Goal: Task Accomplishment & Management: Manage account settings

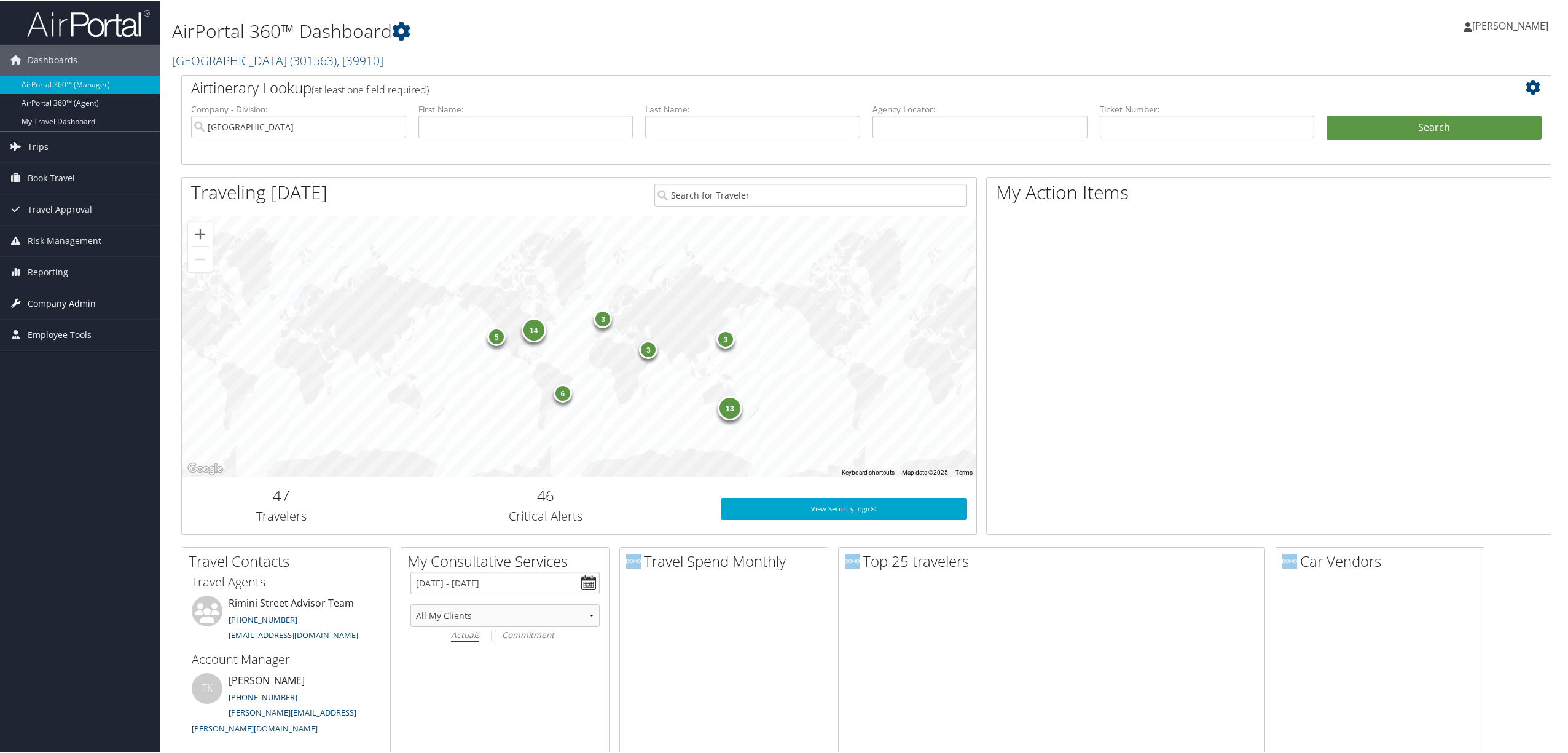
click at [85, 298] on span "Company Admin" at bounding box center [61, 303] width 68 height 31
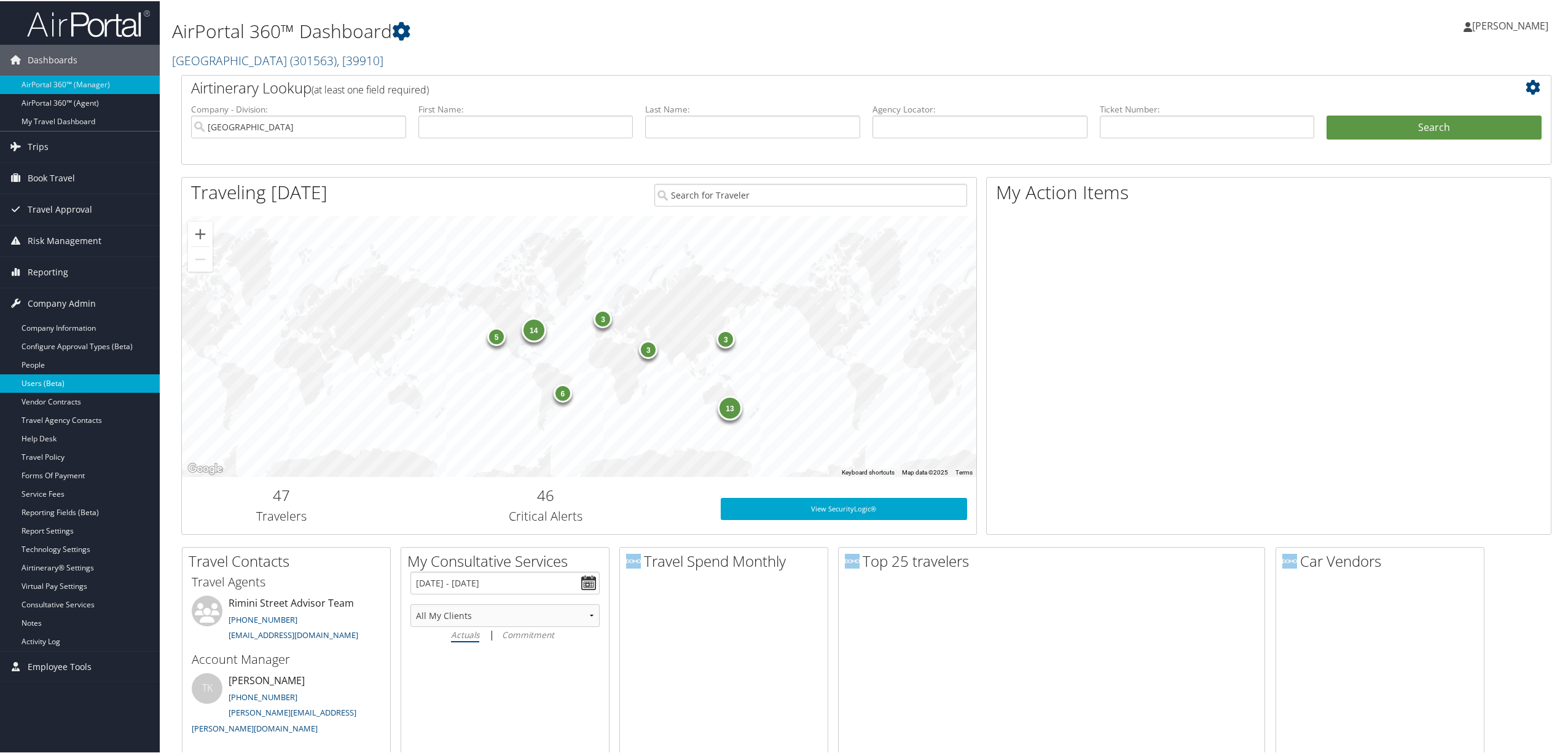
click at [64, 380] on link "Users (Beta)" at bounding box center [80, 382] width 160 height 18
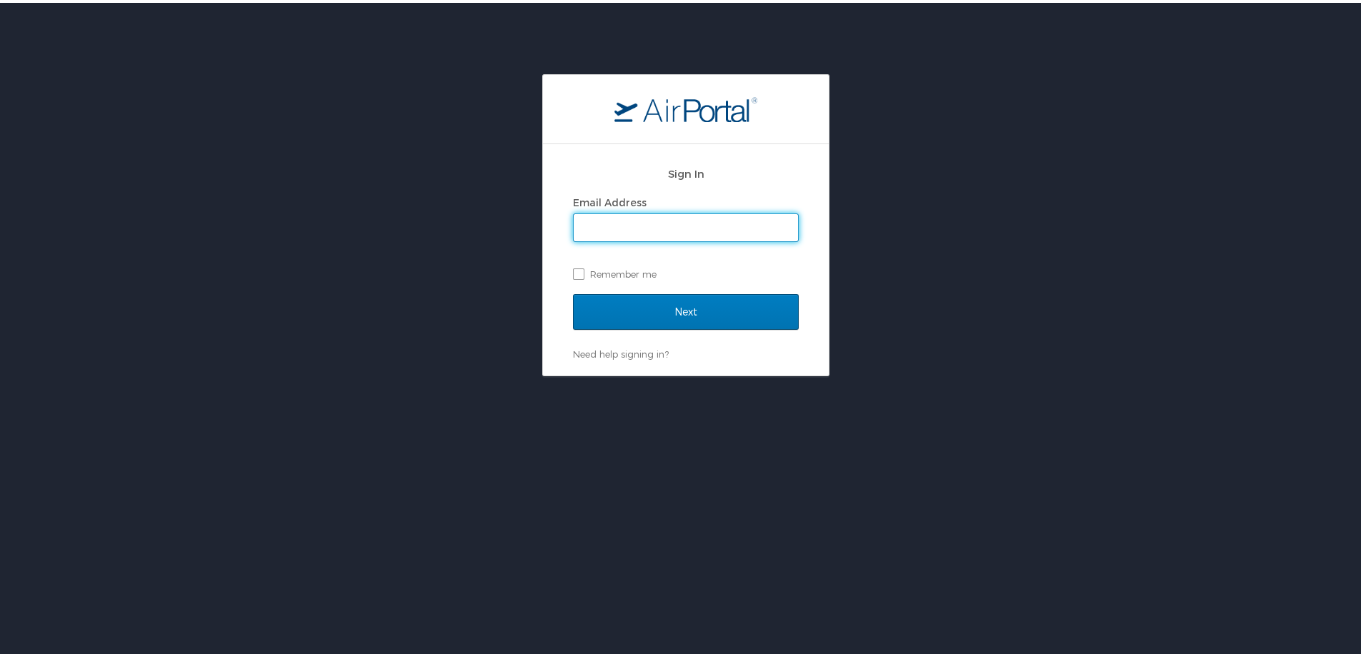
type input "[PERSON_NAME][EMAIL_ADDRESS][DOMAIN_NAME]"
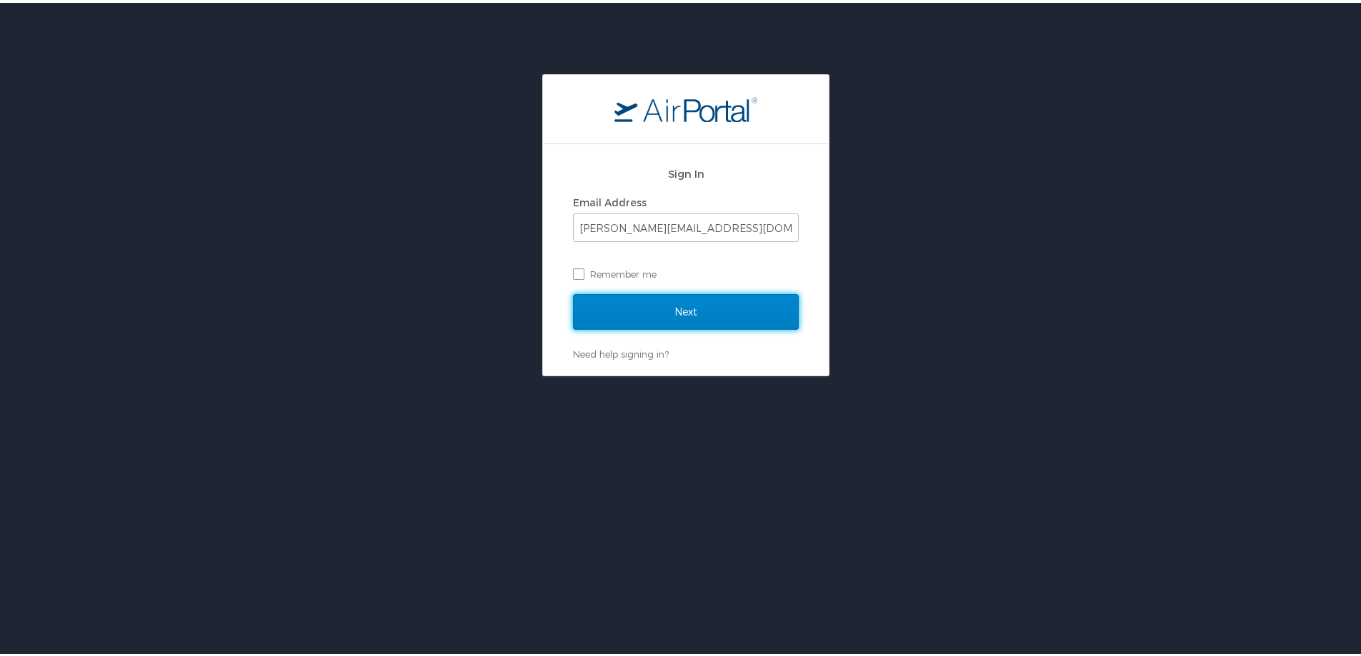
click at [681, 310] on input "Next" at bounding box center [686, 309] width 226 height 36
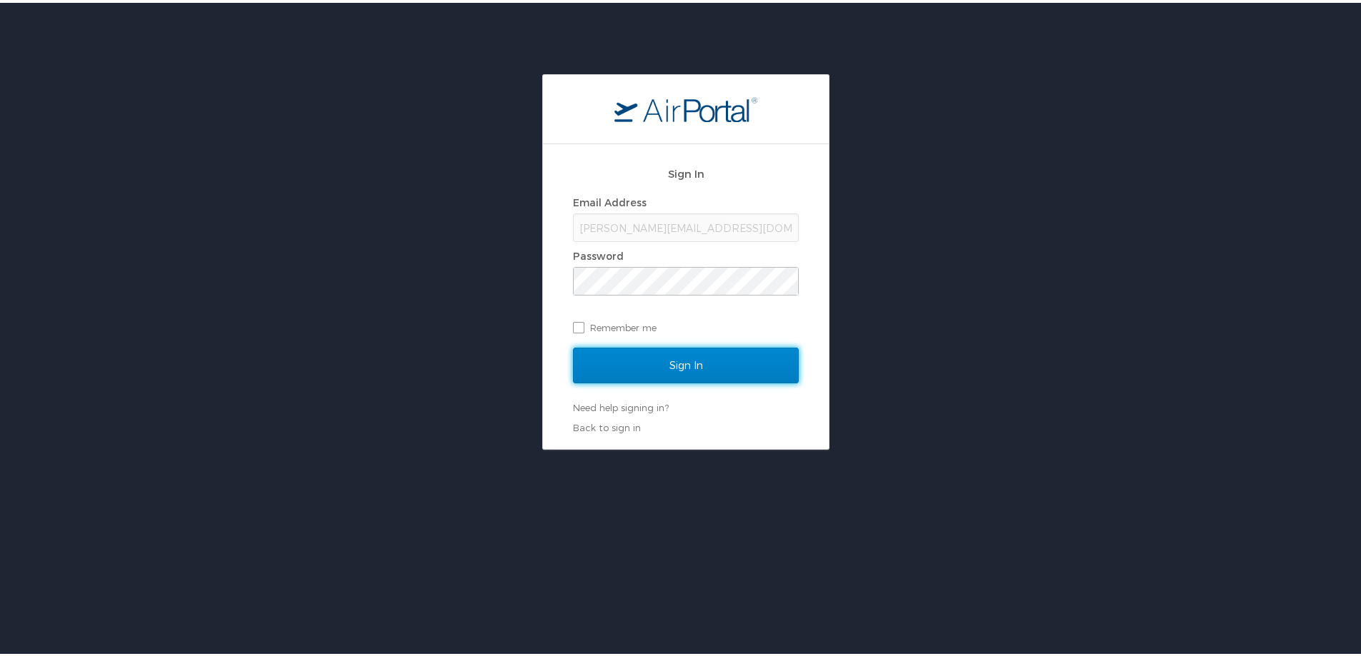
click at [668, 352] on input "Sign In" at bounding box center [686, 363] width 226 height 36
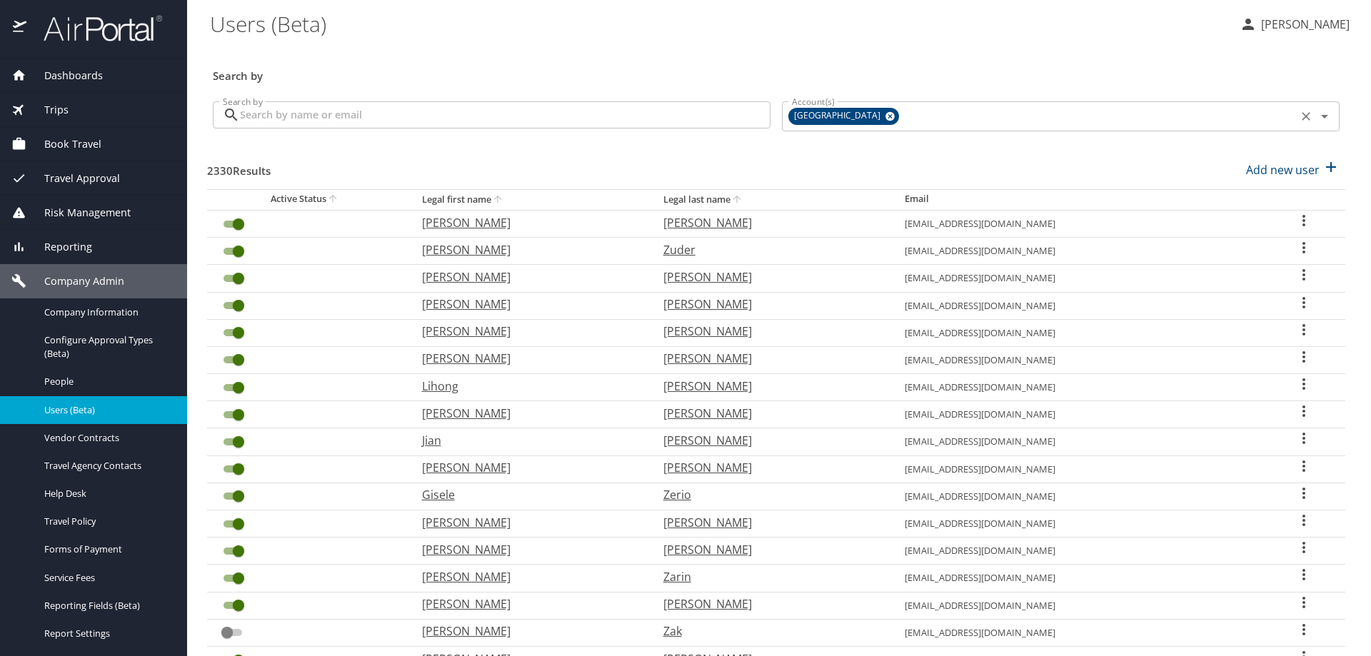
click at [886, 114] on icon at bounding box center [890, 116] width 9 height 9
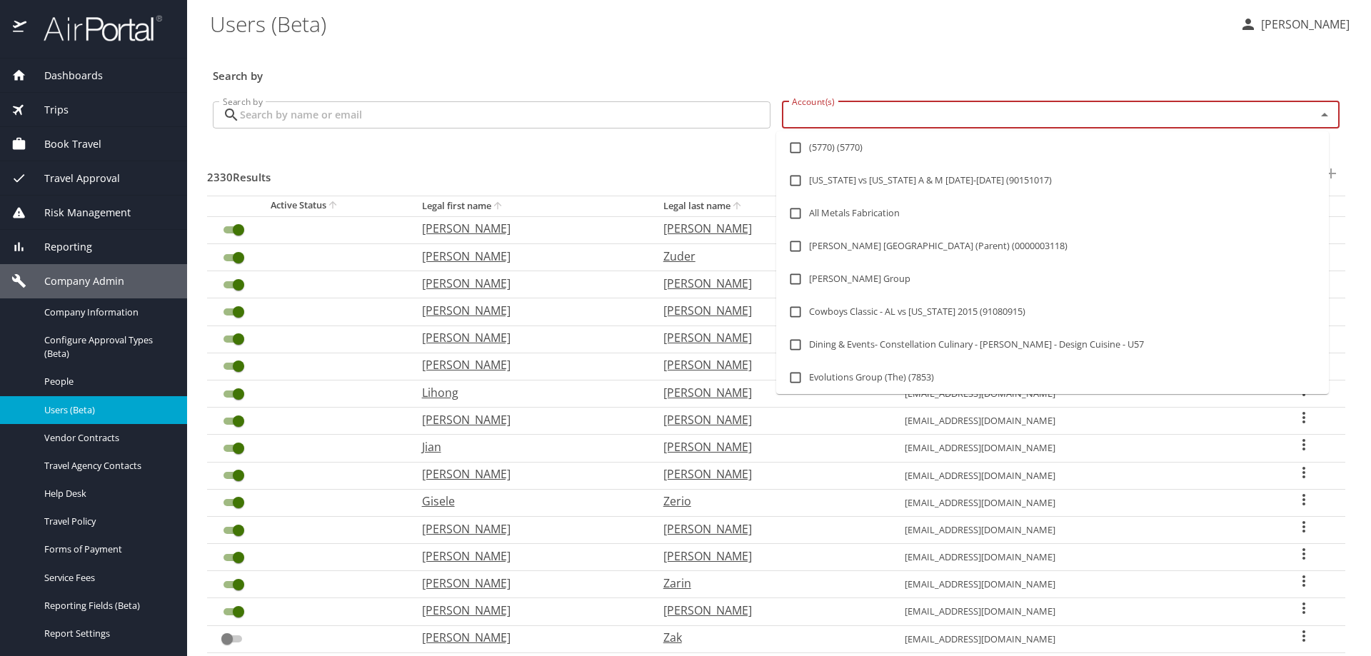
click at [848, 114] on input "Account(s)" at bounding box center [1039, 115] width 507 height 19
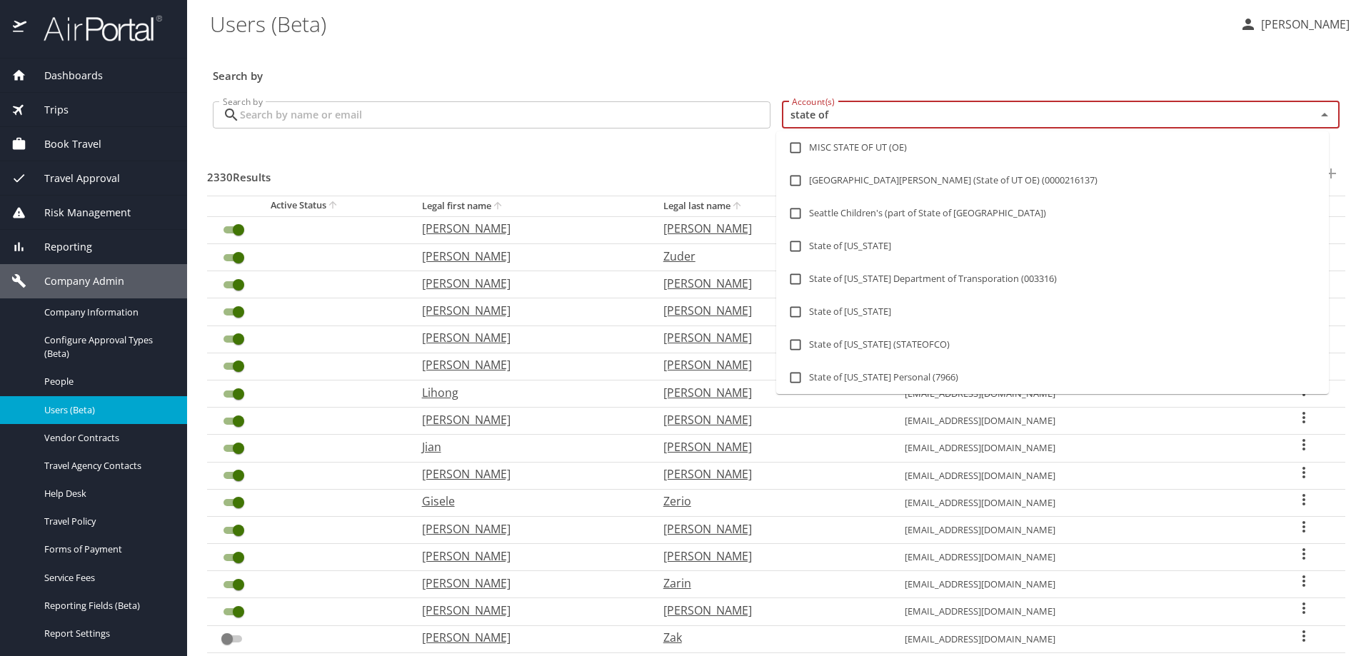
type input "state of l"
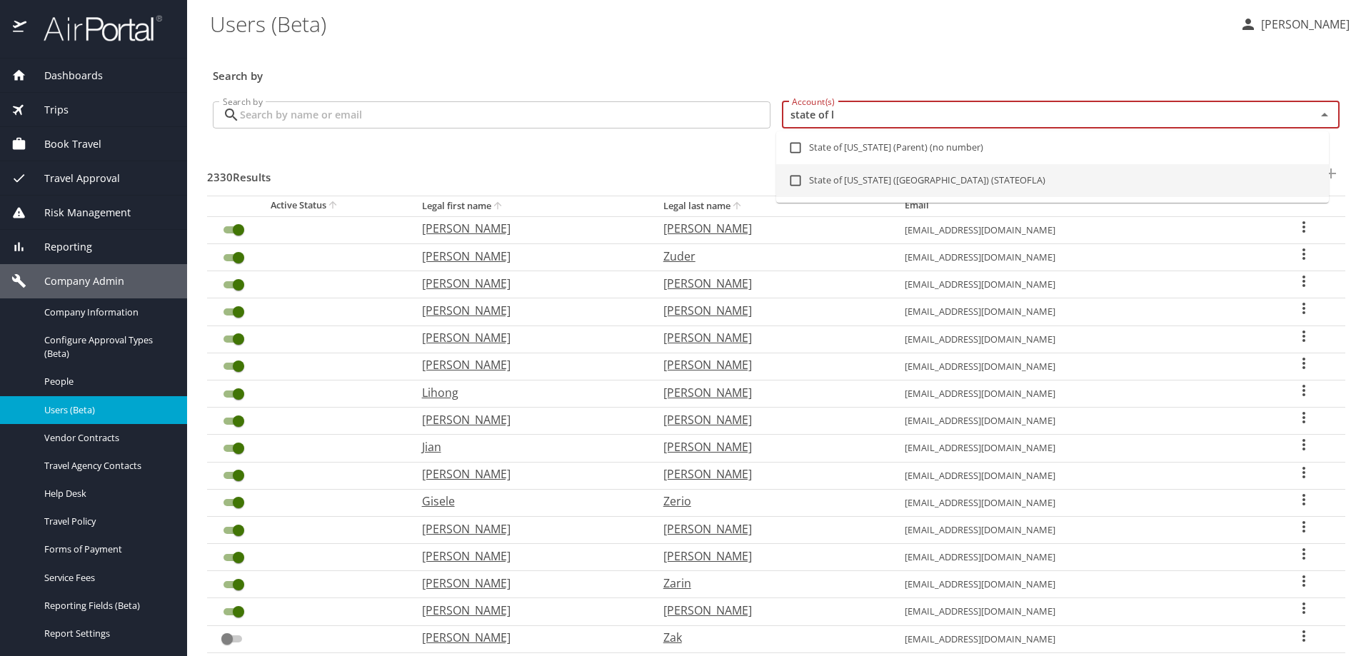
click at [798, 180] on input "checkbox" at bounding box center [795, 180] width 27 height 27
checkbox input "true"
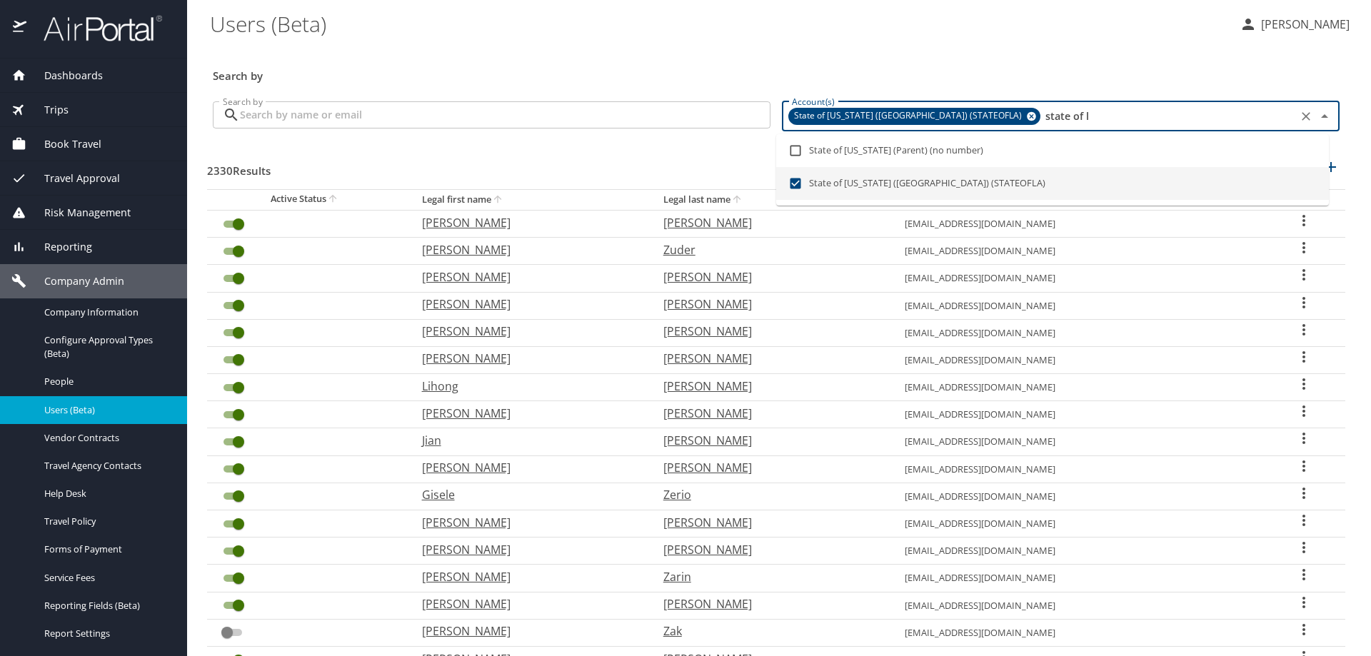
type input "state of l"
click at [638, 116] on input "Search by" at bounding box center [505, 114] width 531 height 27
checkbox input "true"
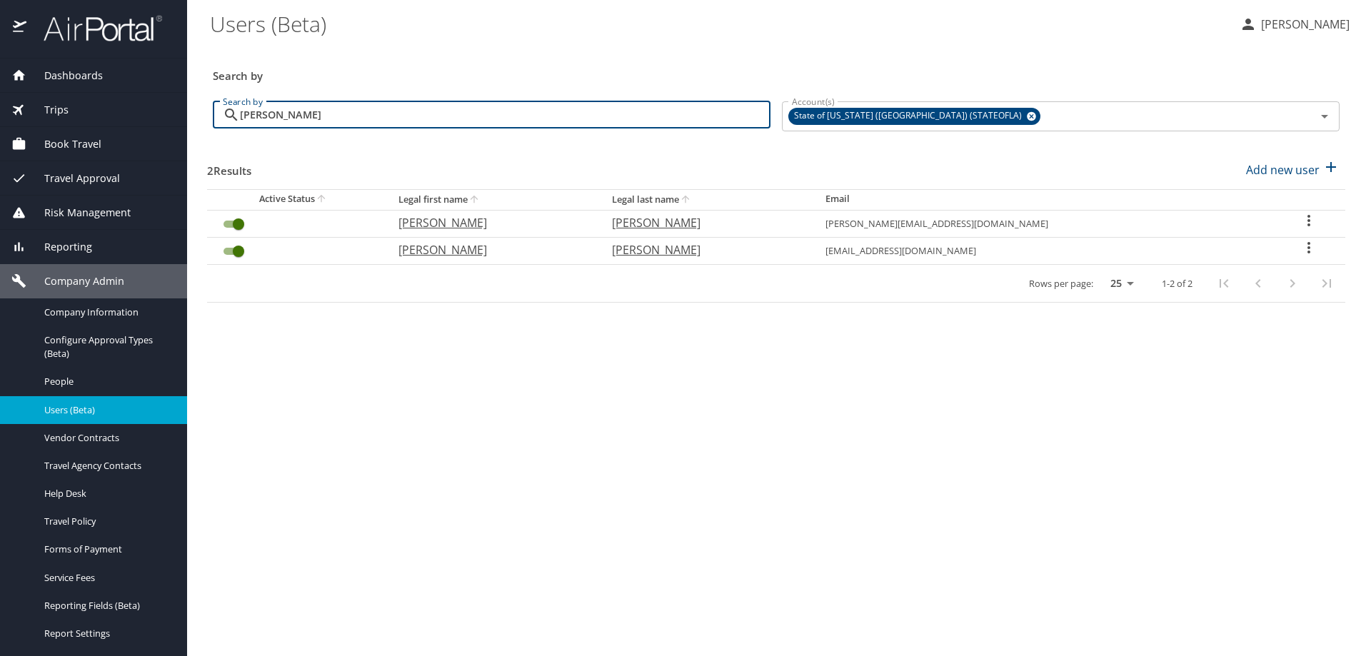
type input "calvin lewis"
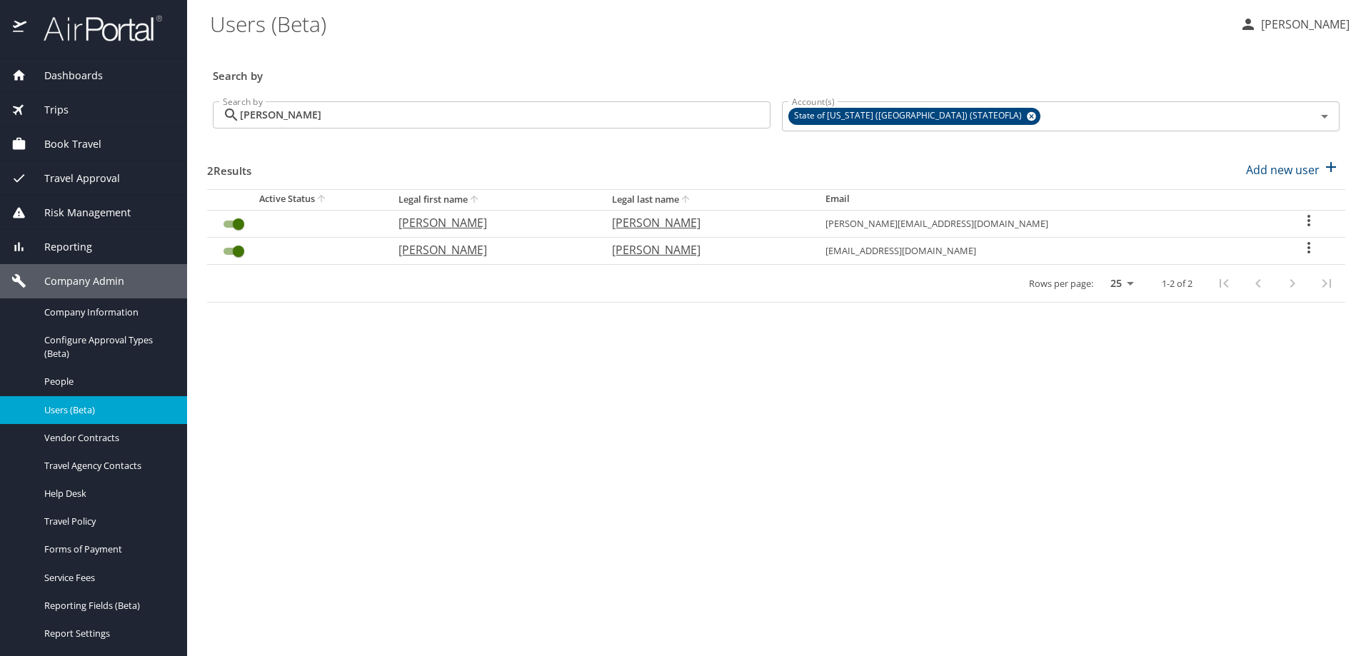
click at [1301, 218] on icon "User Search Table" at bounding box center [1309, 220] width 17 height 17
click at [1269, 225] on li "View profile" at bounding box center [1258, 223] width 207 height 26
select select "US"
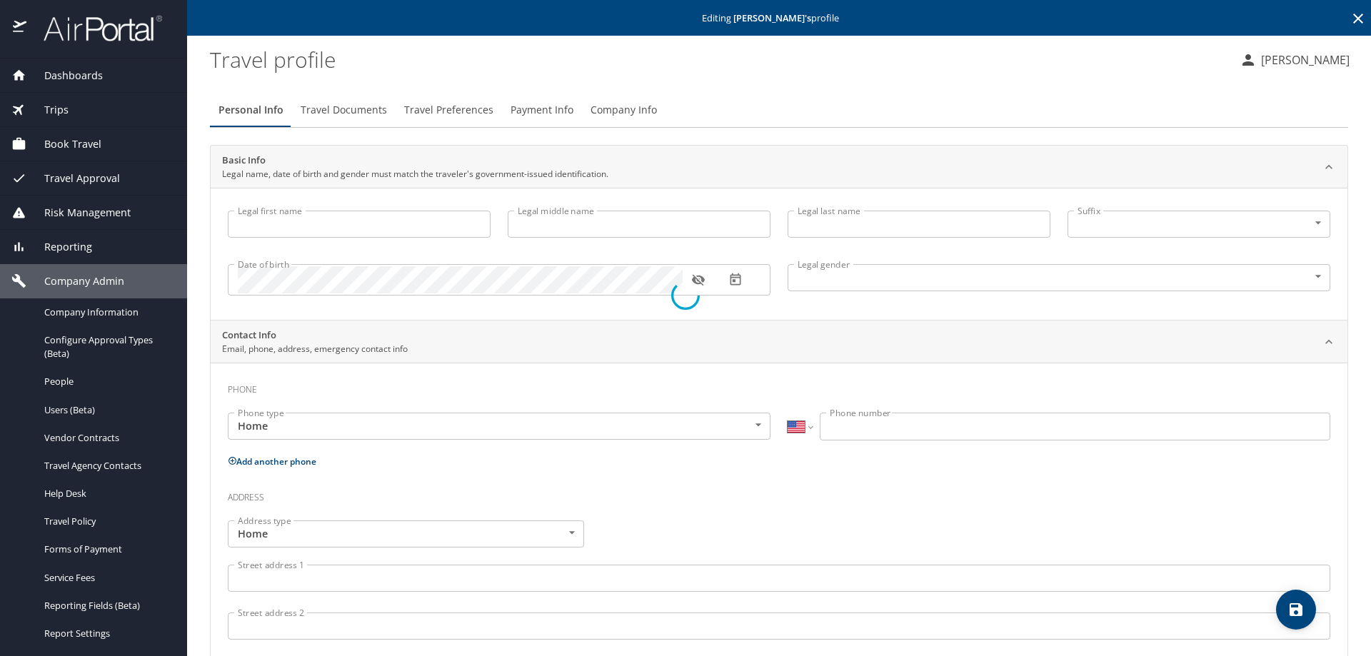
type input "Calvin"
type input "Lewis"
type input "Male"
type input "Kendra"
type input "Lewis"
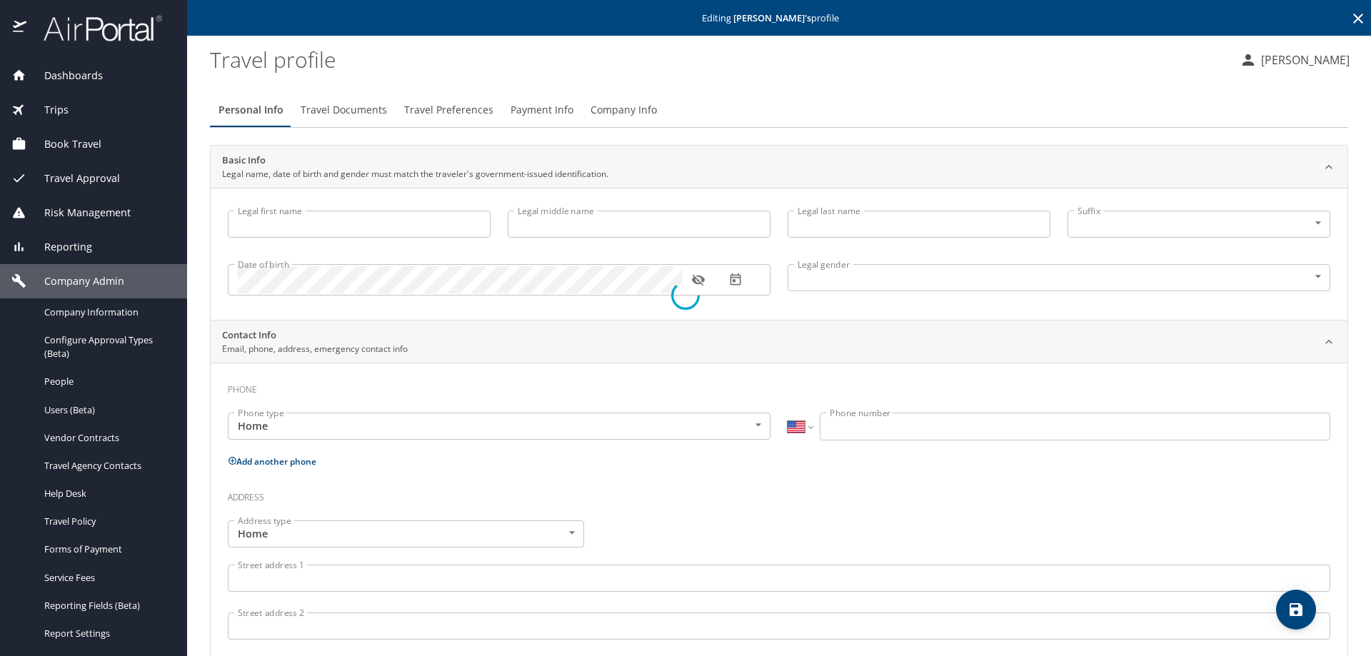
type input "(601) 532-0247"
select select "US"
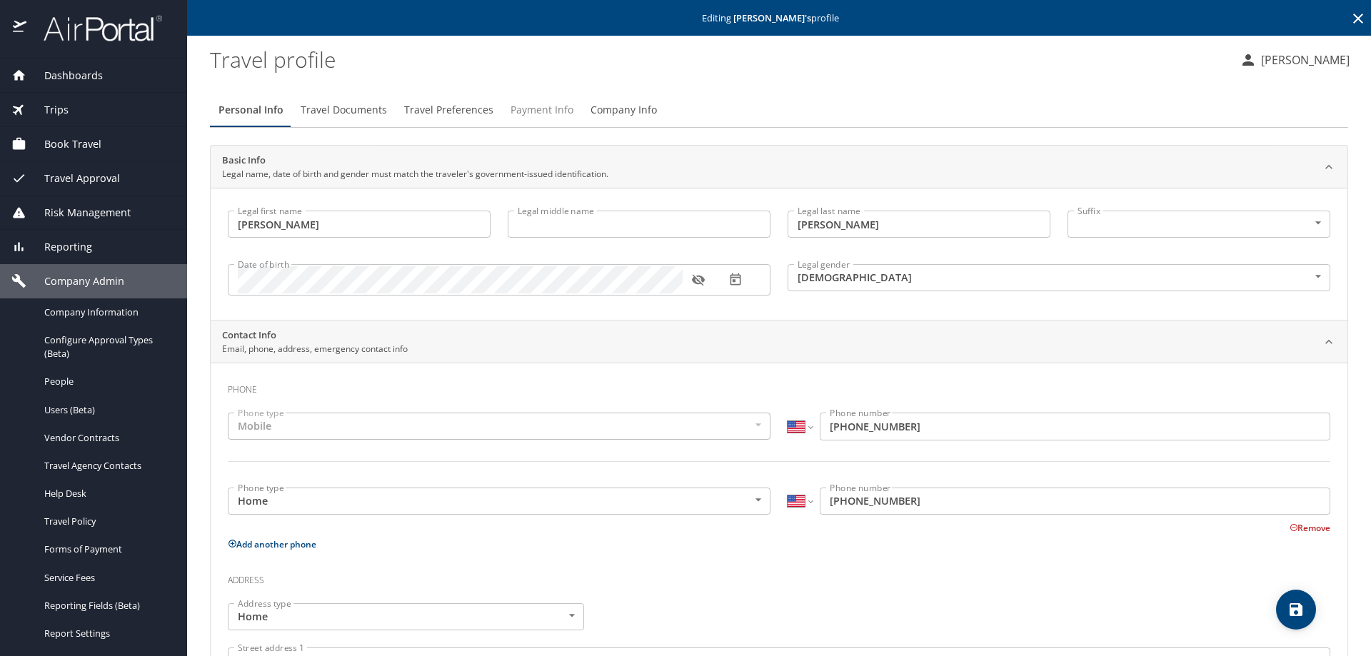
click at [546, 109] on span "Payment Info" at bounding box center [542, 110] width 63 height 18
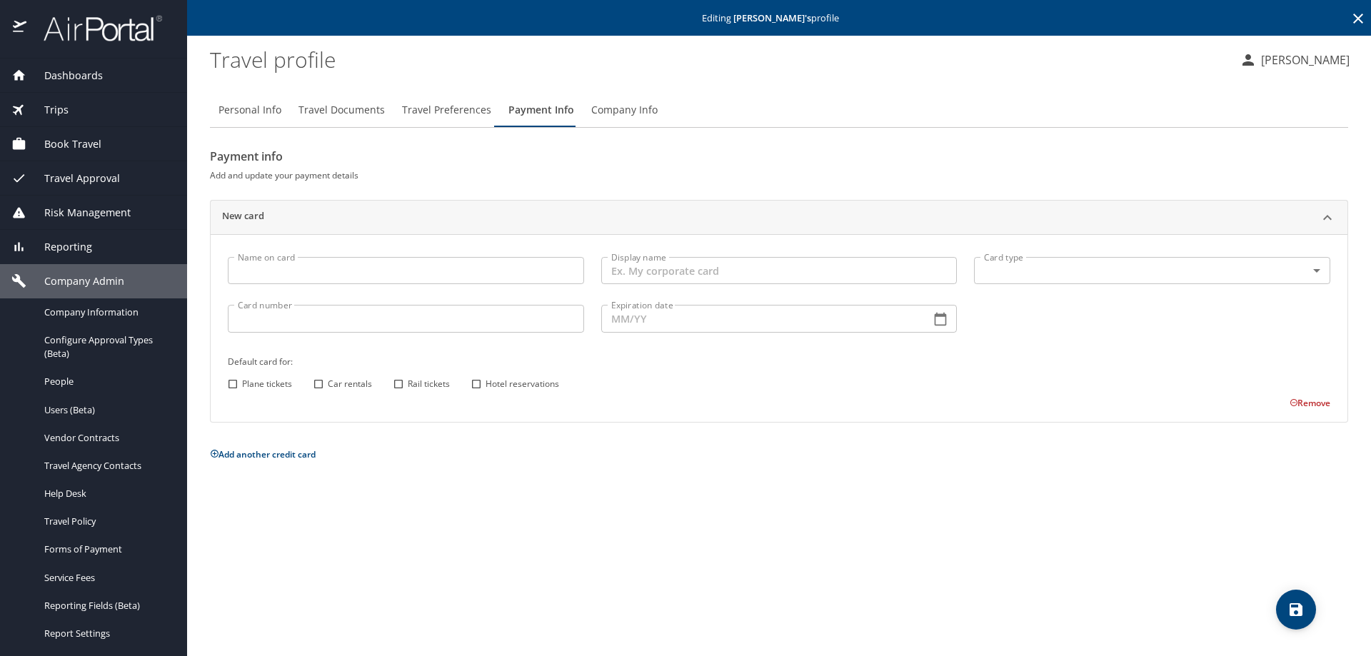
click at [616, 102] on span "Company Info" at bounding box center [624, 110] width 66 height 18
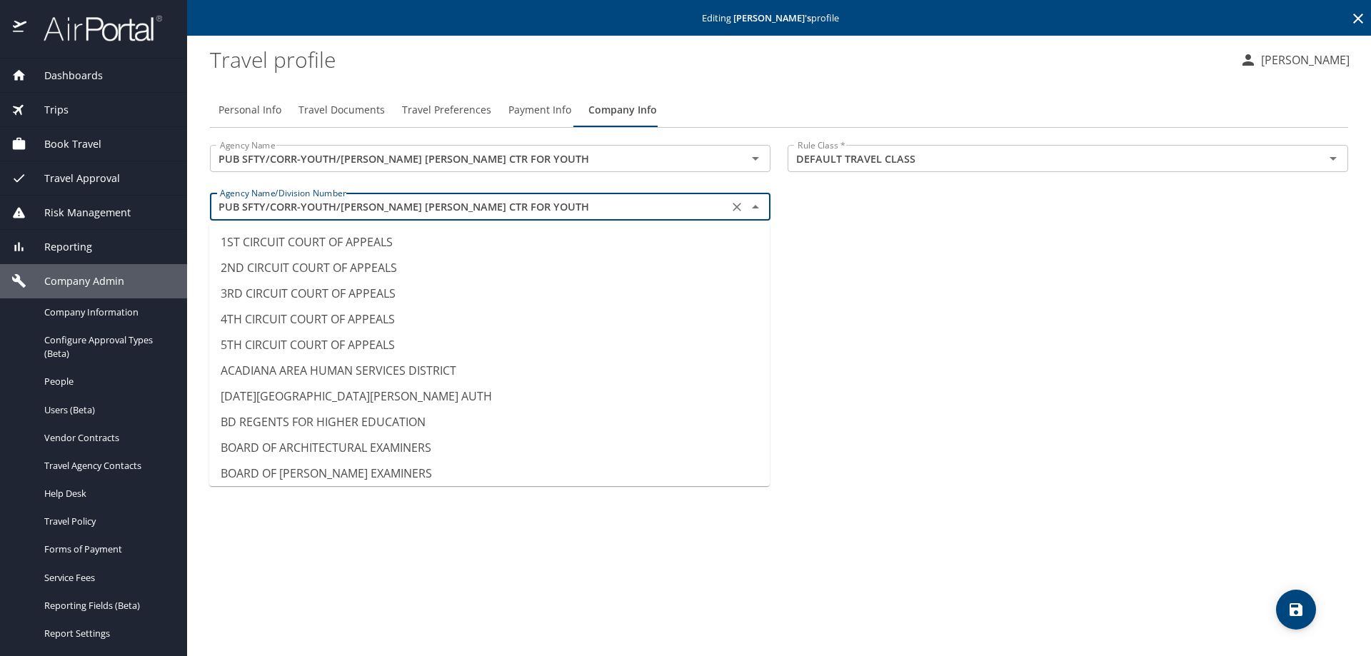
scroll to position [9105, 0]
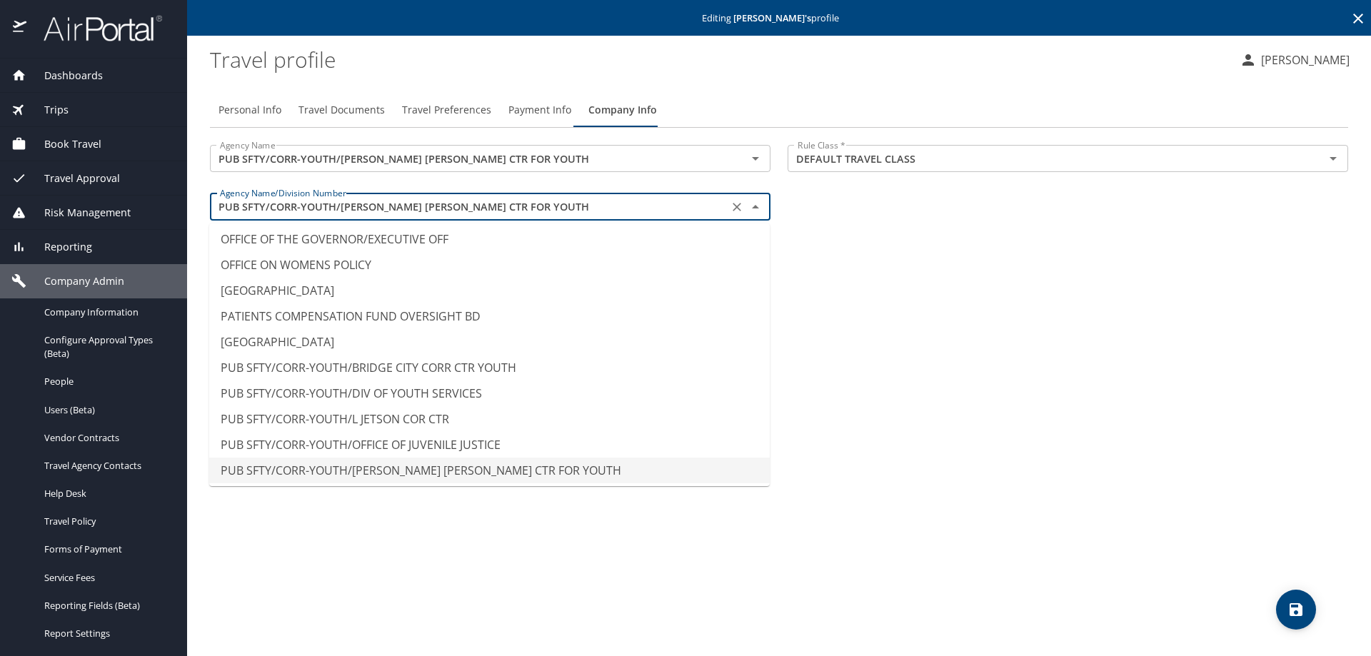
drag, startPoint x: 518, startPoint y: 206, endPoint x: 174, endPoint y: 189, distance: 344.7
click at [174, 189] on div "Dashboards AirPortal 360™ Manager AirPortal 360™ Agent My Travel Dashboard Trip…" at bounding box center [685, 328] width 1371 height 656
type input "[GEOGRAPHIC_DATA]"
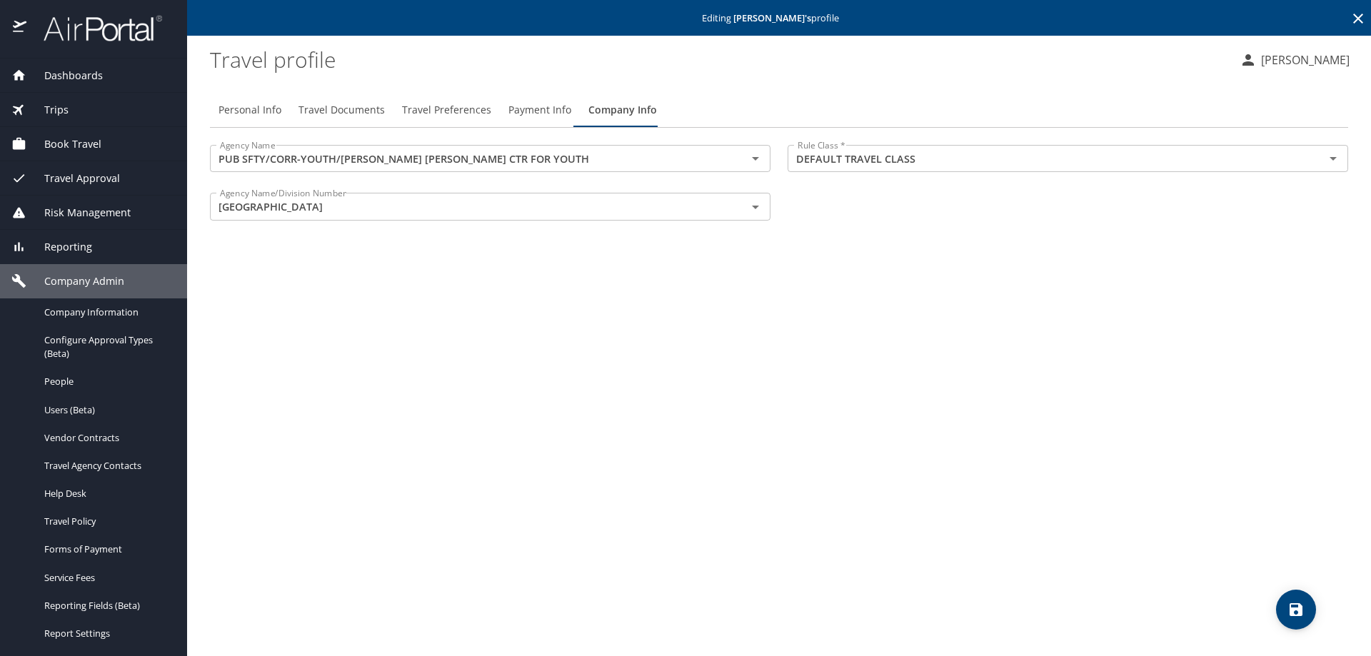
click at [920, 343] on div "Personal Info Travel Documents Travel Preferences Payment Info Company Info Age…" at bounding box center [779, 368] width 1138 height 575
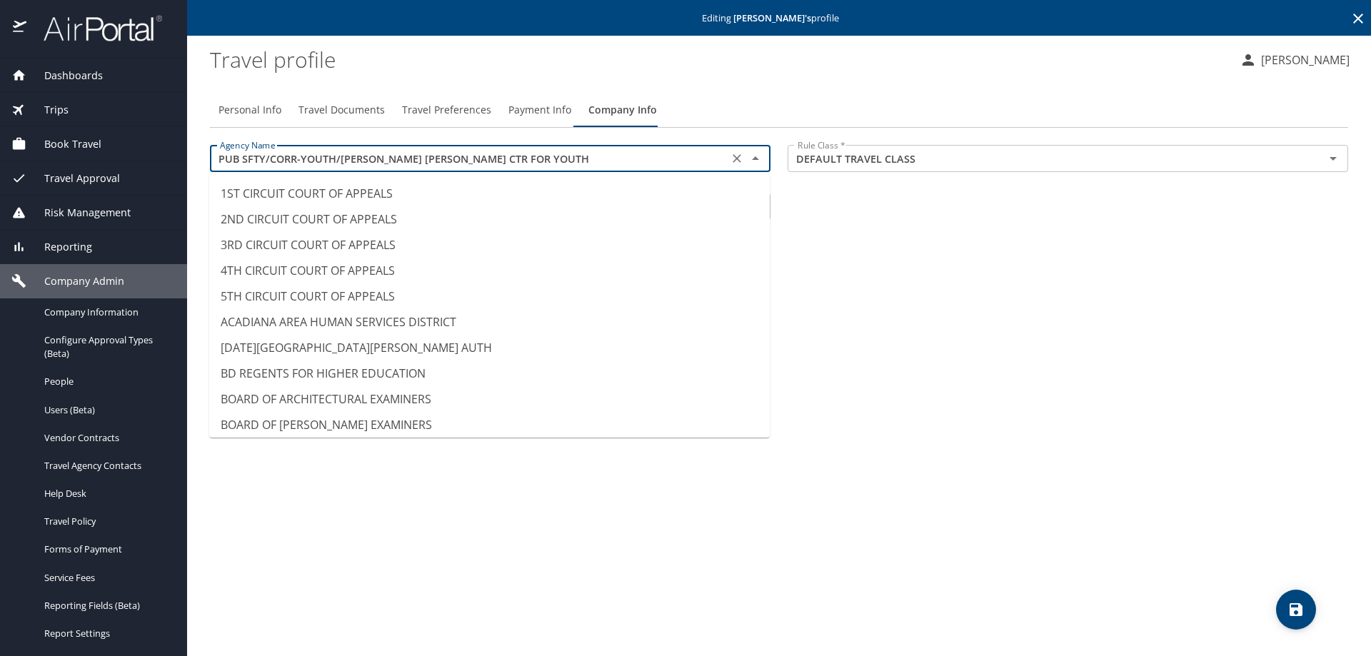
scroll to position [9130, 0]
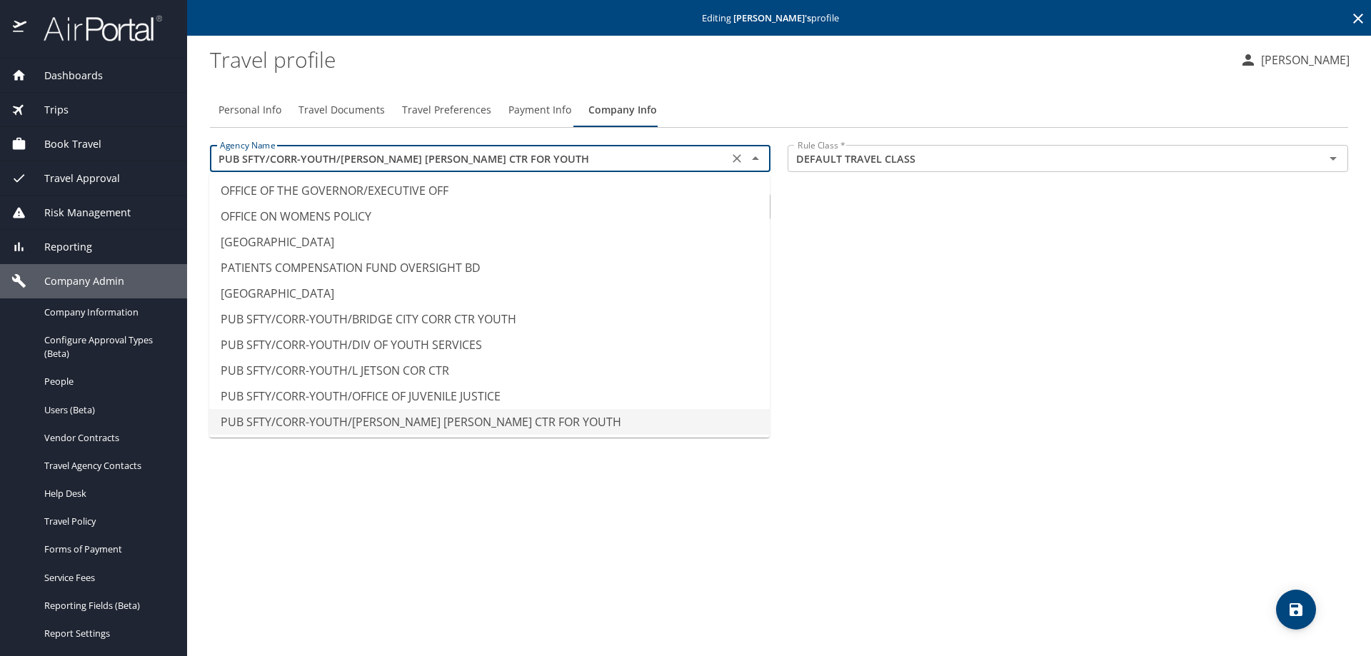
drag, startPoint x: 507, startPoint y: 160, endPoint x: 209, endPoint y: 166, distance: 297.9
click at [209, 166] on div "Agency Name PUB SFTY/CORR-YOUTH/SWANSON CORR CTR FOR YOUTH Agency Name" at bounding box center [490, 160] width 578 height 48
type input "PUB SFTY/CORR-YOUTH/DIV OF YOUTH SERVICES"
click at [987, 333] on div "Personal Info Travel Documents Travel Preferences Payment Info Company Info Age…" at bounding box center [779, 368] width 1138 height 575
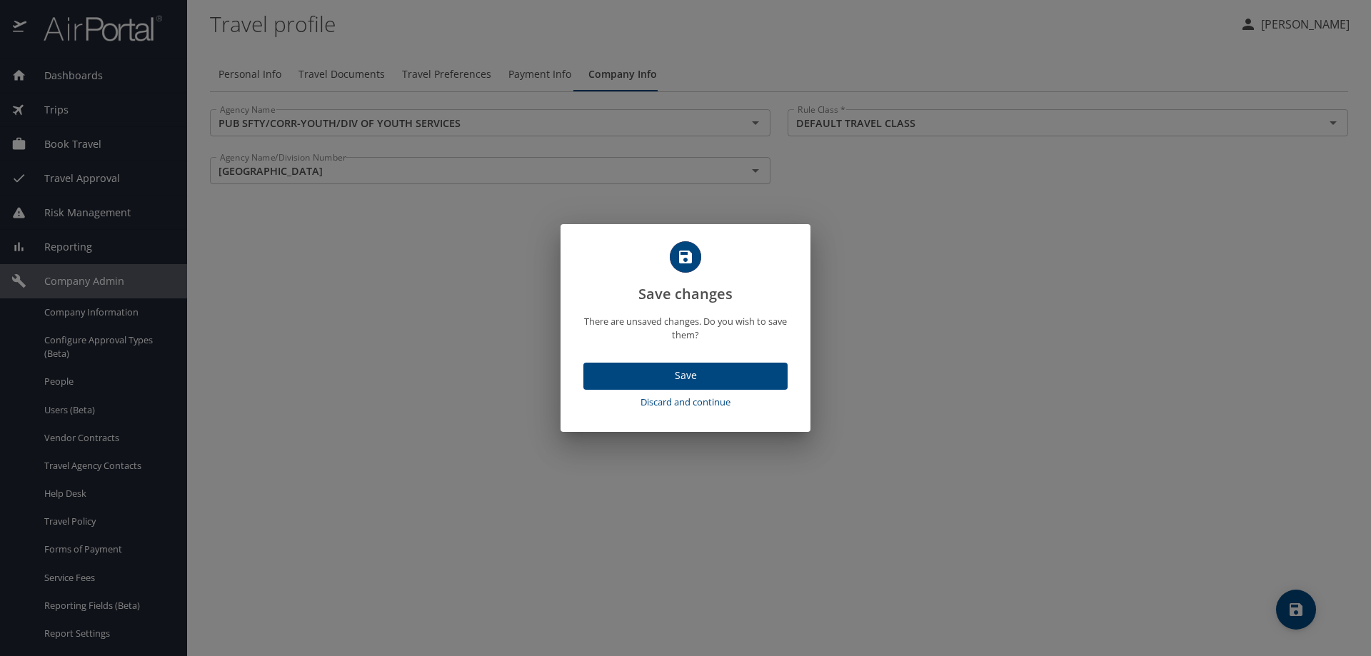
click at [641, 406] on span "Discard and continue" at bounding box center [685, 402] width 193 height 16
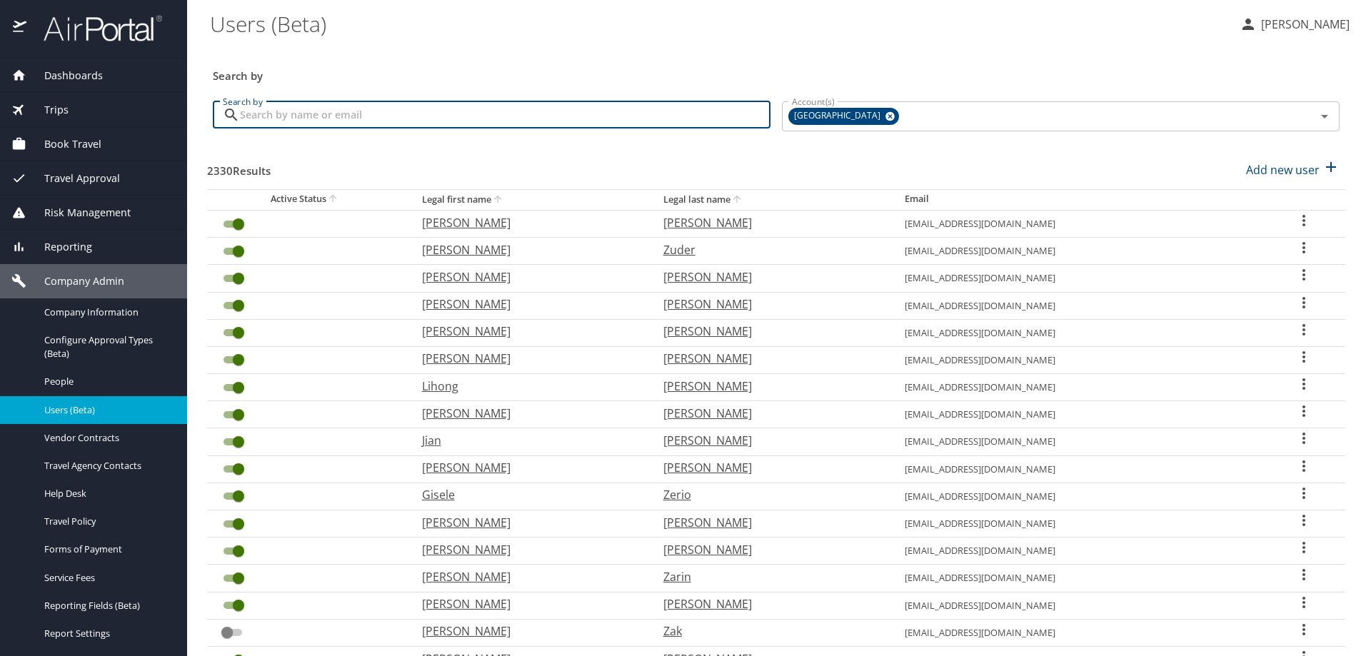
click at [342, 111] on input "Search by" at bounding box center [505, 114] width 531 height 27
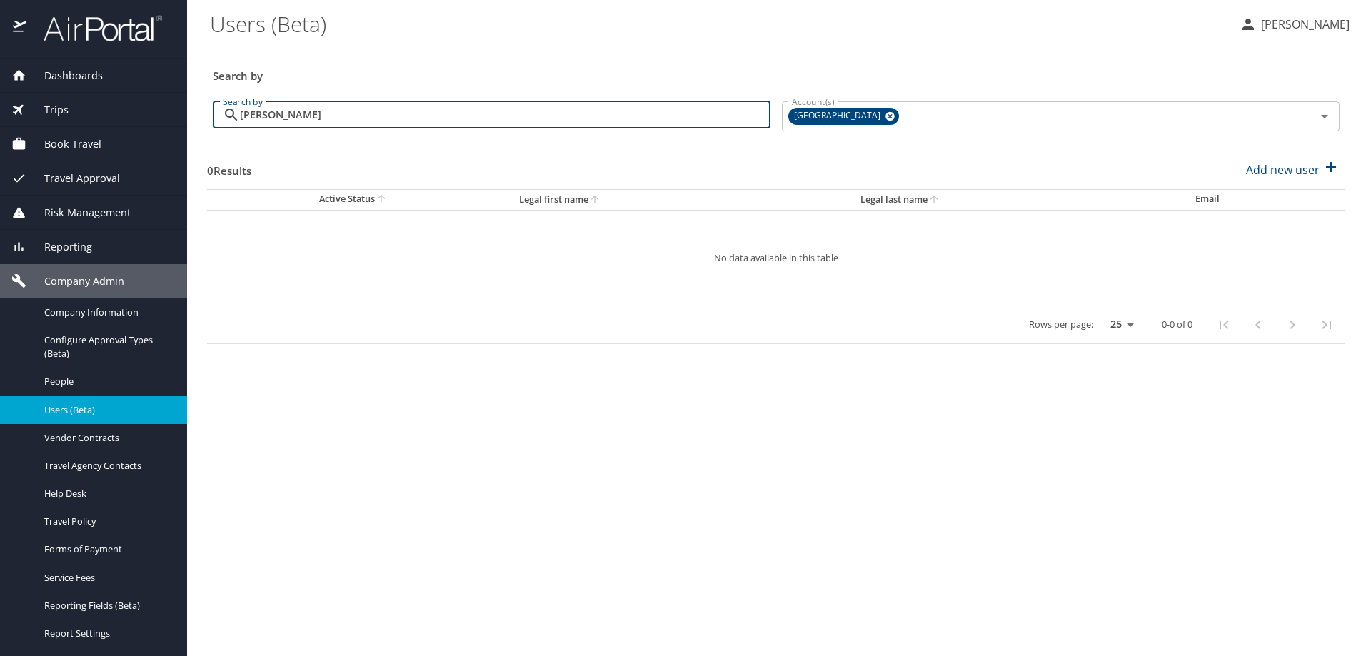
type input "calvin lewis"
click at [885, 119] on icon at bounding box center [890, 117] width 11 height 16
click at [851, 119] on input "Account(s)" at bounding box center [1039, 115] width 507 height 19
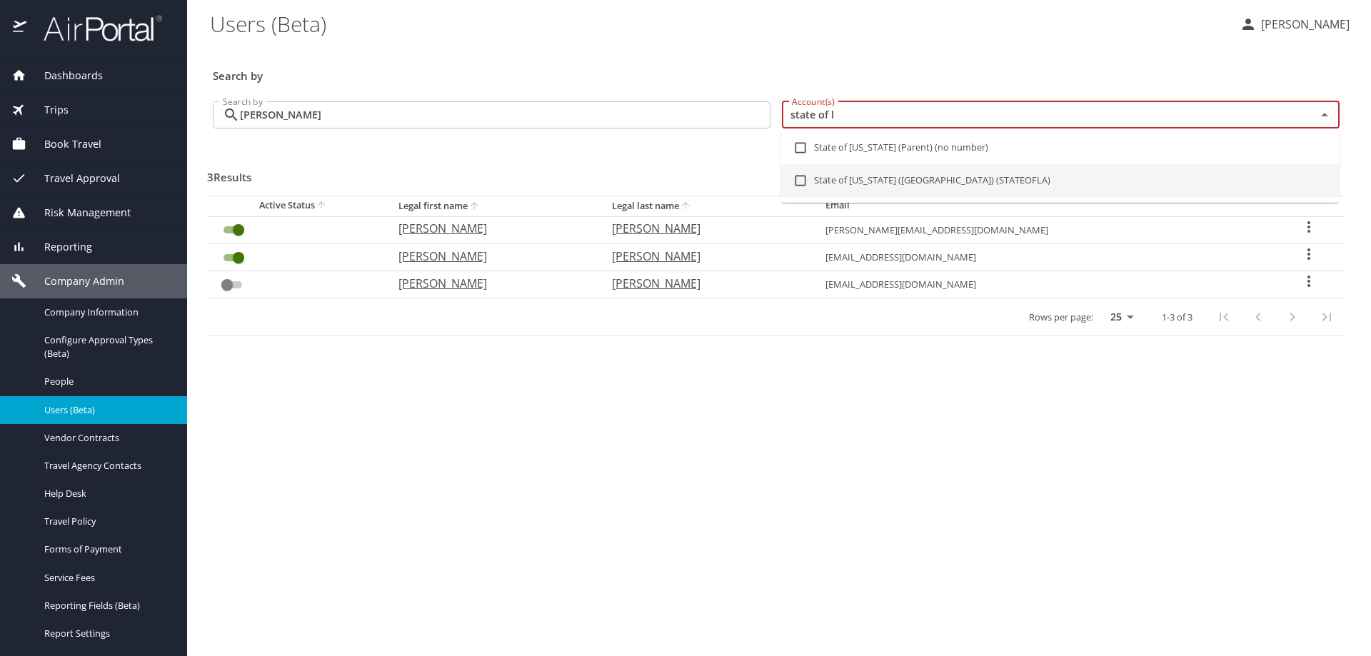
type input "state of l"
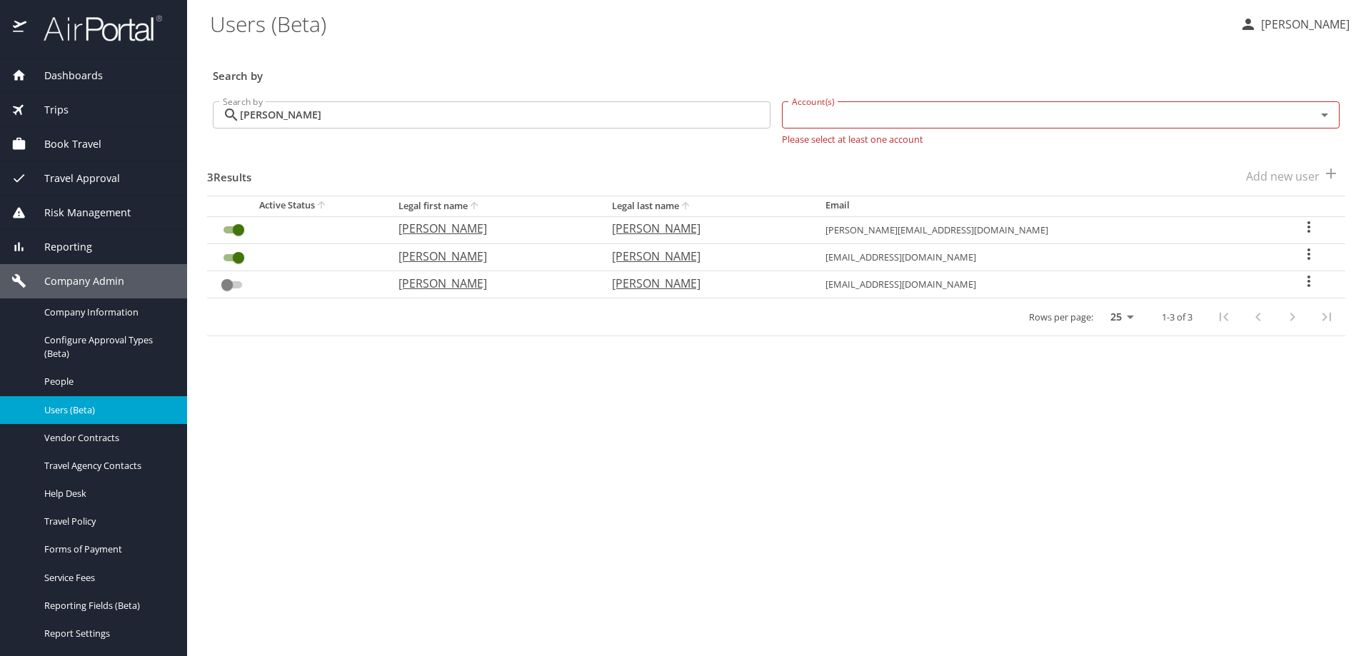
click at [1301, 251] on icon "User Search Table" at bounding box center [1309, 254] width 17 height 17
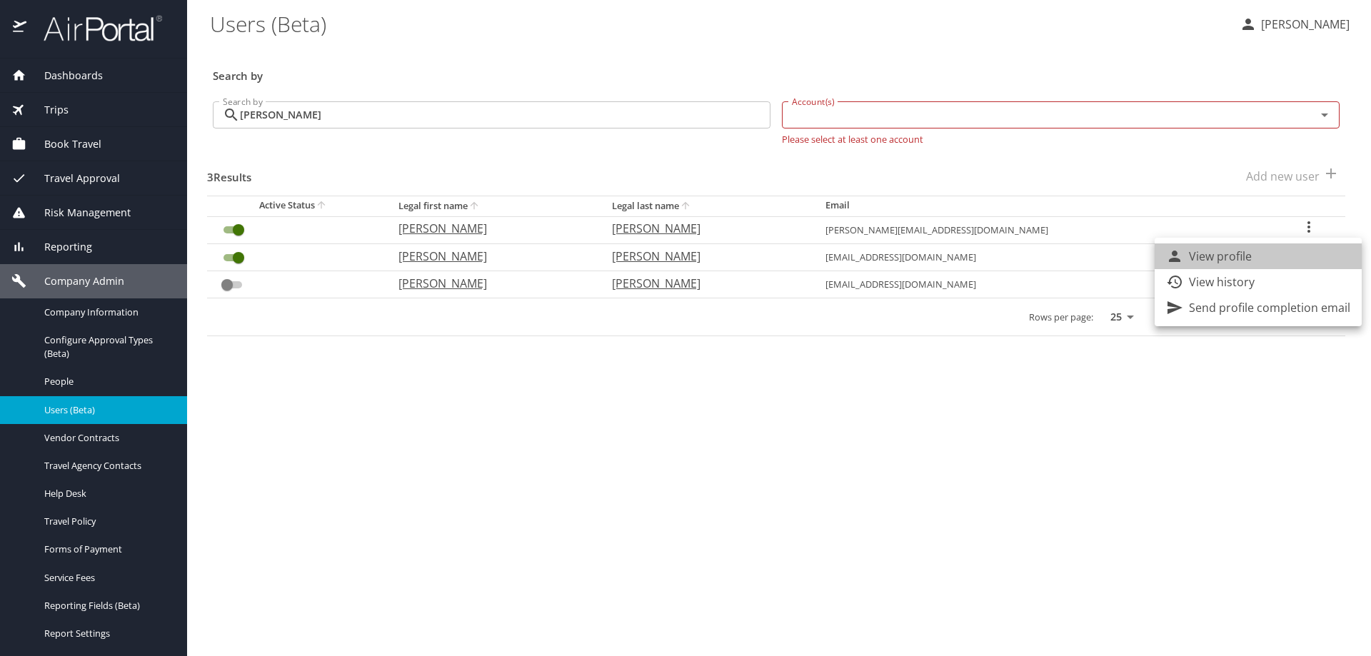
click at [1282, 257] on li "View profile" at bounding box center [1258, 257] width 207 height 26
select select "US"
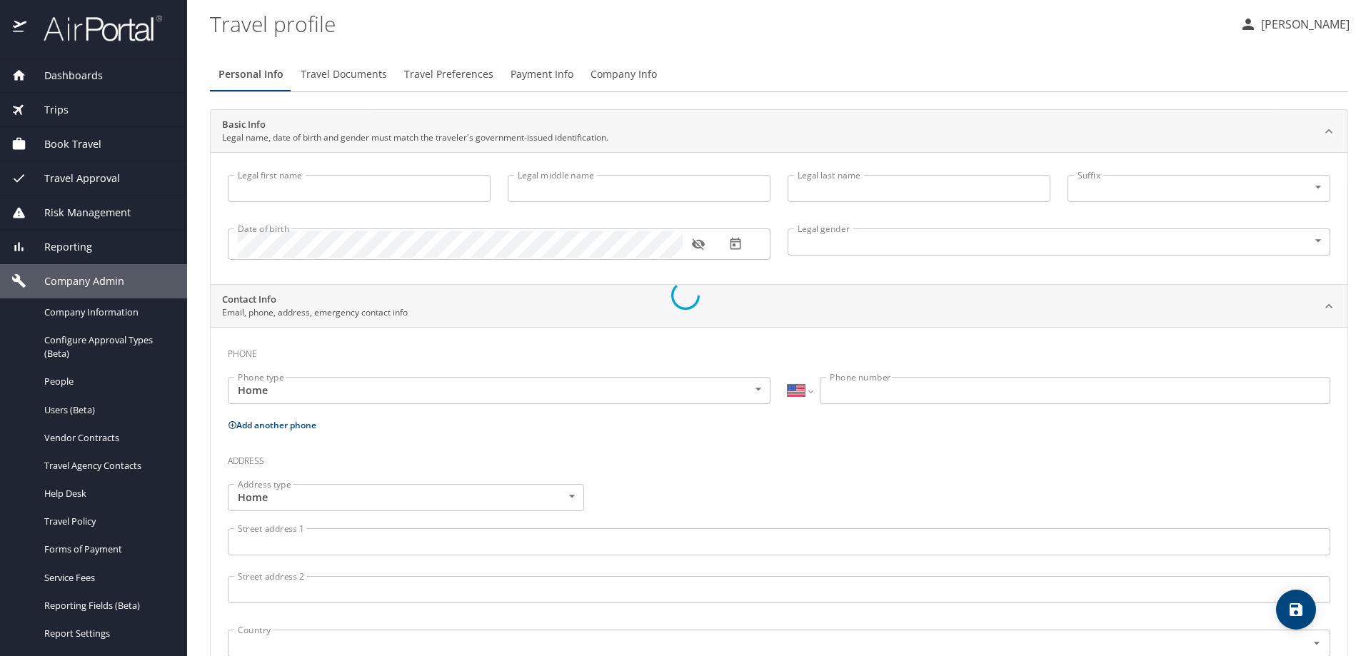
type input "Calvin"
type input "Lewis"
type input "Male"
select select "US"
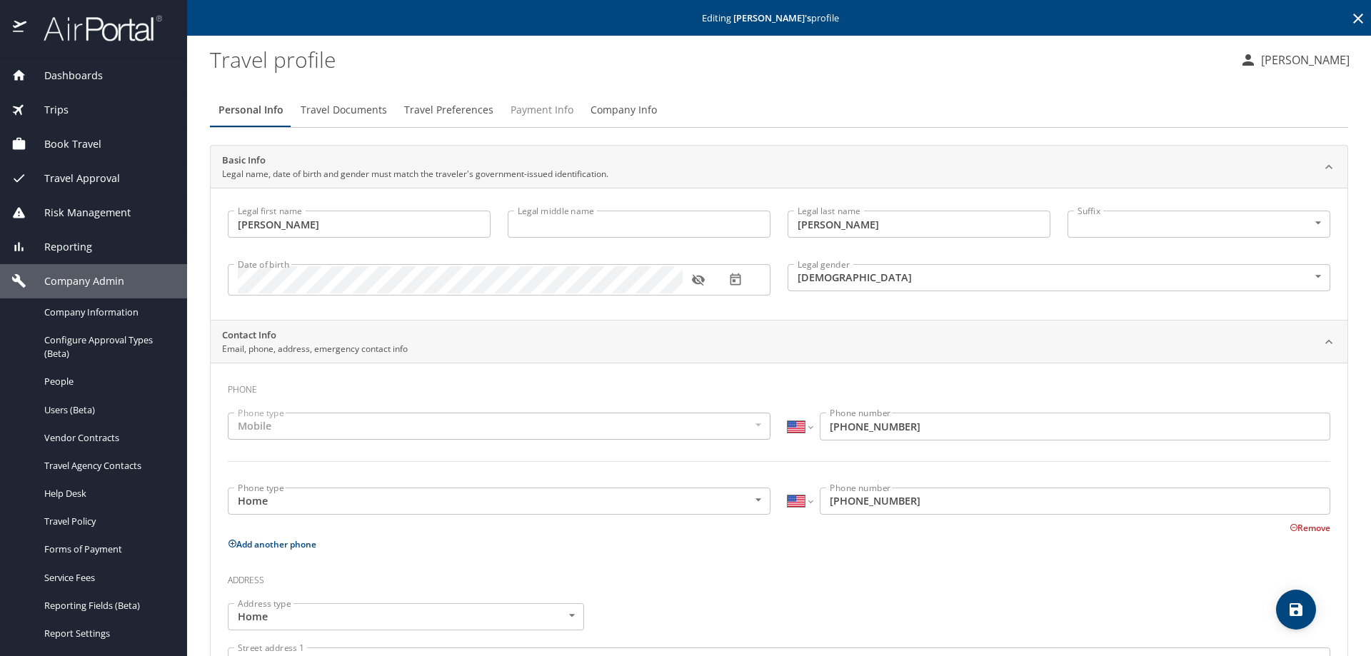
click at [541, 107] on span "Payment Info" at bounding box center [542, 110] width 63 height 18
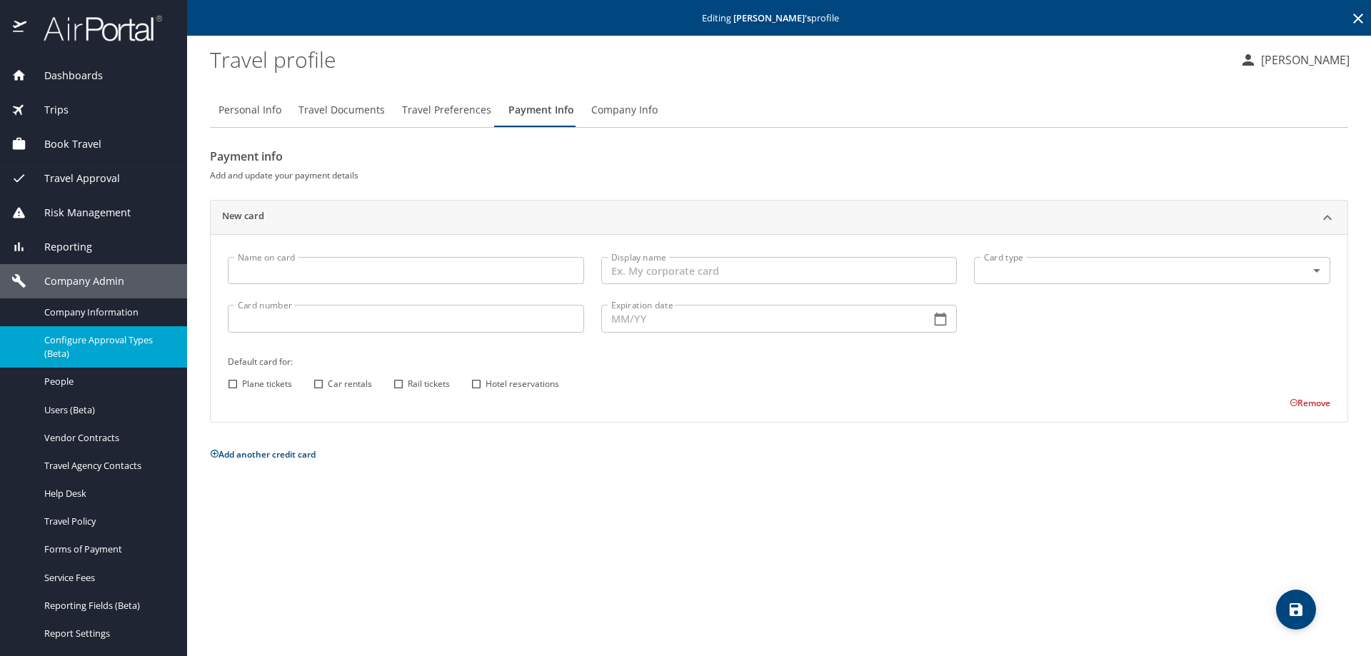
click at [119, 343] on span "Configure Approval Types (Beta)" at bounding box center [107, 347] width 126 height 27
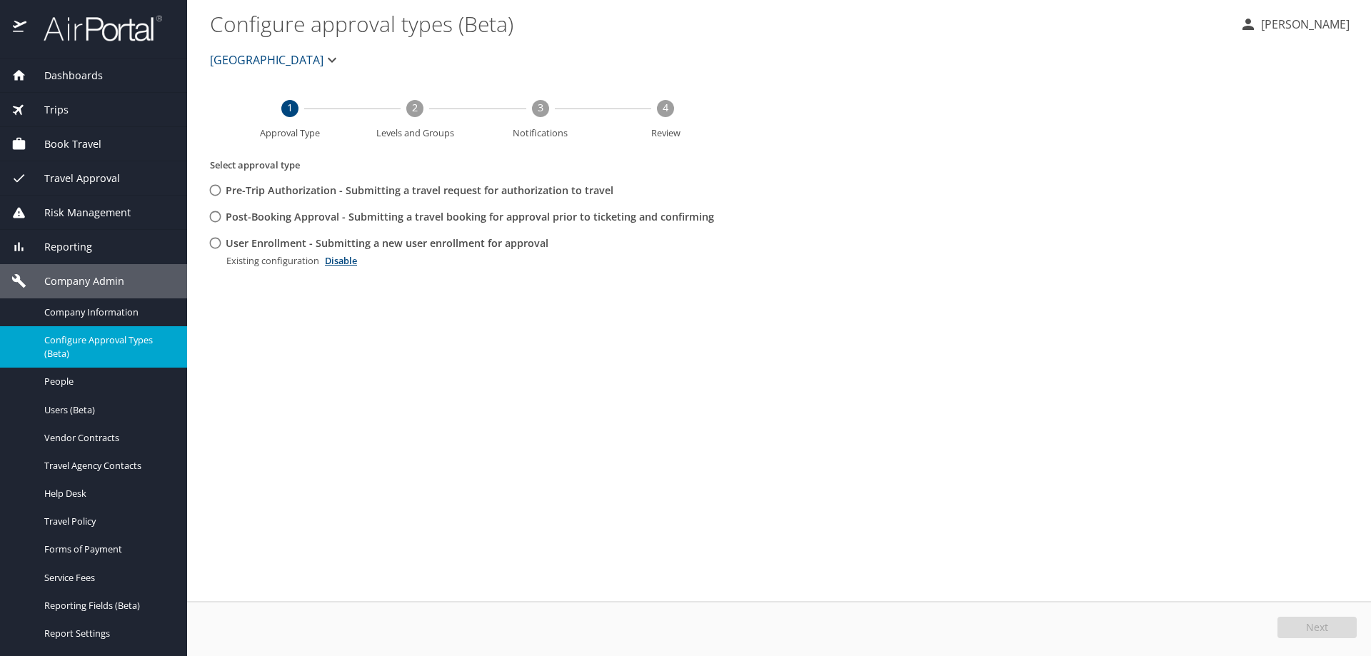
click at [324, 56] on icon "button" at bounding box center [332, 59] width 17 height 17
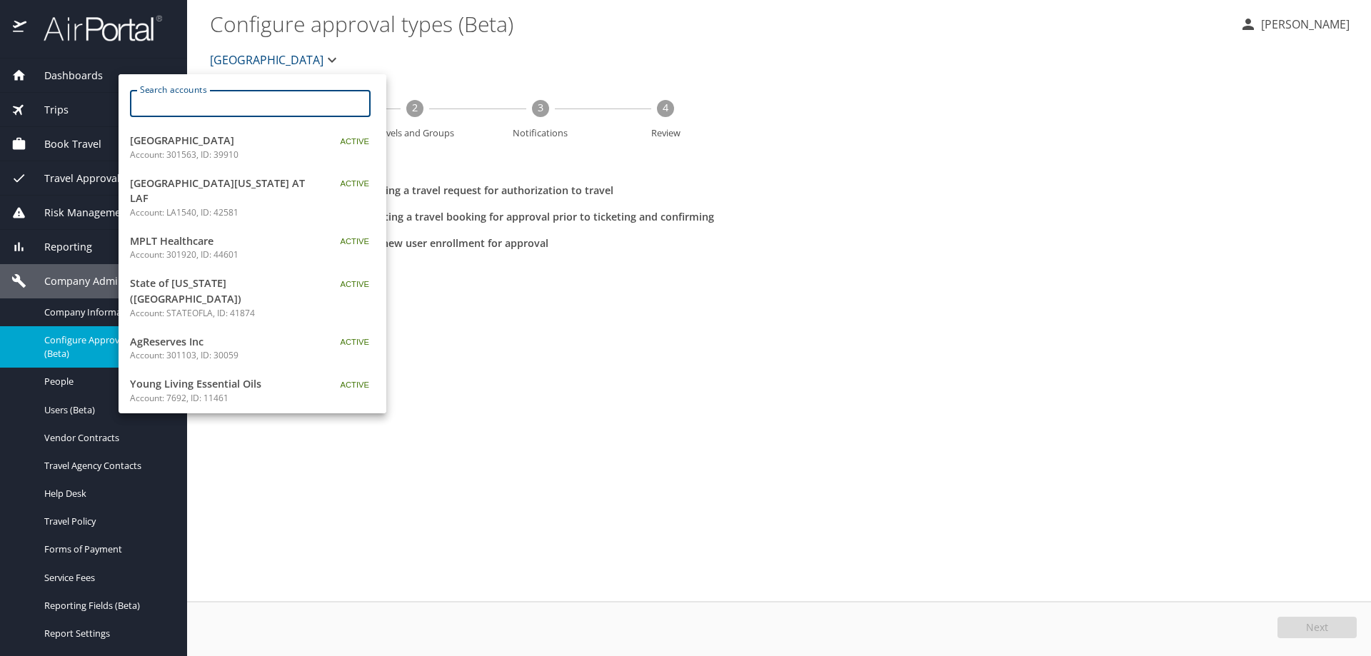
click at [276, 100] on input "Search accounts" at bounding box center [254, 103] width 231 height 27
paste input "PUB SFTY/CORR-YOUTH/[PERSON_NAME] [PERSON_NAME] CTR FOR YOUTH"
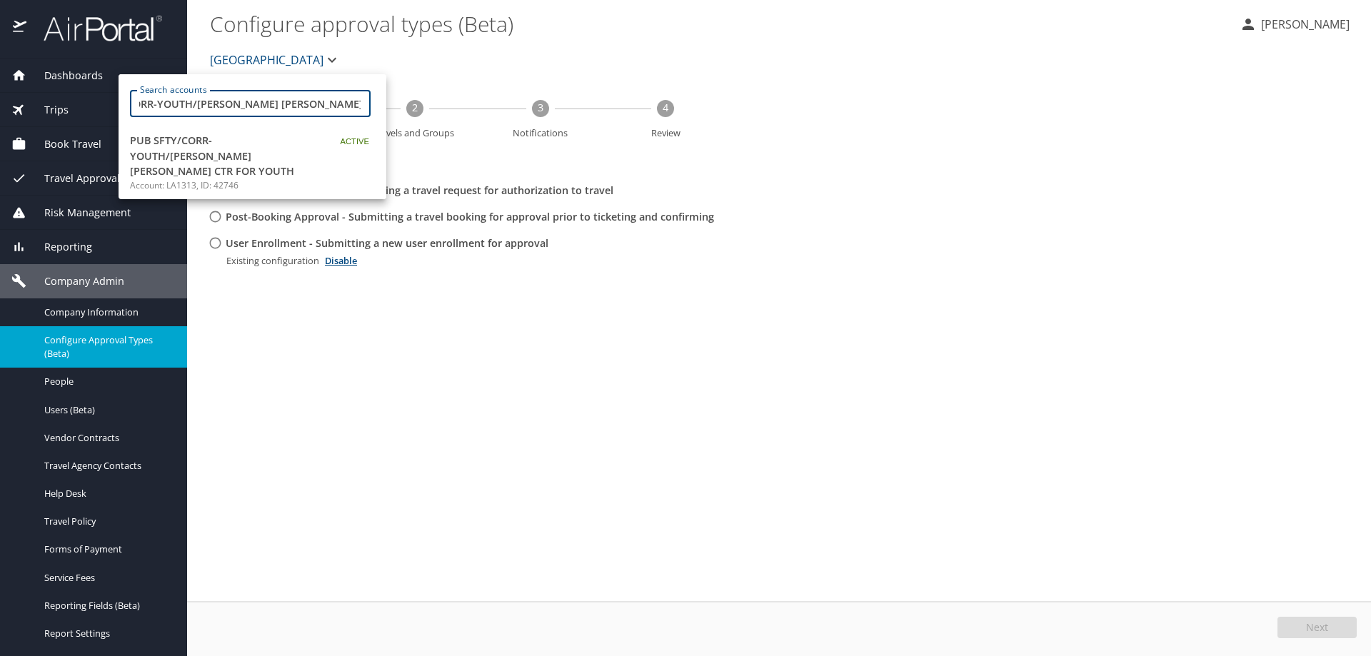
type input "PUB SFTY/CORR-YOUTH/[PERSON_NAME] [PERSON_NAME] CTR FOR YOUTH"
click at [258, 146] on span "PUB SFTY/CORR-YOUTH/[PERSON_NAME] [PERSON_NAME] CTR FOR YOUTH" at bounding box center [219, 156] width 179 height 46
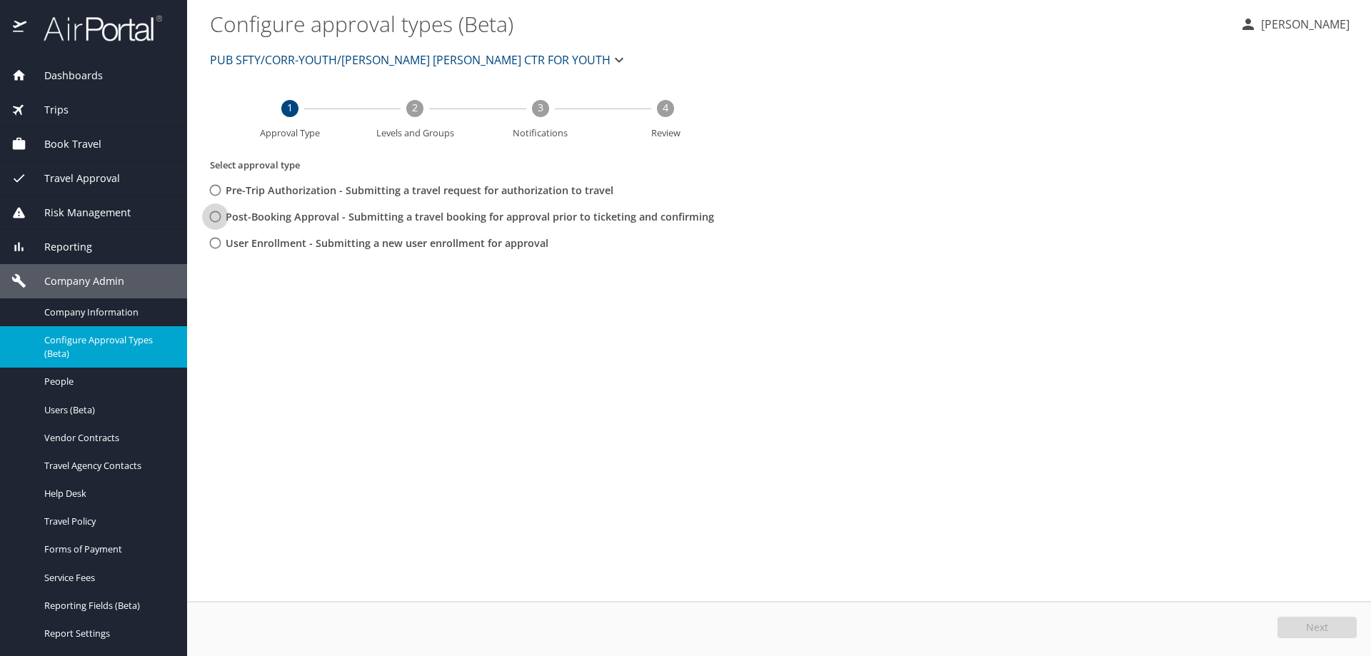
click at [216, 216] on input "Post-Booking Approval - Submitting a travel booking for approval prior to ticke…" at bounding box center [215, 217] width 26 height 26
radio input "true"
click at [1297, 625] on button "Next" at bounding box center [1317, 627] width 79 height 21
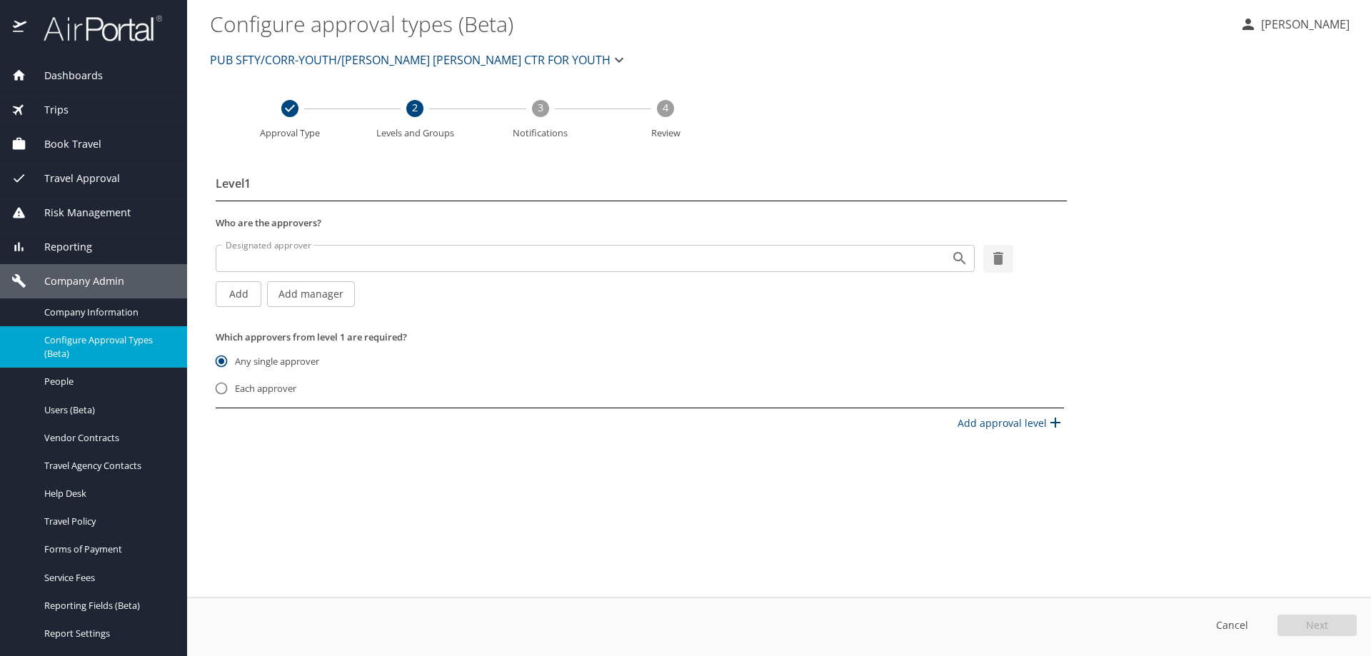
select select "US"
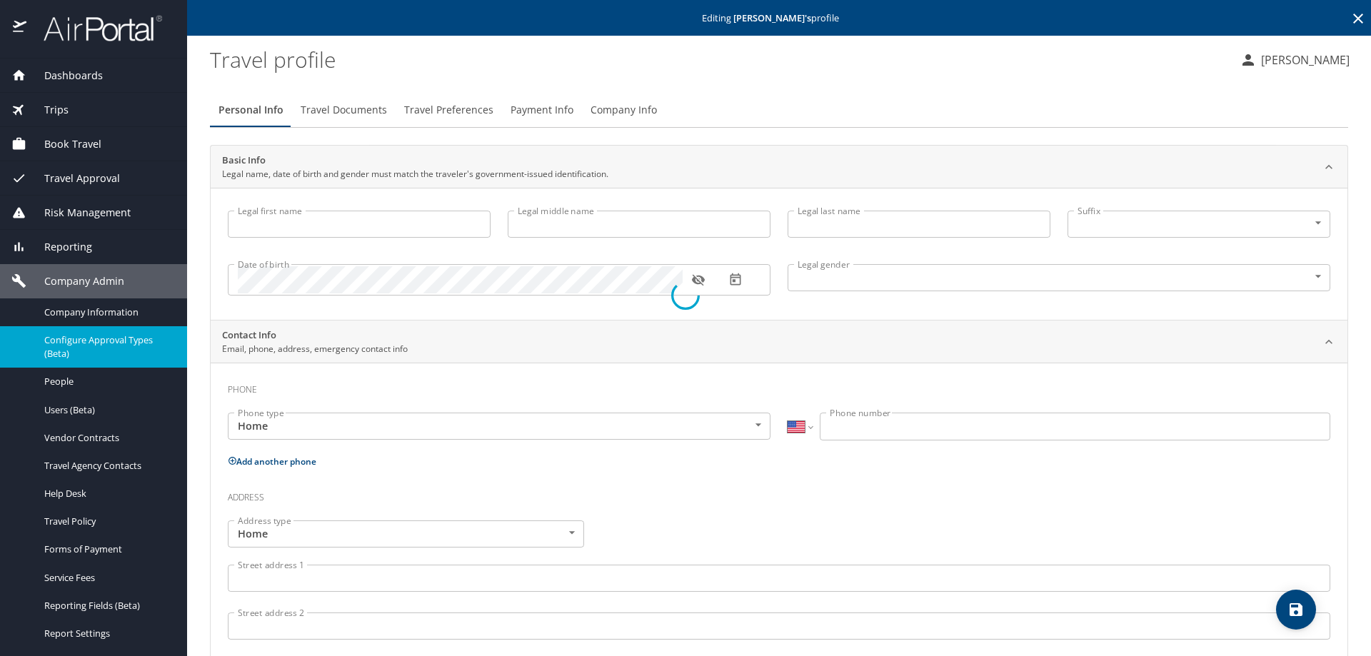
type input "Calvin"
type input "Lewis"
type input "Male"
select select "US"
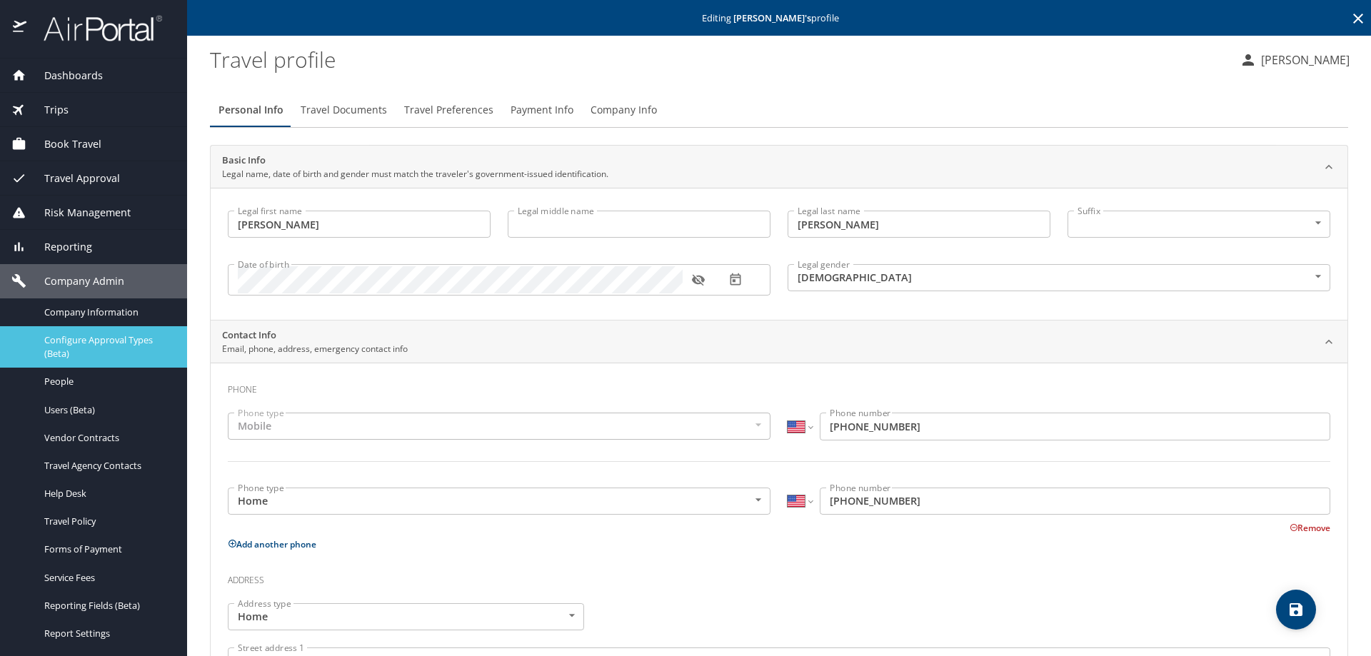
click at [77, 349] on span "Configure Approval Types (Beta)" at bounding box center [107, 347] width 126 height 27
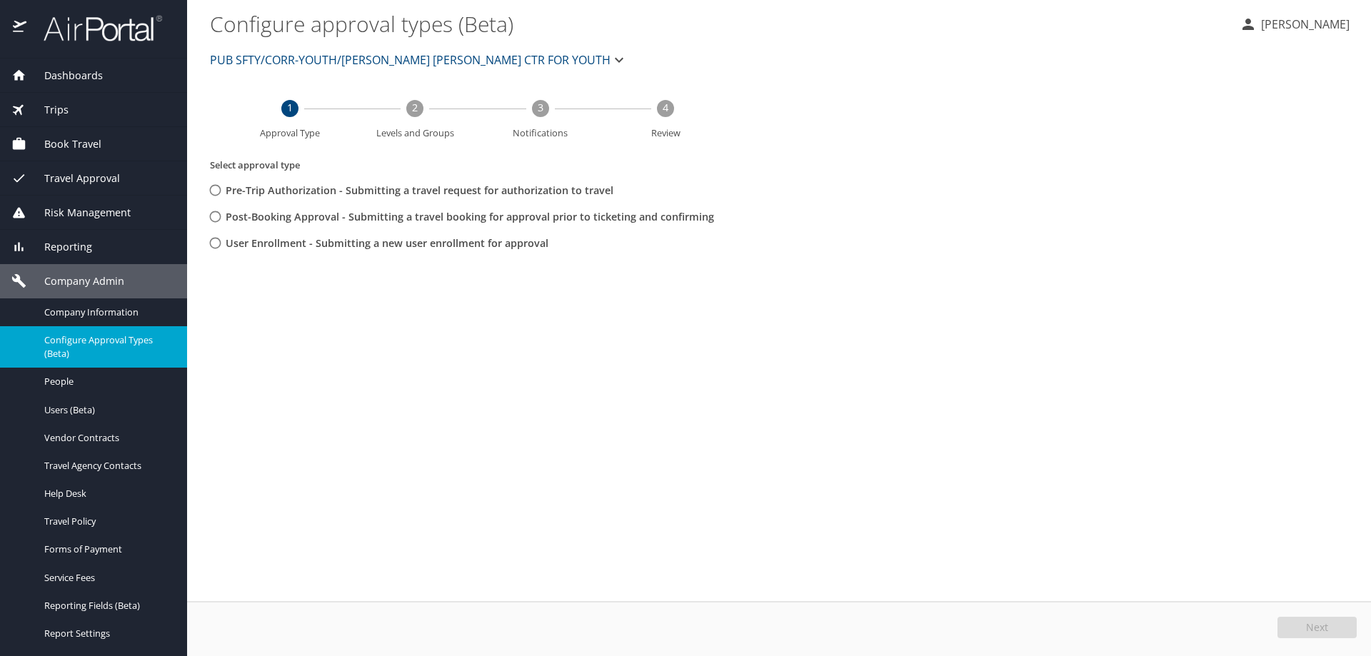
click at [504, 55] on span "PUB SFTY/CORR-YOUTH/[PERSON_NAME] [PERSON_NAME] CTR FOR YOUTH" at bounding box center [410, 60] width 401 height 20
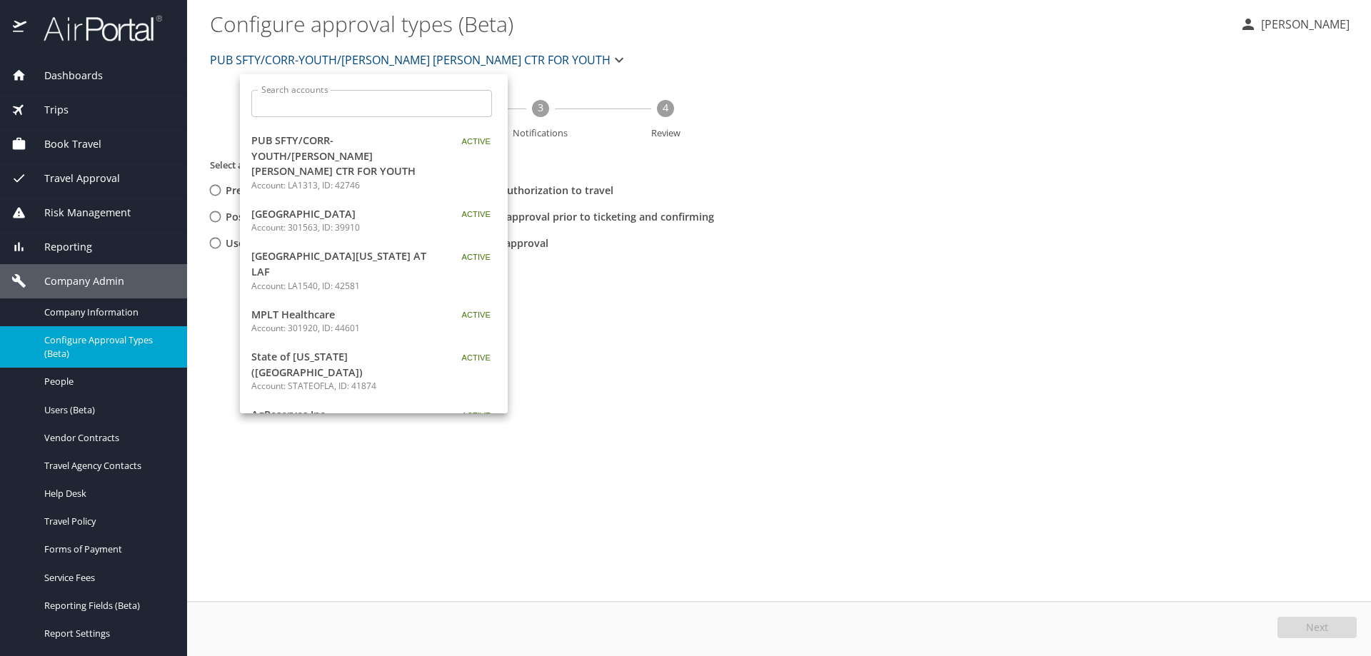
click at [412, 99] on input "Search accounts" at bounding box center [376, 103] width 231 height 27
click at [375, 153] on span "PUB SFTY/CORR-YOUTH/[PERSON_NAME] [PERSON_NAME] CTR FOR YOUTH" at bounding box center [340, 156] width 179 height 46
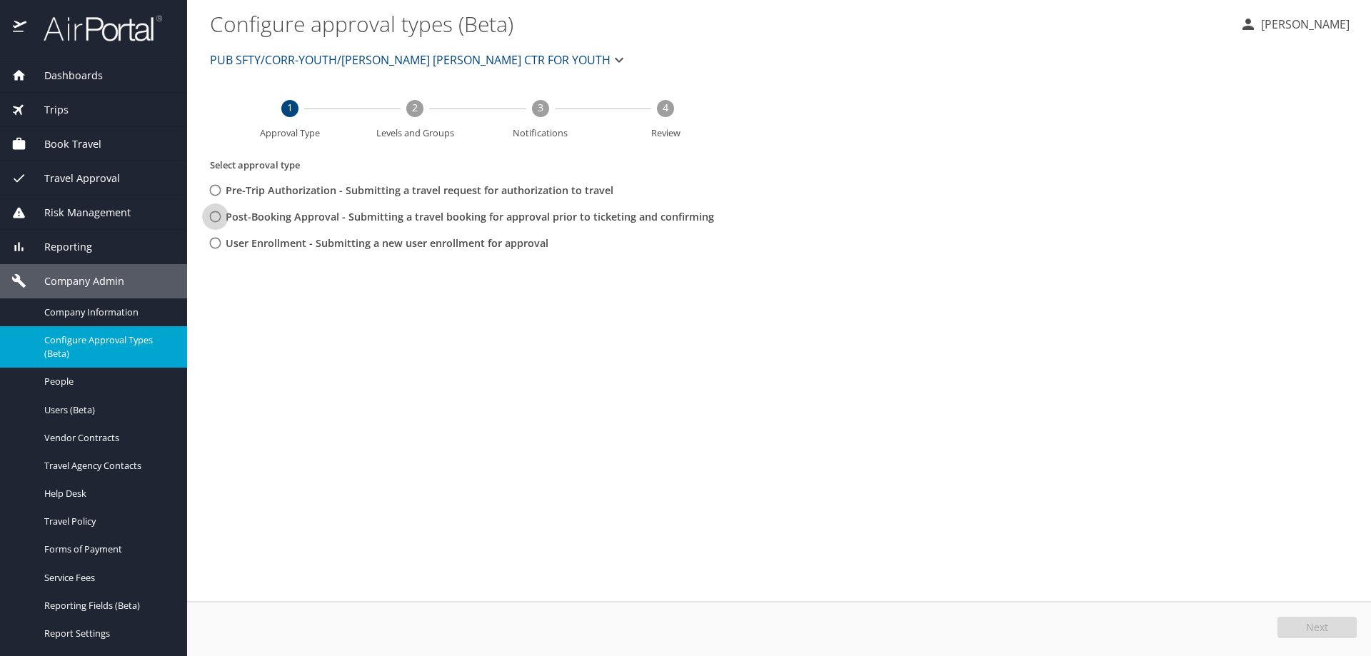
click at [217, 219] on input "Post-Booking Approval - Submitting a travel booking for approval prior to ticke…" at bounding box center [215, 217] width 26 height 26
radio input "true"
click at [1315, 627] on span "Next" at bounding box center [1317, 628] width 22 height 10
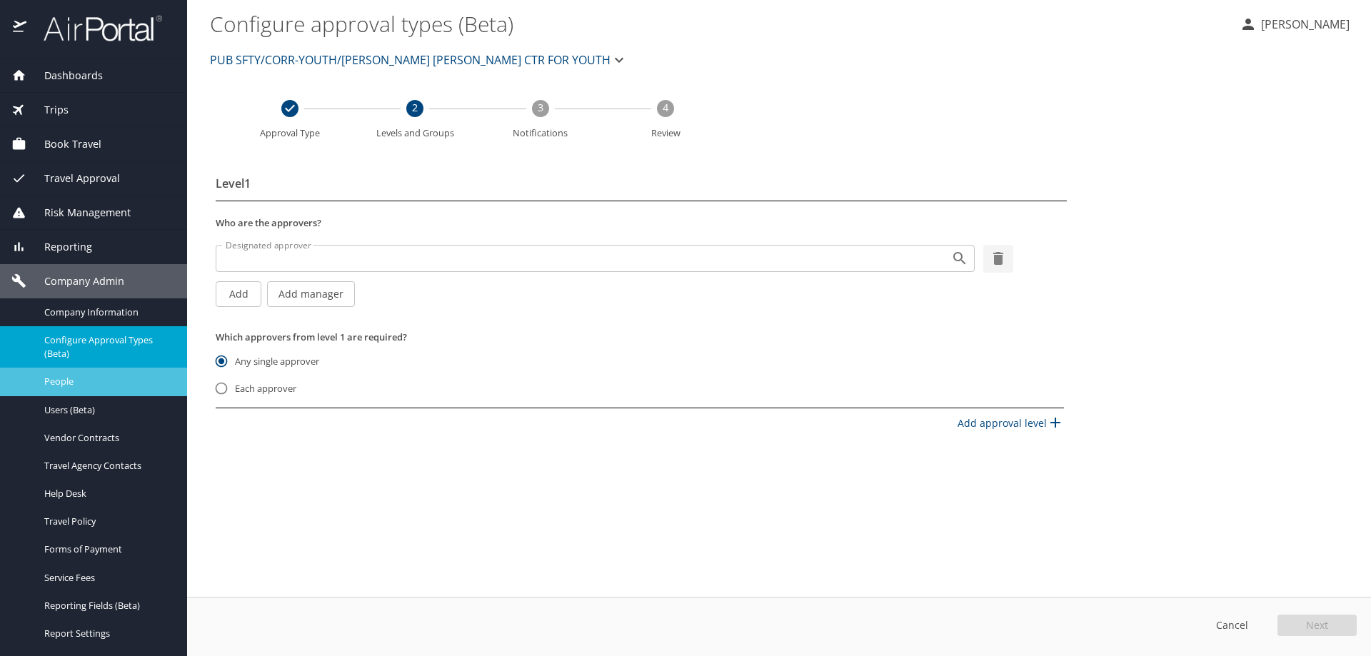
click at [90, 391] on link "People" at bounding box center [93, 382] width 187 height 28
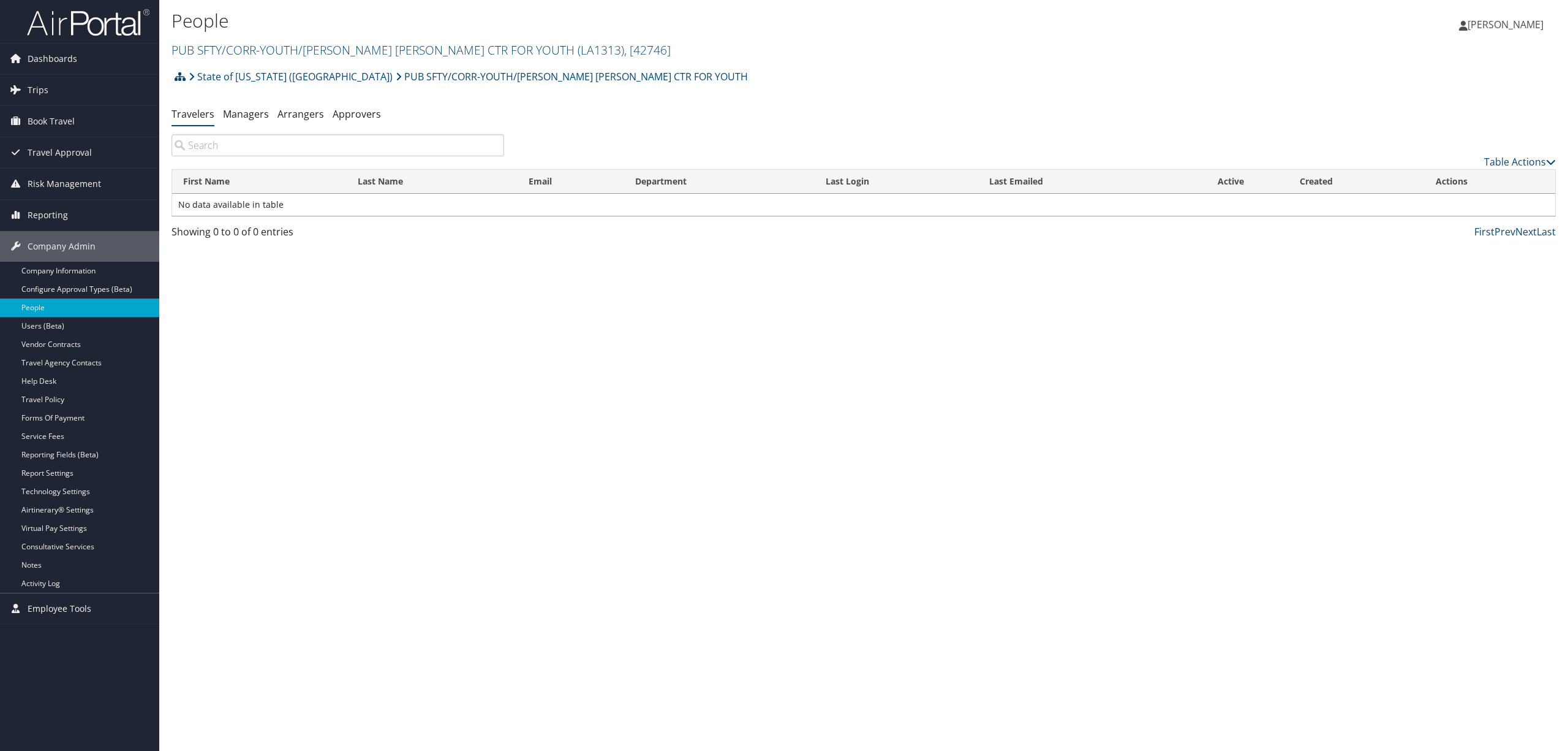
click at [868, 61] on div "People PUB SFTY/CORR-YOUTH/[PERSON_NAME] [PERSON_NAME] CTR FOR YOUTH ( LA1313 )…" at bounding box center [633, 35] width 923 height 58
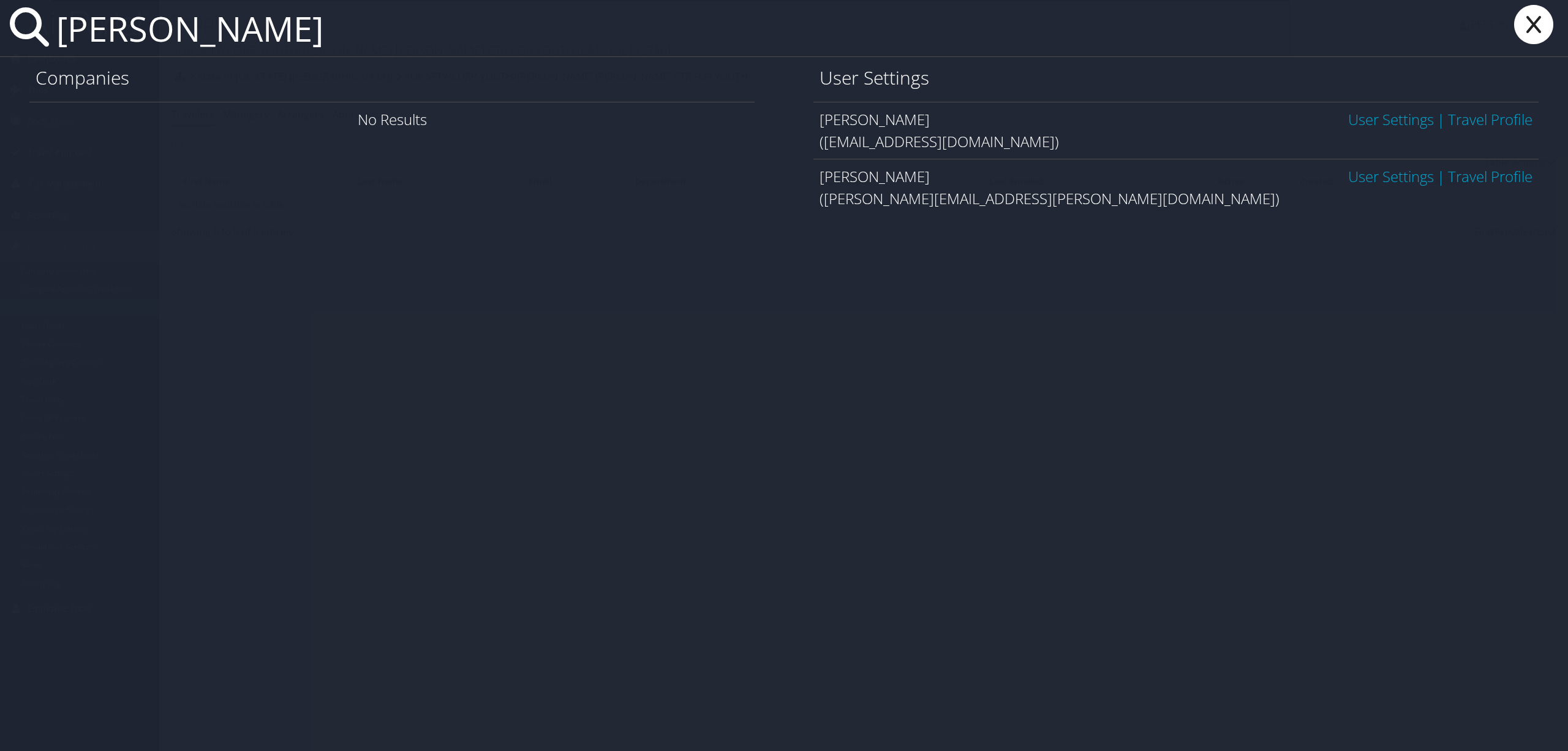
type input "lyman currier"
click at [1534, 15] on icon at bounding box center [1534, 25] width 49 height 39
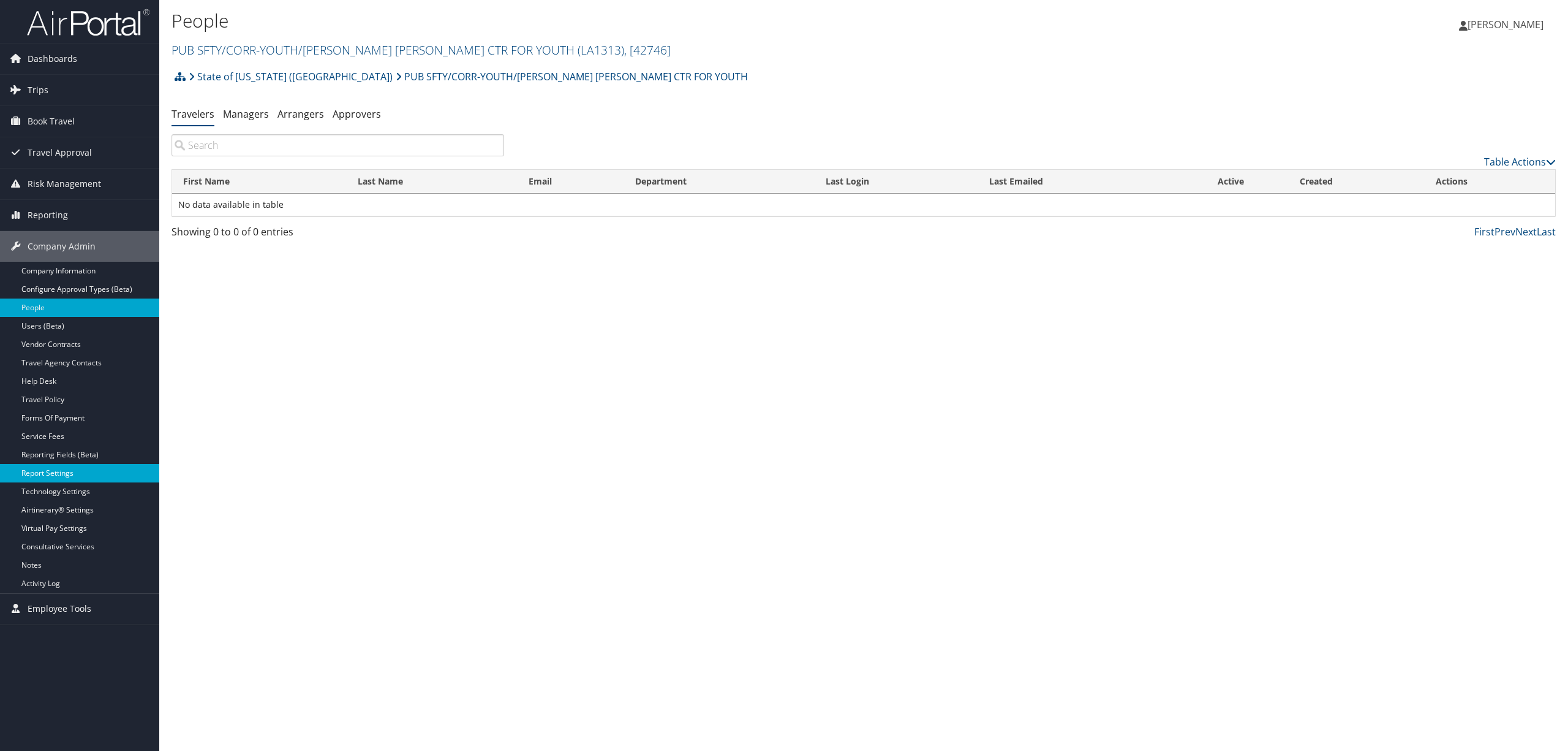
click at [87, 475] on link "Report Settings" at bounding box center [80, 473] width 160 height 18
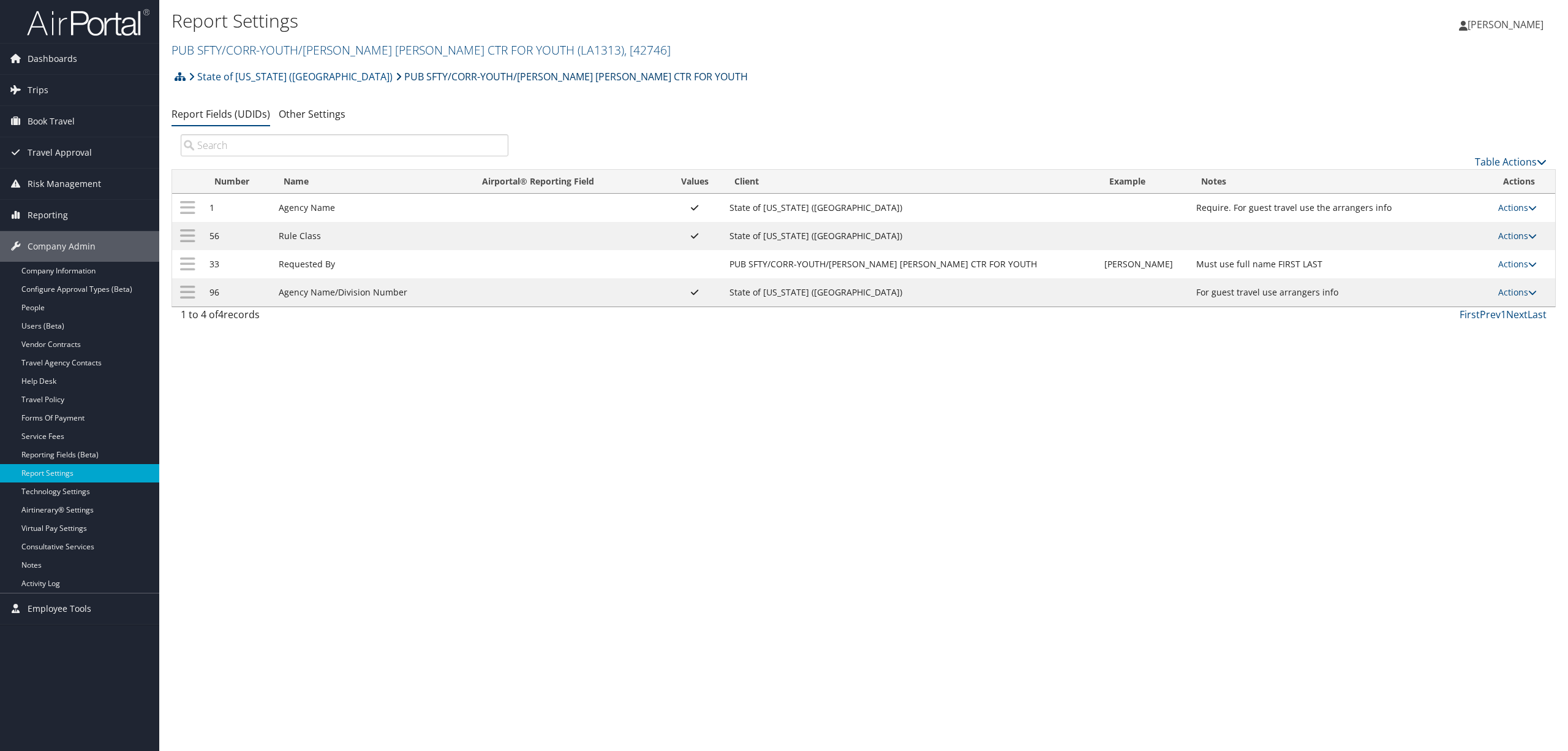
click at [424, 76] on link "PUB SFTY/CORR-YOUTH/[PERSON_NAME] [PERSON_NAME] CTR FOR YOUTH" at bounding box center [571, 76] width 353 height 25
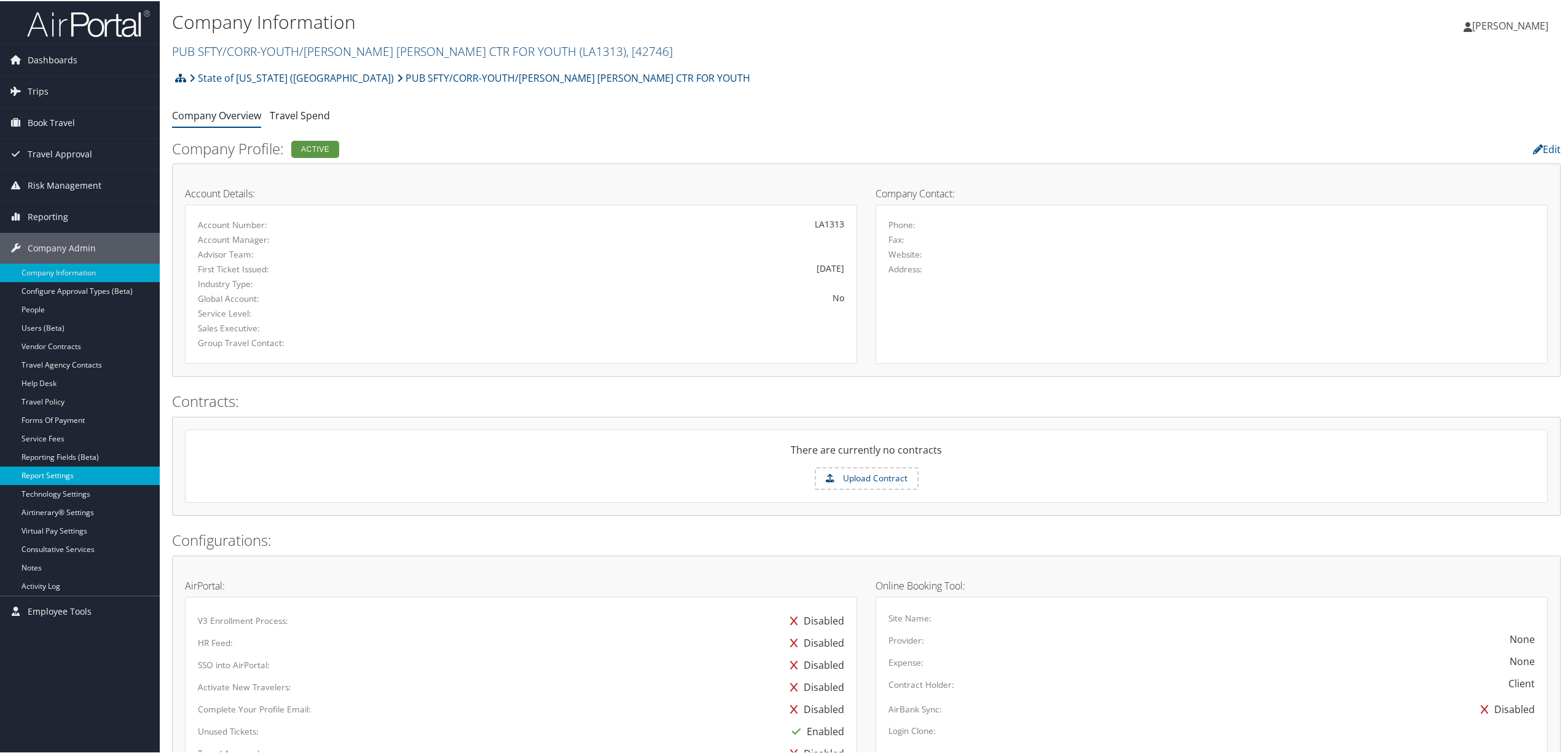
click at [75, 484] on link "Report Settings" at bounding box center [80, 474] width 160 height 18
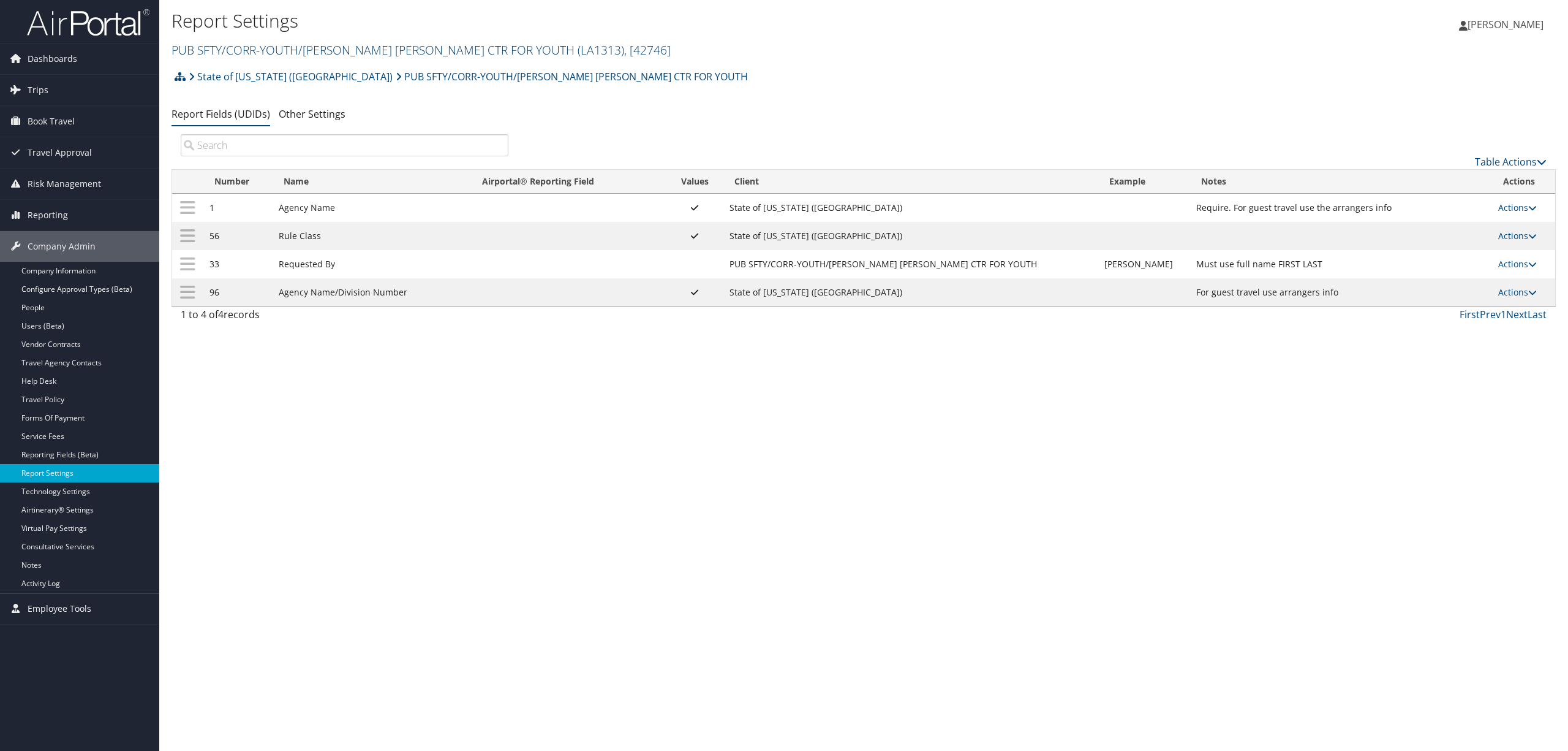
click at [577, 45] on span "( LA1313 )" at bounding box center [600, 50] width 46 height 16
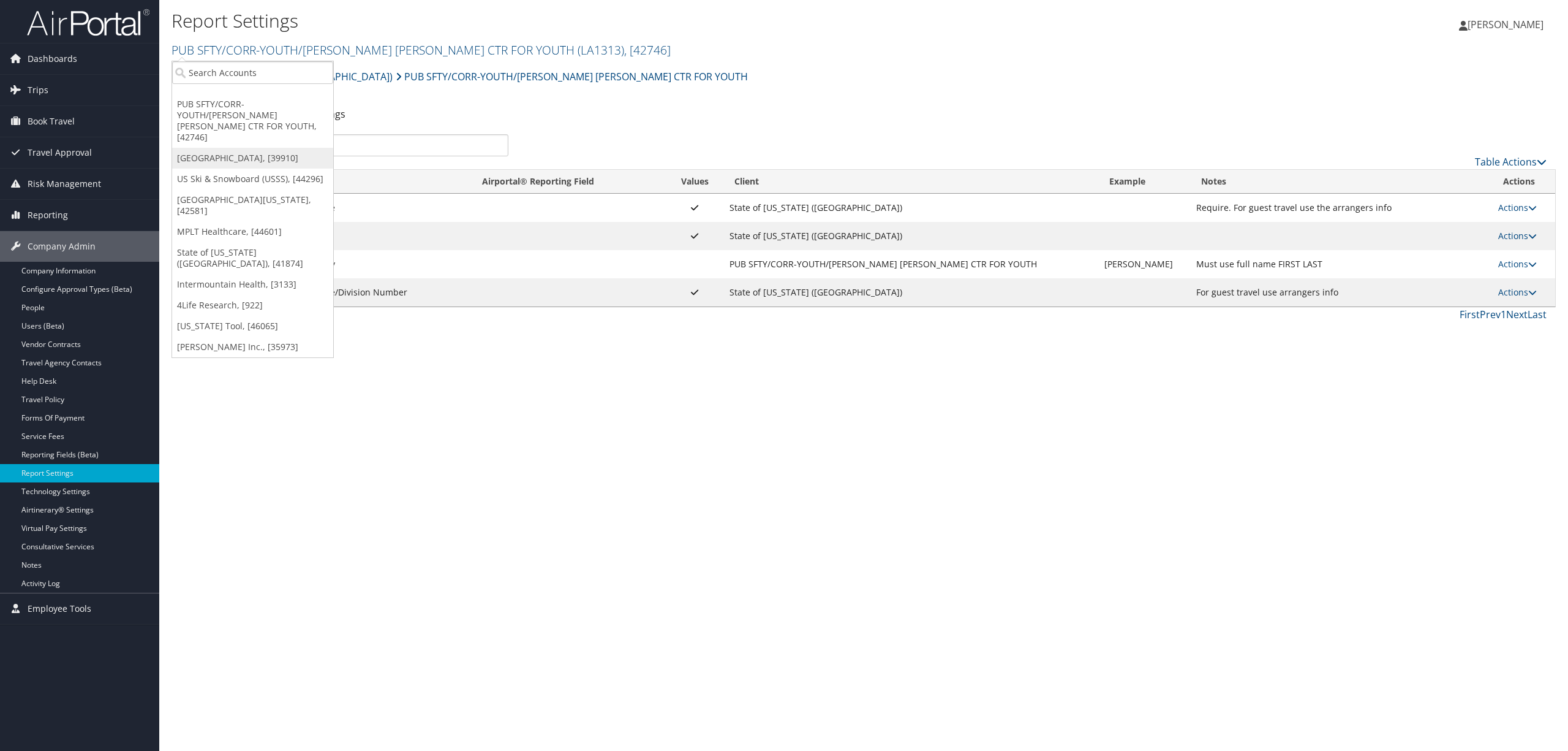
click at [266, 148] on link "[GEOGRAPHIC_DATA], [39910]" at bounding box center [253, 158] width 161 height 21
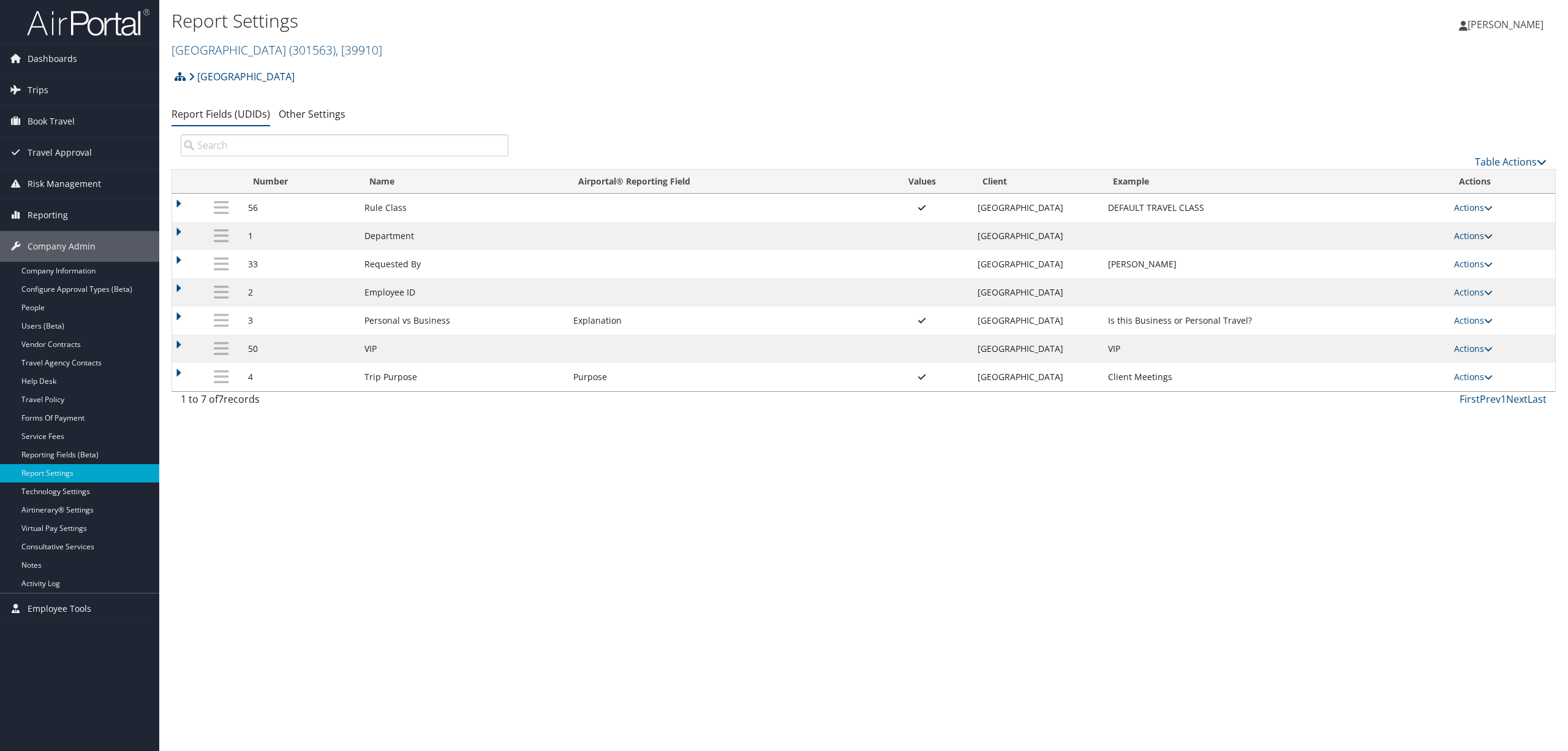
click at [1465, 231] on link "Actions" at bounding box center [1473, 236] width 39 height 12
click at [1430, 288] on link "Edit" at bounding box center [1426, 297] width 132 height 21
select select "both"
select select "profiled"
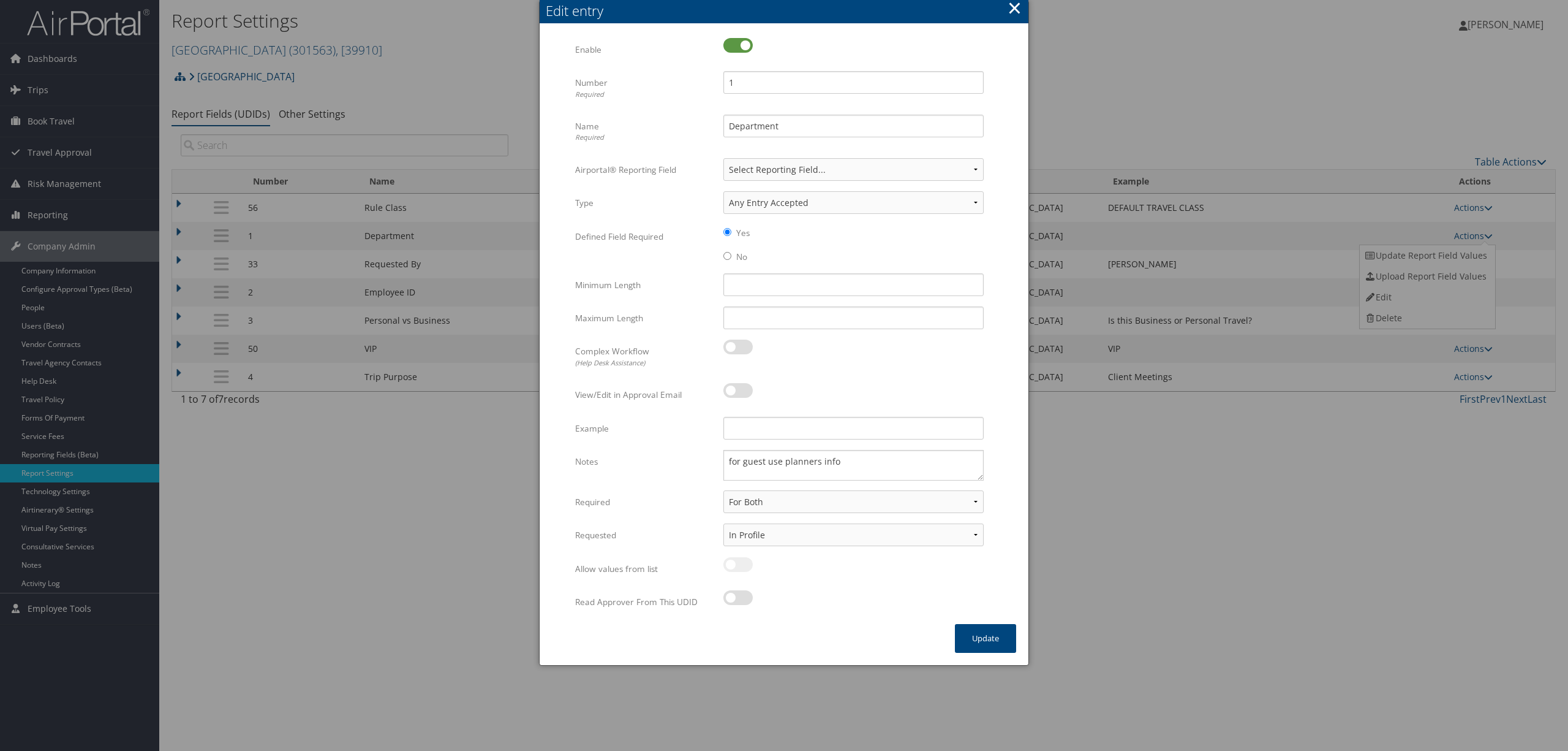
click at [1015, 9] on button "×" at bounding box center [1015, 8] width 14 height 25
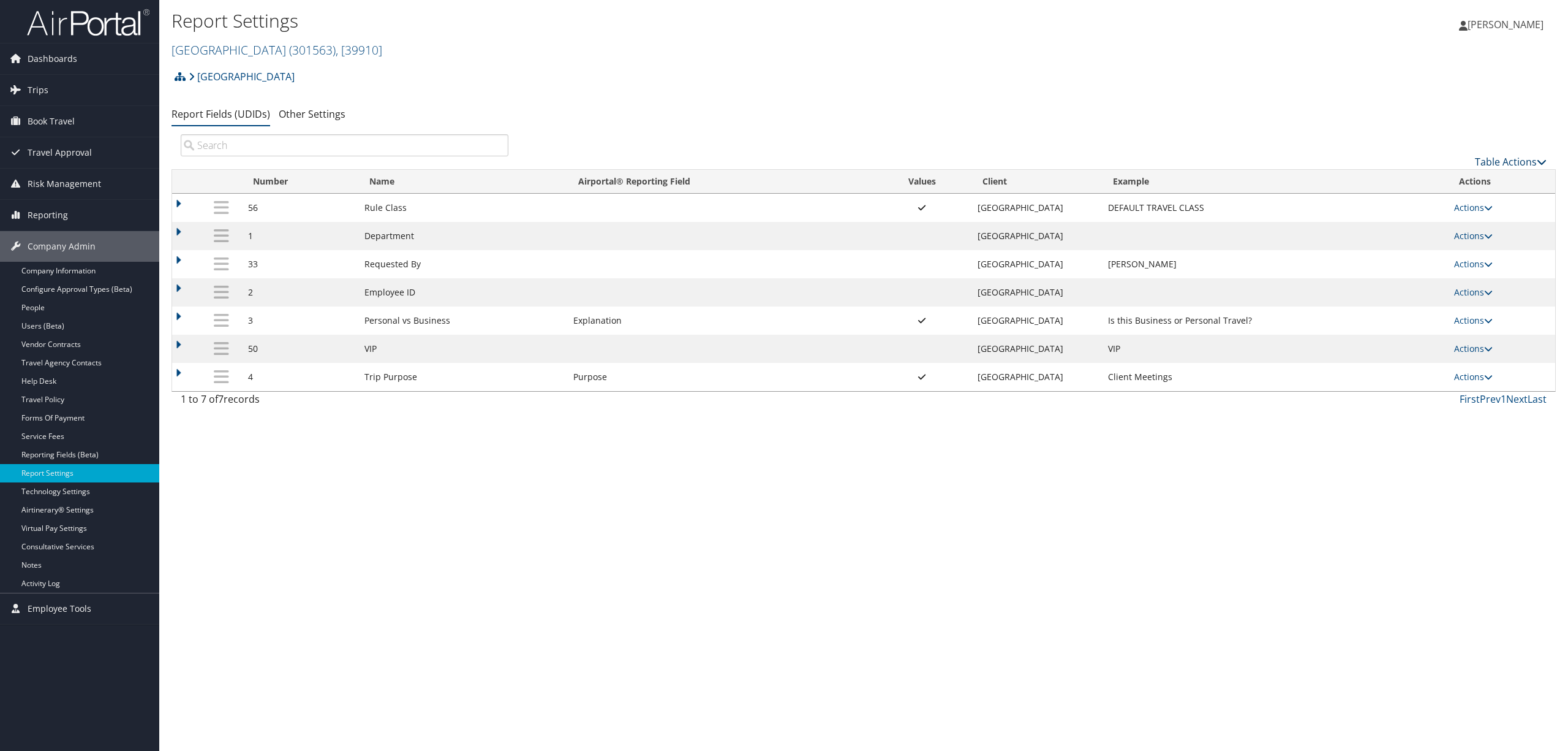
click at [1503, 163] on link "Table Actions" at bounding box center [1511, 162] width 72 height 14
click at [1402, 187] on link "New Record" at bounding box center [1470, 181] width 161 height 21
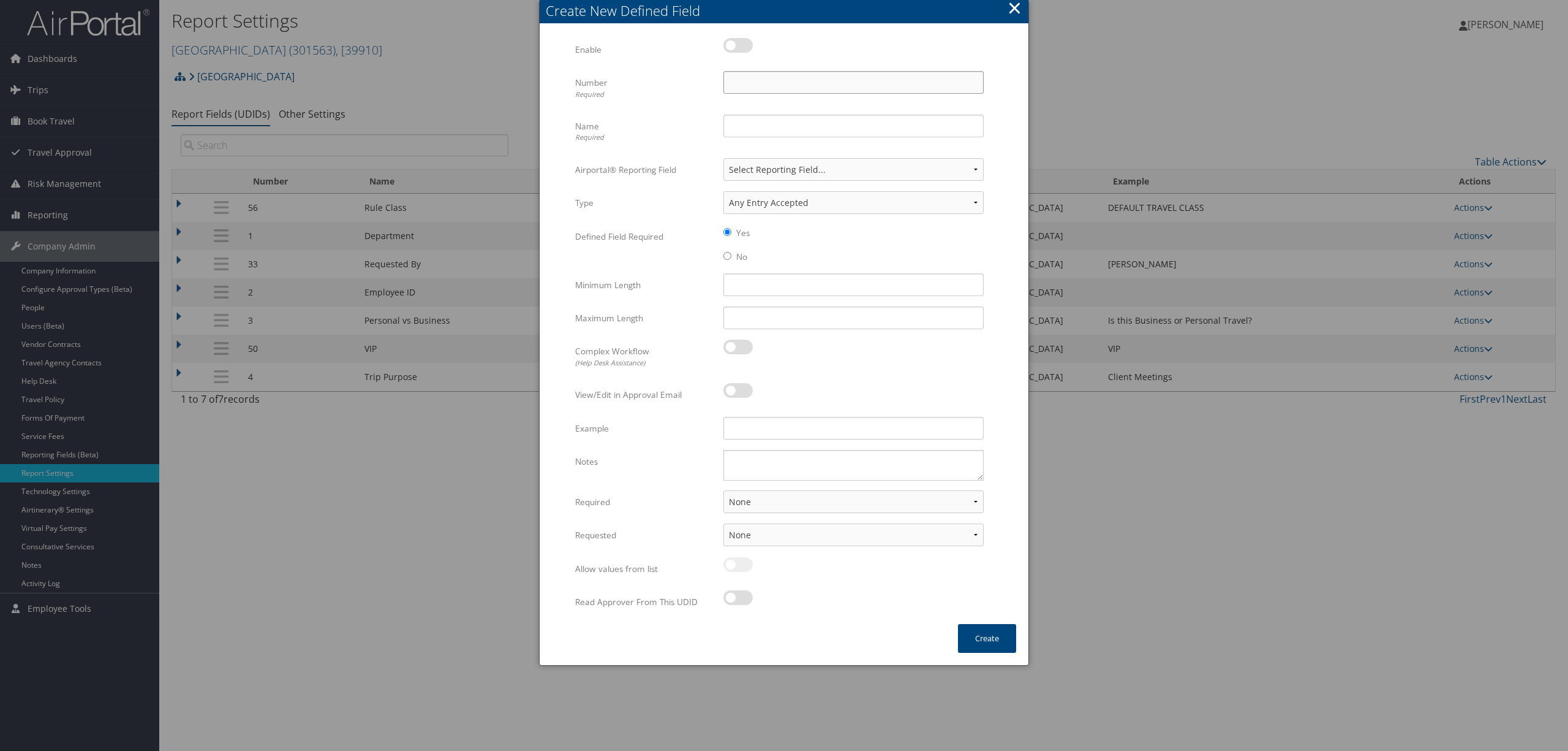
click at [770, 82] on input "Number Required" at bounding box center [853, 82] width 261 height 22
type input "5"
click at [758, 123] on input "Name Required" at bounding box center [853, 126] width 261 height 22
type input "Trip Detail"
click at [873, 171] on select "Select Reporting Field... Authorization Billable Client Cost Center Department …" at bounding box center [853, 169] width 261 height 22
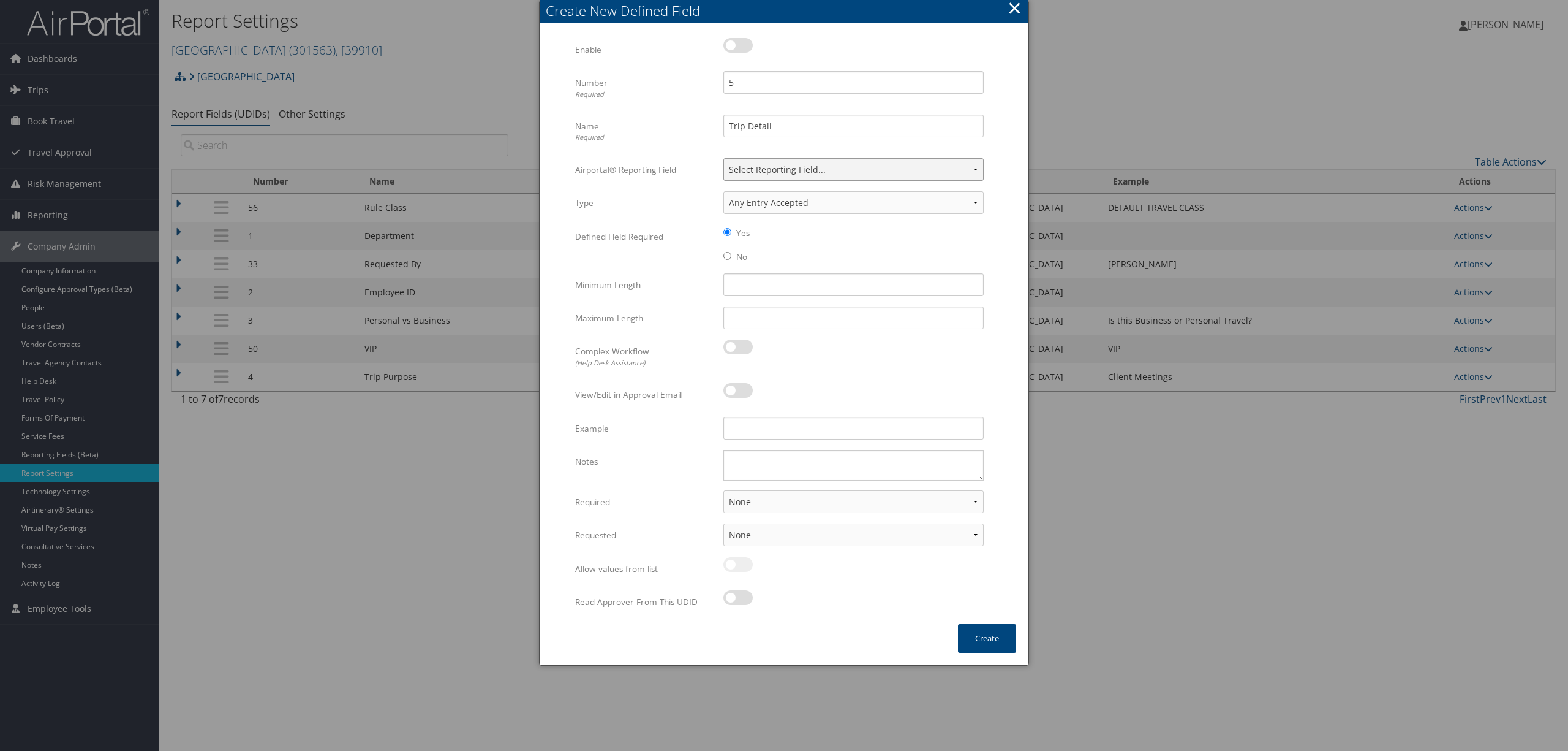
select select "4"
click at [723, 158] on select "Select Reporting Field... Authorization Billable Client Cost Center Department …" at bounding box center [853, 169] width 261 height 22
click at [757, 281] on input "Minimum Length" at bounding box center [853, 285] width 261 height 22
type input "15"
drag, startPoint x: 753, startPoint y: 278, endPoint x: 670, endPoint y: 286, distance: 83.4
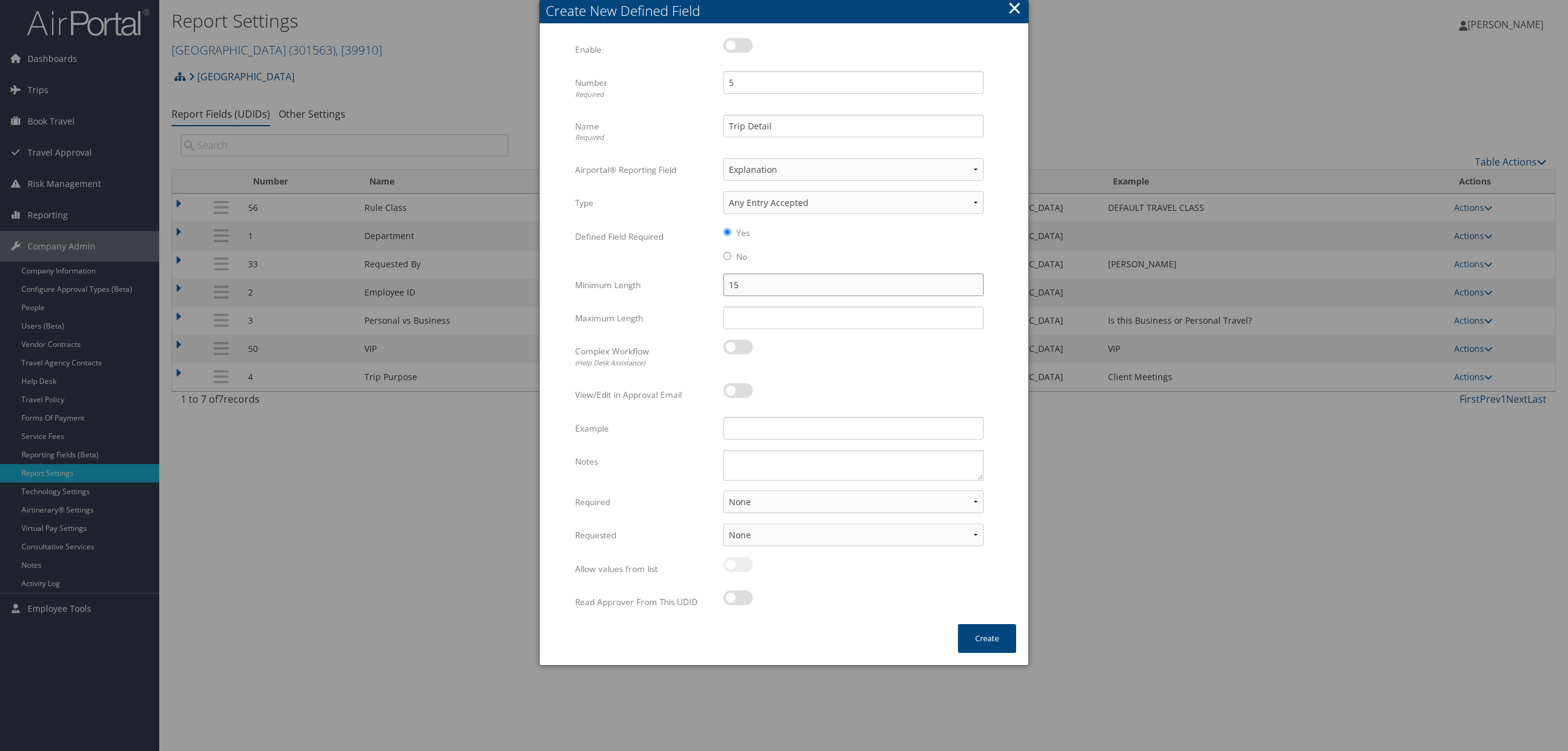
click at [670, 286] on div "Minimum Length 15 Multiple values The selected items contain different values f…" at bounding box center [784, 290] width 418 height 33
click at [740, 312] on input "Maximum Length" at bounding box center [853, 318] width 261 height 22
type input "15"
click at [760, 428] on input "Example" at bounding box center [853, 428] width 261 height 22
type input "M"
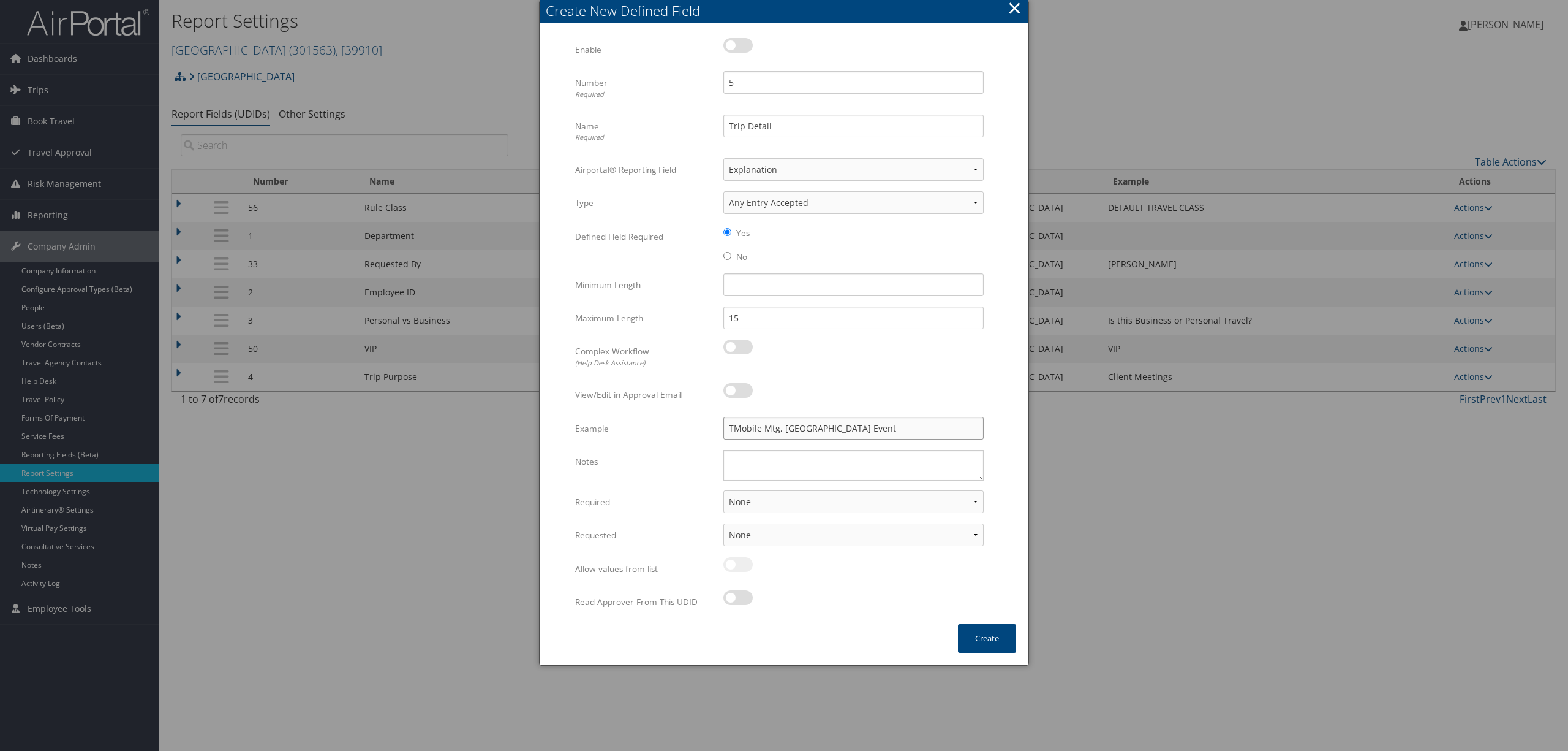
type input "TMobile Mtg, [GEOGRAPHIC_DATA] Event"
click at [757, 466] on textarea "Notes" at bounding box center [853, 465] width 261 height 31
type textarea "F"
type textarea "N"
click at [794, 458] on textarea "Notes for Agent/Concur pop up" at bounding box center [853, 465] width 261 height 31
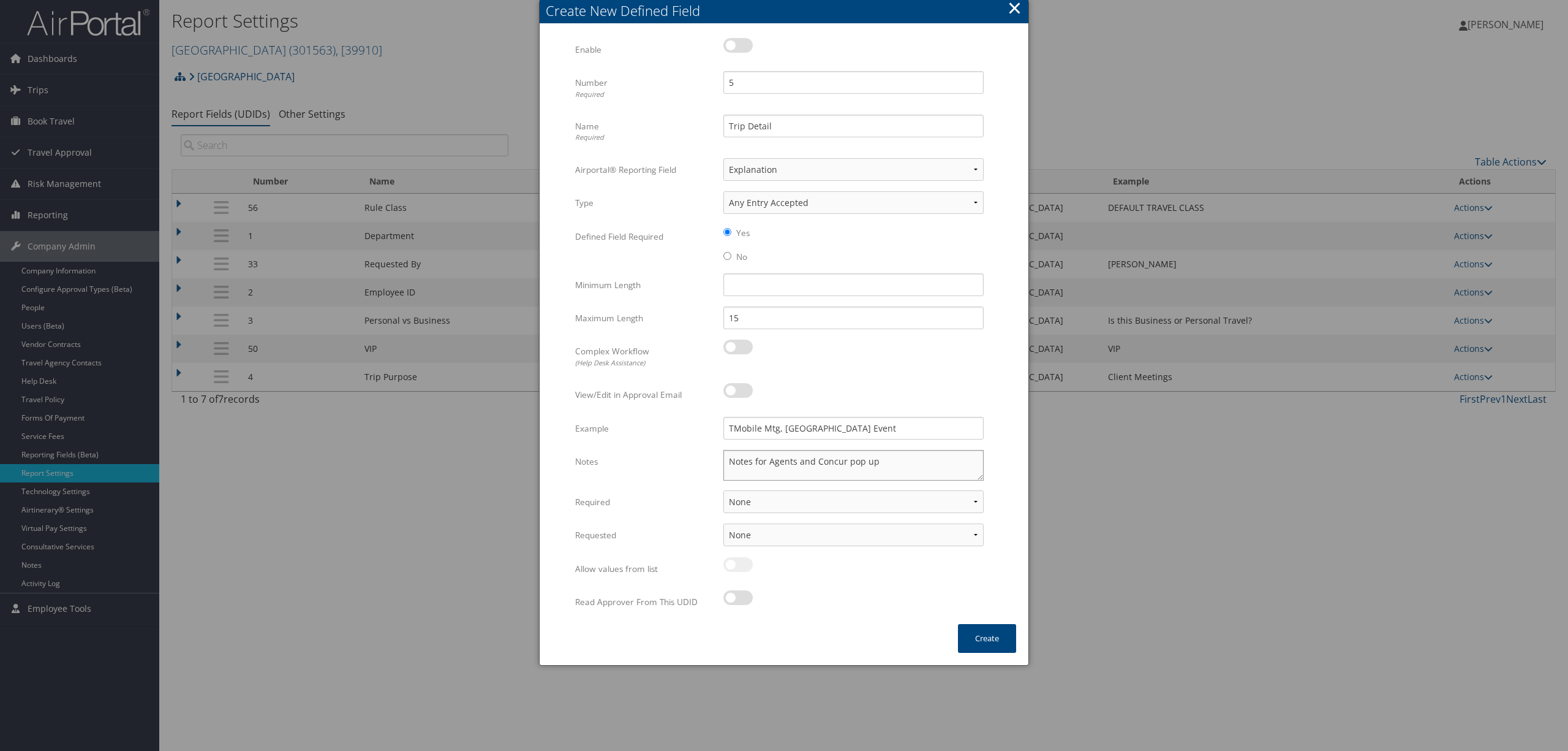
click at [885, 458] on textarea "Notes for Agents and Concur pop up" at bounding box center [853, 465] width 261 height 31
drag, startPoint x: 777, startPoint y: 461, endPoint x: 790, endPoint y: 457, distance: 13.6
click at [781, 461] on textarea "Notes for Agents and Concur pop up should be 15 character max include Client, C…" at bounding box center [853, 465] width 261 height 31
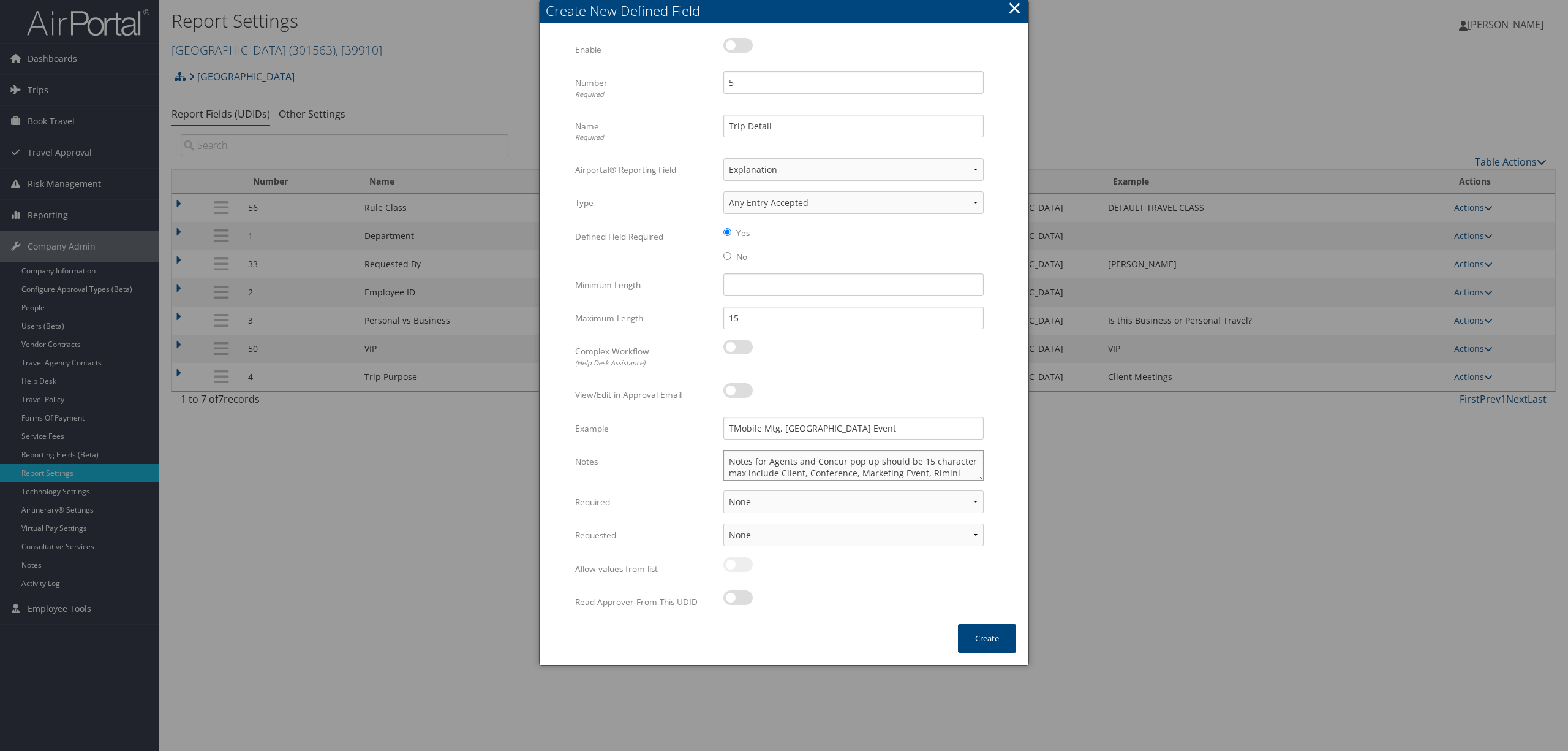
click at [779, 471] on textarea "Notes for Agents and Concur pop up should be 15 character max include Client, C…" at bounding box center [853, 465] width 261 height 31
type textarea "Notes for Agents and Concur pop up should be 15 character max include name of C…"
click at [968, 498] on select "None For Guest Travelers For Profiled Travelers For Both" at bounding box center [853, 501] width 261 height 22
select select "both"
click at [723, 490] on select "None For Guest Travelers For Profiled Travelers For Both" at bounding box center [853, 501] width 261 height 22
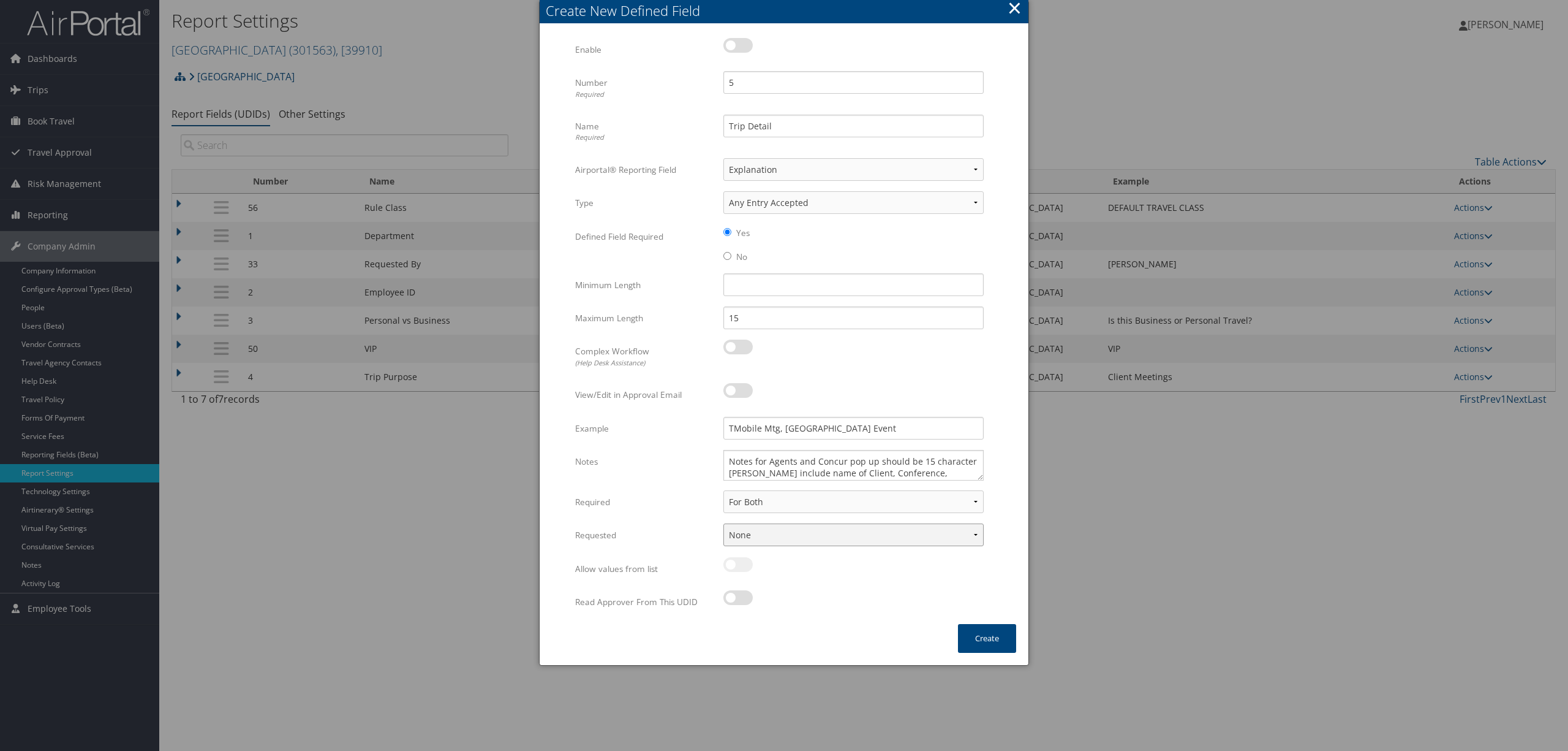
click at [958, 537] on select "None In Profile At Booking Both" at bounding box center [853, 535] width 261 height 22
select select "trip"
click at [723, 524] on select "None In Profile At Booking Both" at bounding box center [853, 535] width 261 height 22
click at [976, 636] on button "Create" at bounding box center [987, 639] width 58 height 29
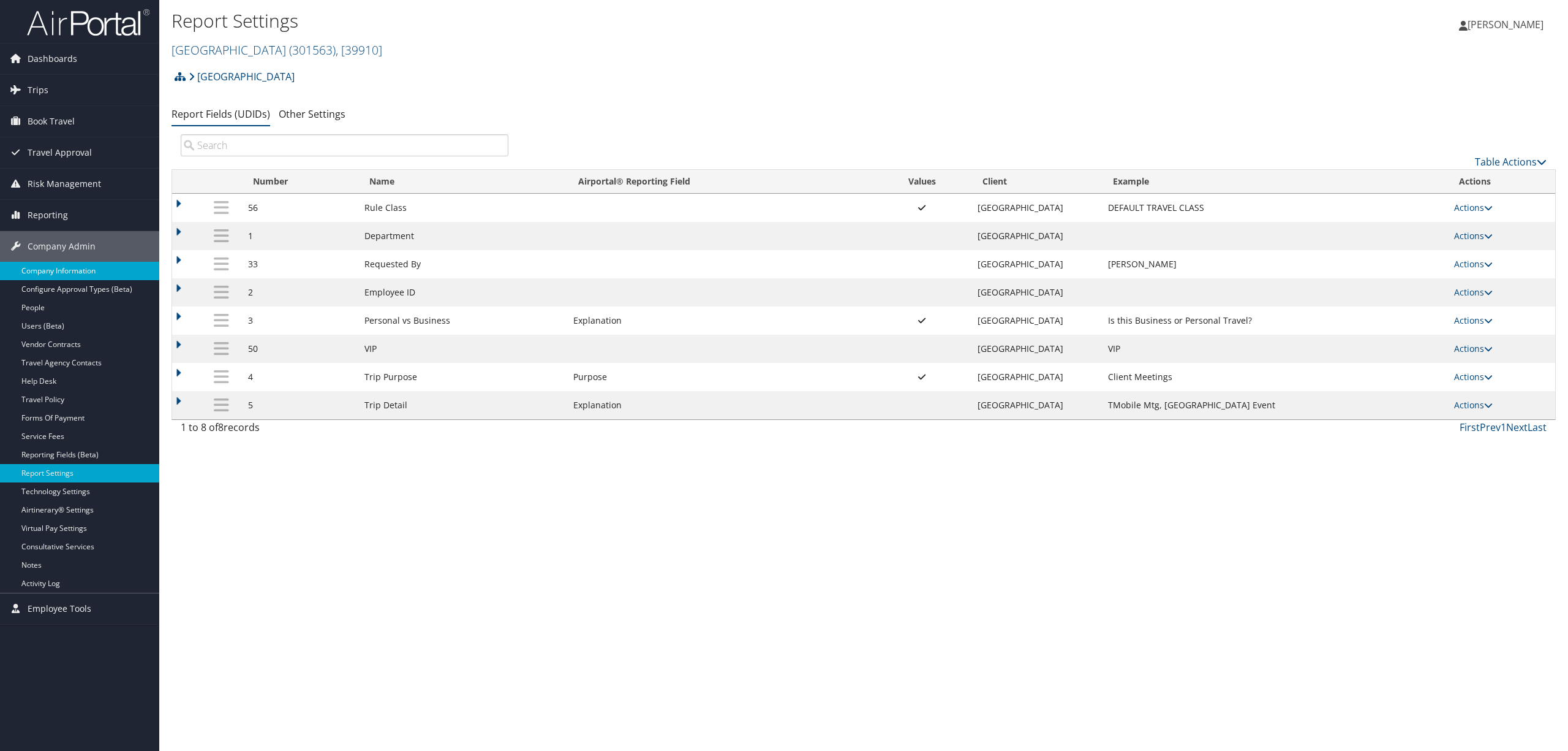
click at [76, 270] on link "Company Information" at bounding box center [80, 270] width 160 height 18
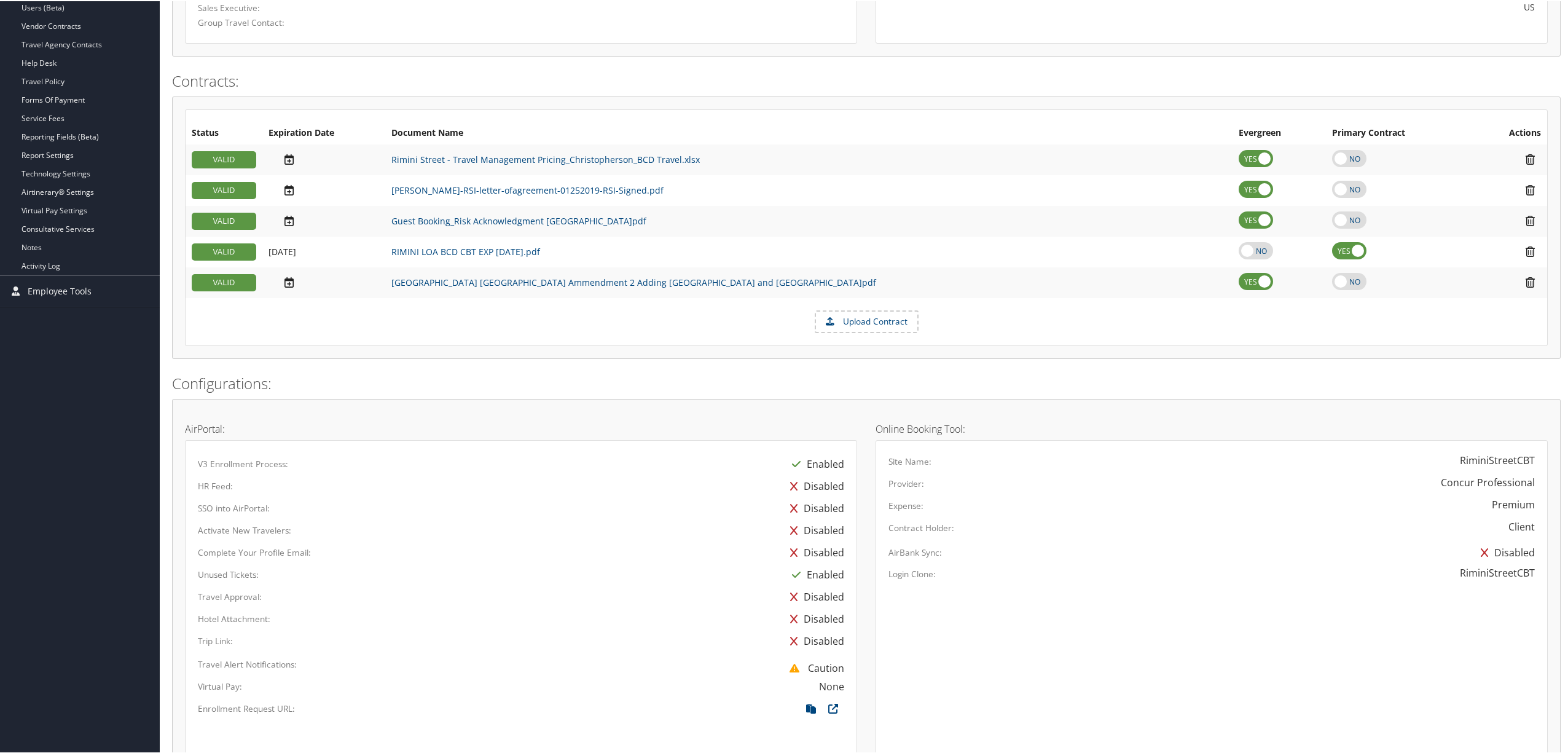
scroll to position [328, 0]
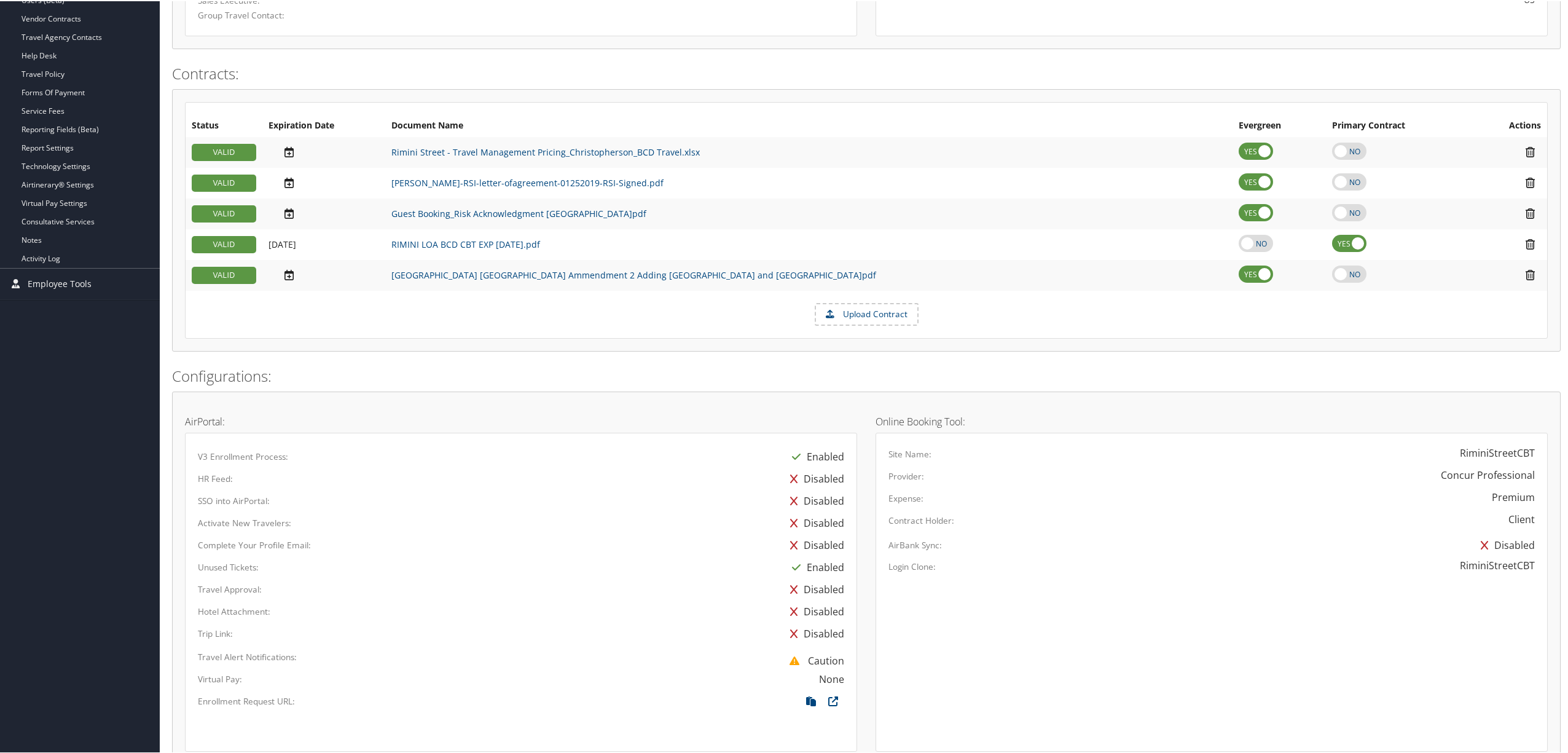
click at [884, 319] on label "Upload Contract" at bounding box center [866, 313] width 101 height 21
click at [0, 0] on input "Upload Contract" at bounding box center [0, 0] width 0 height 0
click at [828, 320] on icon at bounding box center [833, 313] width 15 height 21
click at [0, 0] on input "Upload Contract" at bounding box center [0, 0] width 0 height 0
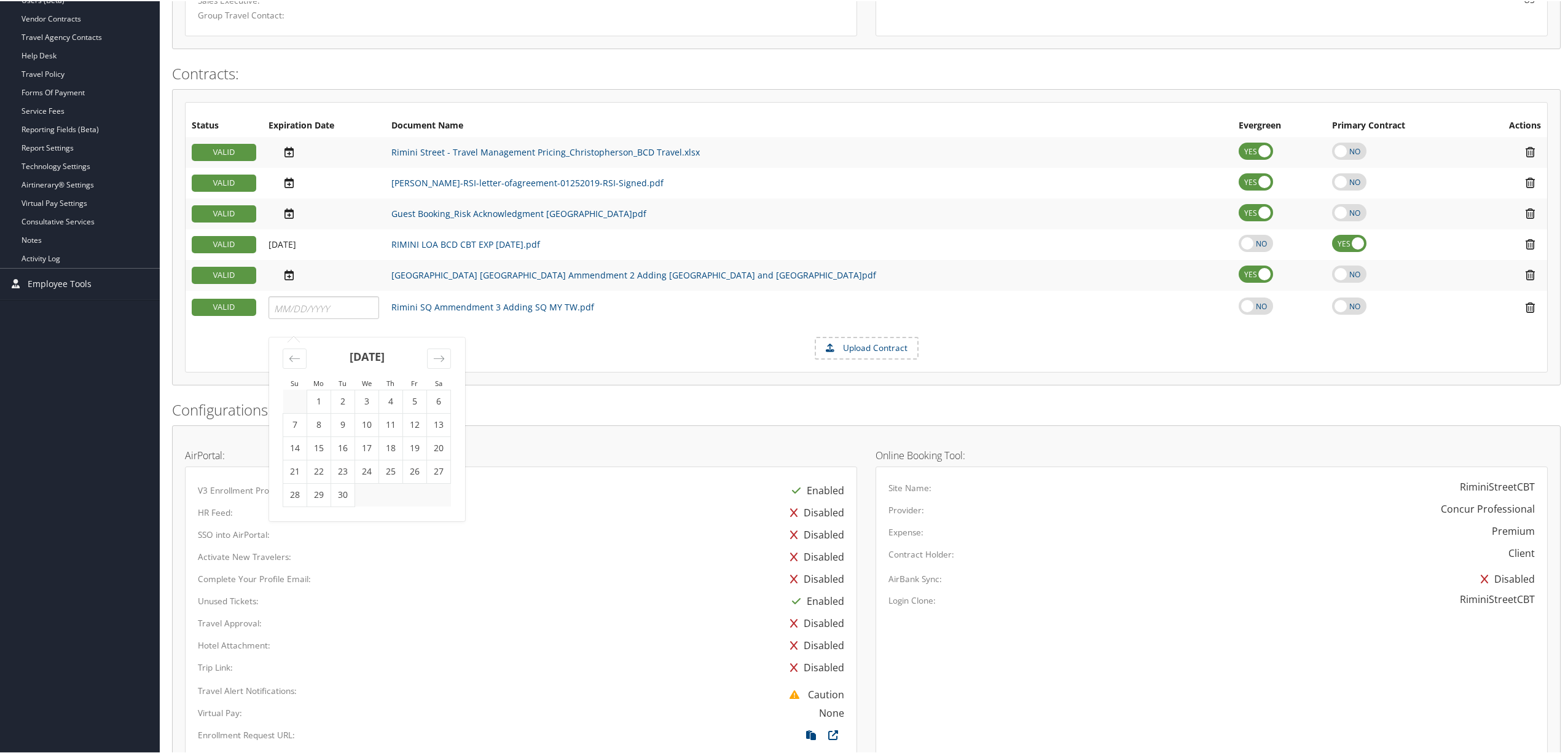
click at [732, 293] on td "Rimini SQ Ammendment 3 Adding SQ MY TW.pdf" at bounding box center [809, 306] width 847 height 34
click at [1239, 306] on label at bounding box center [1256, 304] width 34 height 17
click at [1245, 309] on input "checkbox" at bounding box center [1248, 312] width 8 height 8
checkbox input "true"
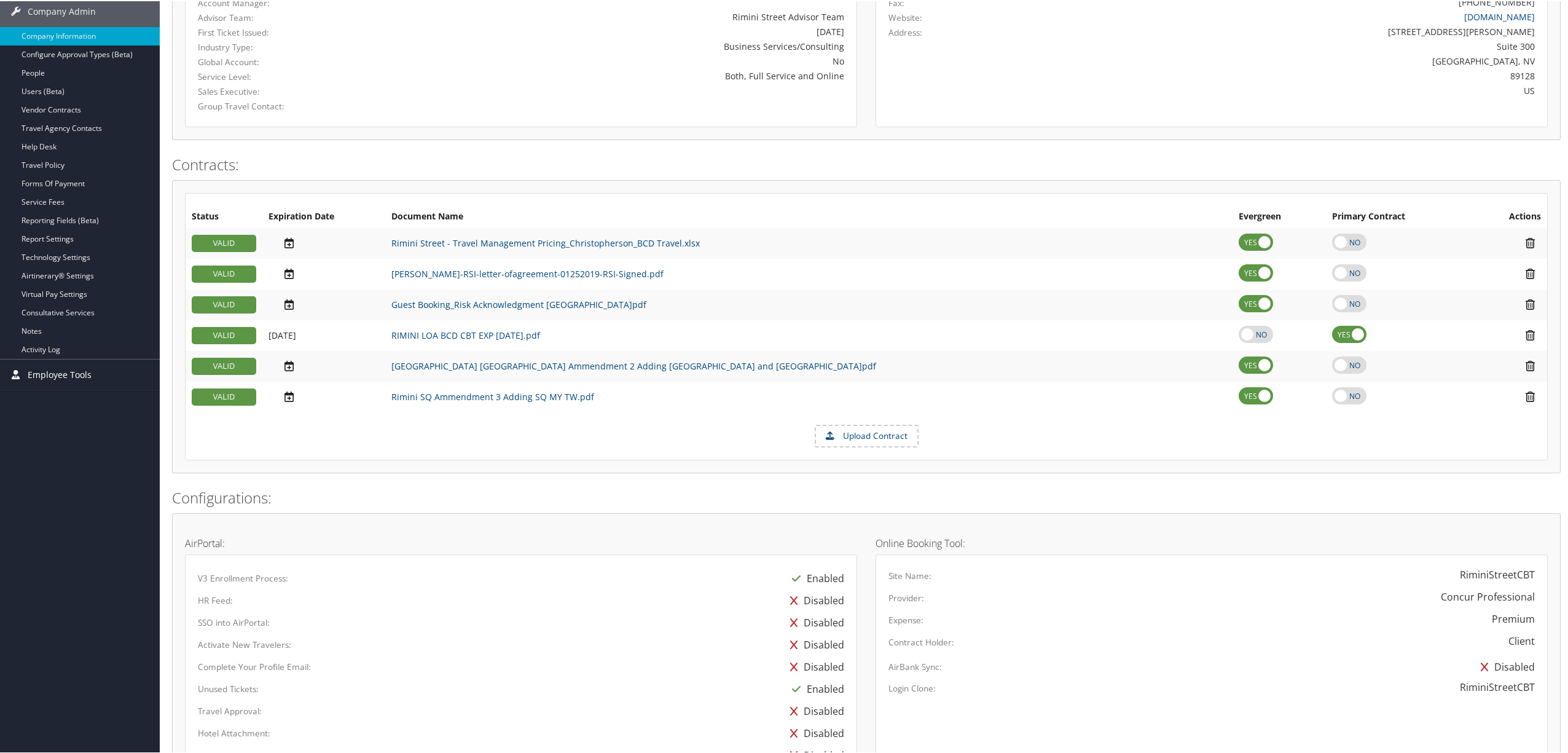
scroll to position [0, 0]
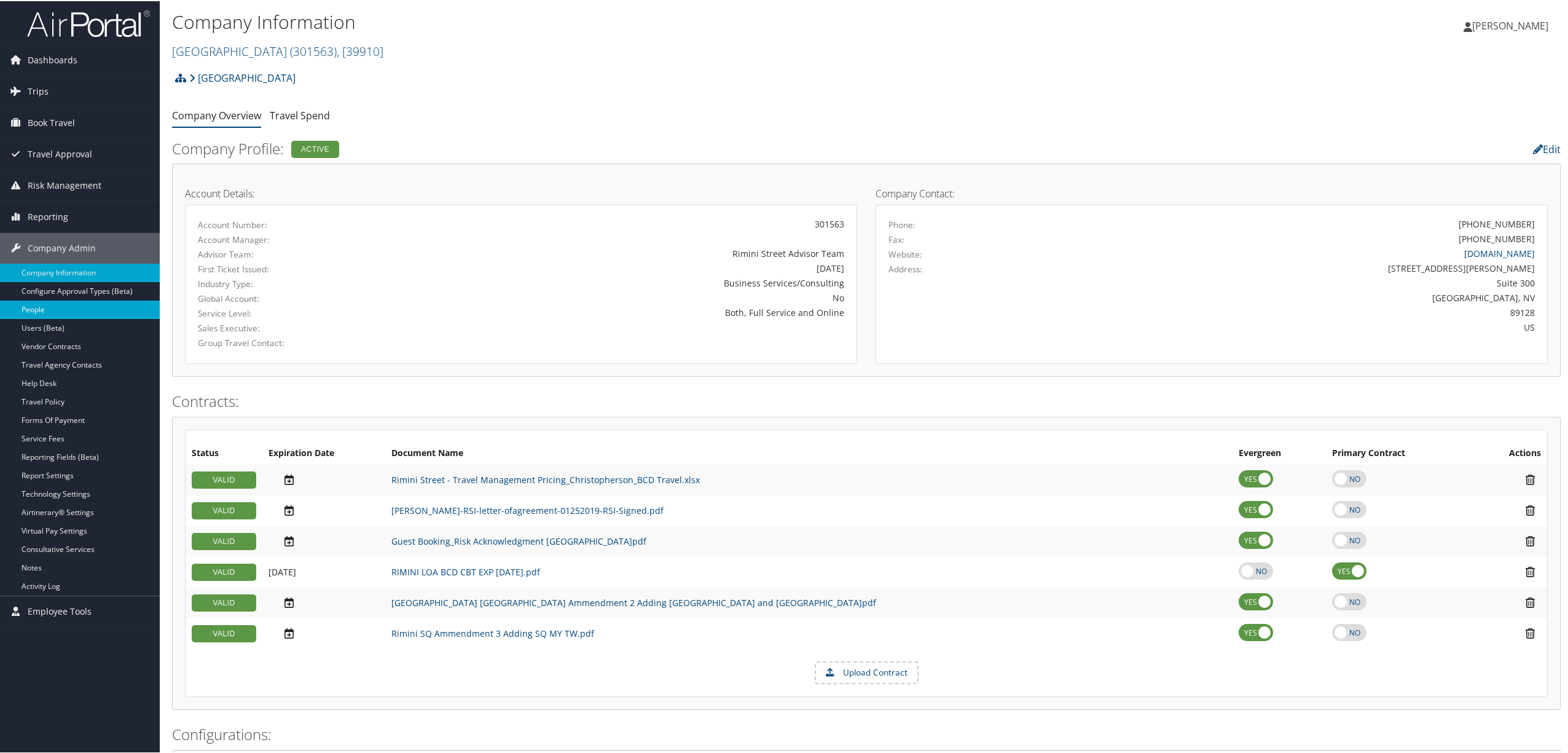
click at [37, 308] on link "People" at bounding box center [80, 308] width 160 height 18
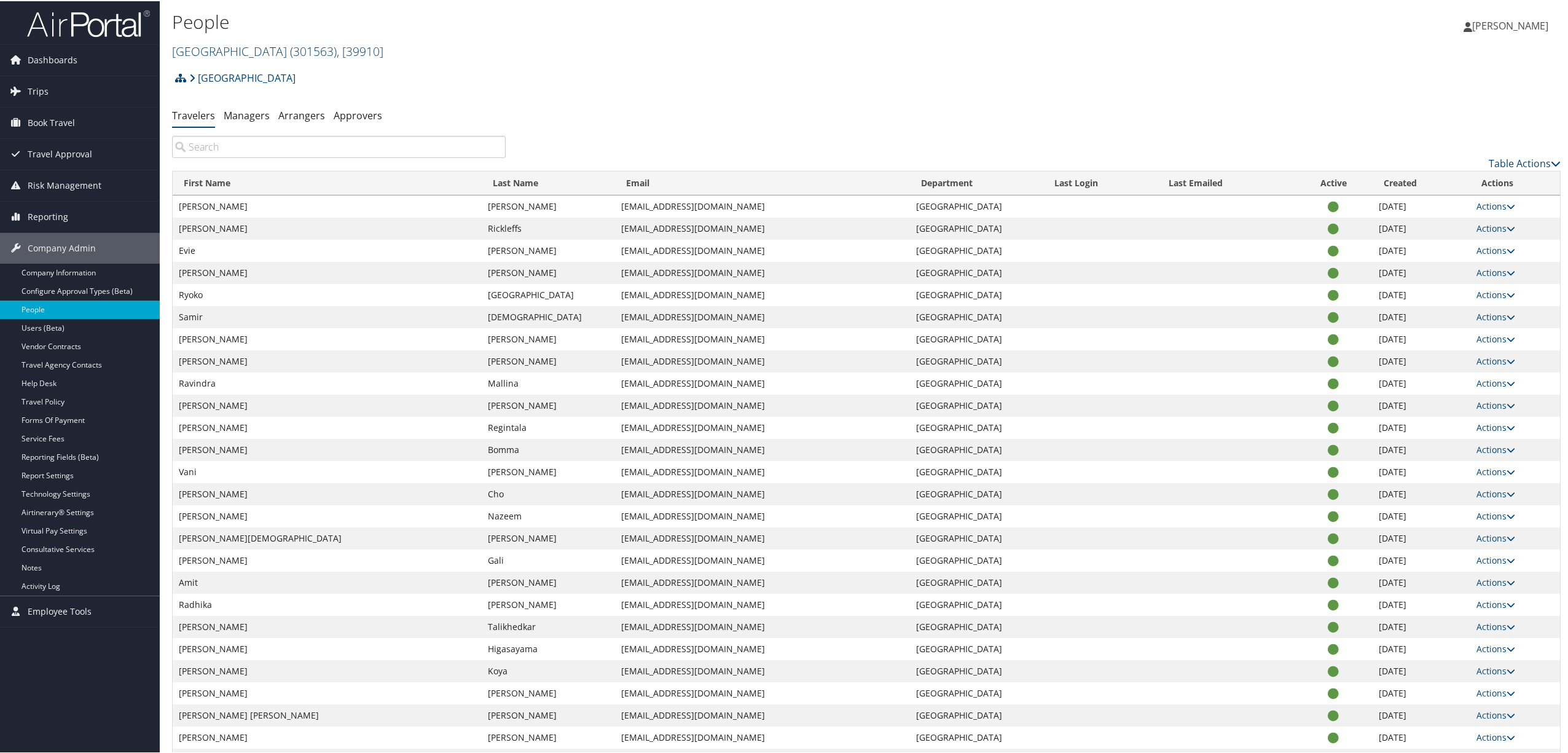
click at [336, 42] on span ", [ 39910 ]" at bounding box center [360, 50] width 46 height 16
click at [259, 222] on link "MPLT Healthcare, [44601]" at bounding box center [254, 232] width 162 height 21
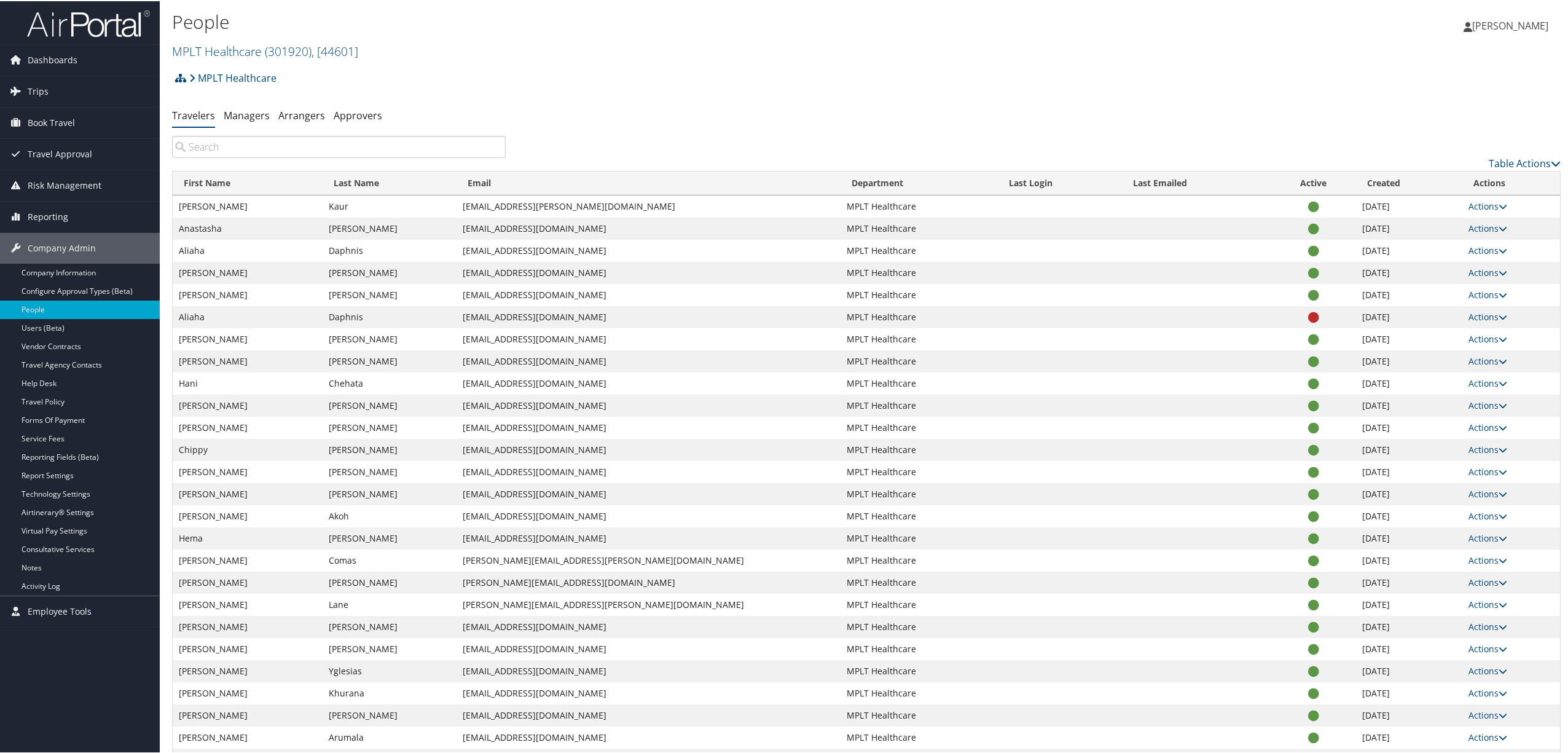
click at [361, 143] on input "search" at bounding box center [339, 145] width 334 height 22
paste input "[EMAIL_ADDRESS][DOMAIN_NAME]"
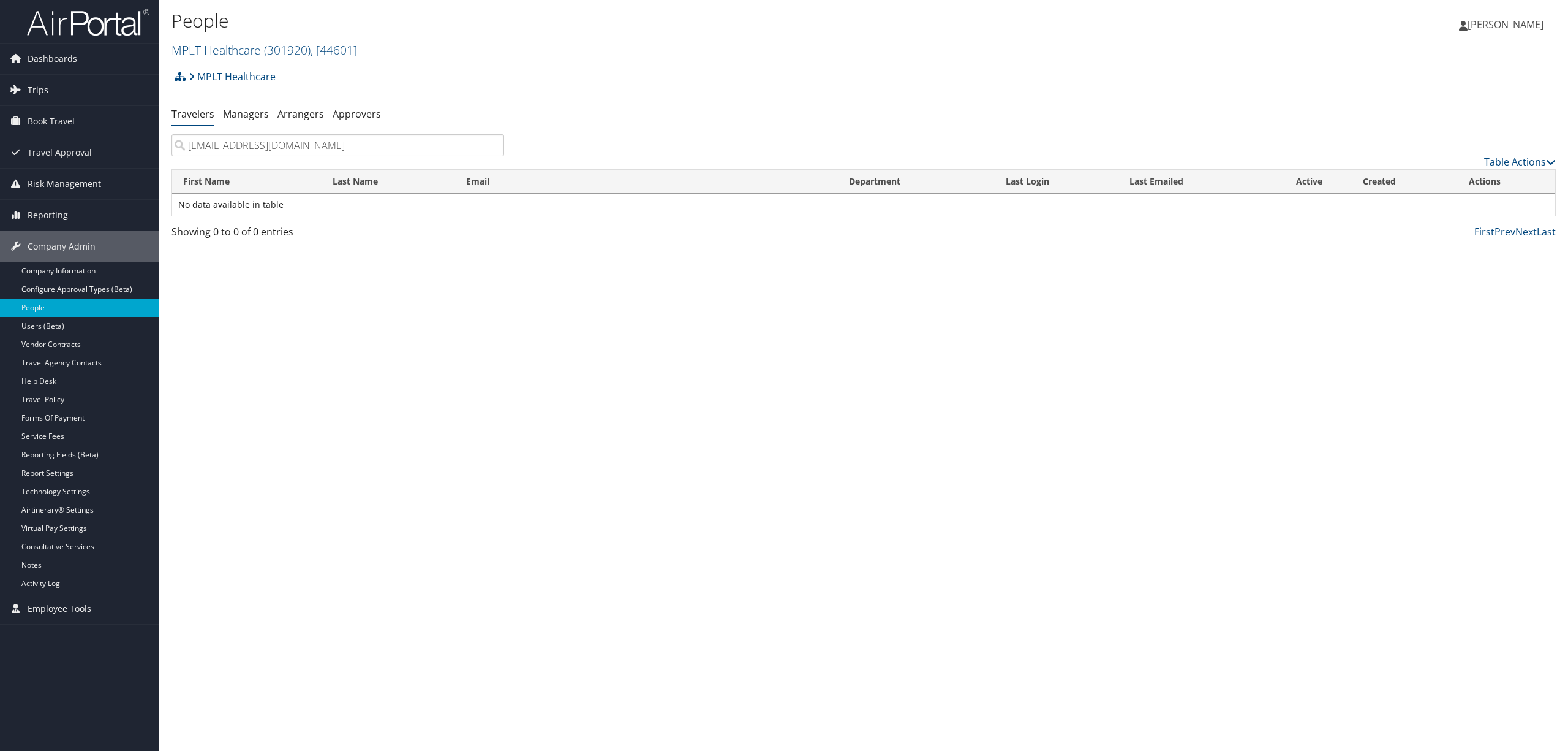
type input "[EMAIL_ADDRESS][DOMAIN_NAME]"
drag, startPoint x: 419, startPoint y: 145, endPoint x: 126, endPoint y: 118, distance: 294.2
click at [126, 118] on div "Dashboards AirPortal 360™ (Manager) AirPortal 360™ (Agent) My Travel Dashboard …" at bounding box center [784, 375] width 1568 height 751
click at [52, 330] on link "Users (Beta)" at bounding box center [80, 325] width 160 height 18
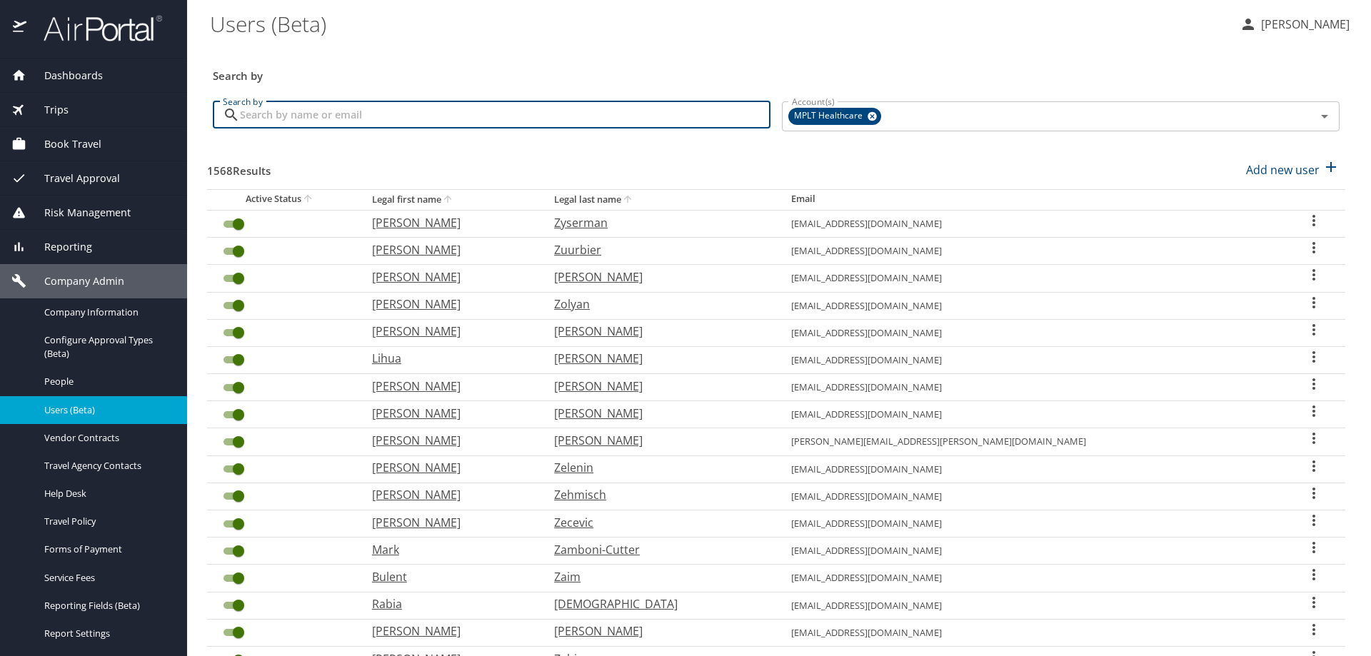
click at [334, 116] on input "Search by" at bounding box center [505, 114] width 531 height 27
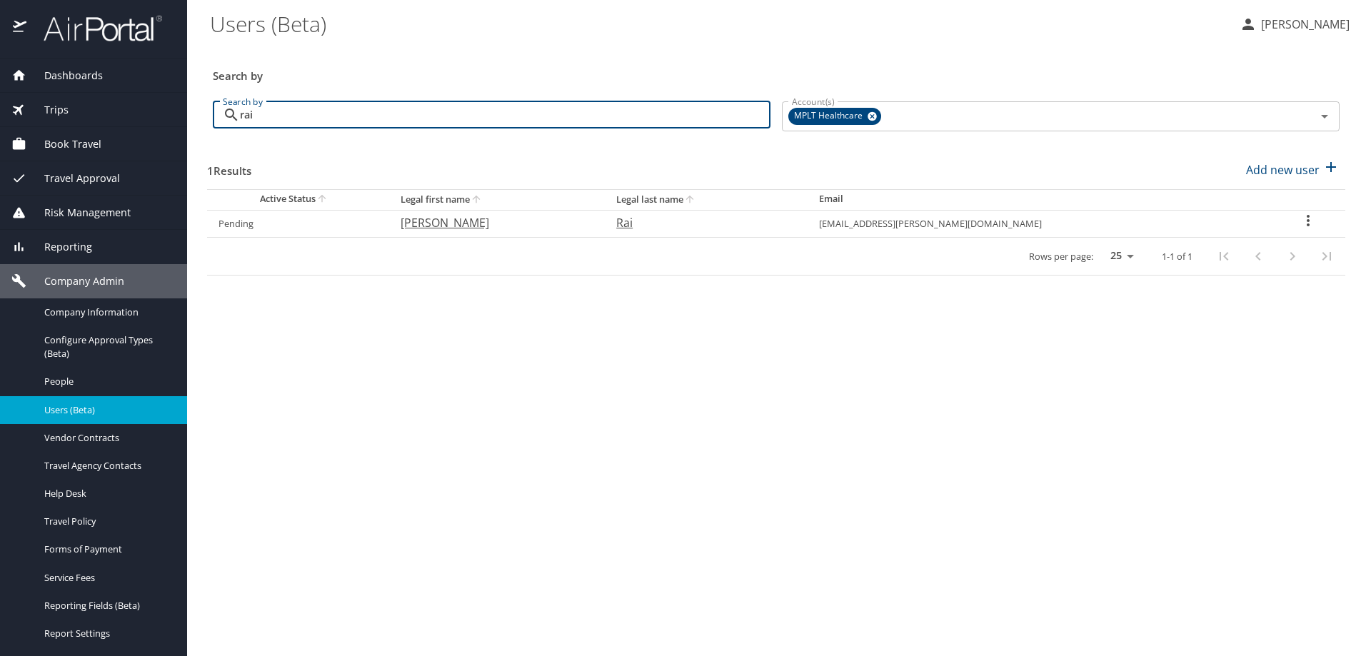
type input "rai"
click at [81, 247] on span "Reporting" at bounding box center [59, 247] width 66 height 16
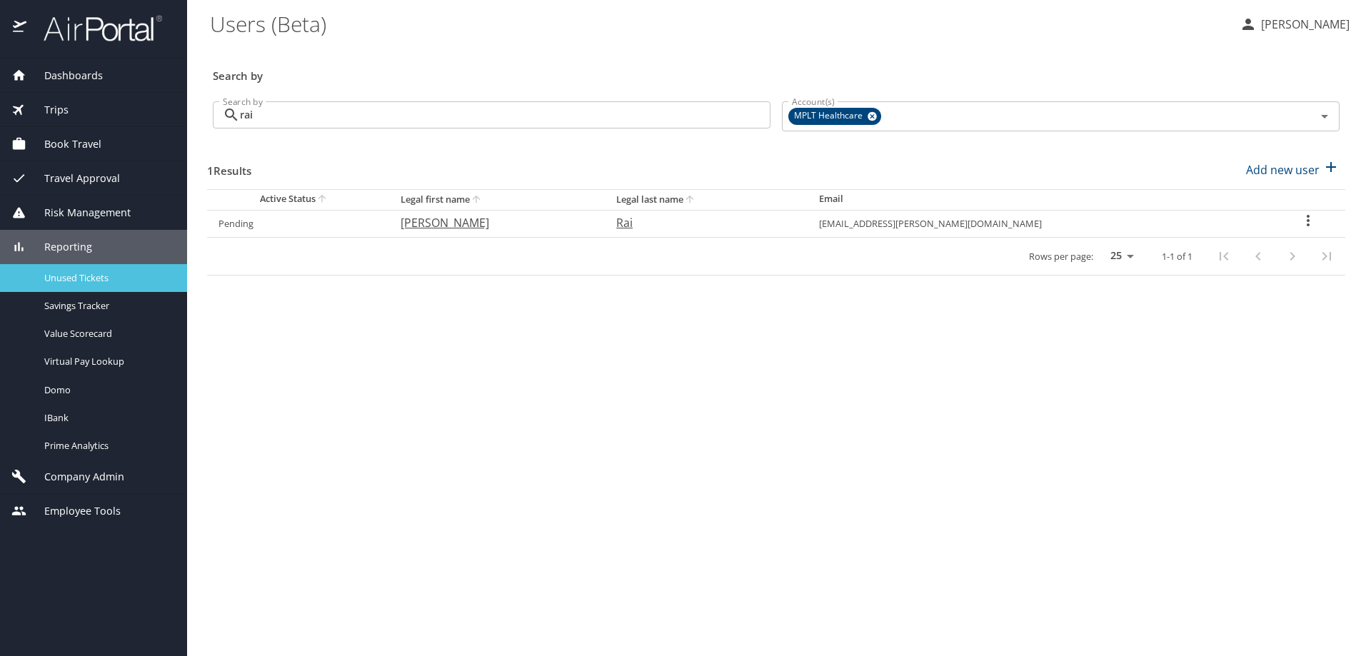
click at [97, 280] on span "Unused Tickets" at bounding box center [107, 278] width 126 height 14
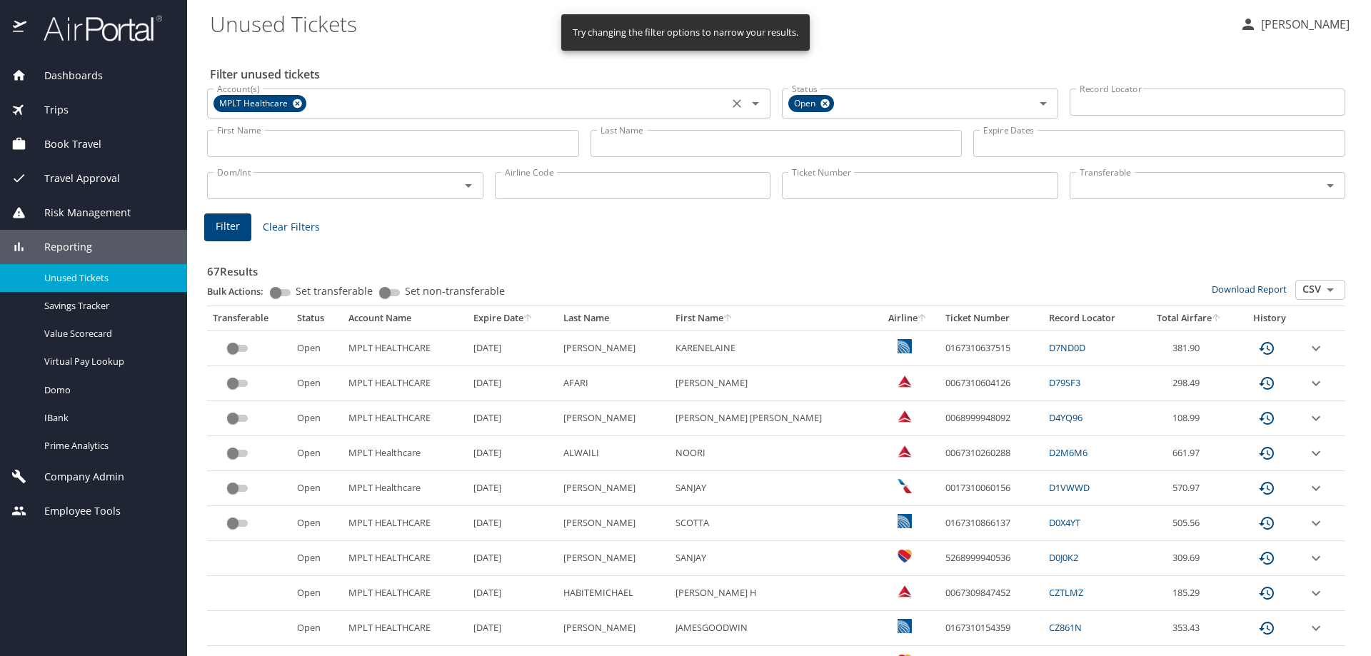
click at [299, 105] on icon at bounding box center [297, 104] width 11 height 16
click at [843, 186] on input "Ticket Number" at bounding box center [920, 185] width 276 height 27
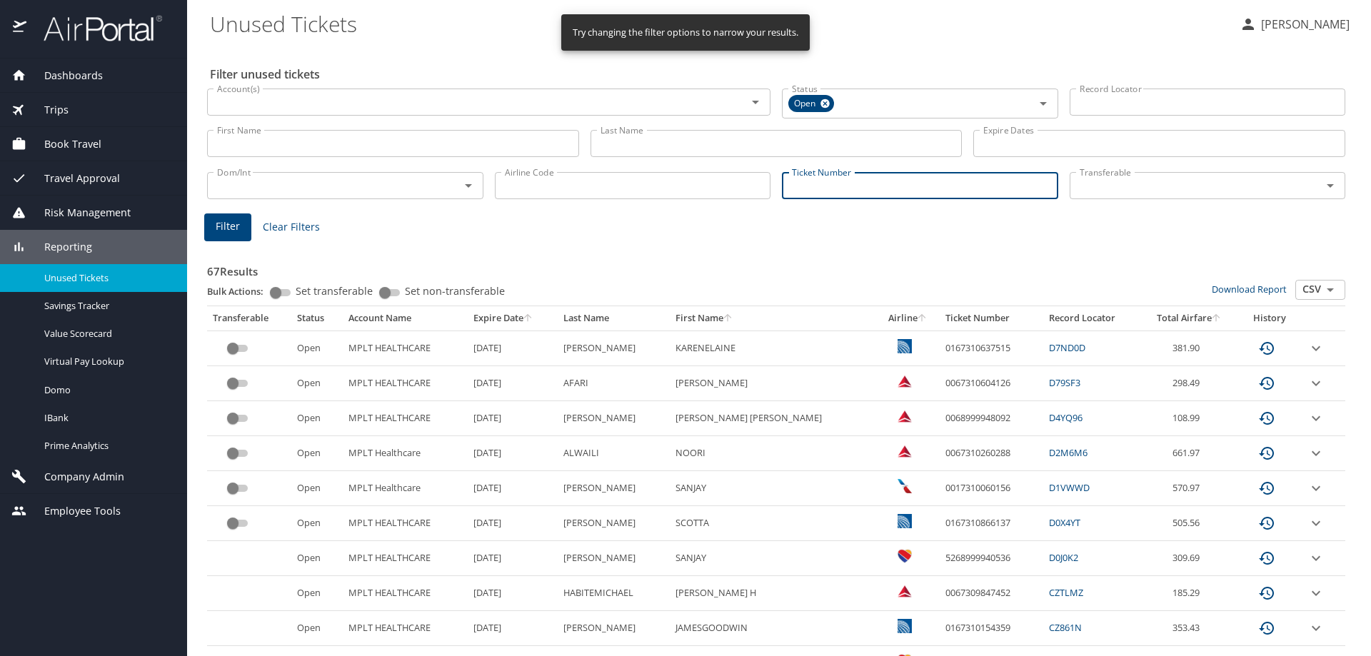
paste input "0067308432388"
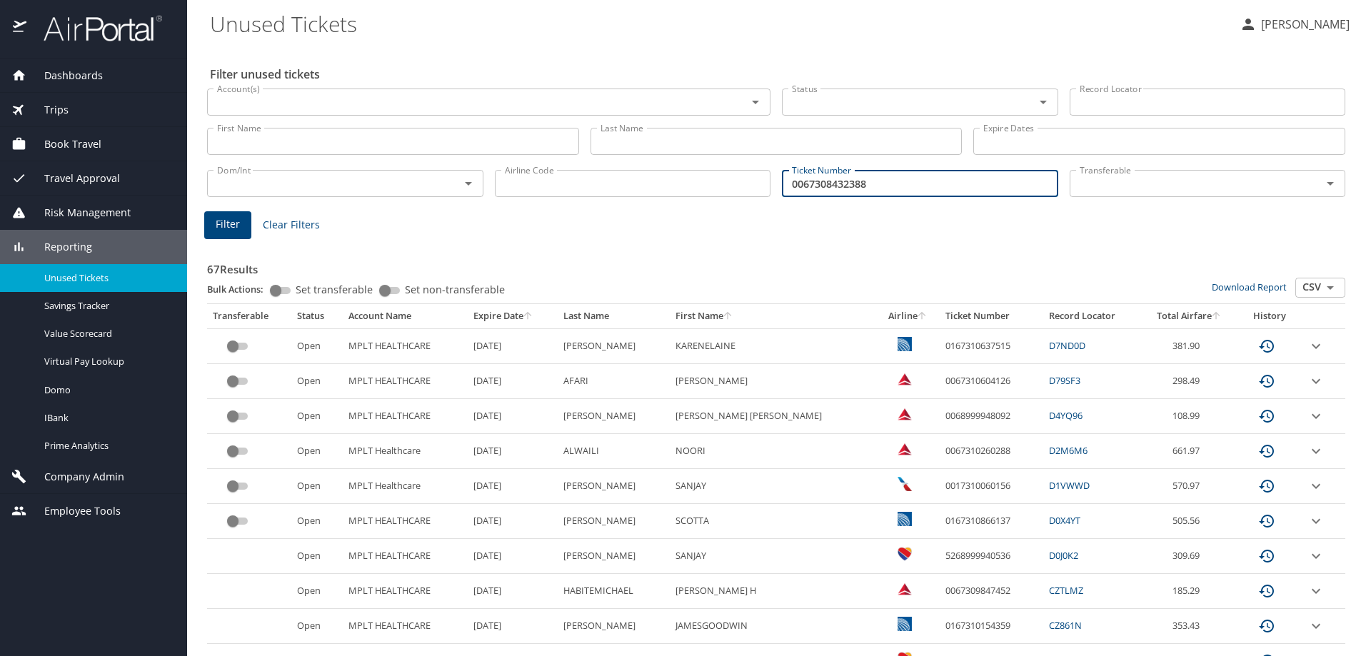
type input "0067308432388"
click at [237, 221] on span "Filter" at bounding box center [228, 225] width 24 height 18
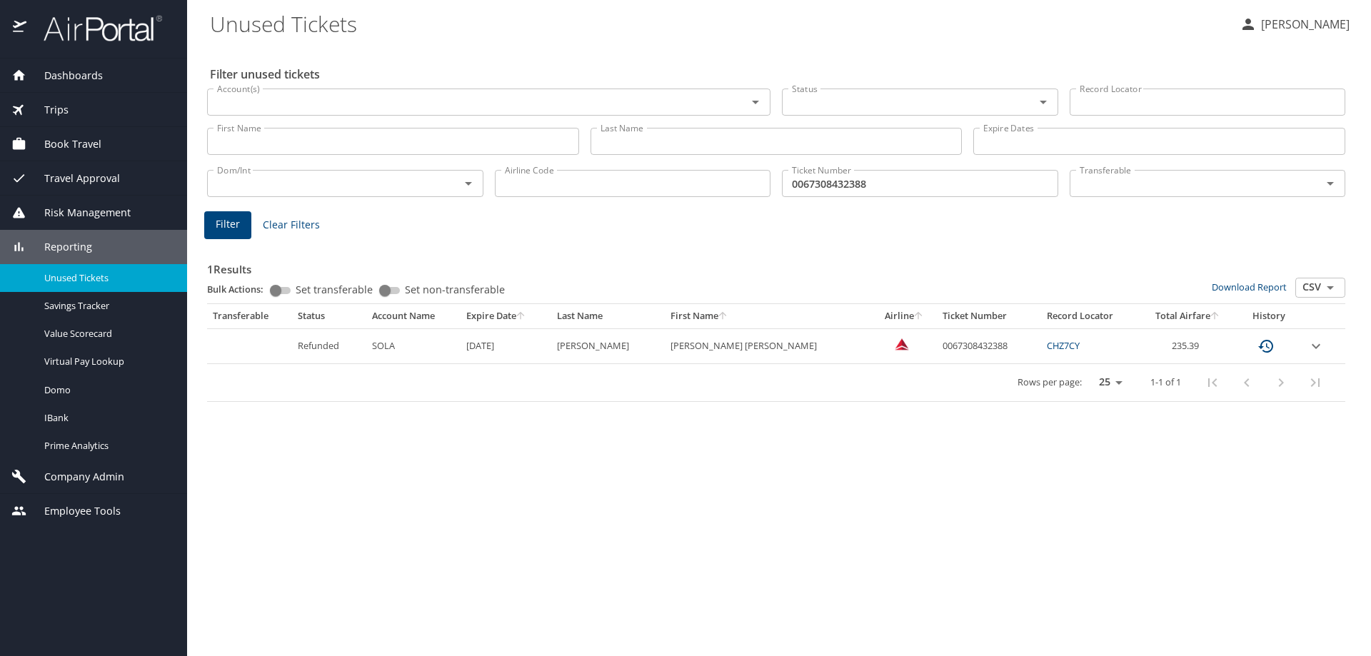
click at [1311, 346] on icon "expand row" at bounding box center [1316, 346] width 17 height 17
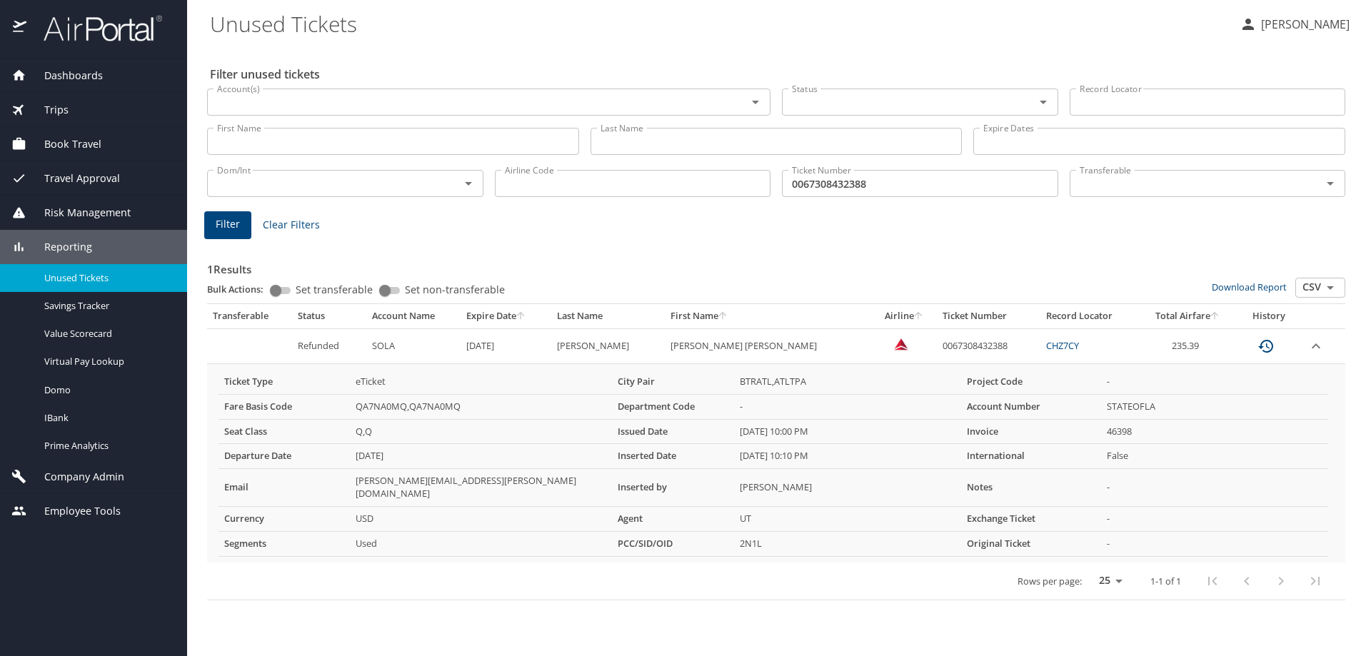
click at [79, 105] on div "Trips" at bounding box center [93, 110] width 164 height 16
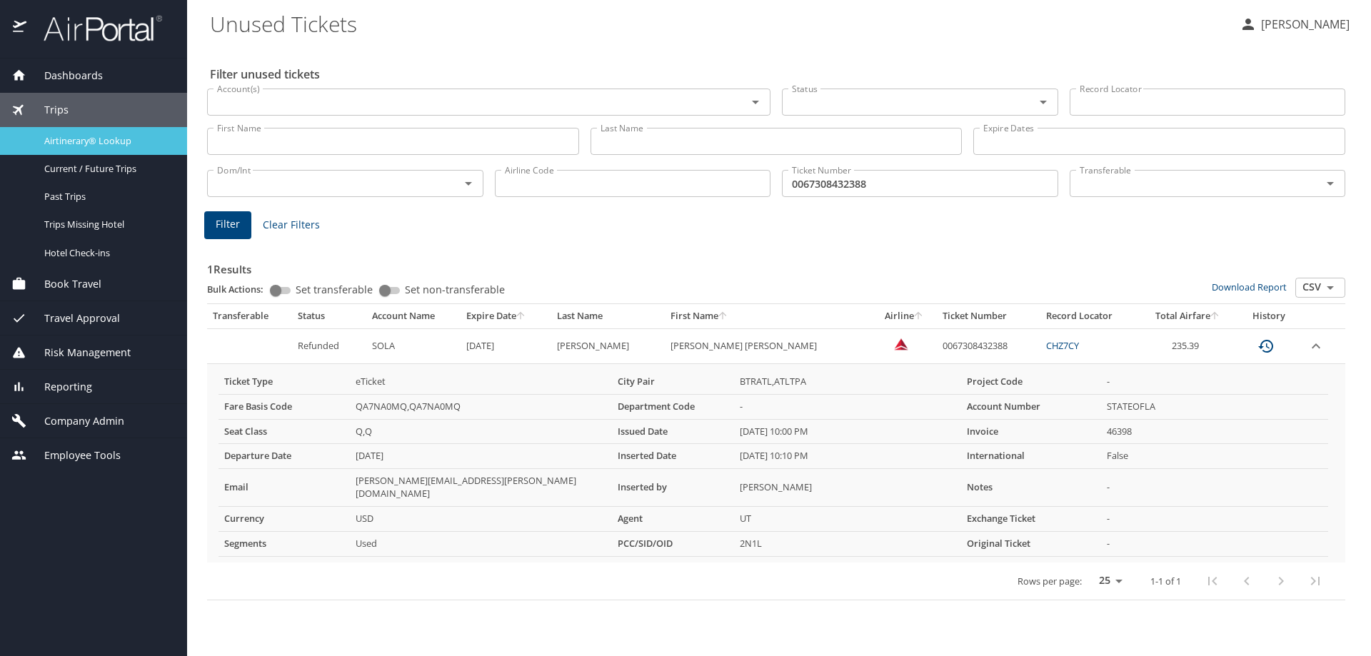
click at [94, 134] on span "Airtinerary® Lookup" at bounding box center [107, 141] width 126 height 14
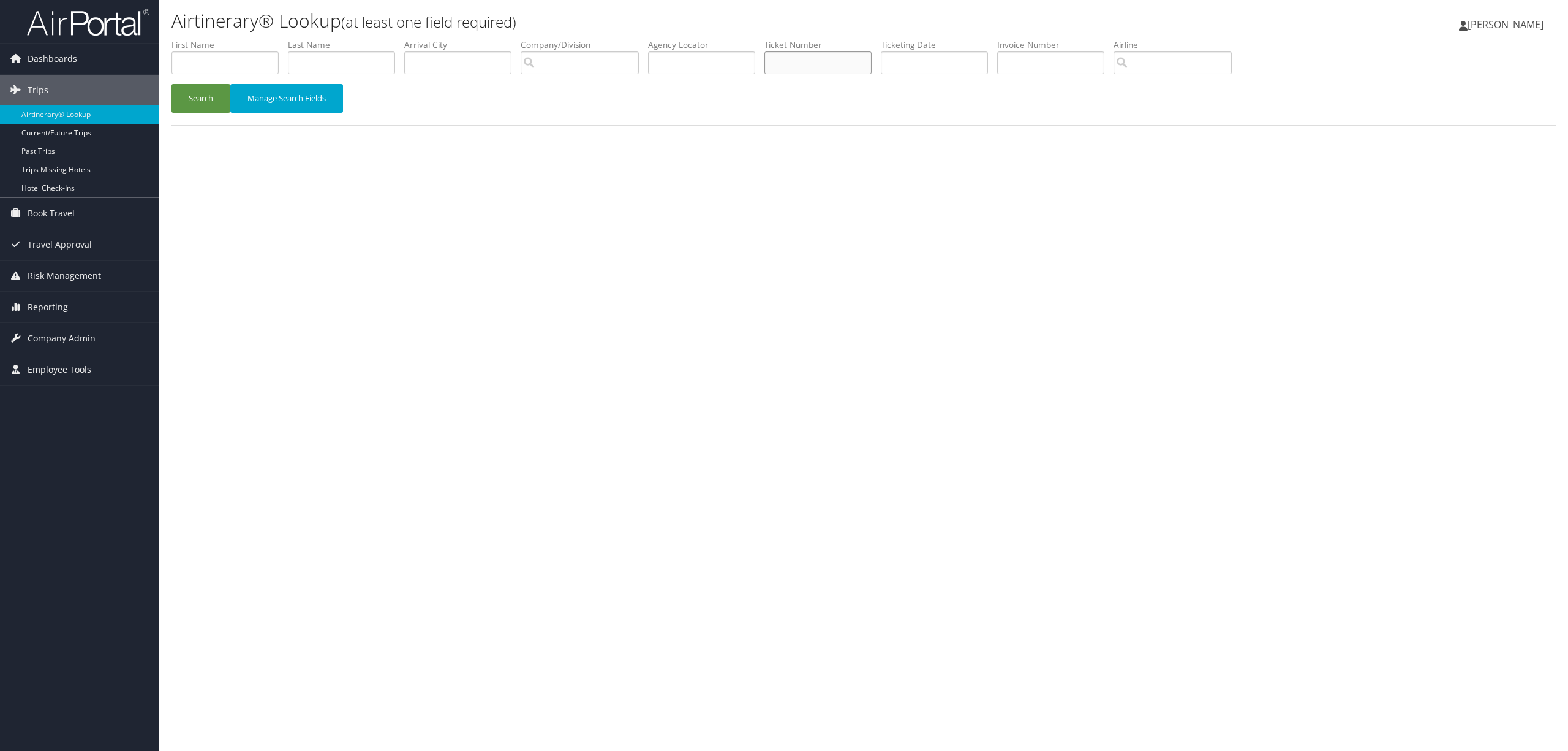
click at [841, 57] on input "text" at bounding box center [817, 63] width 107 height 22
paste input "0067308432388"
type input "0067308432388"
click at [201, 103] on button "Search" at bounding box center [201, 99] width 59 height 29
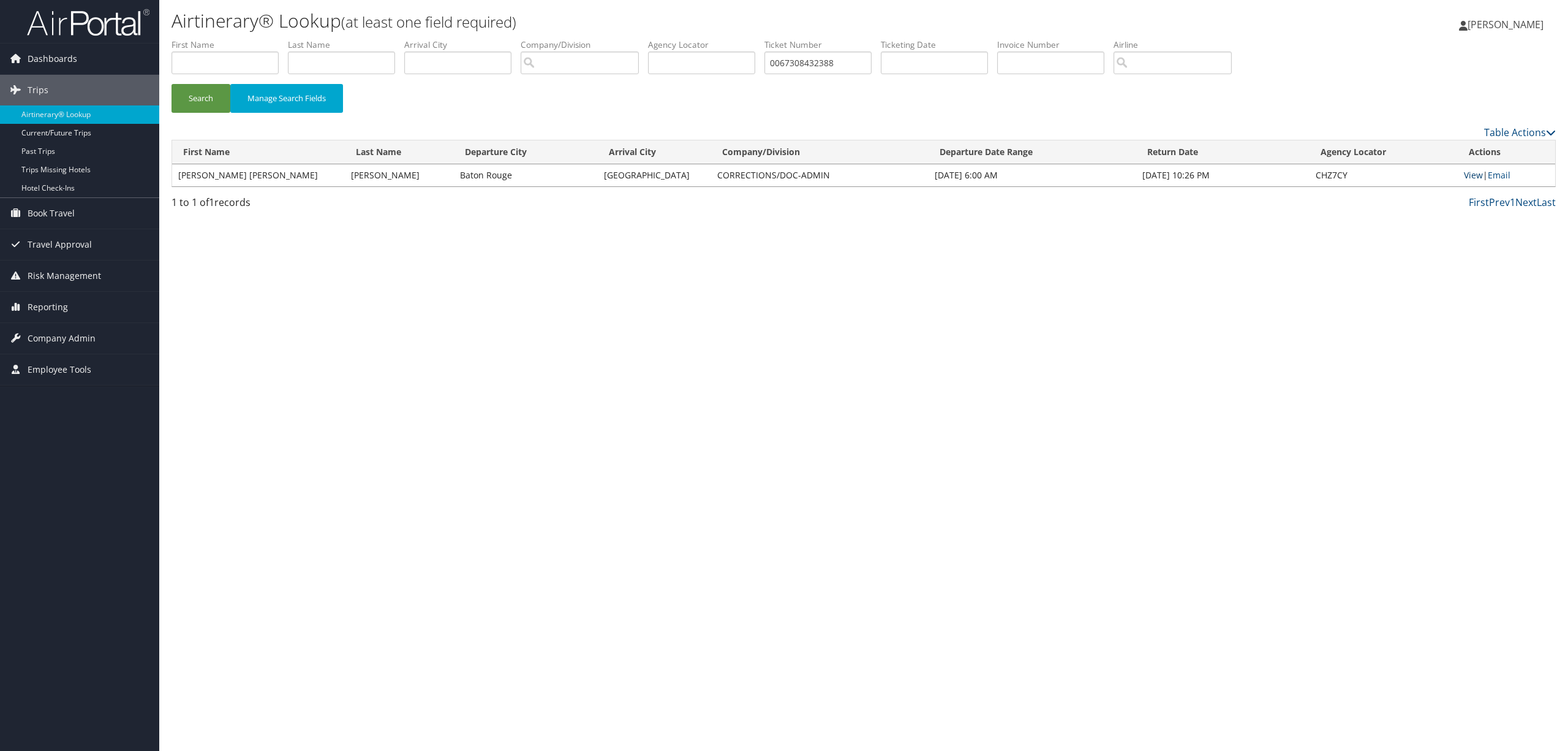
click at [1470, 175] on link "View" at bounding box center [1474, 175] width 19 height 12
click at [1468, 174] on link "View" at bounding box center [1474, 175] width 19 height 12
click at [59, 336] on span "Company Admin" at bounding box center [61, 338] width 68 height 31
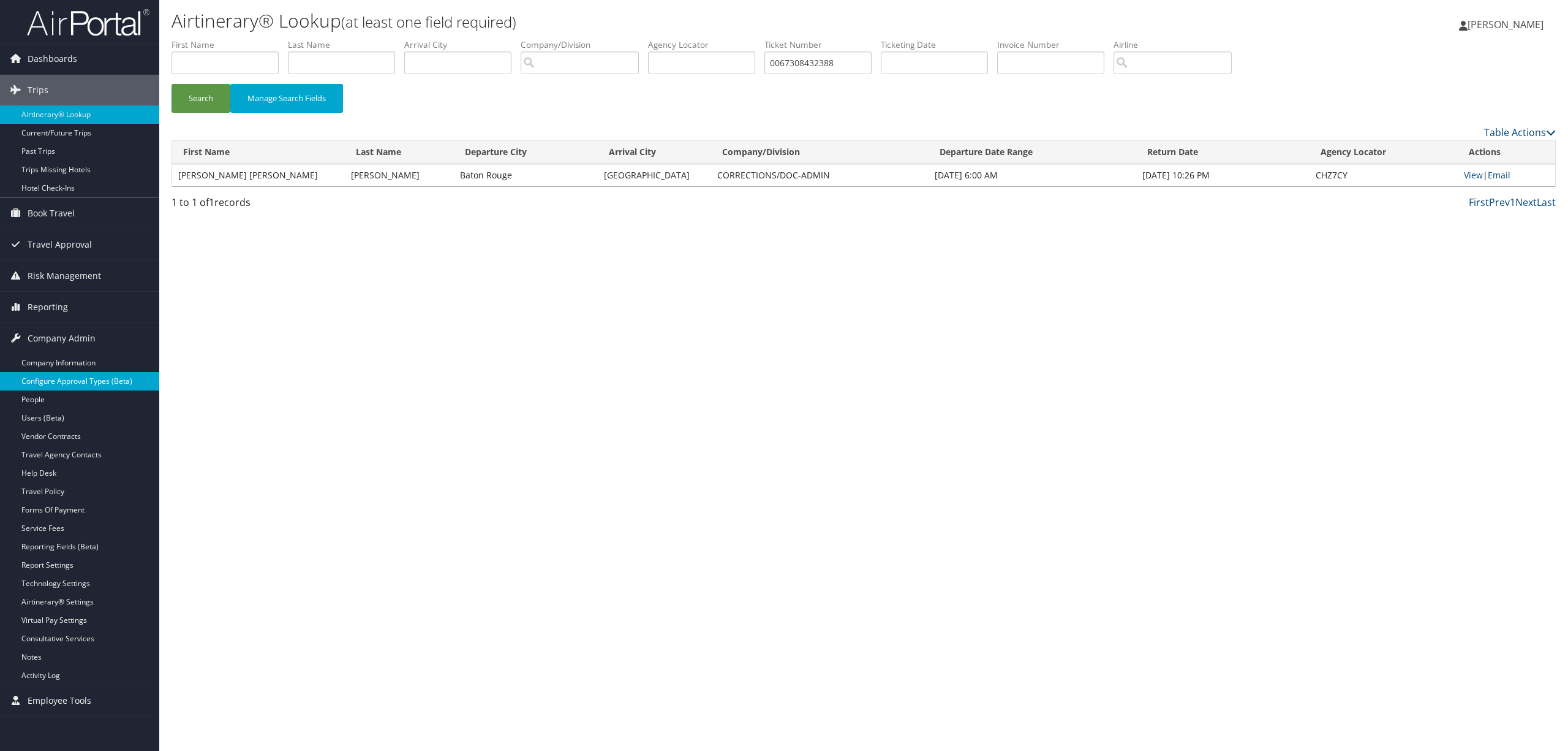
click at [78, 385] on link "Configure Approval Types (Beta)" at bounding box center [80, 381] width 160 height 18
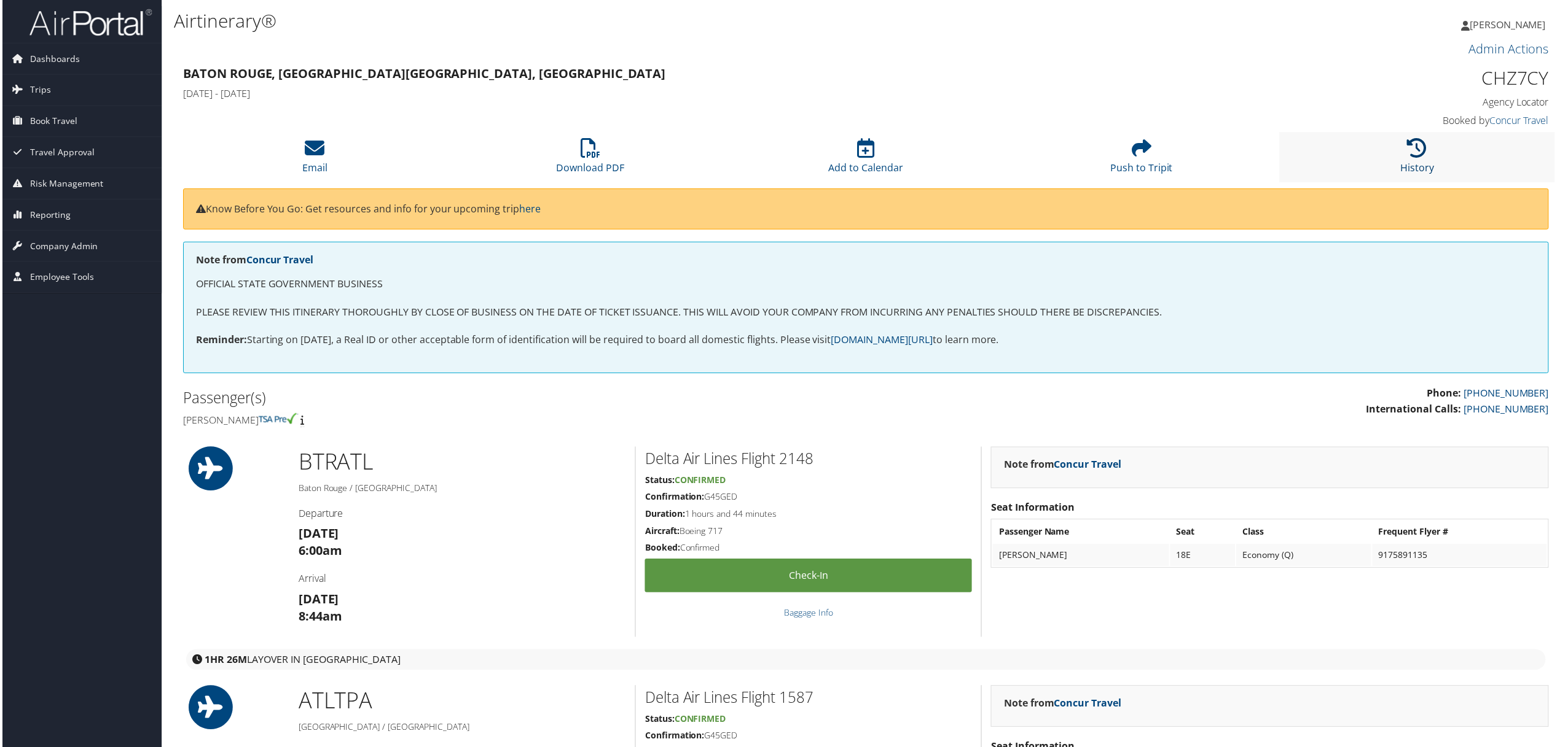
click at [1423, 154] on icon at bounding box center [1418, 148] width 20 height 20
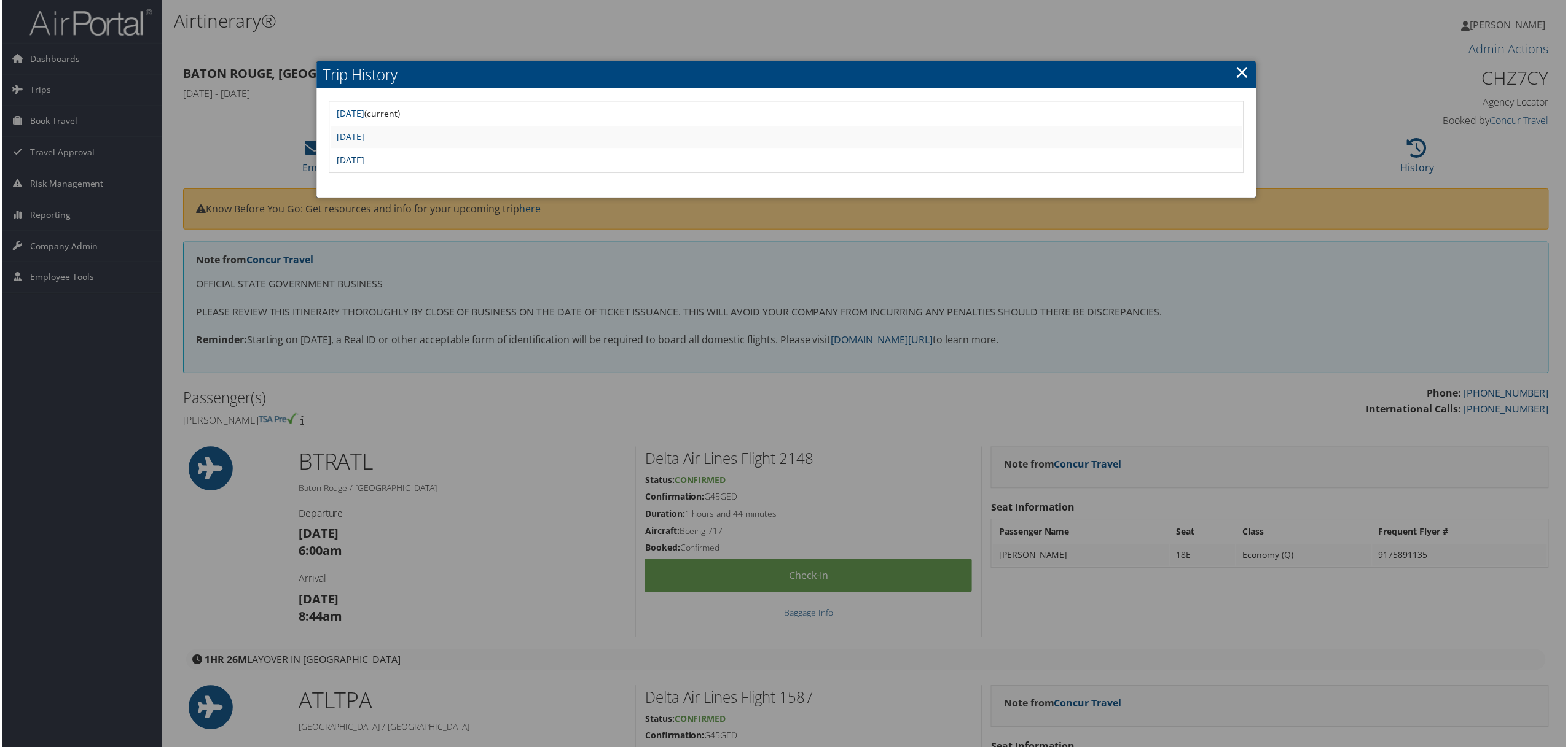
click at [363, 156] on link "[DATE]" at bounding box center [349, 161] width 28 height 12
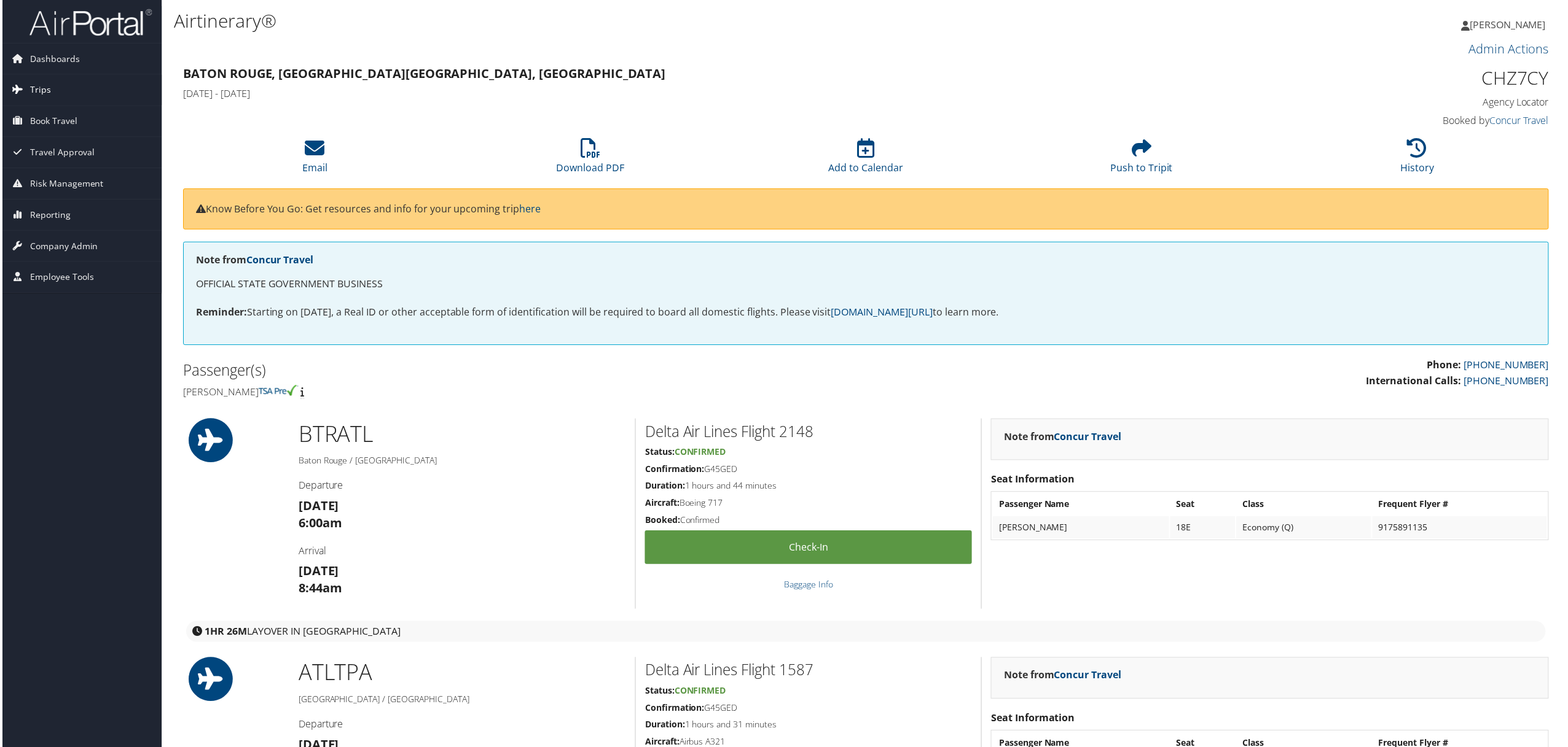
click at [54, 86] on link "Trips" at bounding box center [80, 90] width 160 height 31
click at [72, 342] on span "Company Admin" at bounding box center [61, 339] width 68 height 31
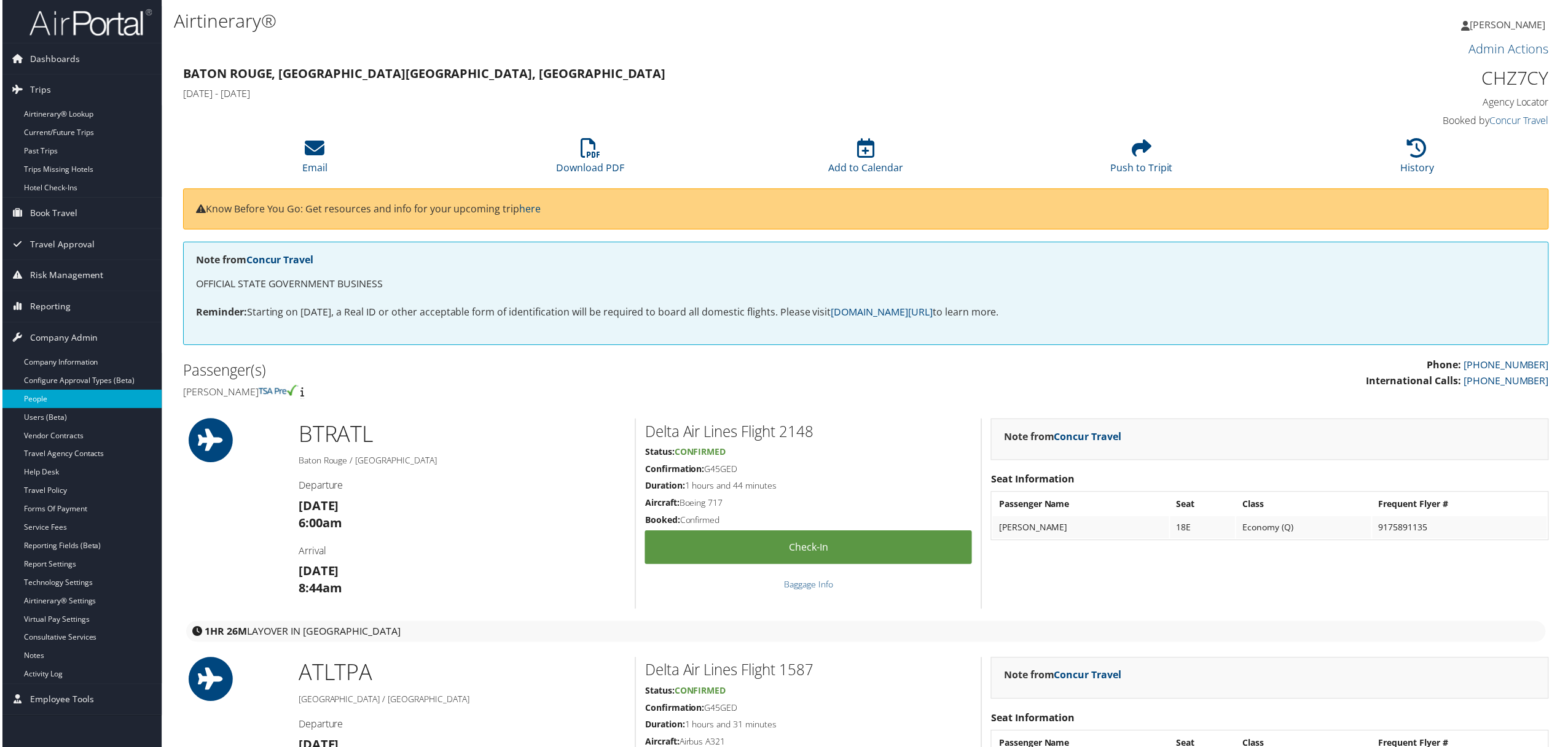
click at [61, 398] on link "People" at bounding box center [80, 400] width 160 height 18
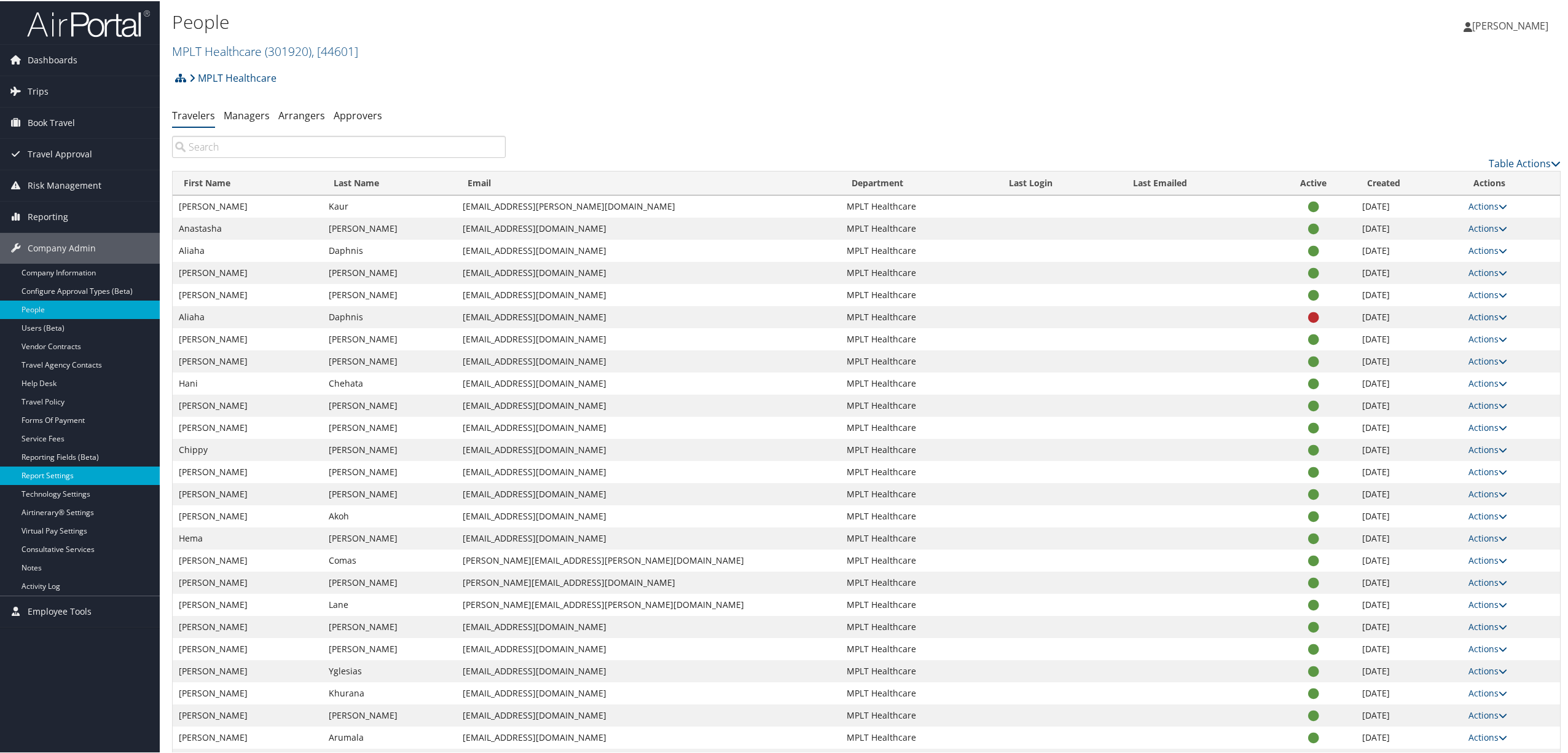
click at [69, 474] on link "Report Settings" at bounding box center [80, 474] width 160 height 18
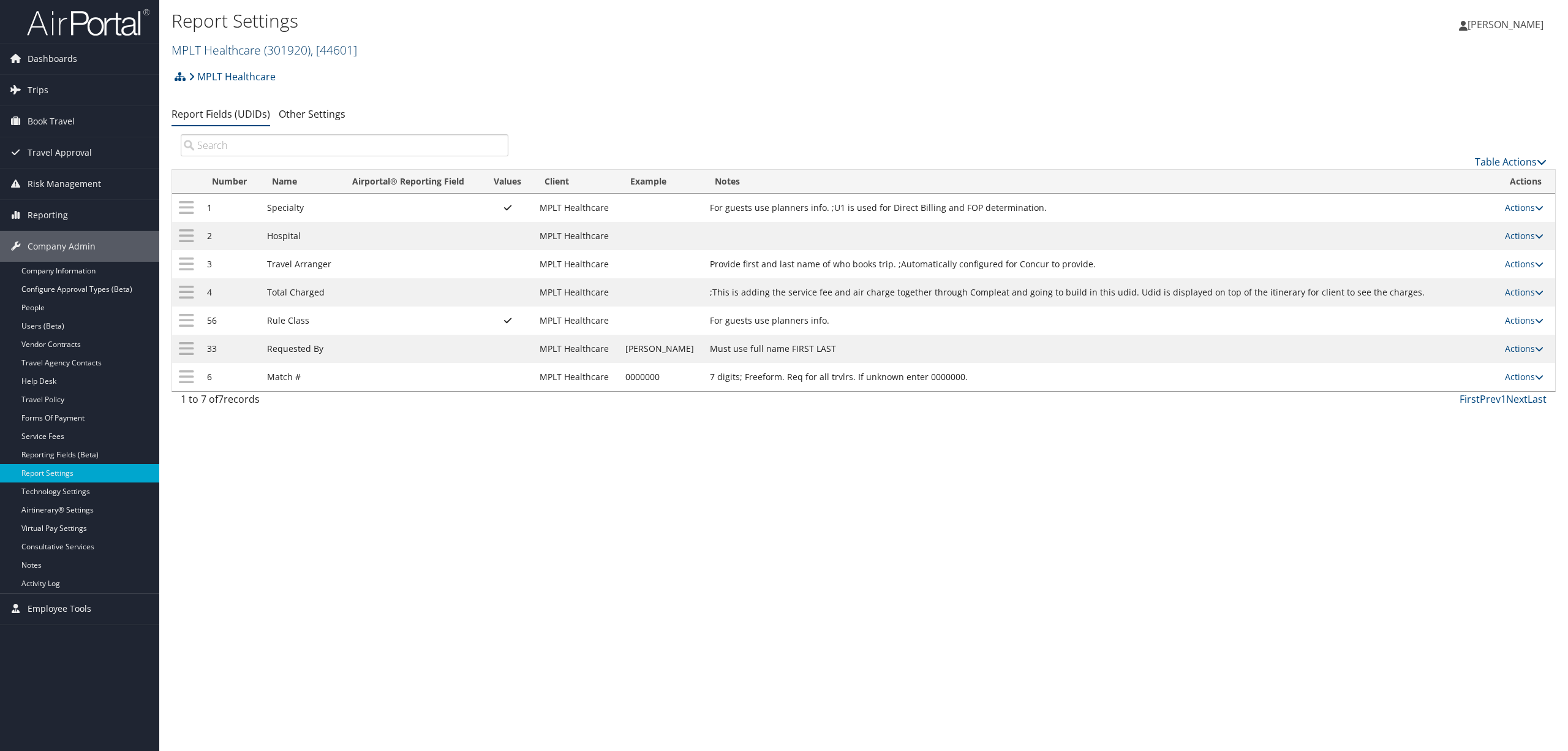
click at [323, 51] on span ", [ 44601 ]" at bounding box center [334, 50] width 46 height 16
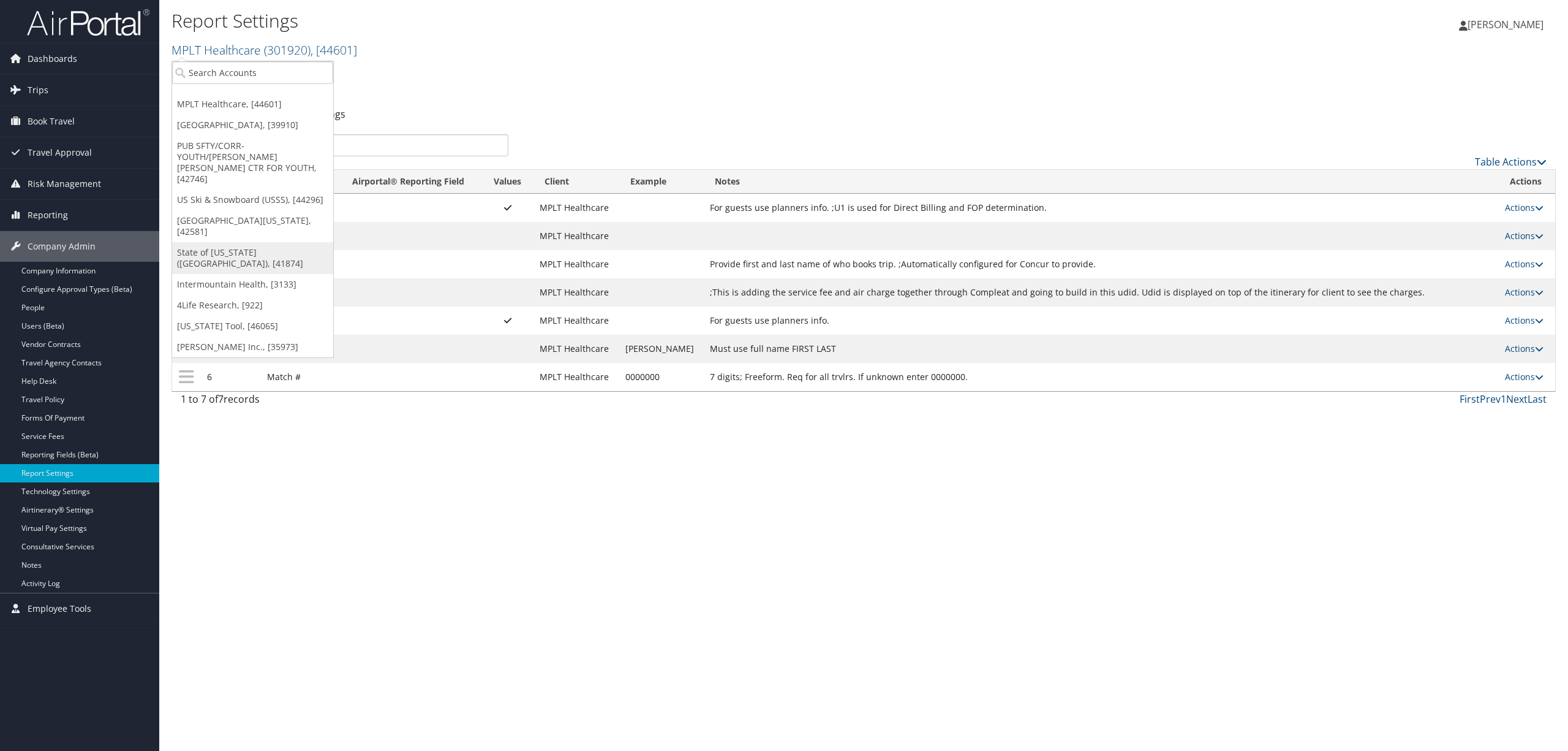
click at [285, 242] on link "State of [US_STATE] ([GEOGRAPHIC_DATA]), [41874]" at bounding box center [253, 257] width 161 height 32
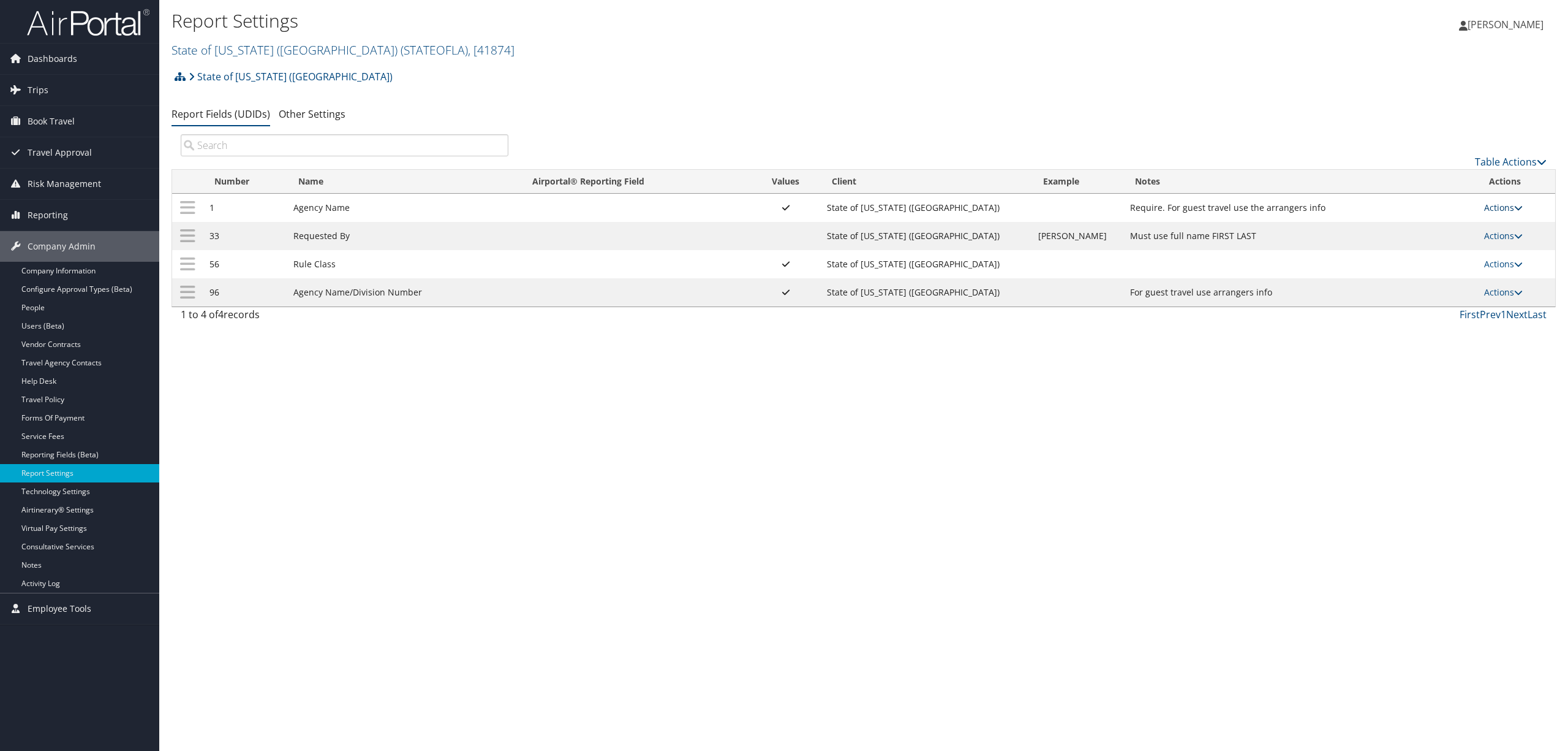
click at [1493, 211] on link "Actions" at bounding box center [1503, 208] width 39 height 12
click at [1438, 234] on link "Update Report Field Values" at bounding box center [1454, 227] width 132 height 21
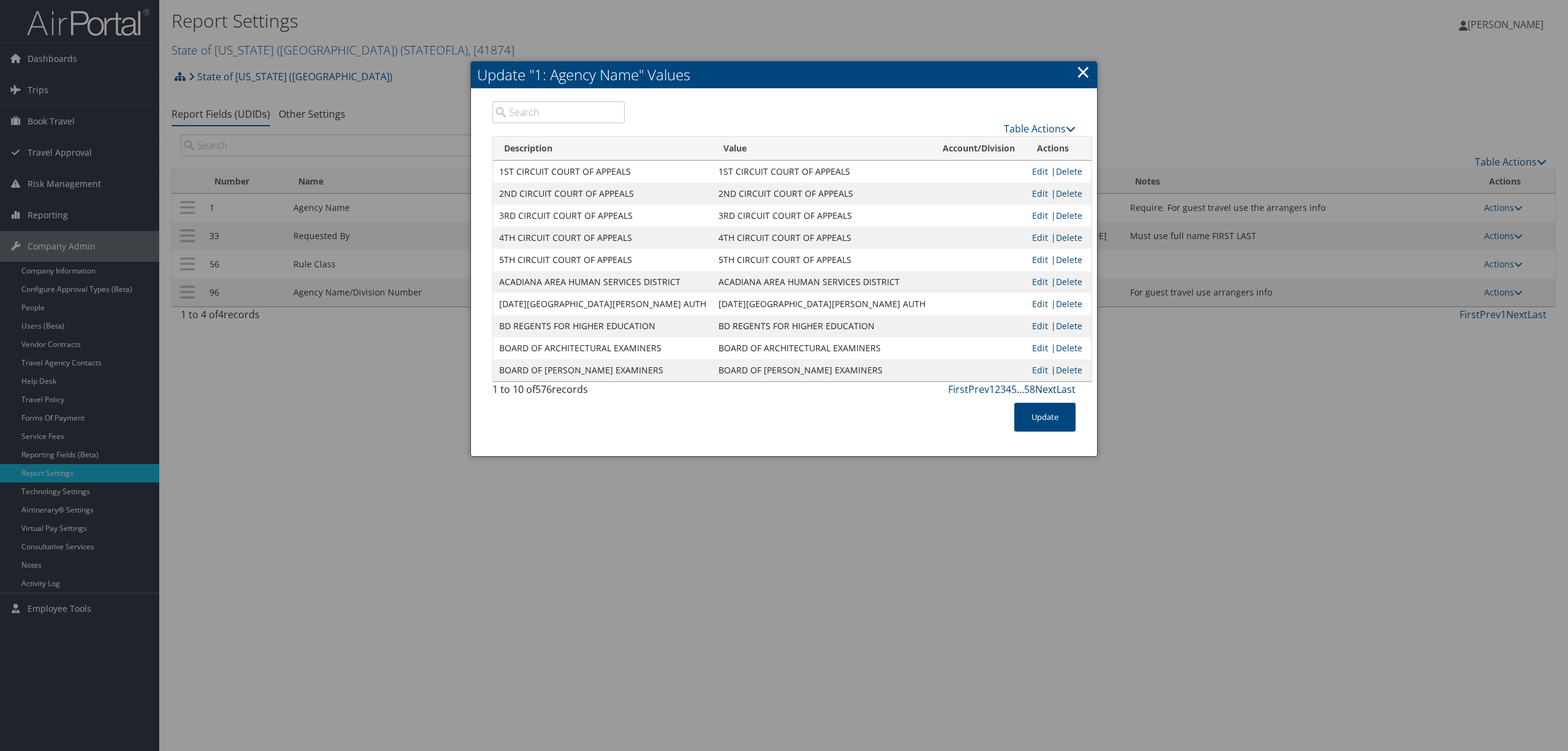
click at [1047, 386] on link "Next" at bounding box center [1046, 390] width 21 height 14
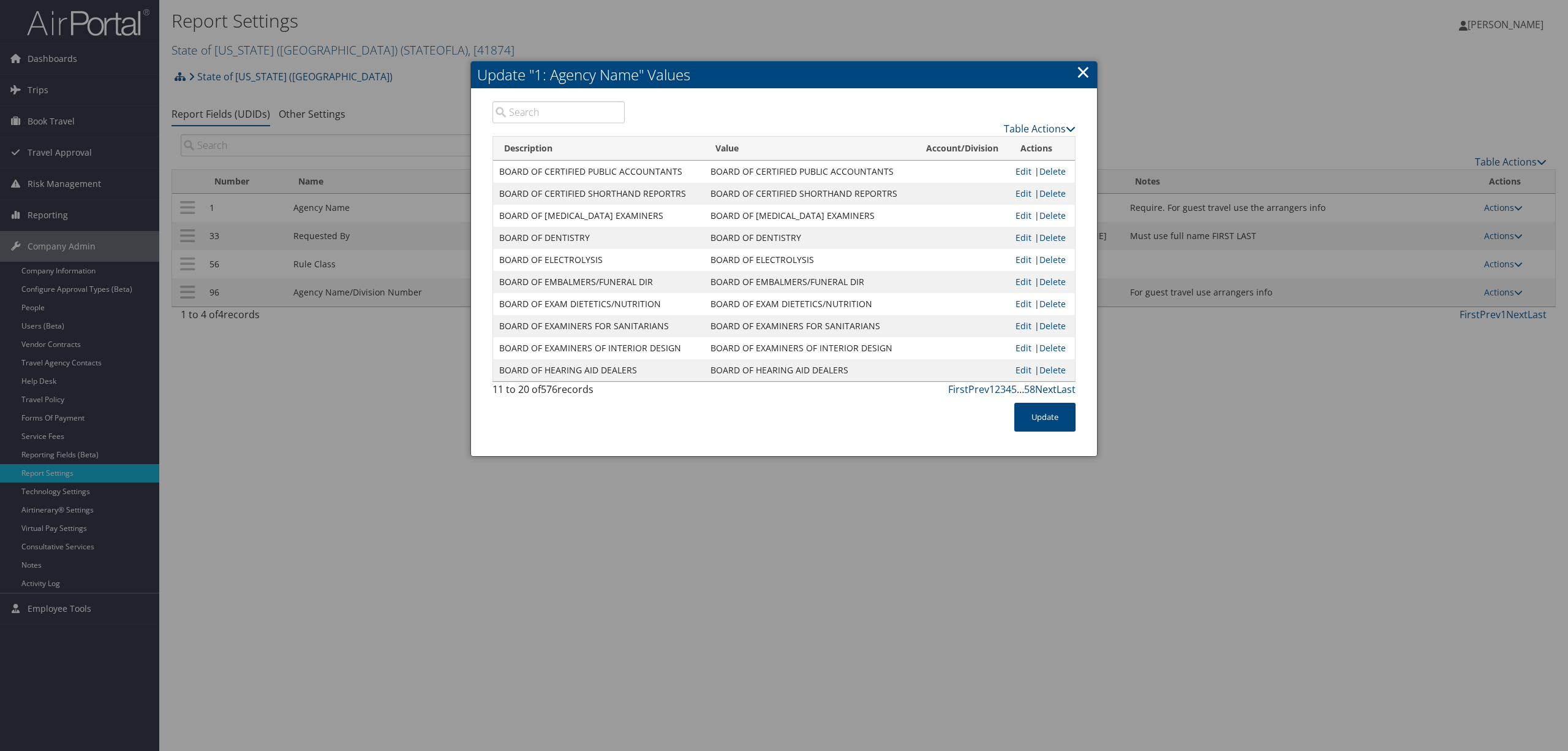
click at [1047, 386] on link "Next" at bounding box center [1046, 390] width 21 height 14
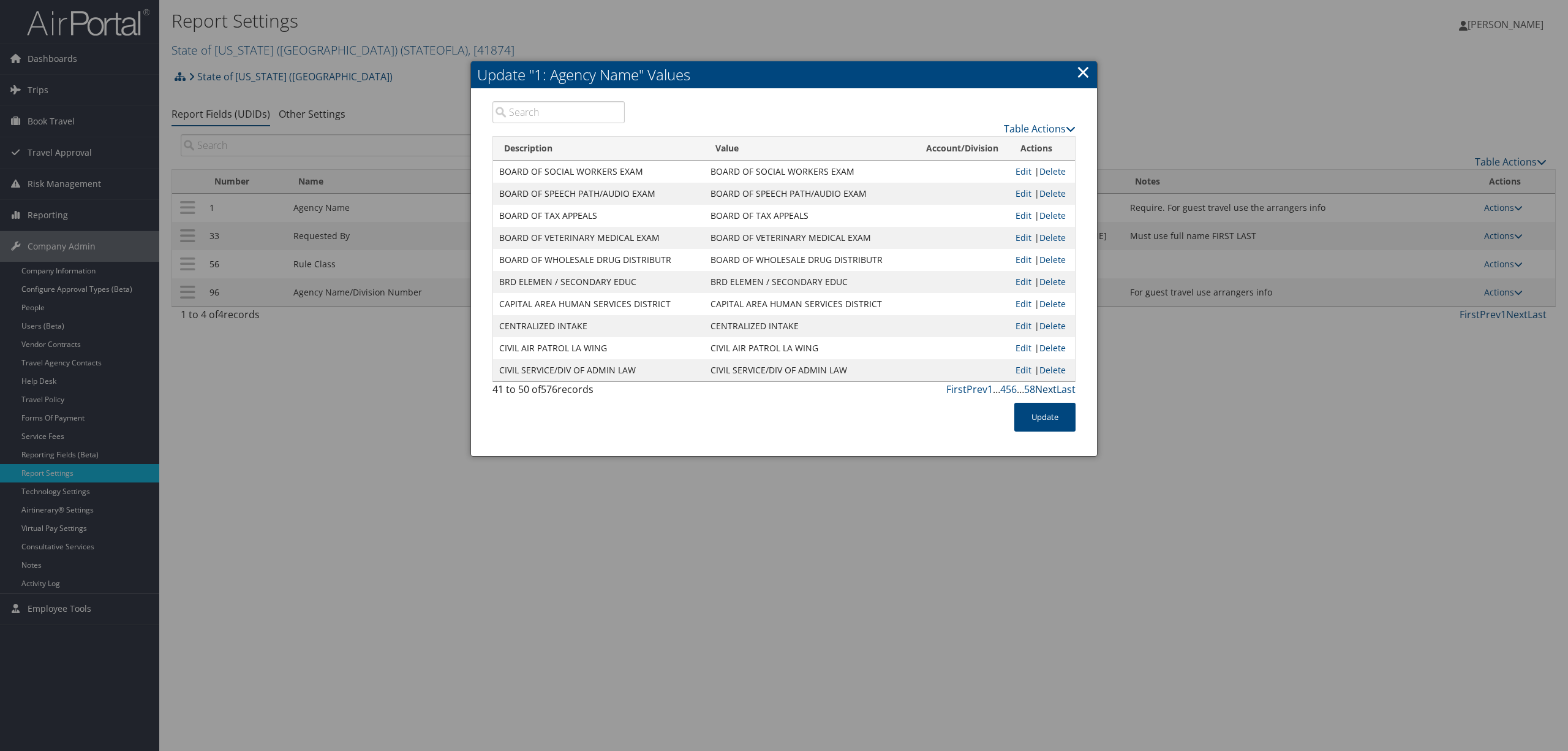
click at [1047, 386] on link "Next" at bounding box center [1046, 390] width 21 height 14
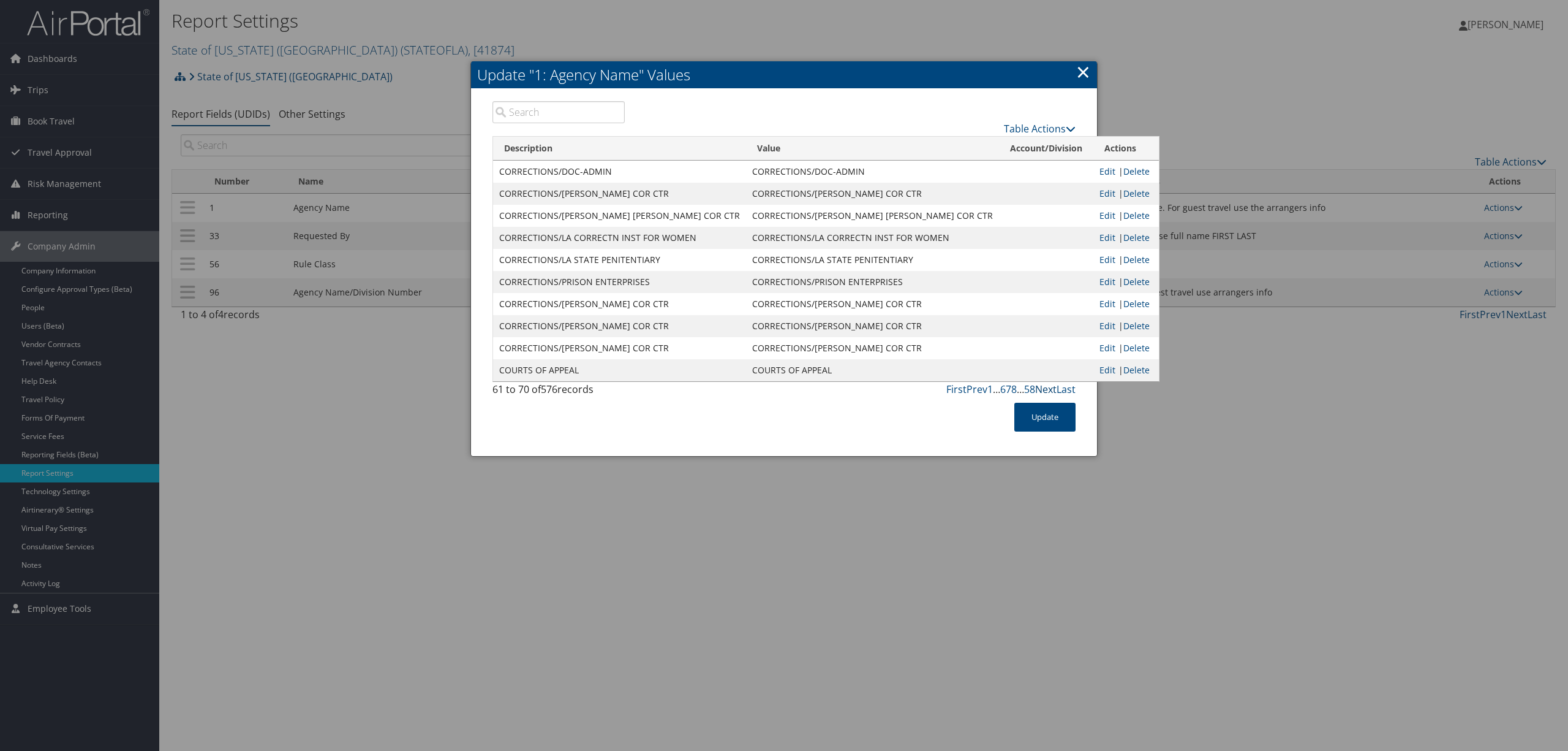
click at [1047, 386] on link "Next" at bounding box center [1046, 390] width 21 height 14
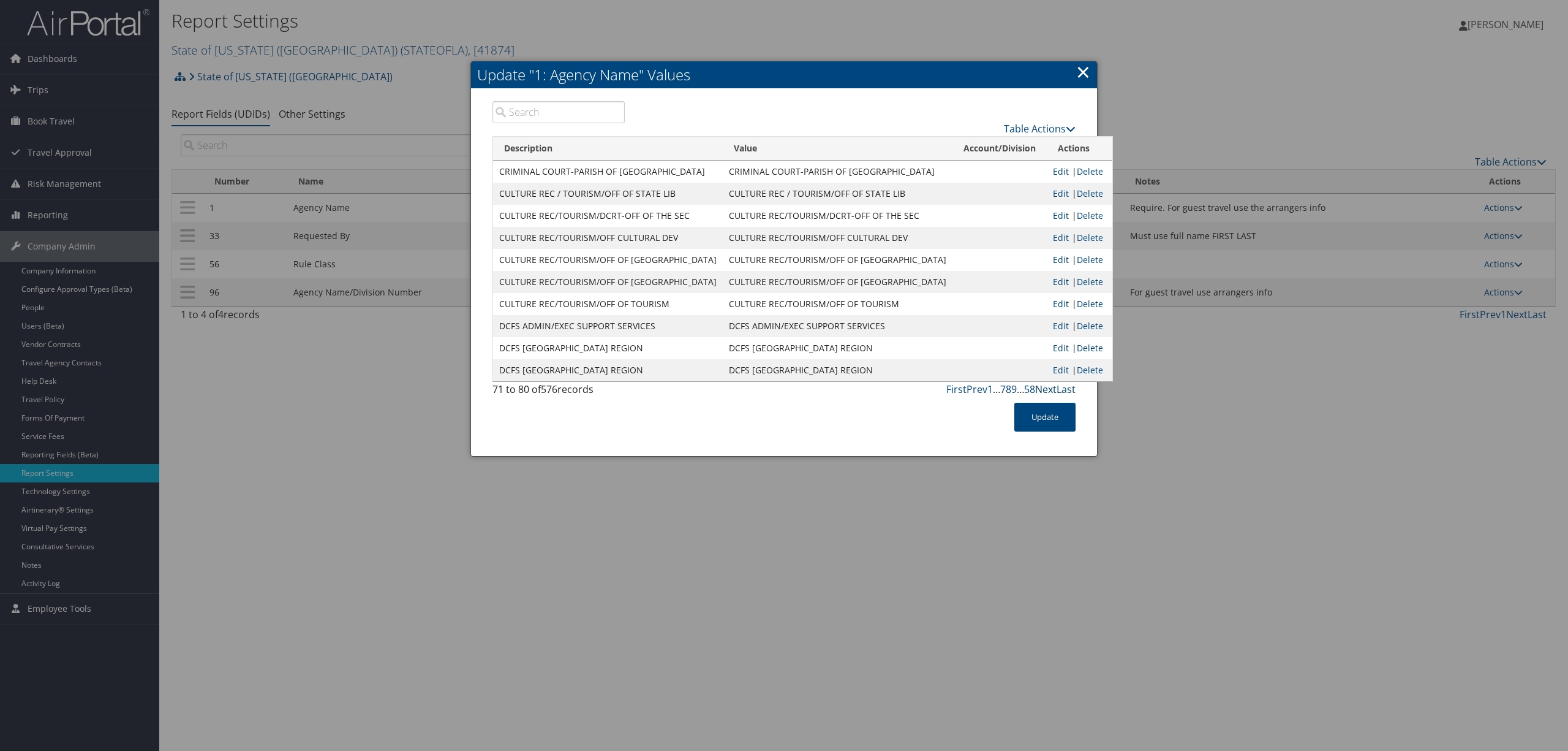
click at [1047, 386] on link "Next" at bounding box center [1046, 390] width 21 height 14
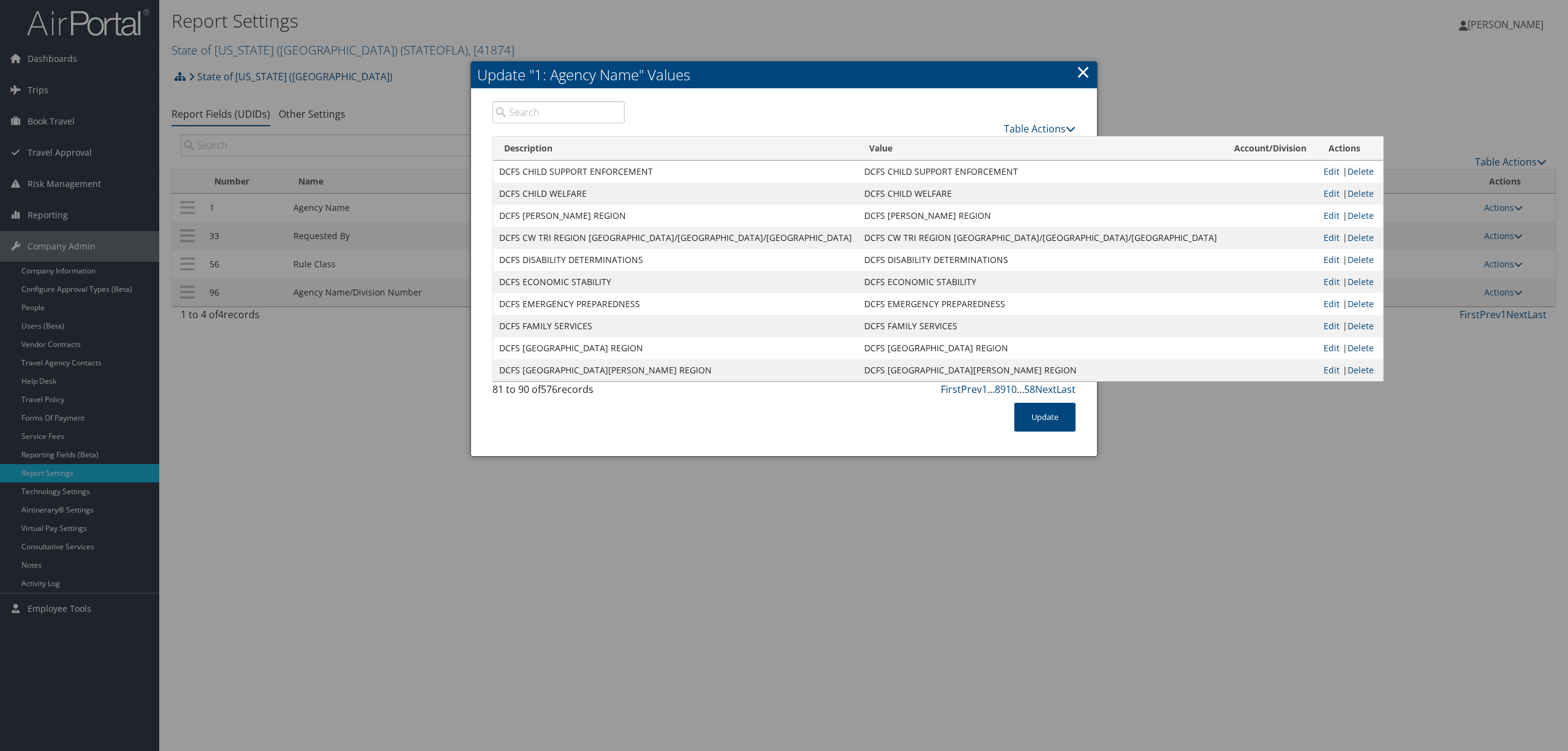
click at [966, 391] on link "Prev" at bounding box center [972, 390] width 21 height 14
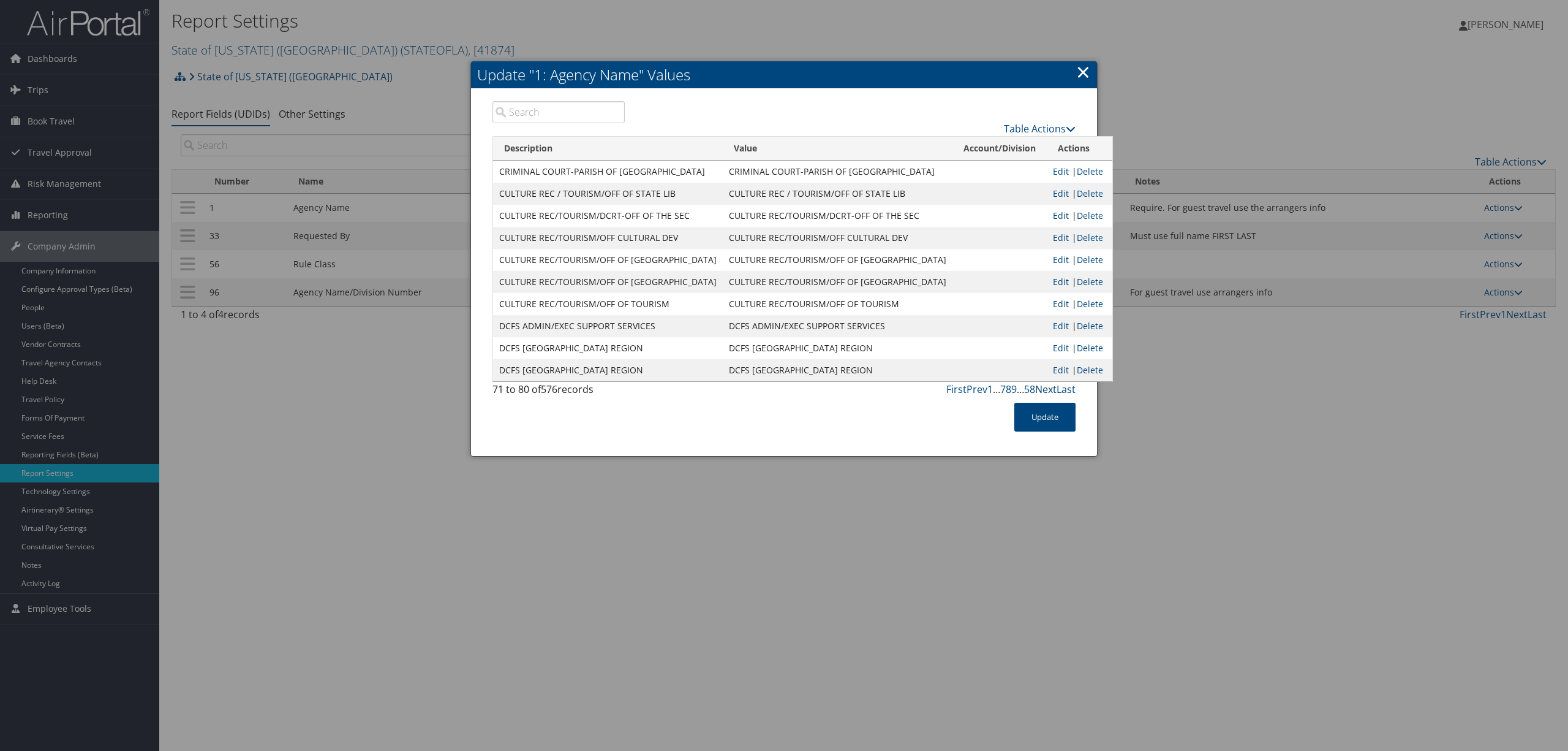
click at [1045, 391] on link "Next" at bounding box center [1046, 390] width 21 height 14
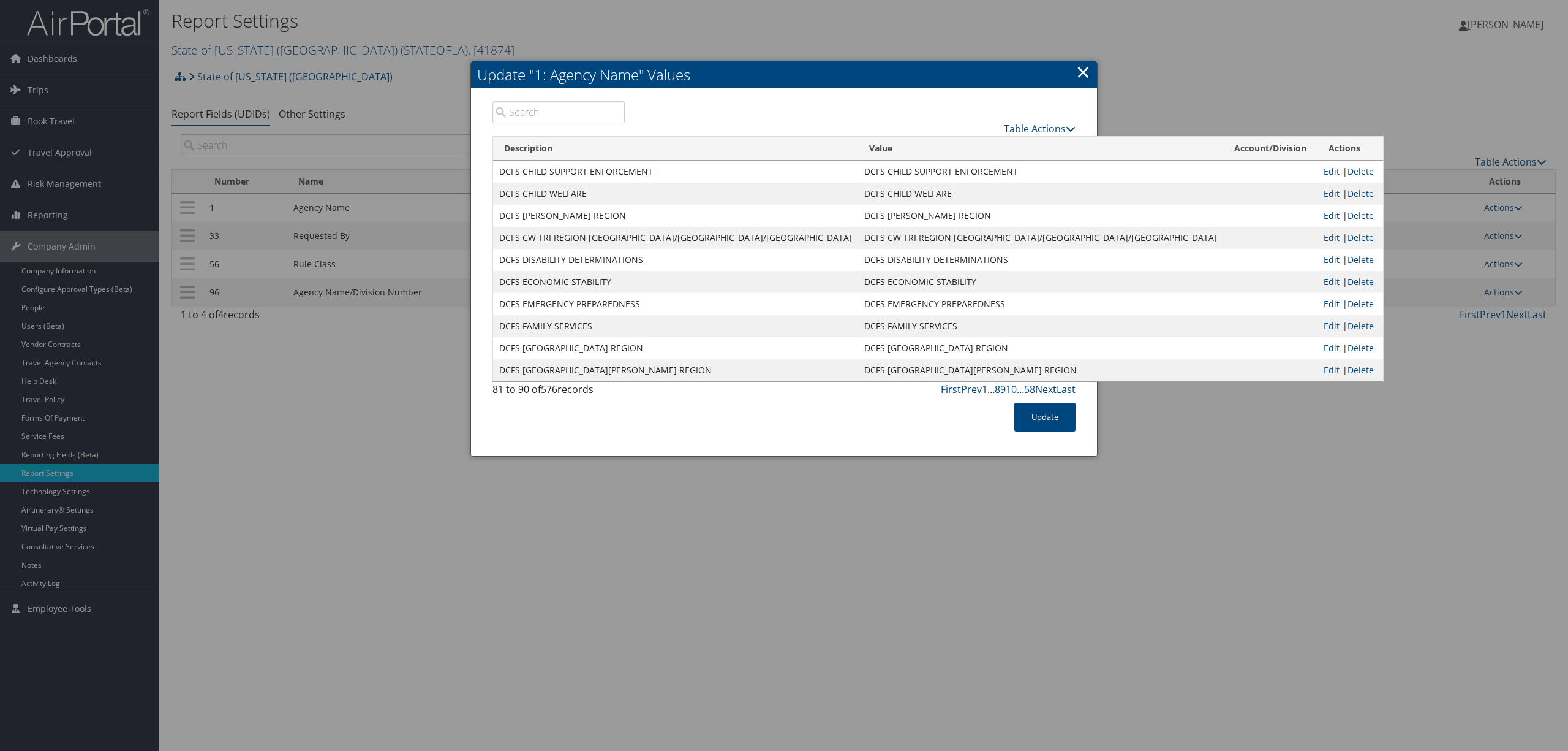
click at [1045, 391] on link "Next" at bounding box center [1046, 390] width 21 height 14
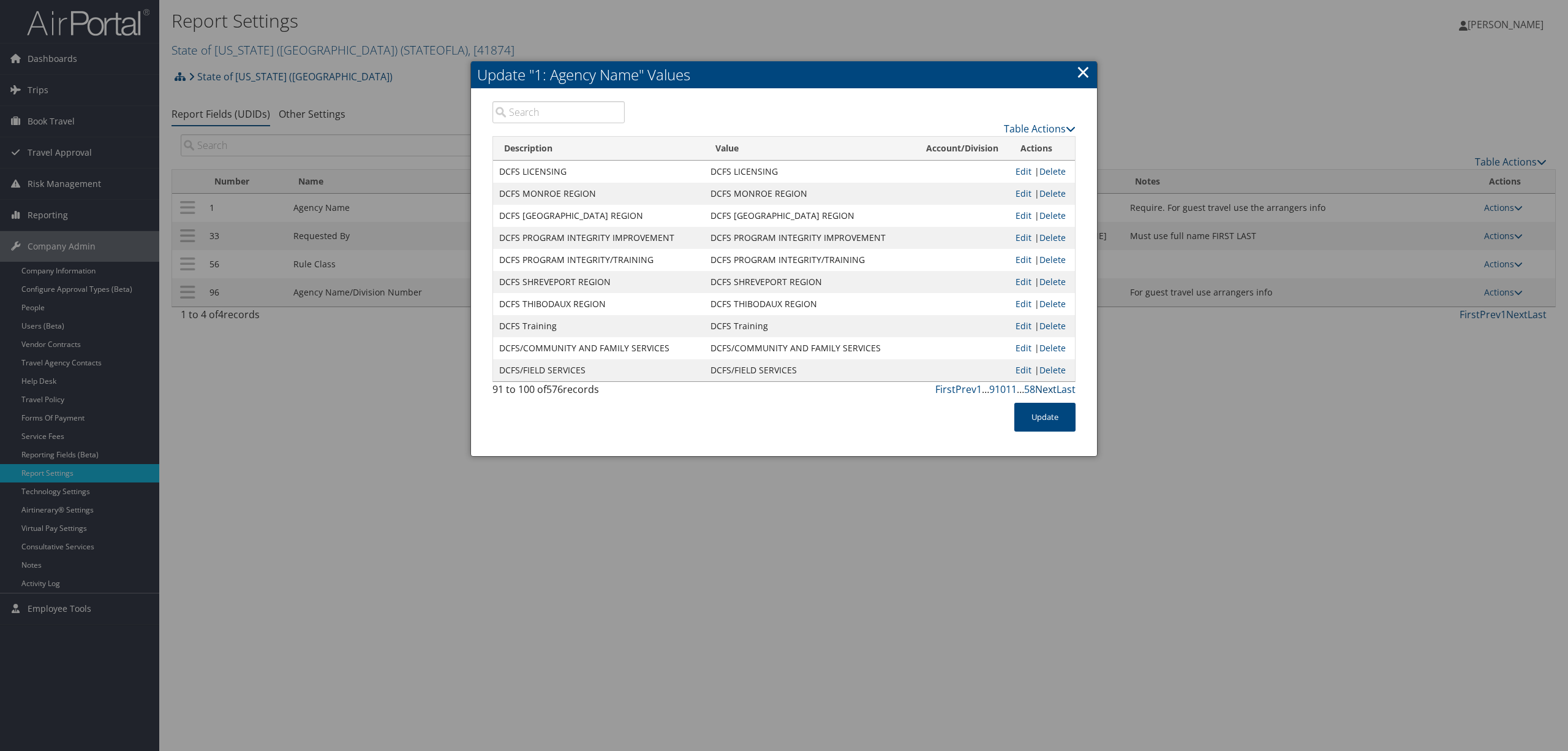
click at [1045, 391] on link "Next" at bounding box center [1046, 390] width 21 height 14
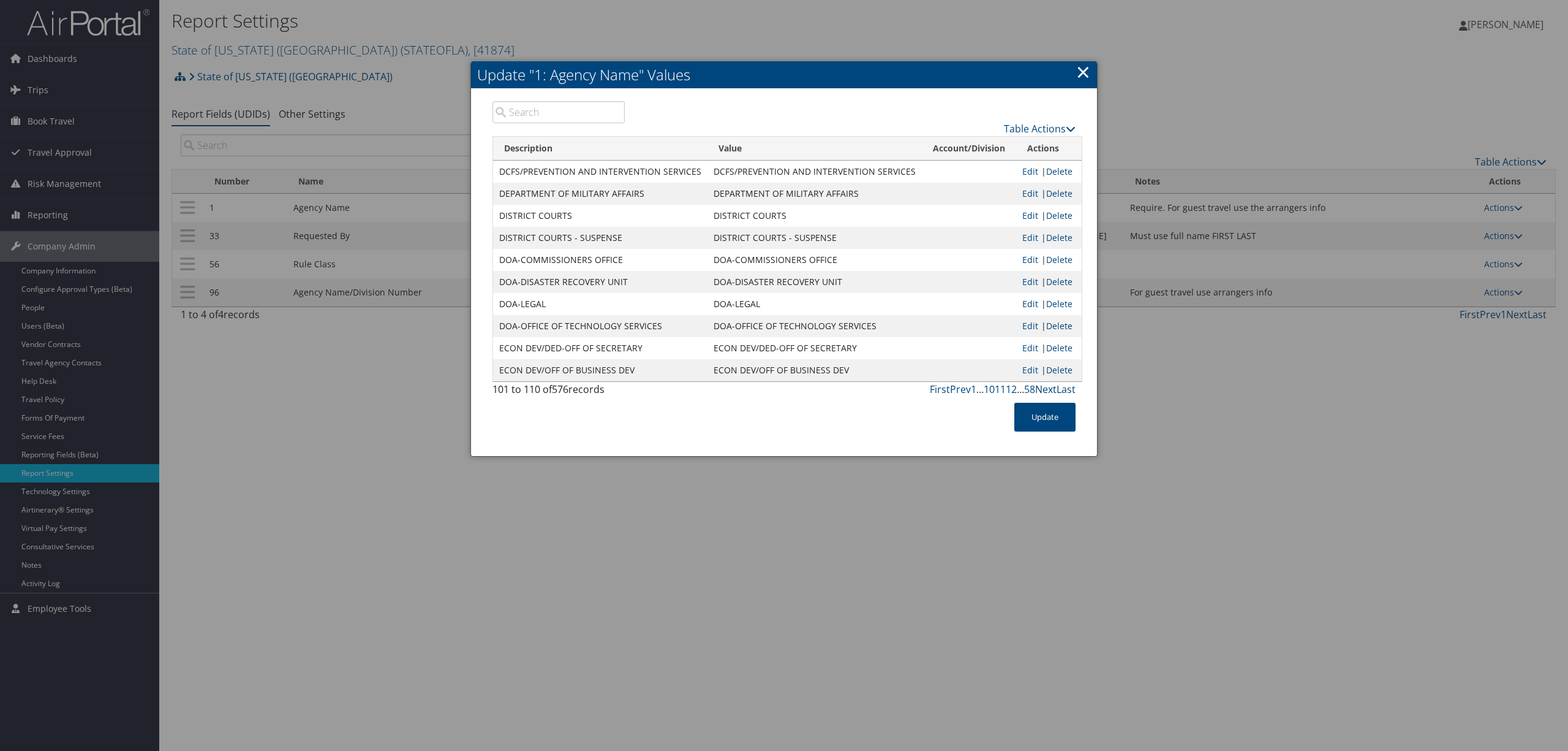
click at [1045, 391] on link "Next" at bounding box center [1046, 390] width 21 height 14
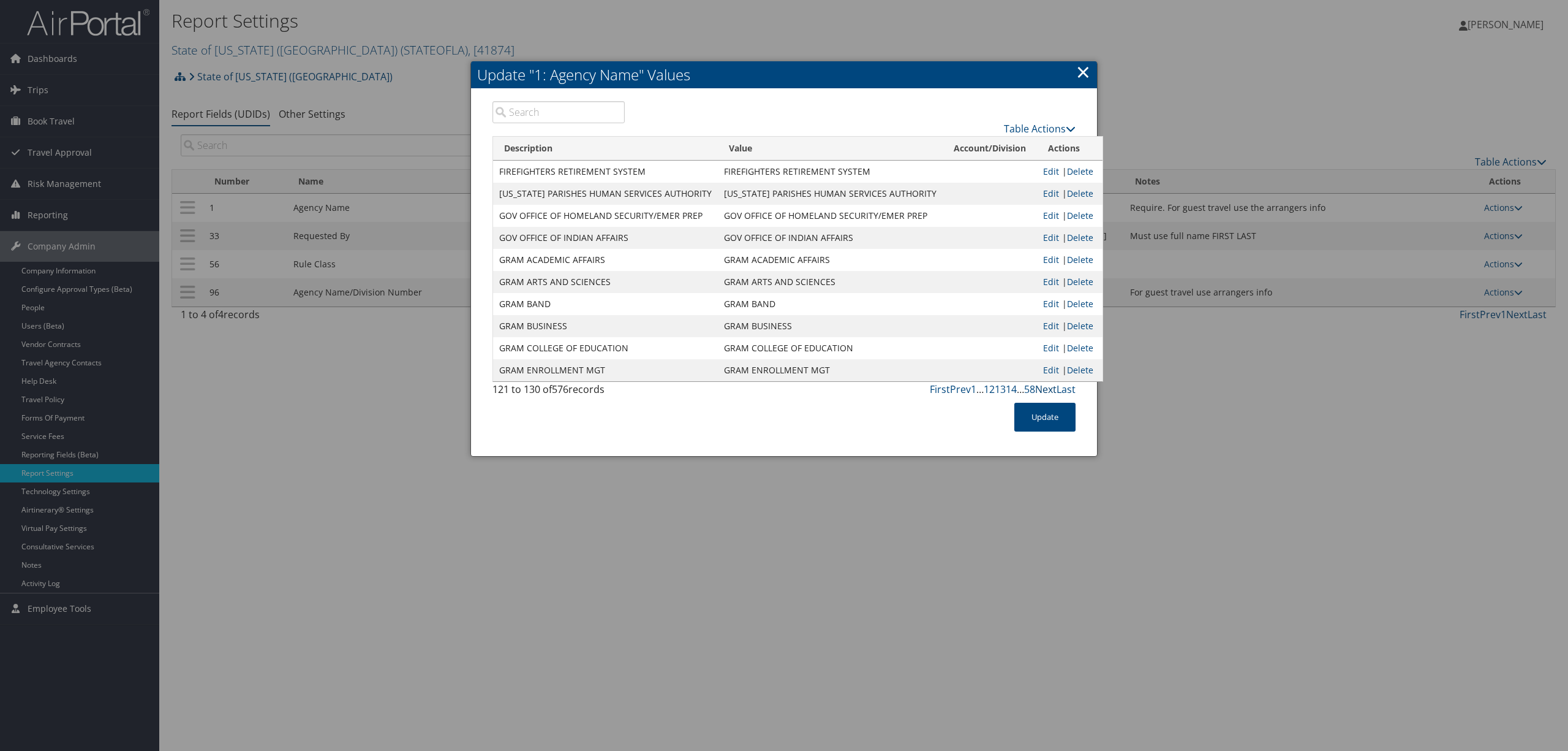
click at [1045, 391] on link "Next" at bounding box center [1046, 390] width 21 height 14
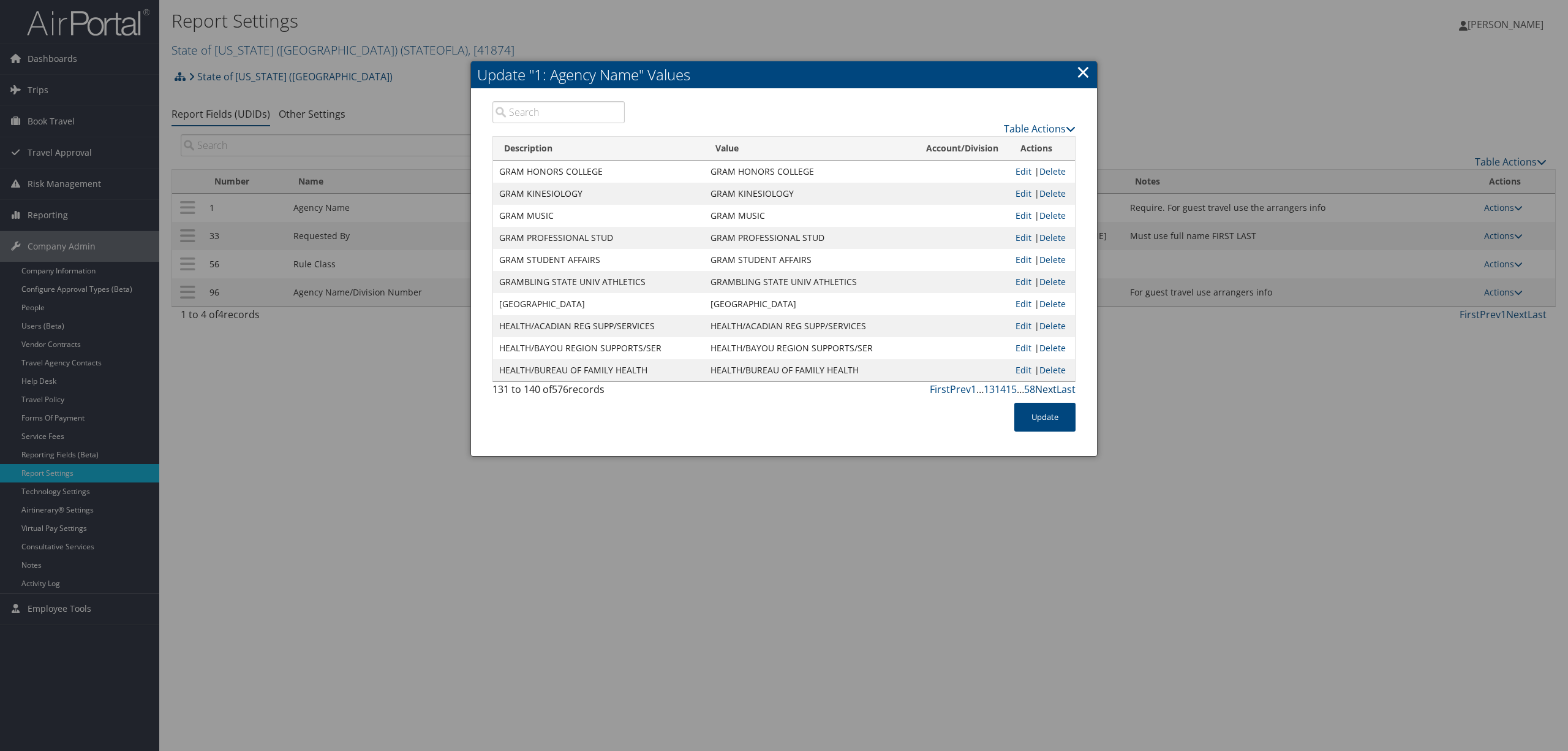
click at [1045, 391] on link "Next" at bounding box center [1046, 390] width 21 height 14
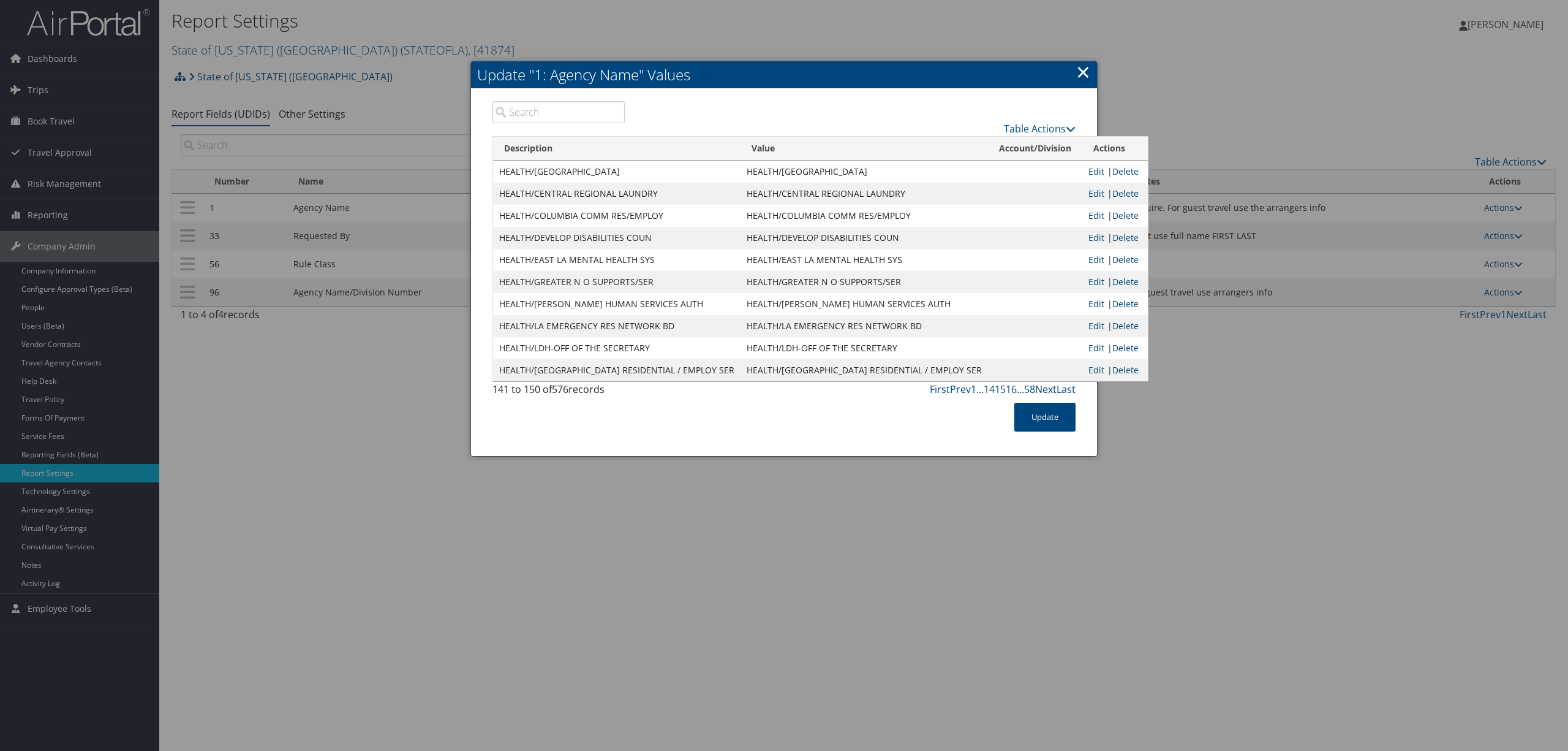
click at [1045, 391] on link "Next" at bounding box center [1046, 390] width 21 height 14
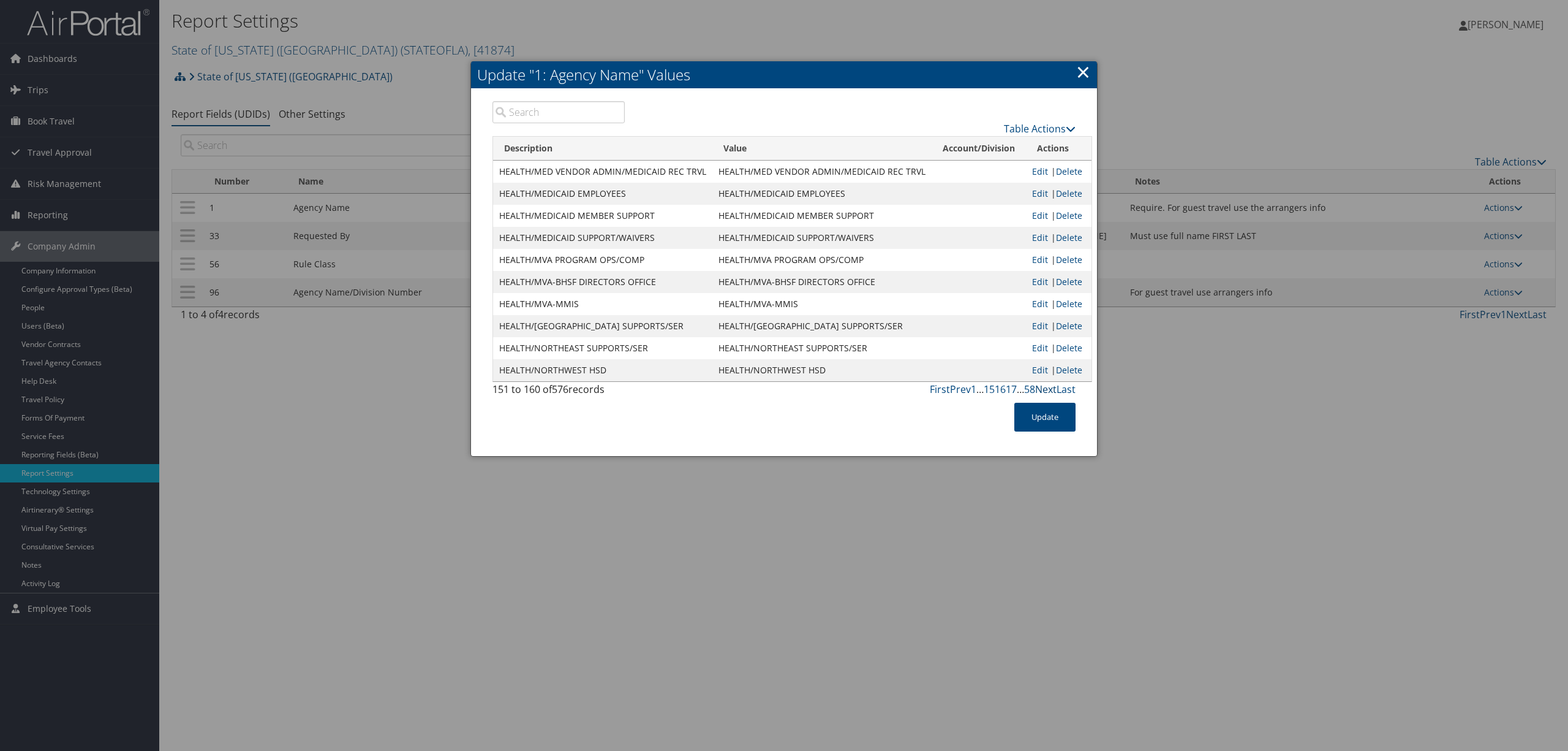
click at [1045, 391] on link "Next" at bounding box center [1046, 390] width 21 height 14
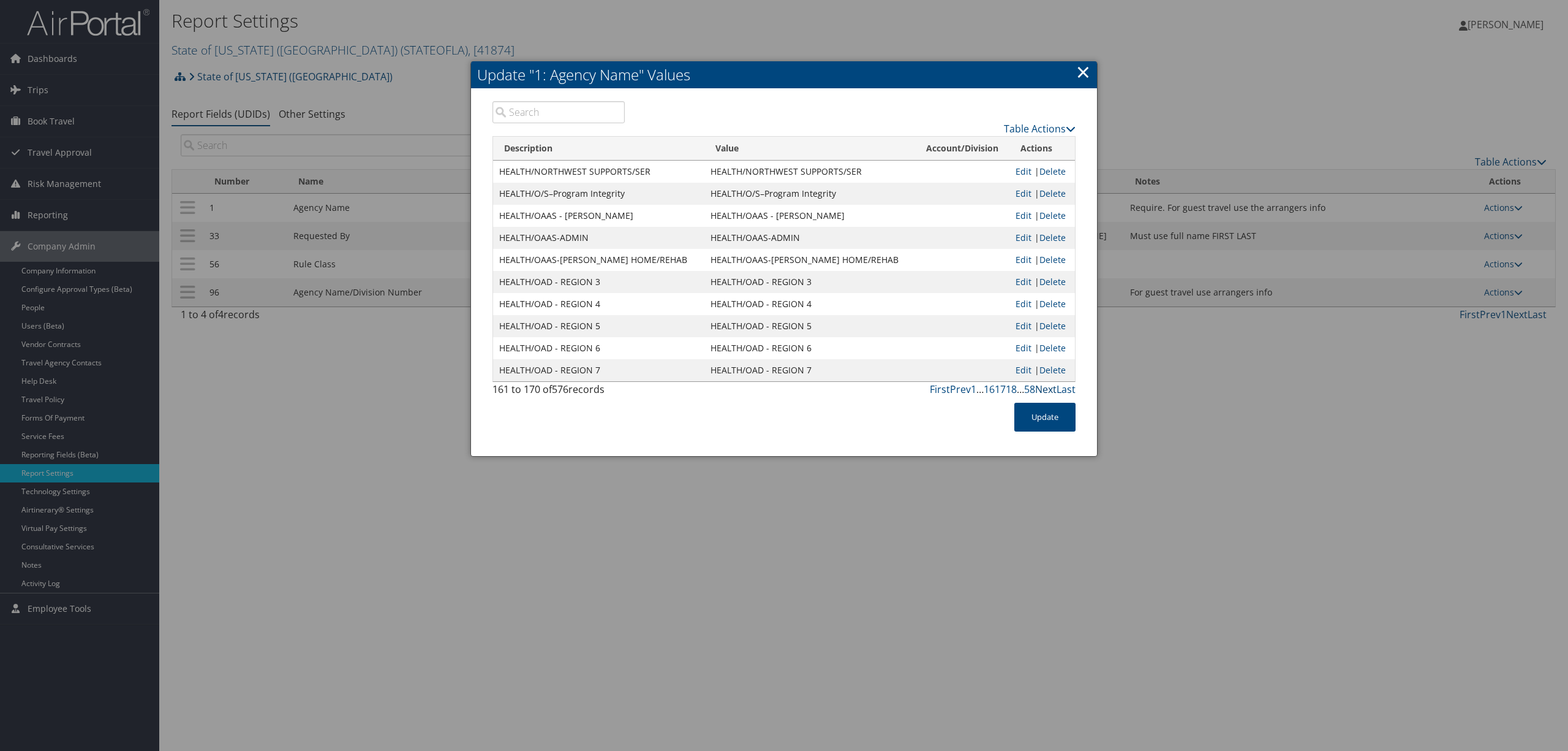
click at [1045, 391] on link "Next" at bounding box center [1046, 390] width 21 height 14
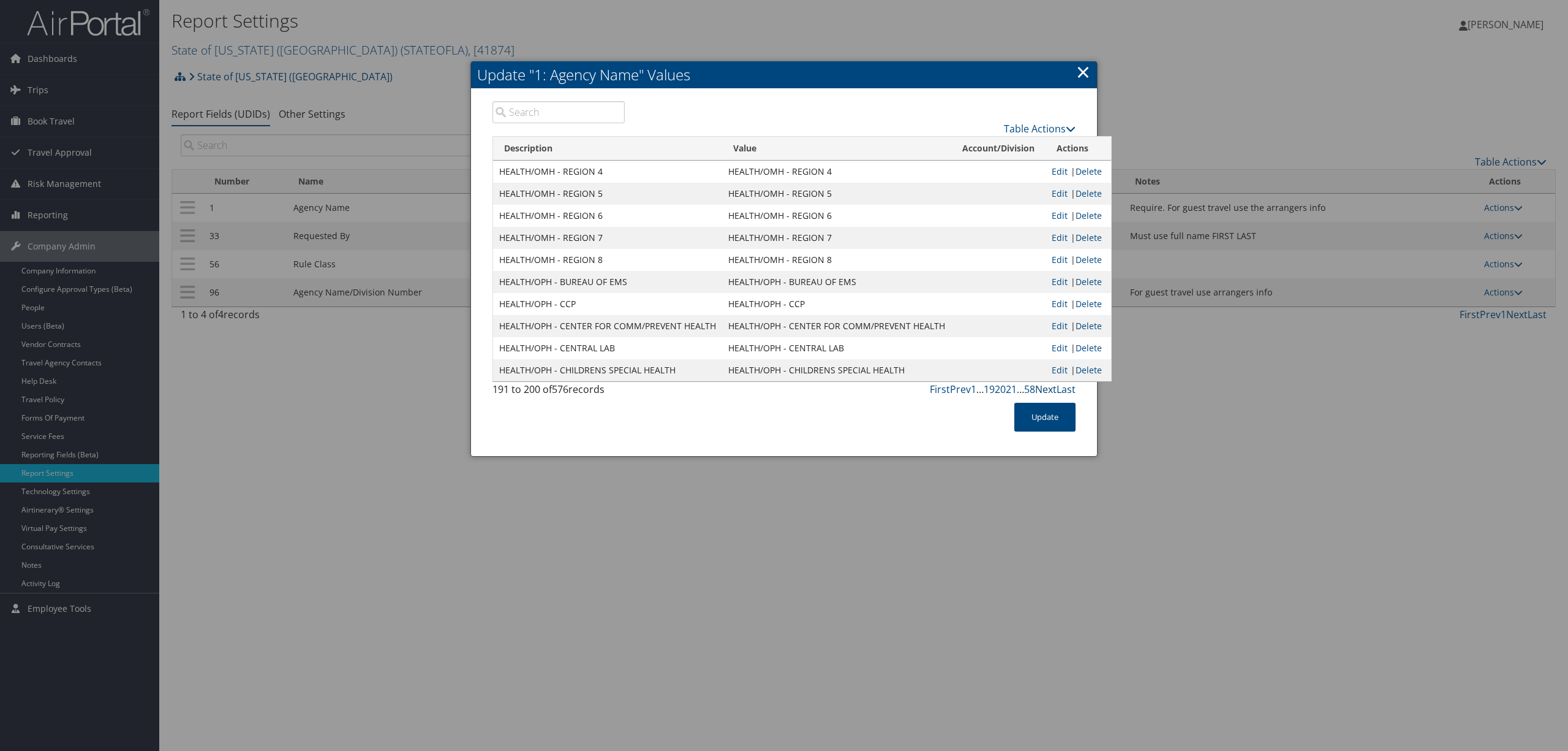
click at [1045, 391] on link "Next" at bounding box center [1046, 390] width 21 height 14
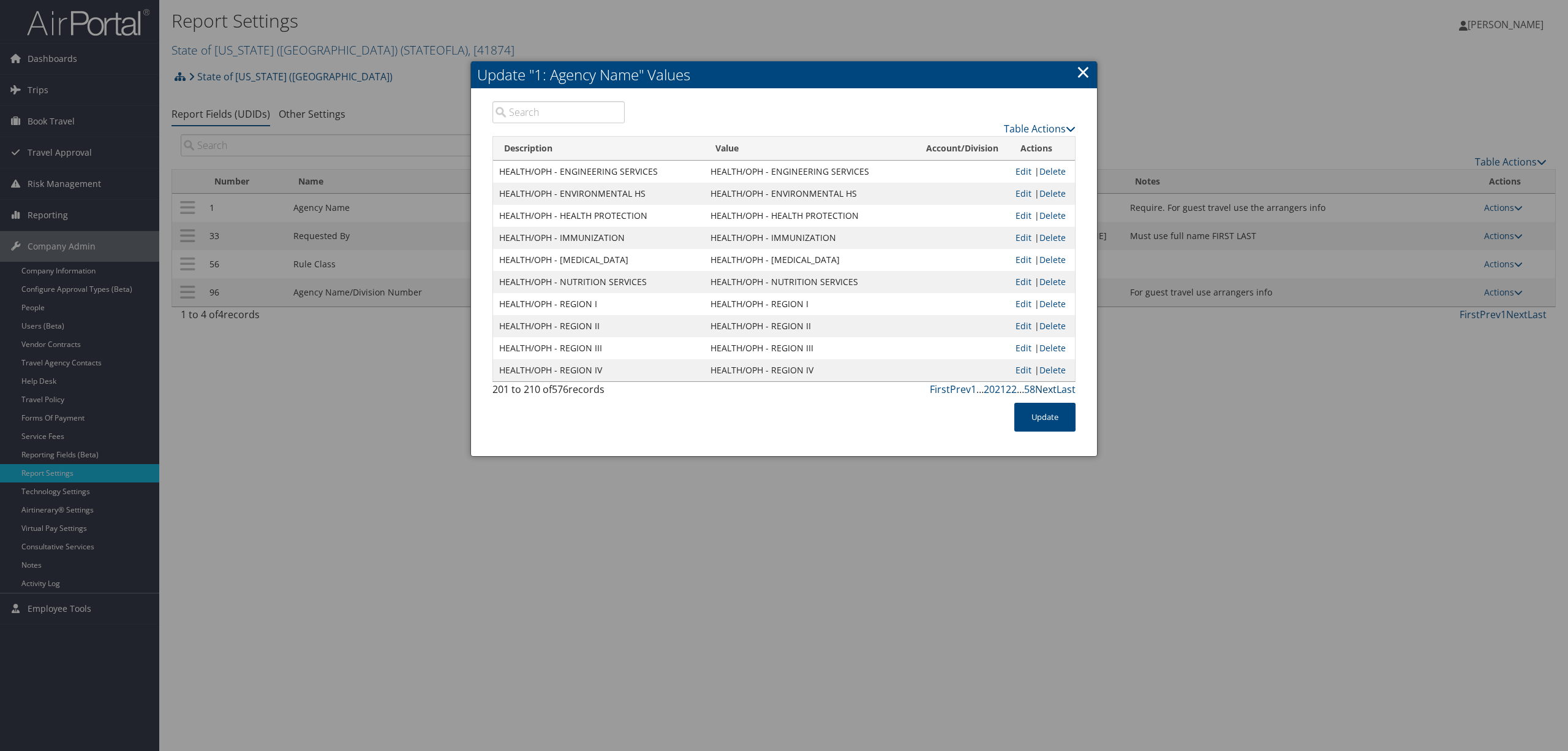
click at [1045, 391] on link "Next" at bounding box center [1046, 390] width 21 height 14
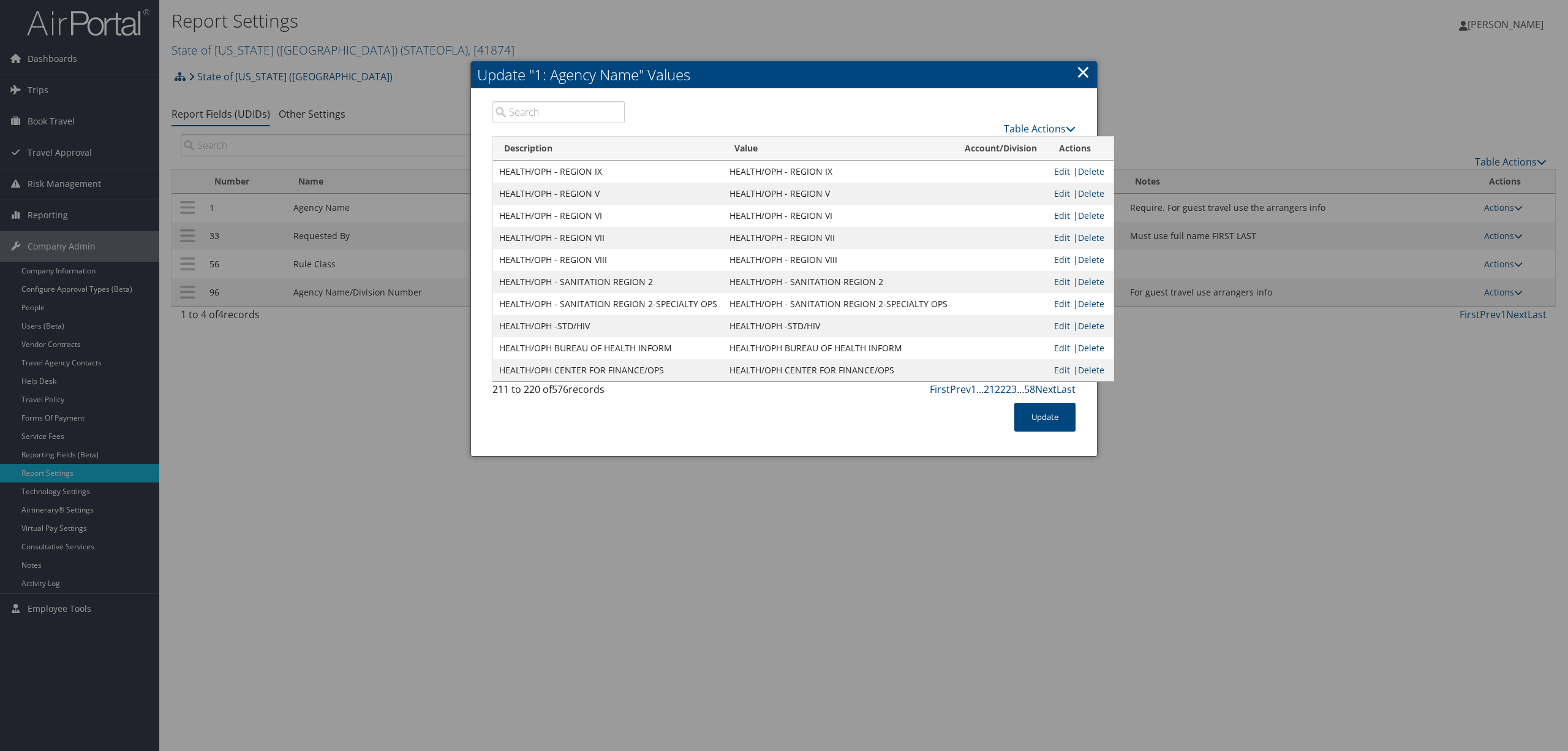
click at [1045, 391] on link "Next" at bounding box center [1046, 390] width 21 height 14
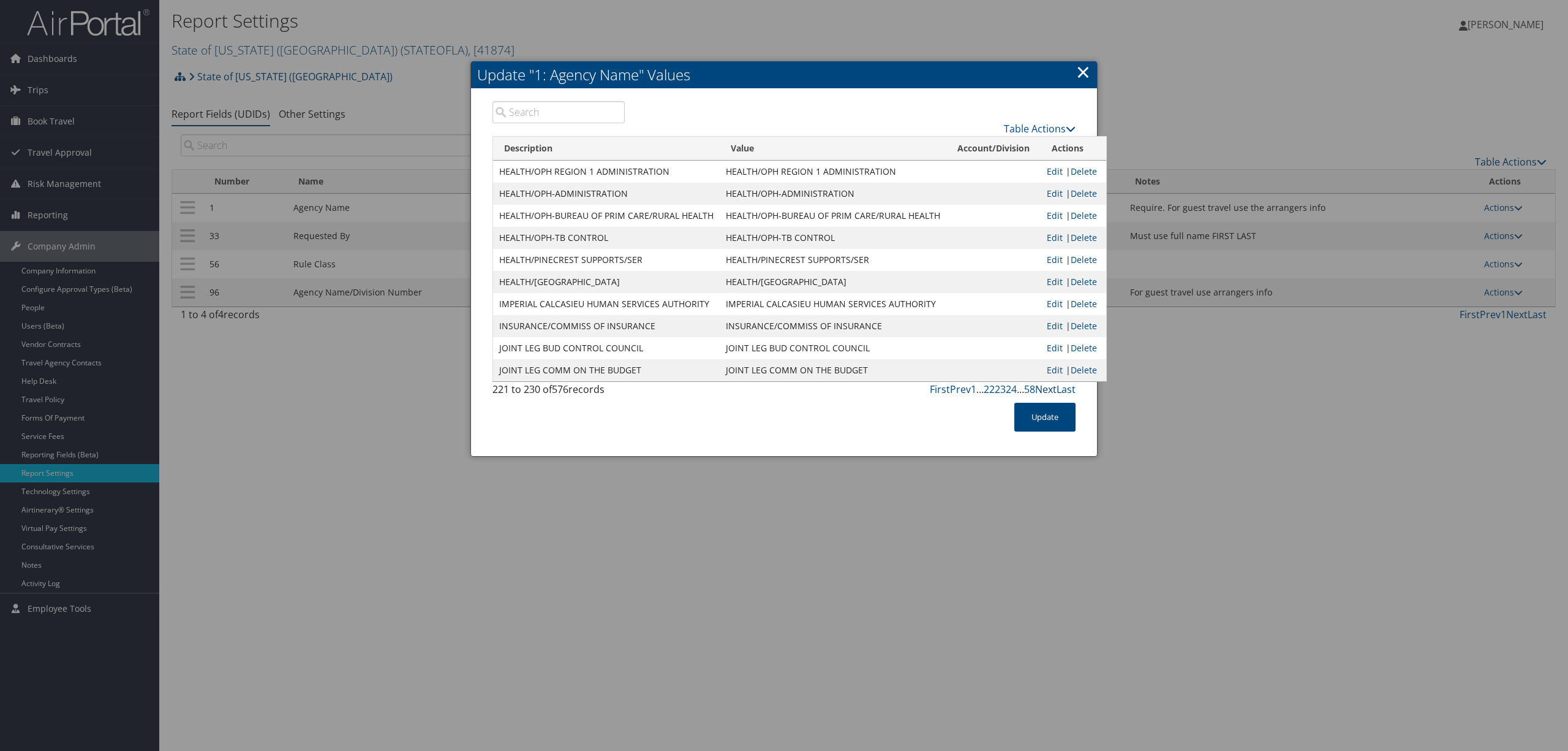
click at [1045, 391] on link "Next" at bounding box center [1046, 390] width 21 height 14
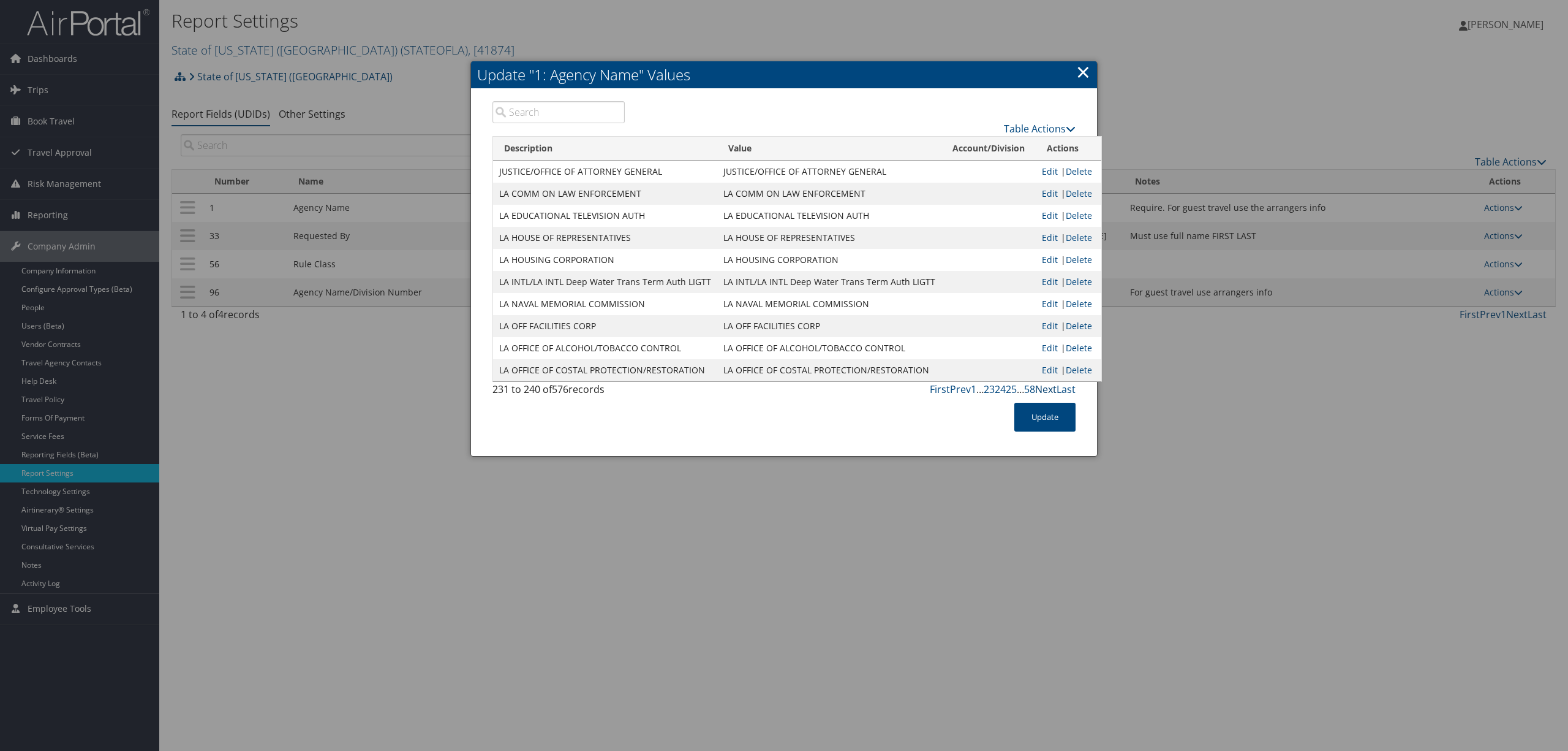
click at [1045, 391] on link "Next" at bounding box center [1046, 390] width 21 height 14
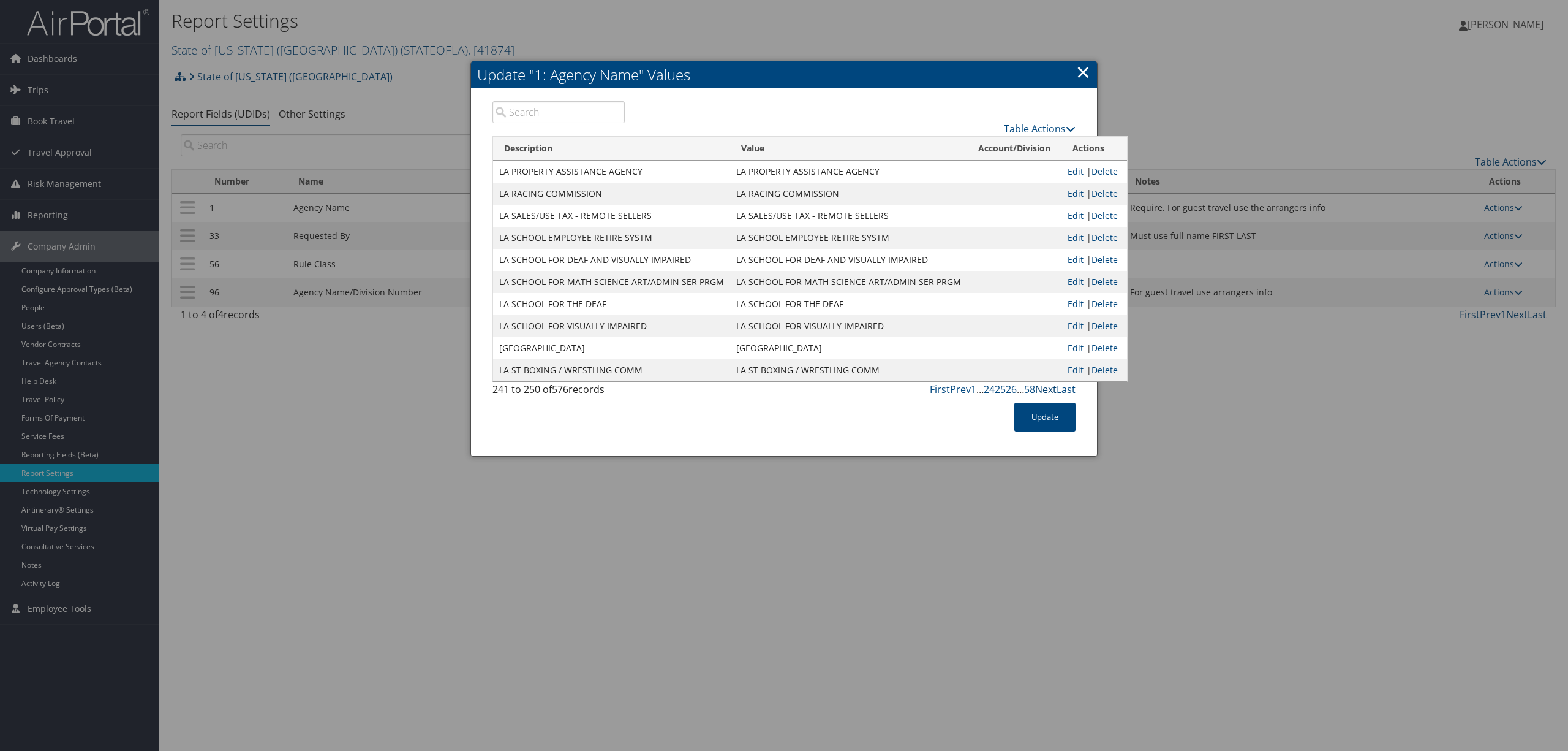
click at [1045, 391] on link "Next" at bounding box center [1046, 390] width 21 height 14
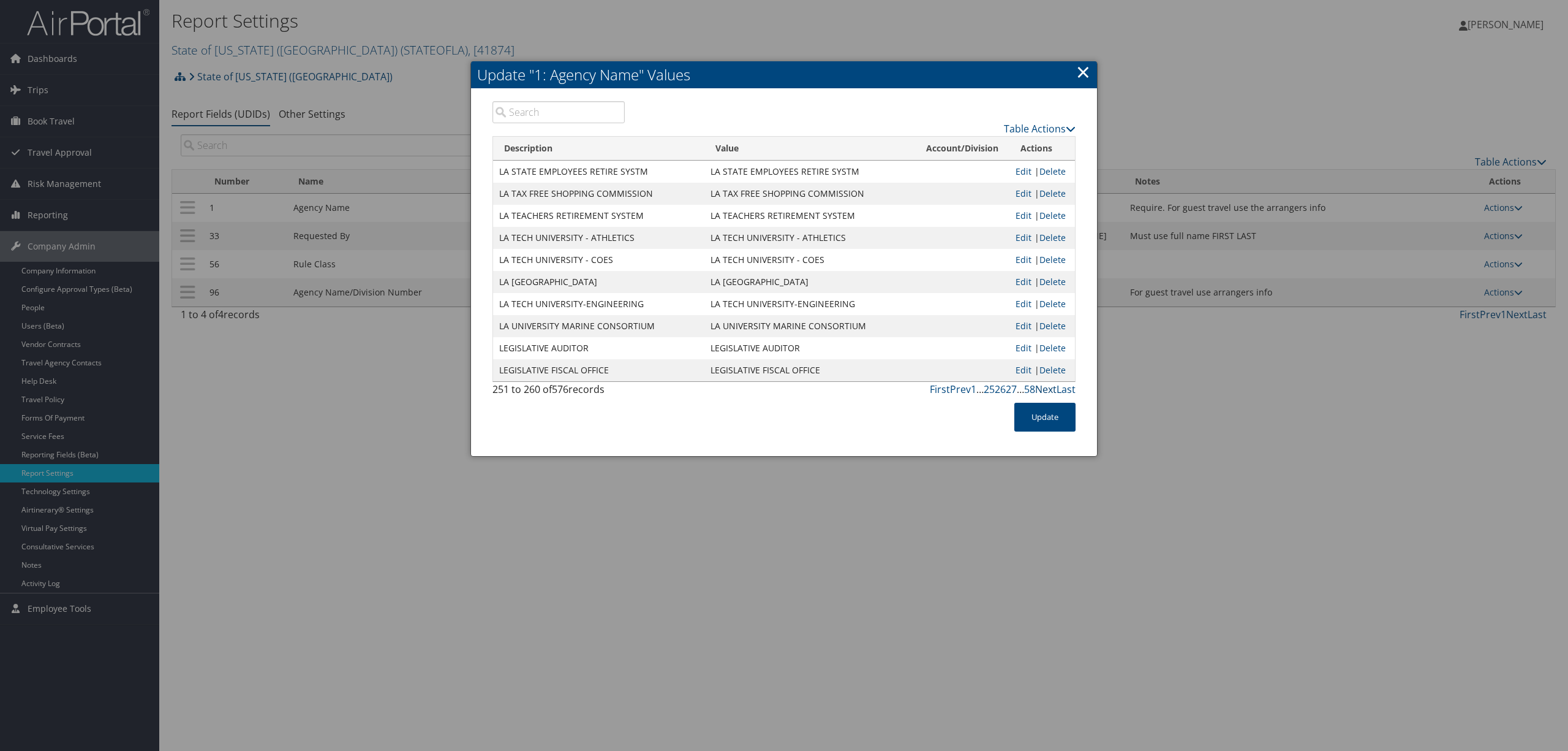
click at [1045, 391] on link "Next" at bounding box center [1046, 390] width 21 height 14
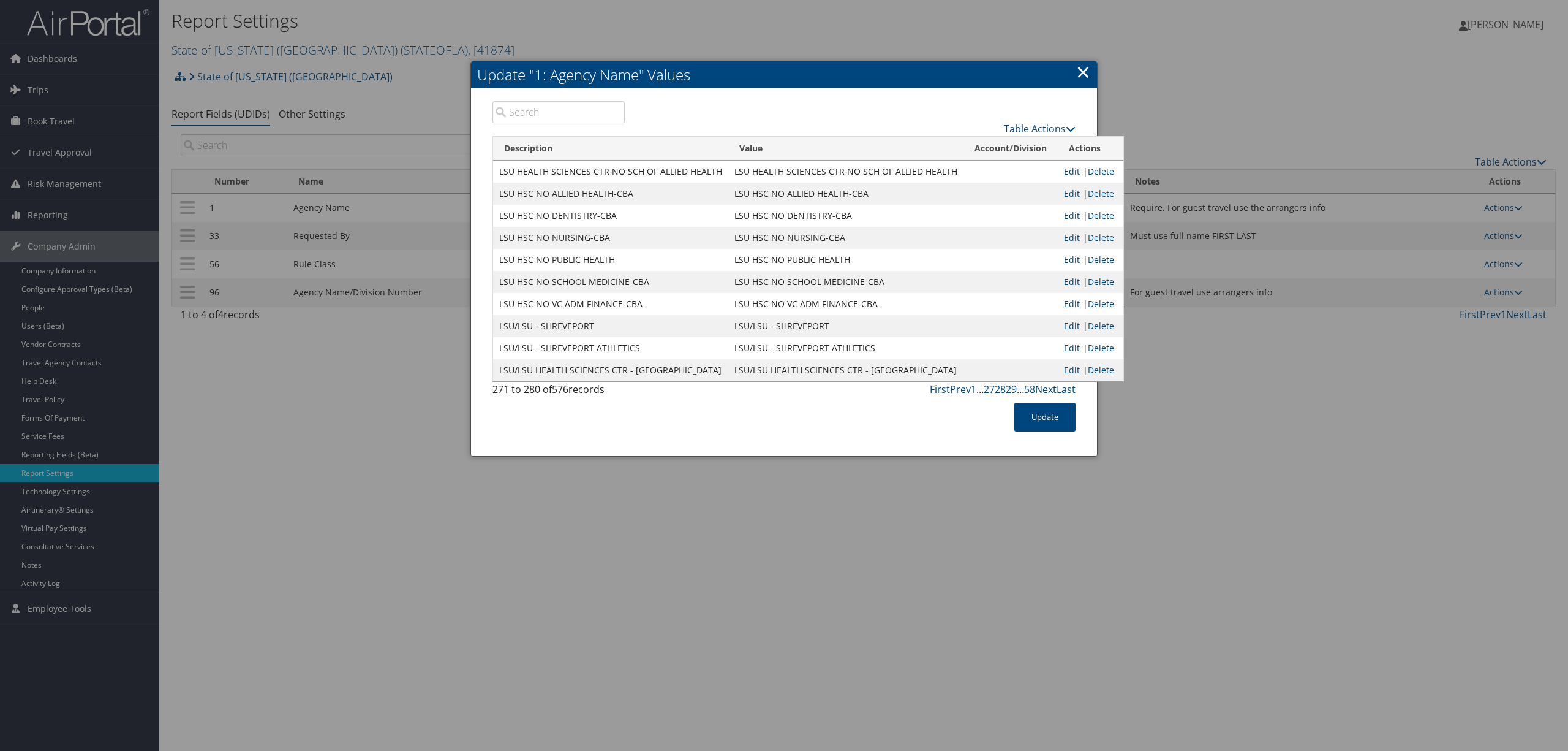
click at [1045, 391] on link "Next" at bounding box center [1046, 390] width 21 height 14
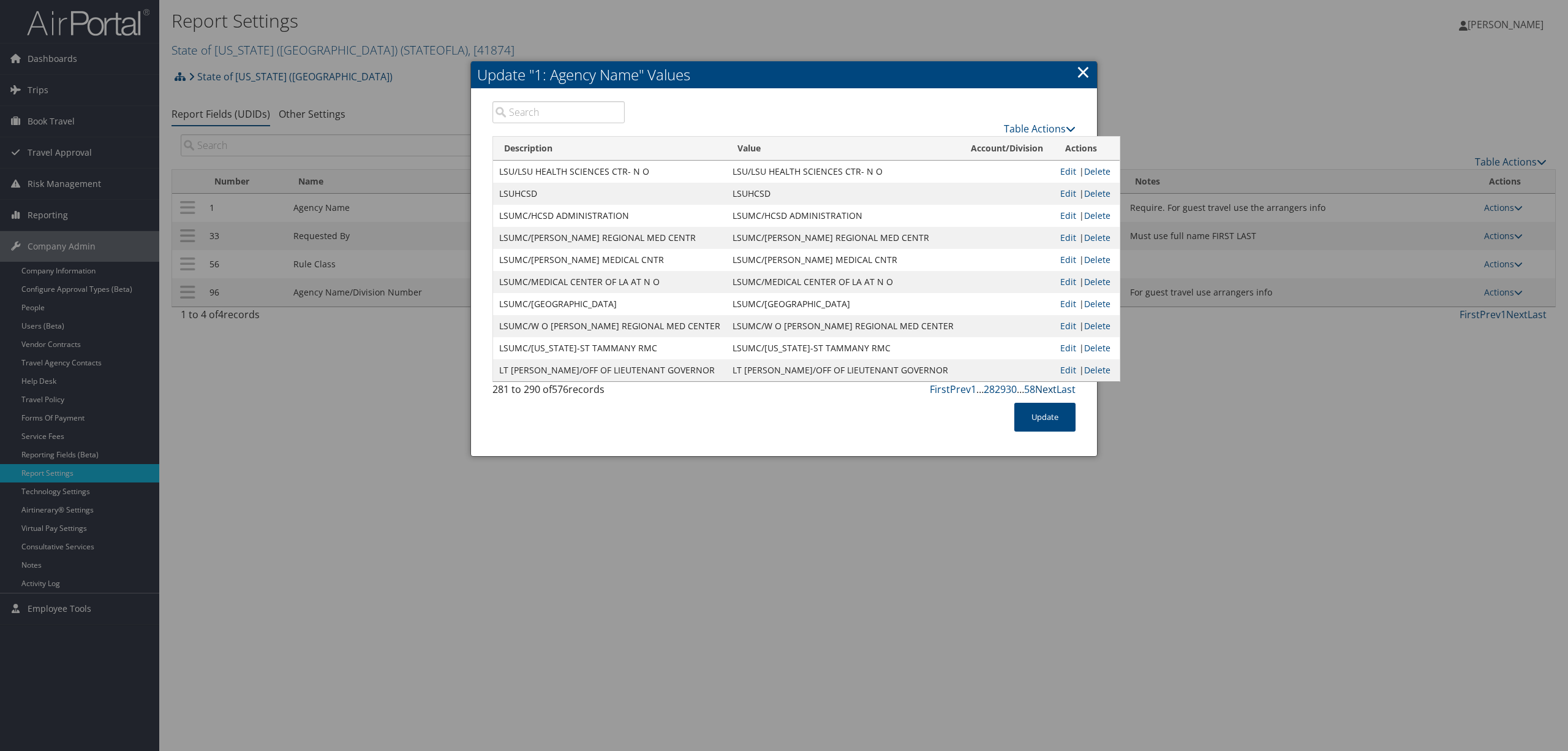
click at [1045, 391] on link "Next" at bounding box center [1046, 390] width 21 height 14
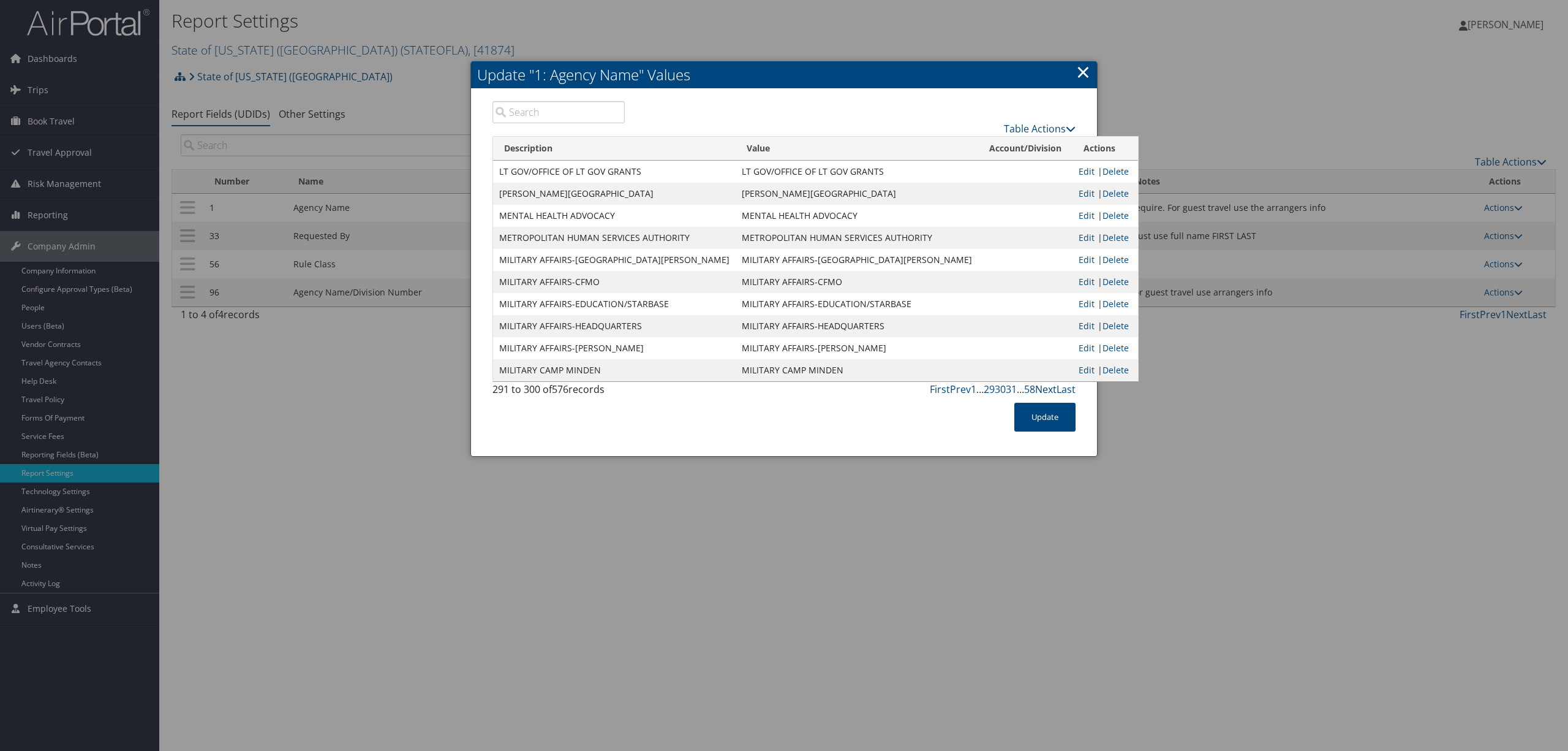
click at [1045, 391] on link "Next" at bounding box center [1046, 390] width 21 height 14
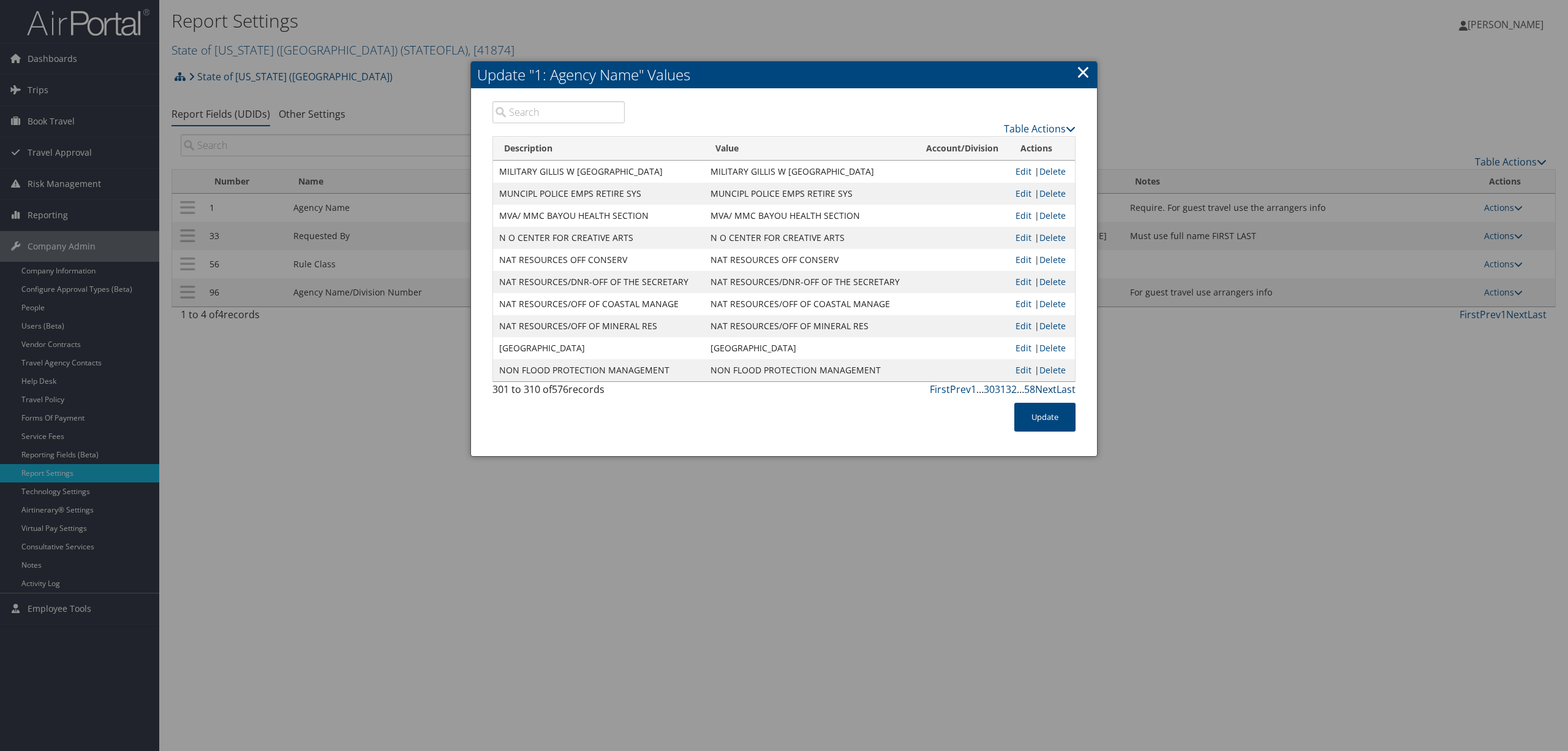
click at [1045, 391] on link "Next" at bounding box center [1046, 390] width 21 height 14
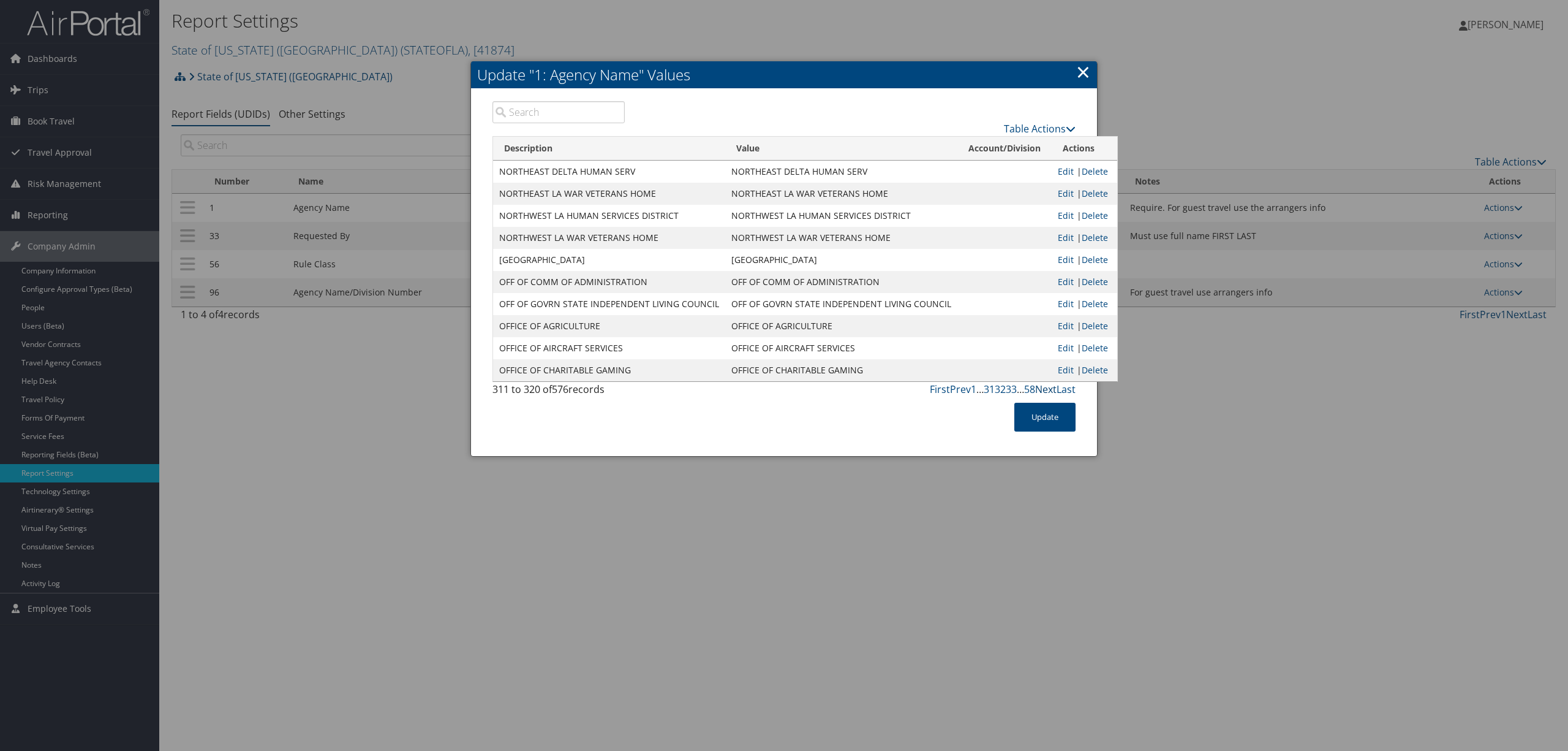
click at [1045, 391] on link "Next" at bounding box center [1046, 390] width 21 height 14
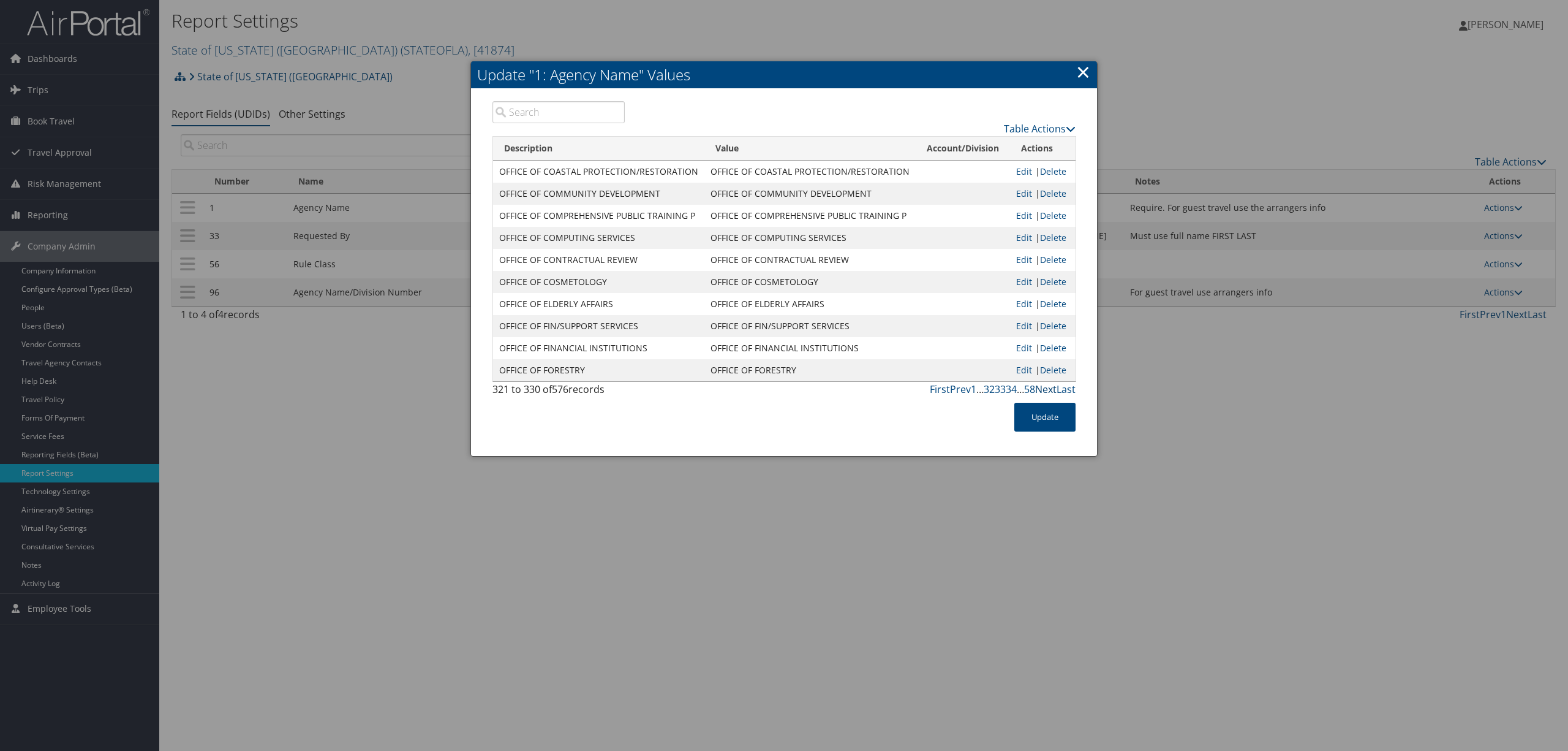
click at [1045, 391] on link "Next" at bounding box center [1046, 390] width 21 height 14
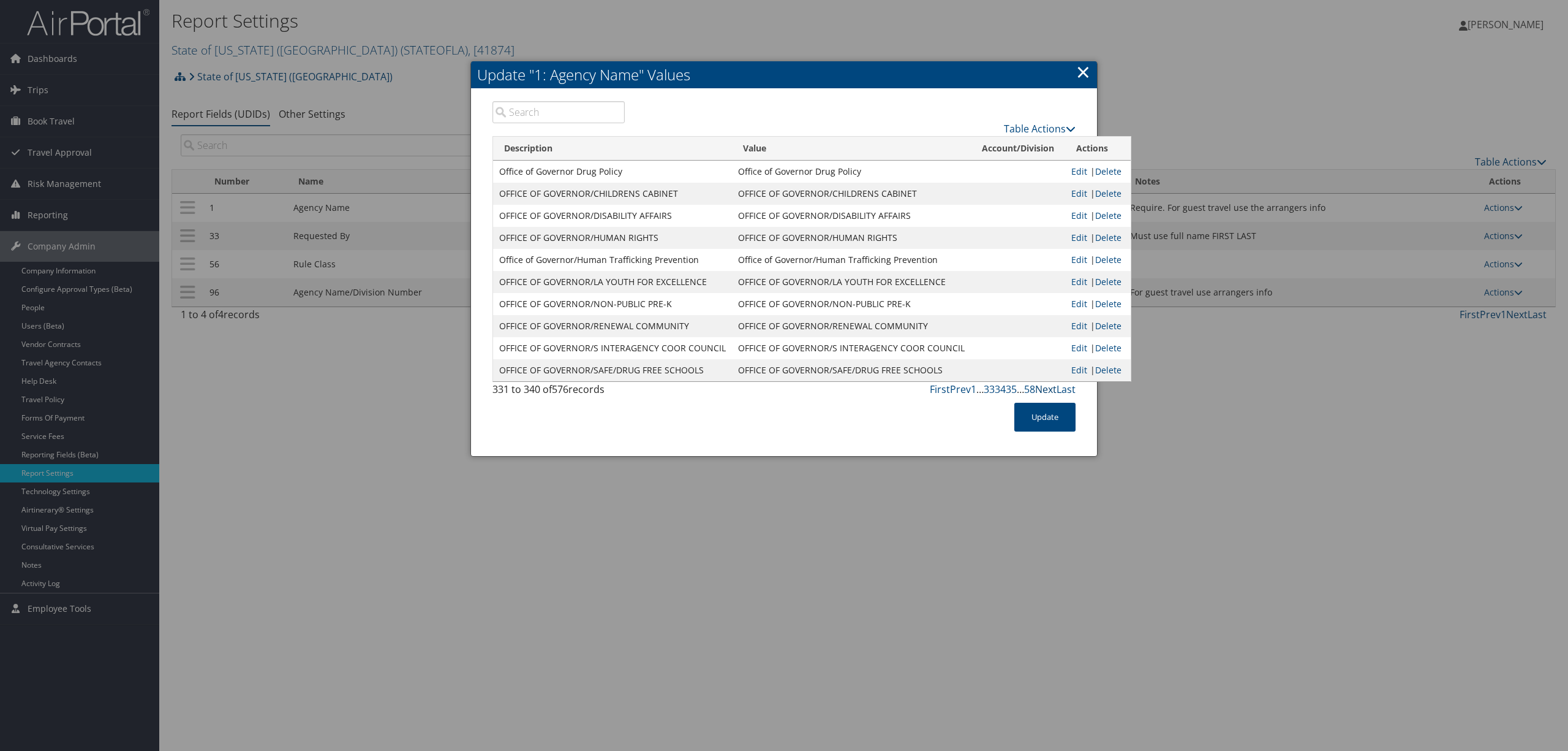
click at [1045, 391] on link "Next" at bounding box center [1046, 390] width 21 height 14
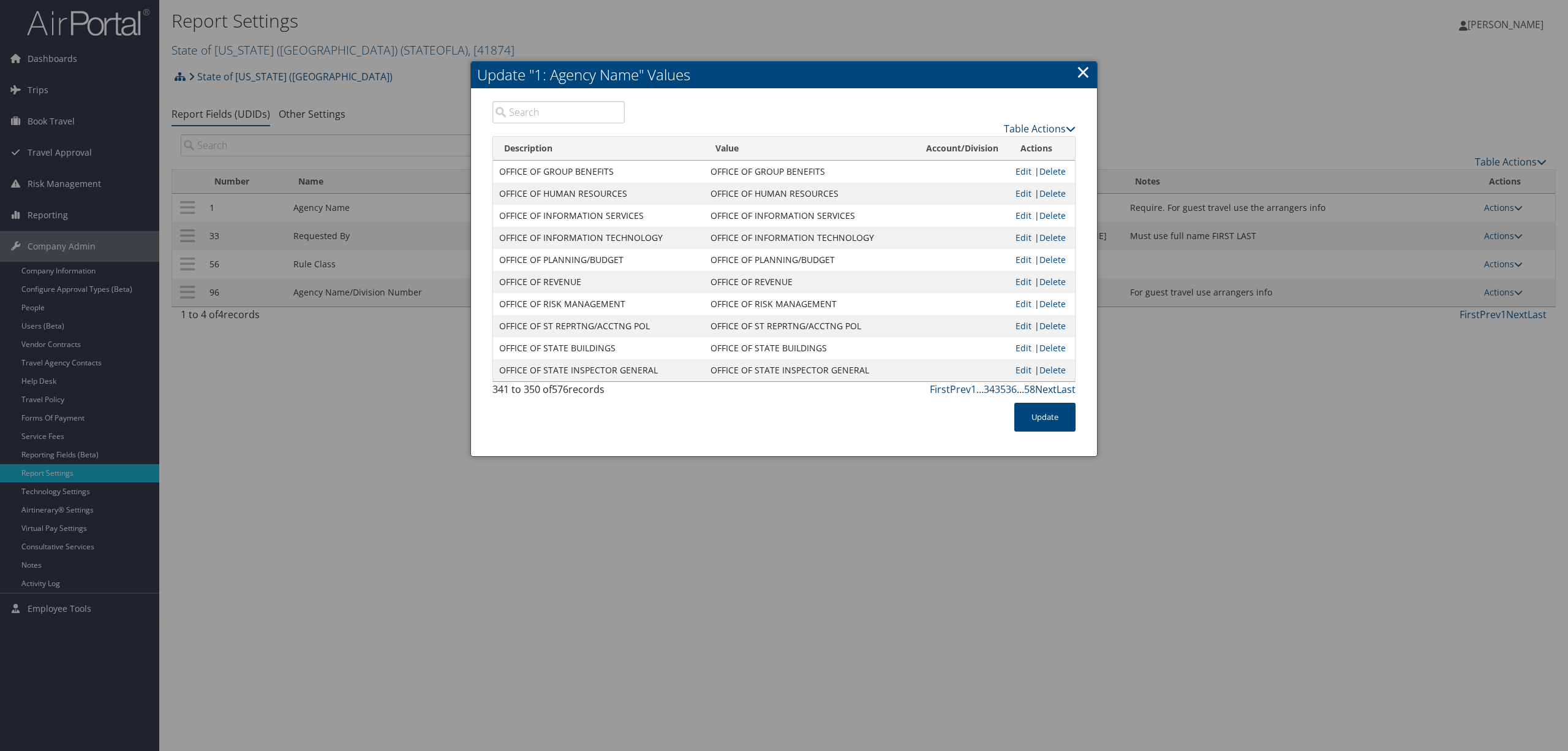
click at [1045, 391] on link "Next" at bounding box center [1046, 390] width 21 height 14
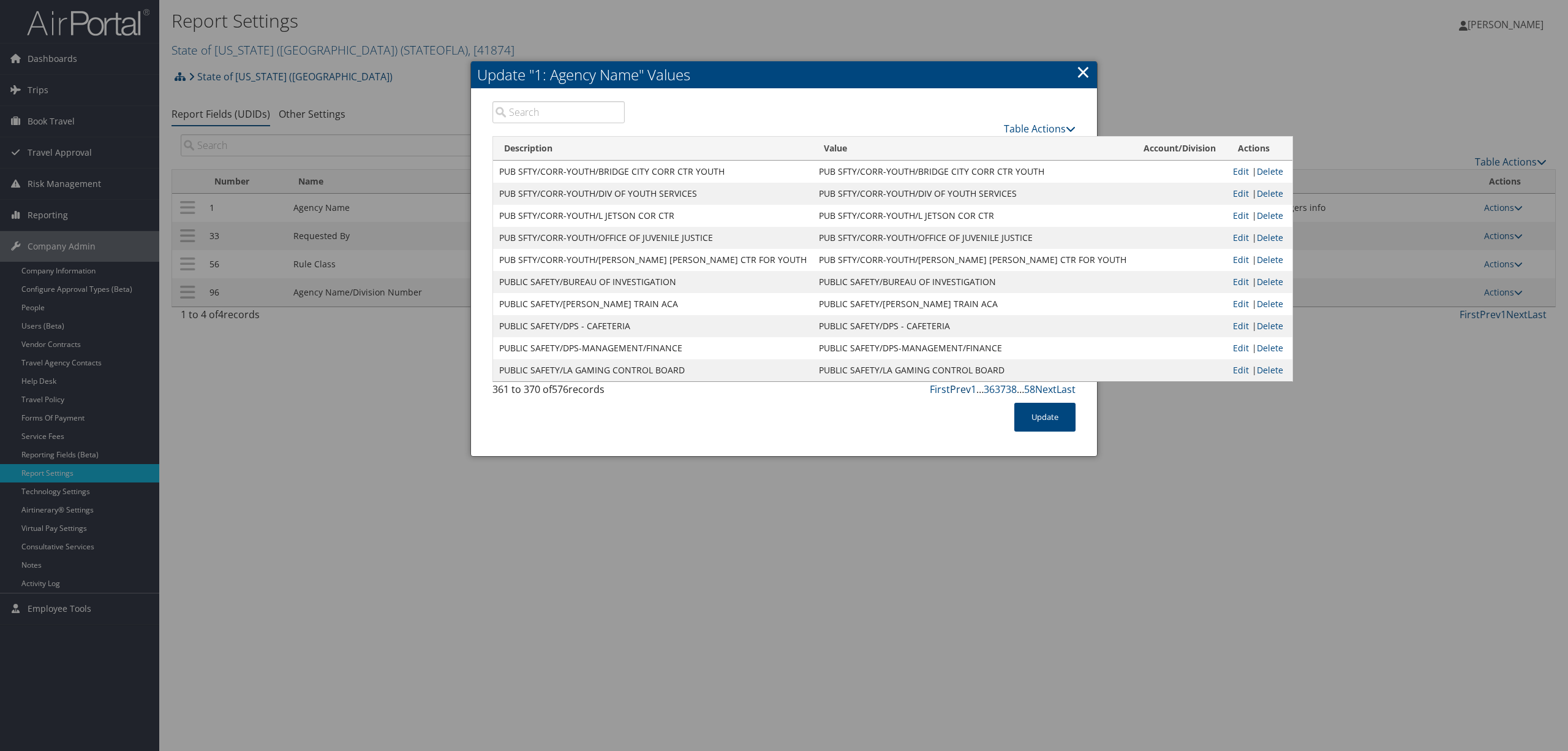
click at [956, 389] on link "Prev" at bounding box center [961, 390] width 21 height 14
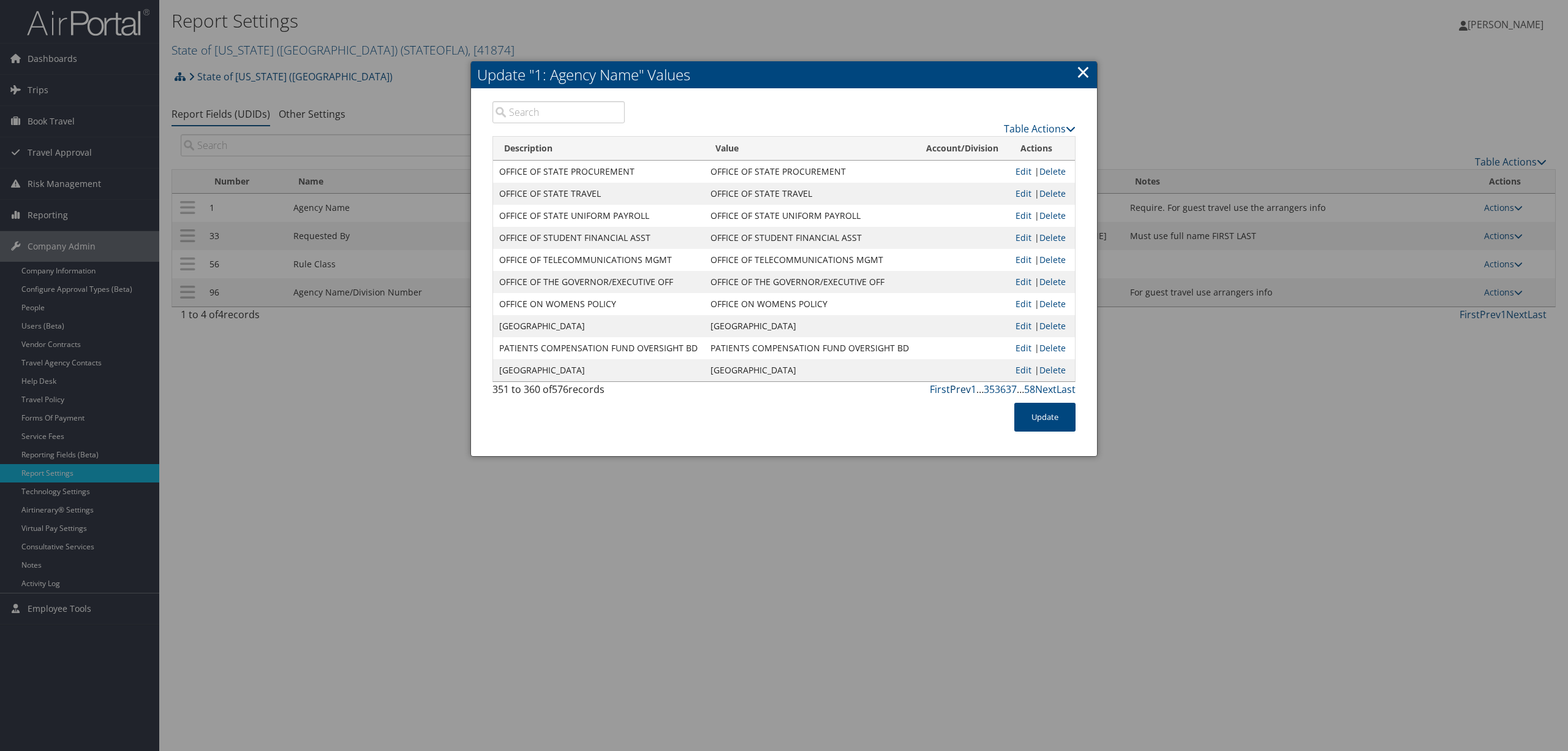
click at [956, 389] on link "Prev" at bounding box center [961, 390] width 21 height 14
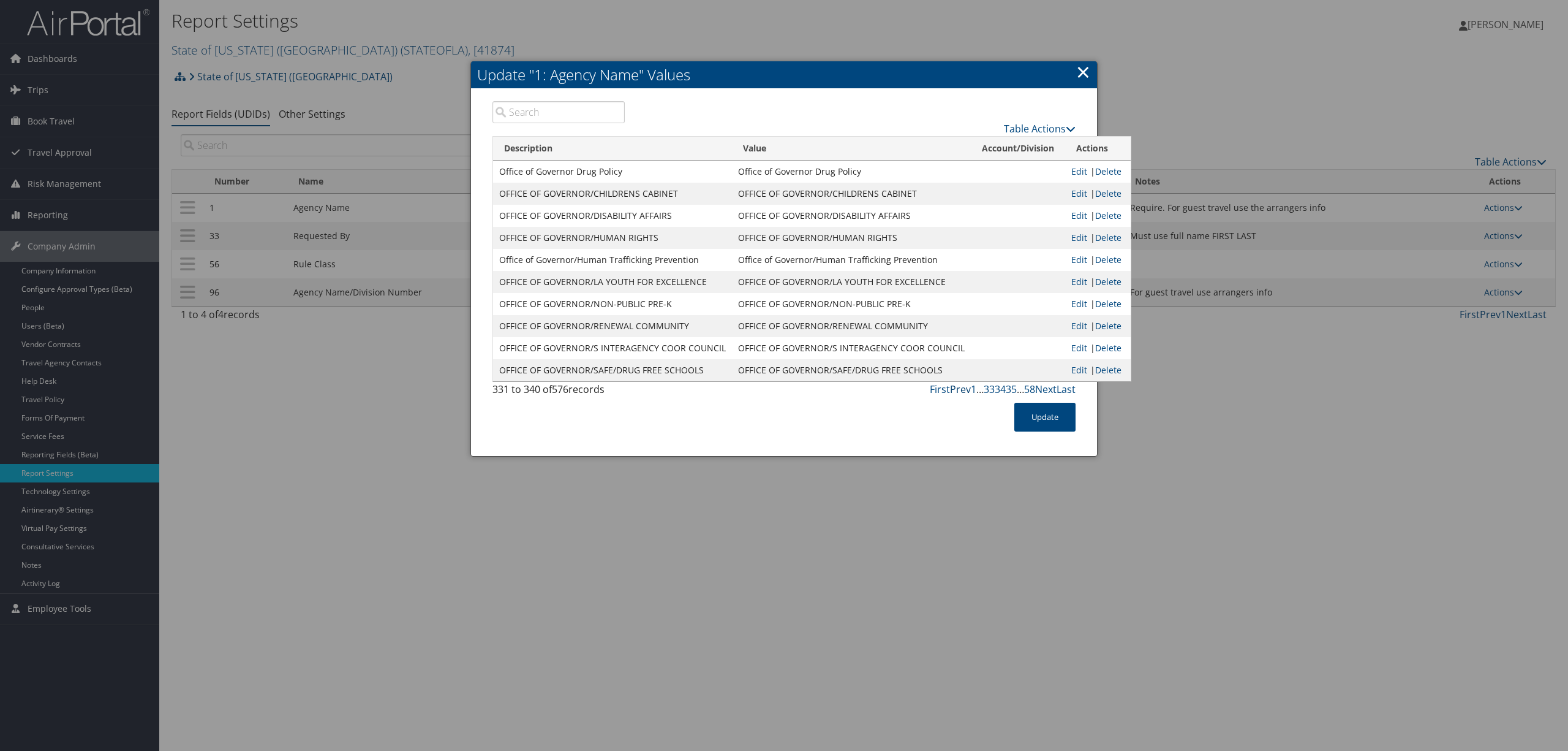
click at [956, 389] on link "Prev" at bounding box center [961, 390] width 21 height 14
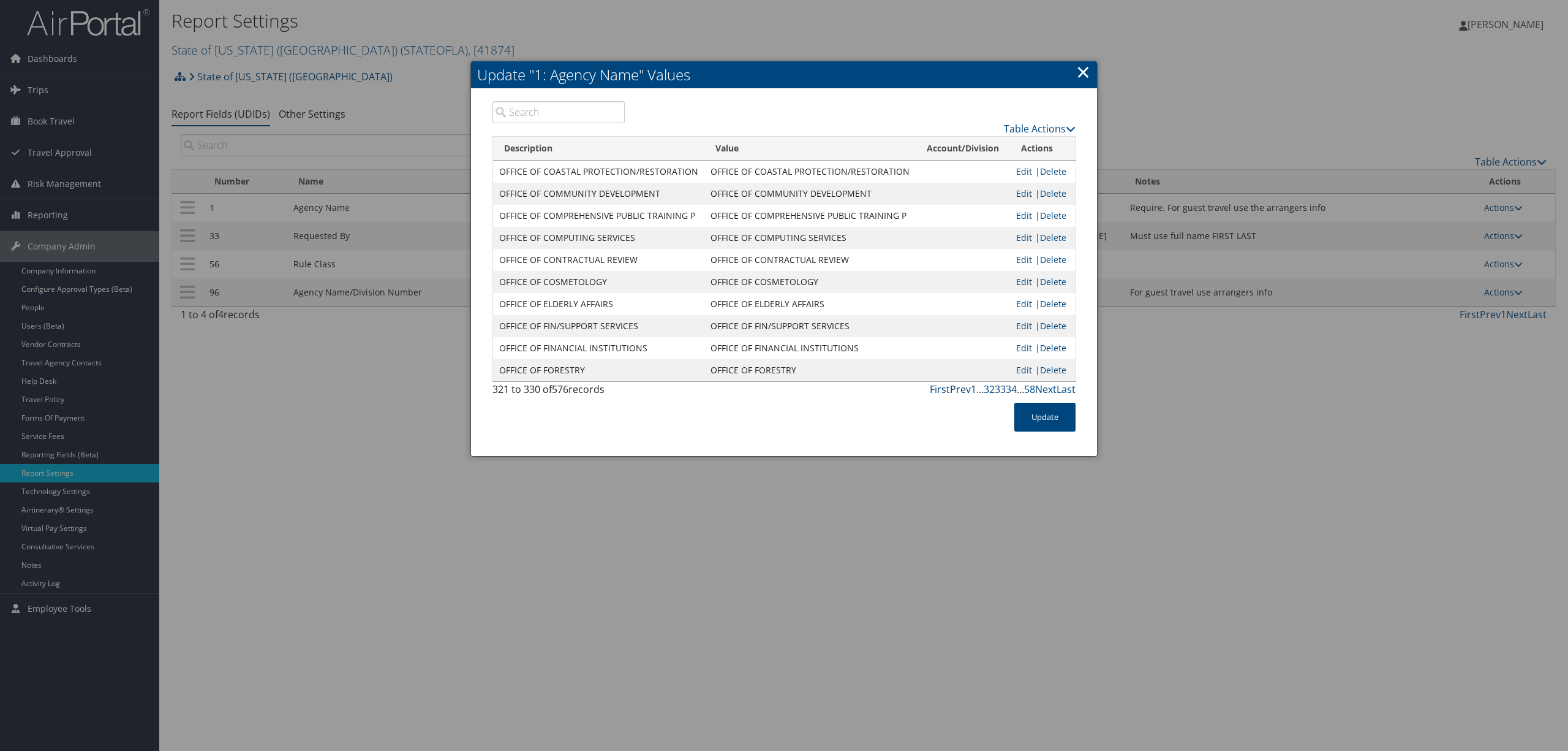
click at [956, 389] on link "Prev" at bounding box center [961, 390] width 21 height 14
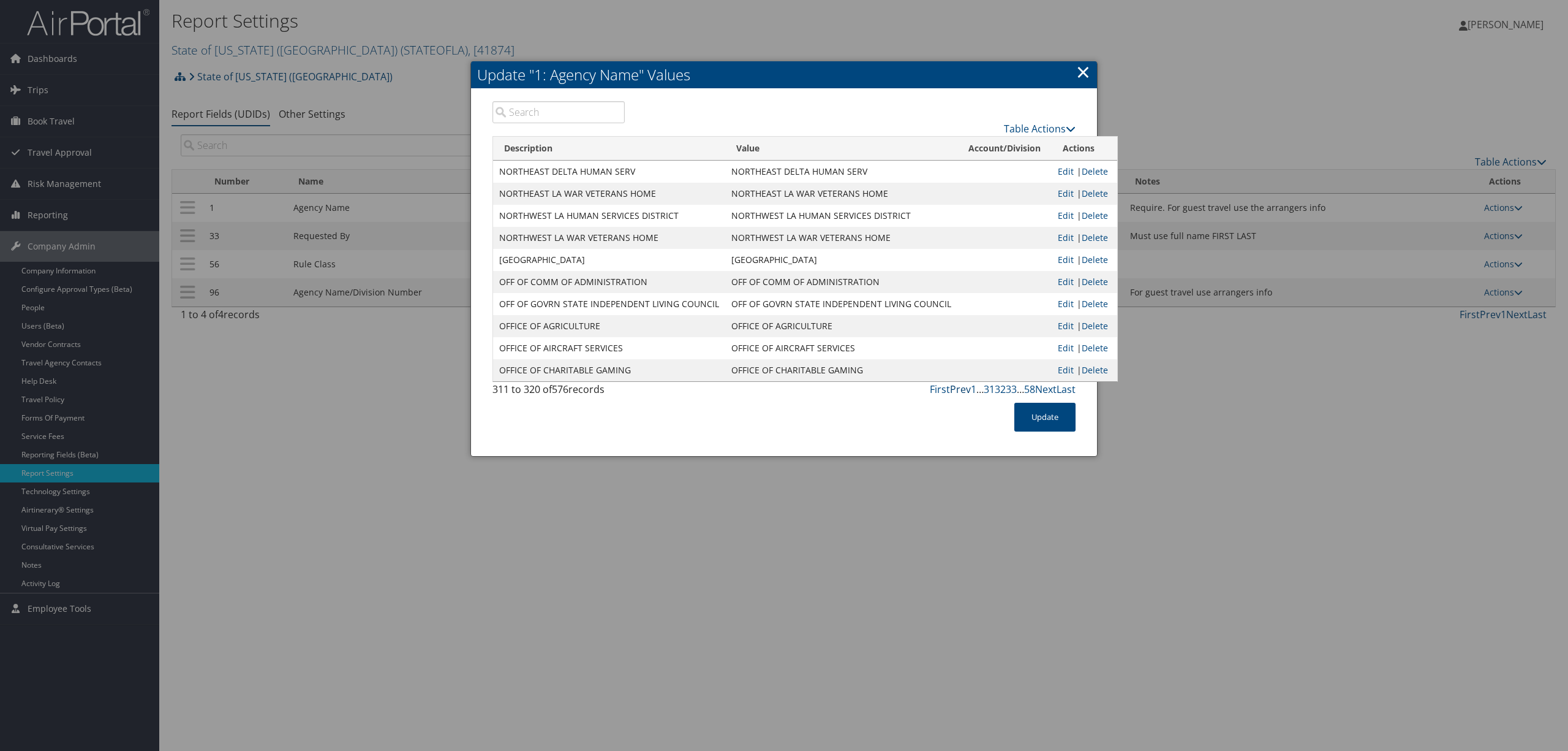
click at [956, 389] on link "Prev" at bounding box center [961, 390] width 21 height 14
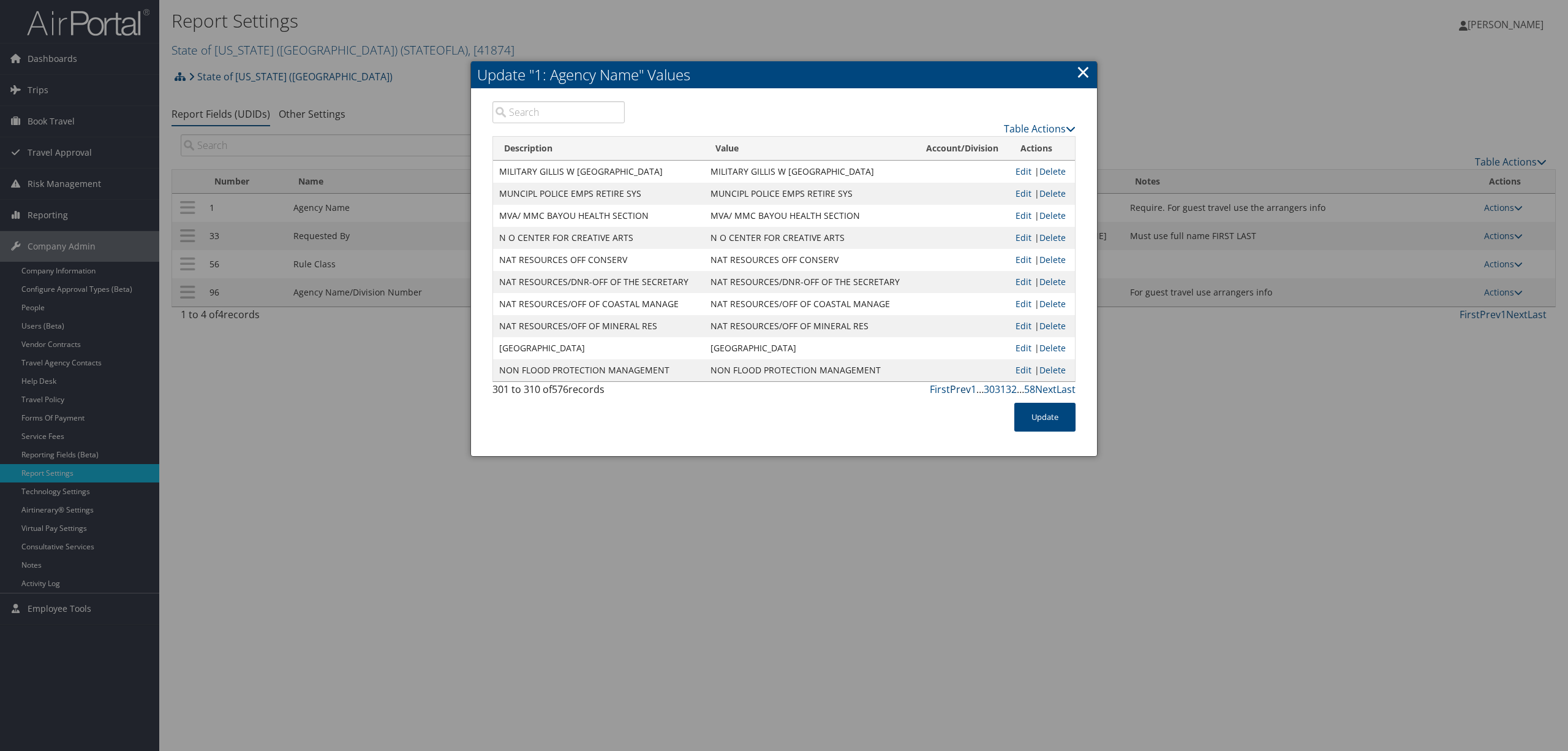
click at [956, 389] on link "Prev" at bounding box center [961, 390] width 21 height 14
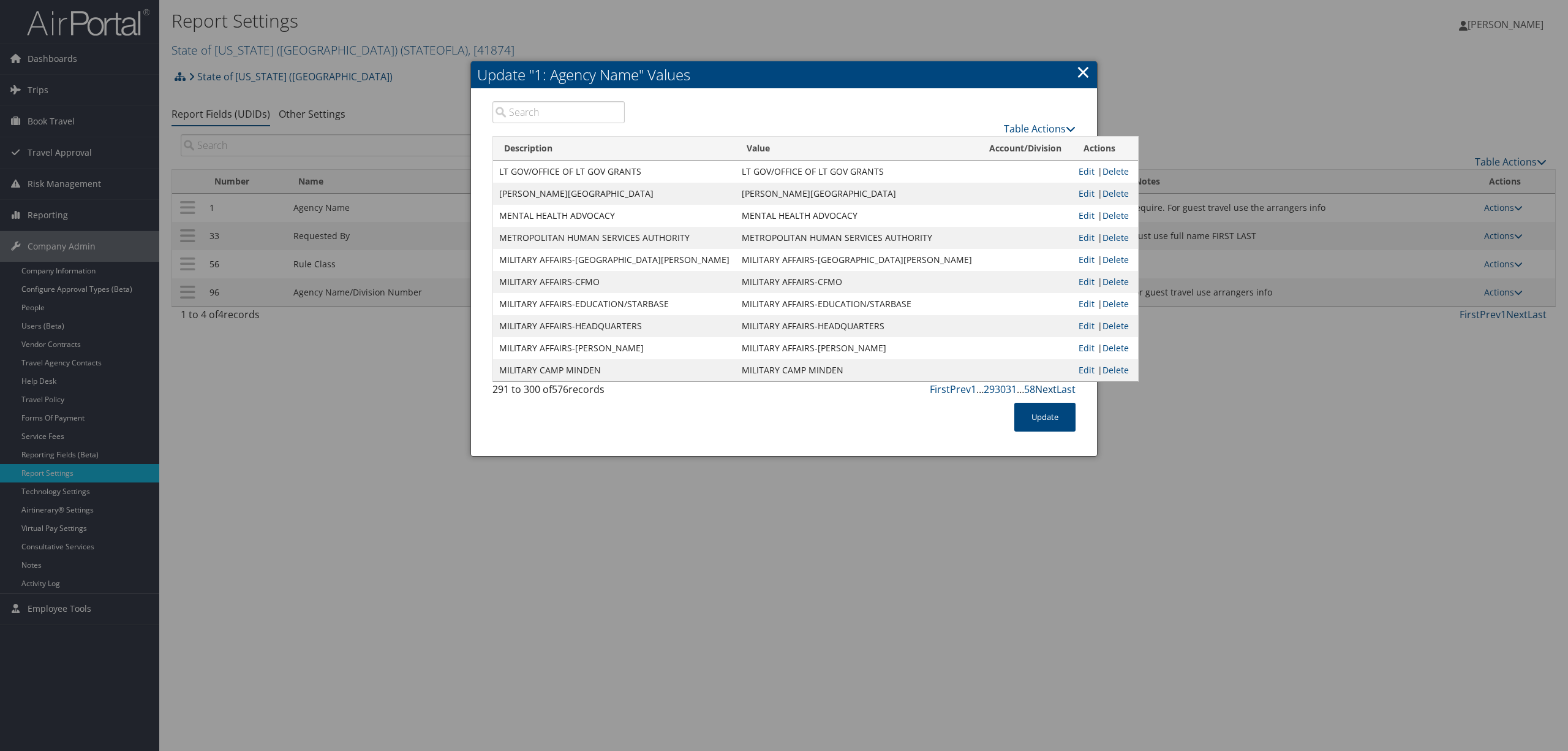
click at [1047, 388] on link "Next" at bounding box center [1046, 390] width 21 height 14
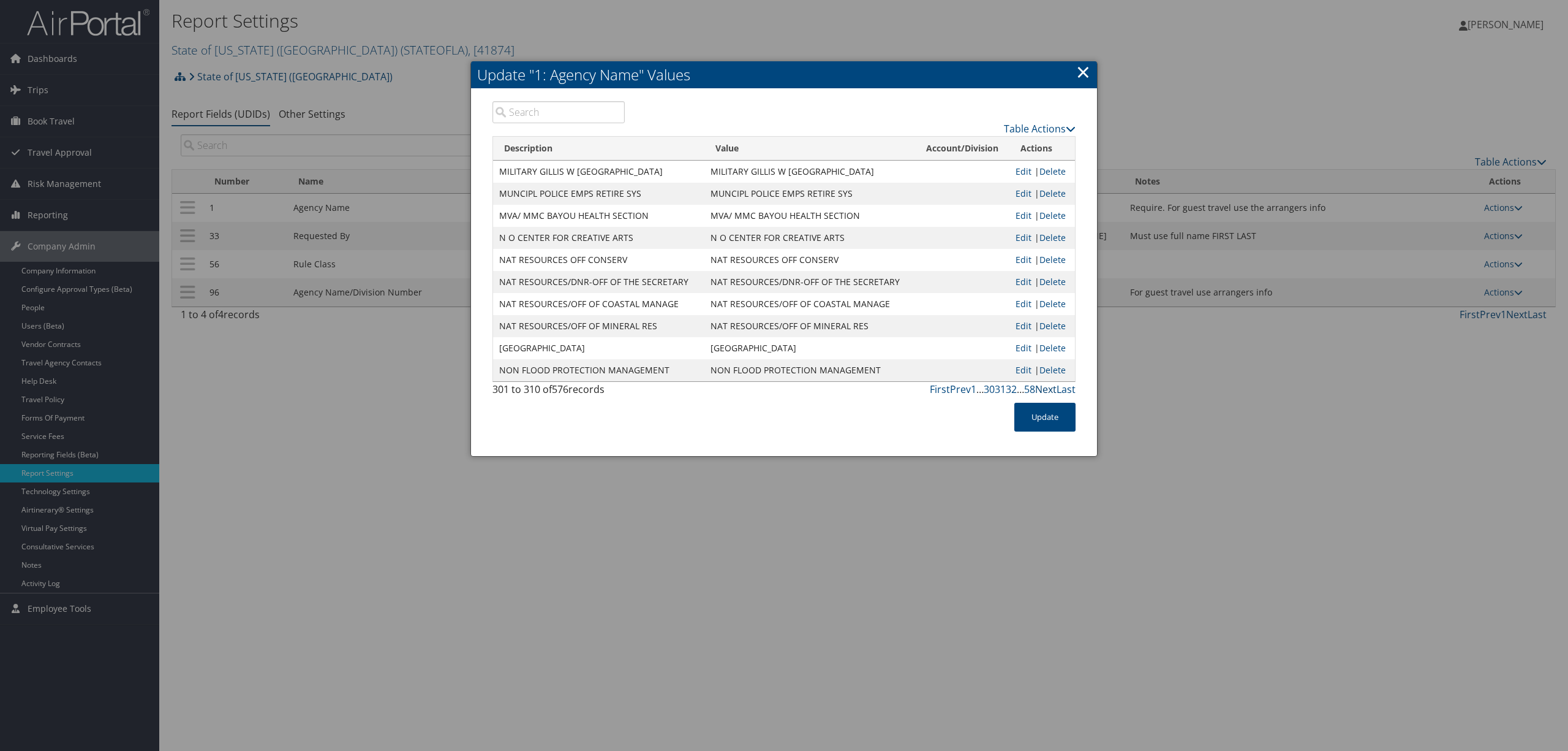
click at [1047, 388] on link "Next" at bounding box center [1046, 390] width 21 height 14
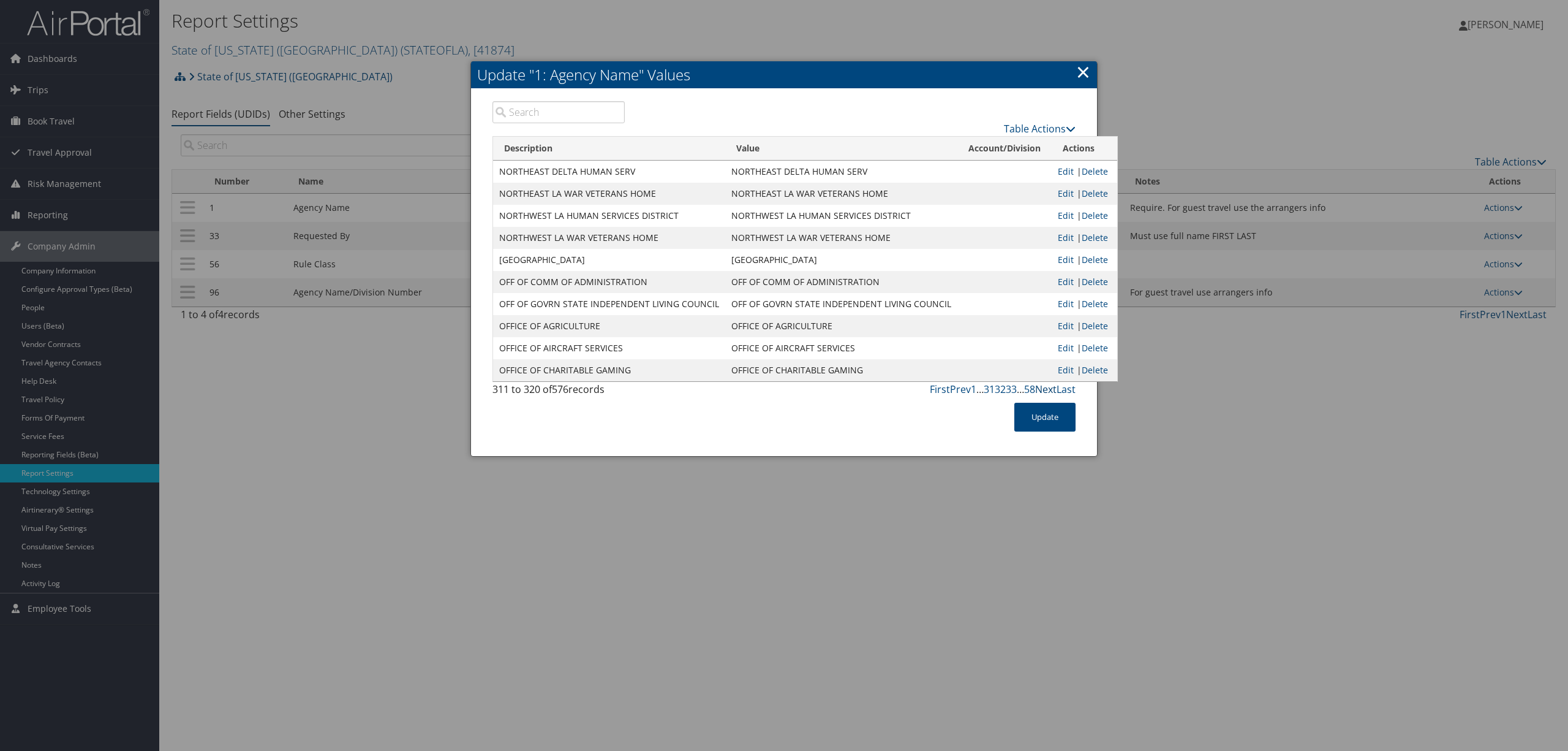
click at [1047, 388] on link "Next" at bounding box center [1046, 390] width 21 height 14
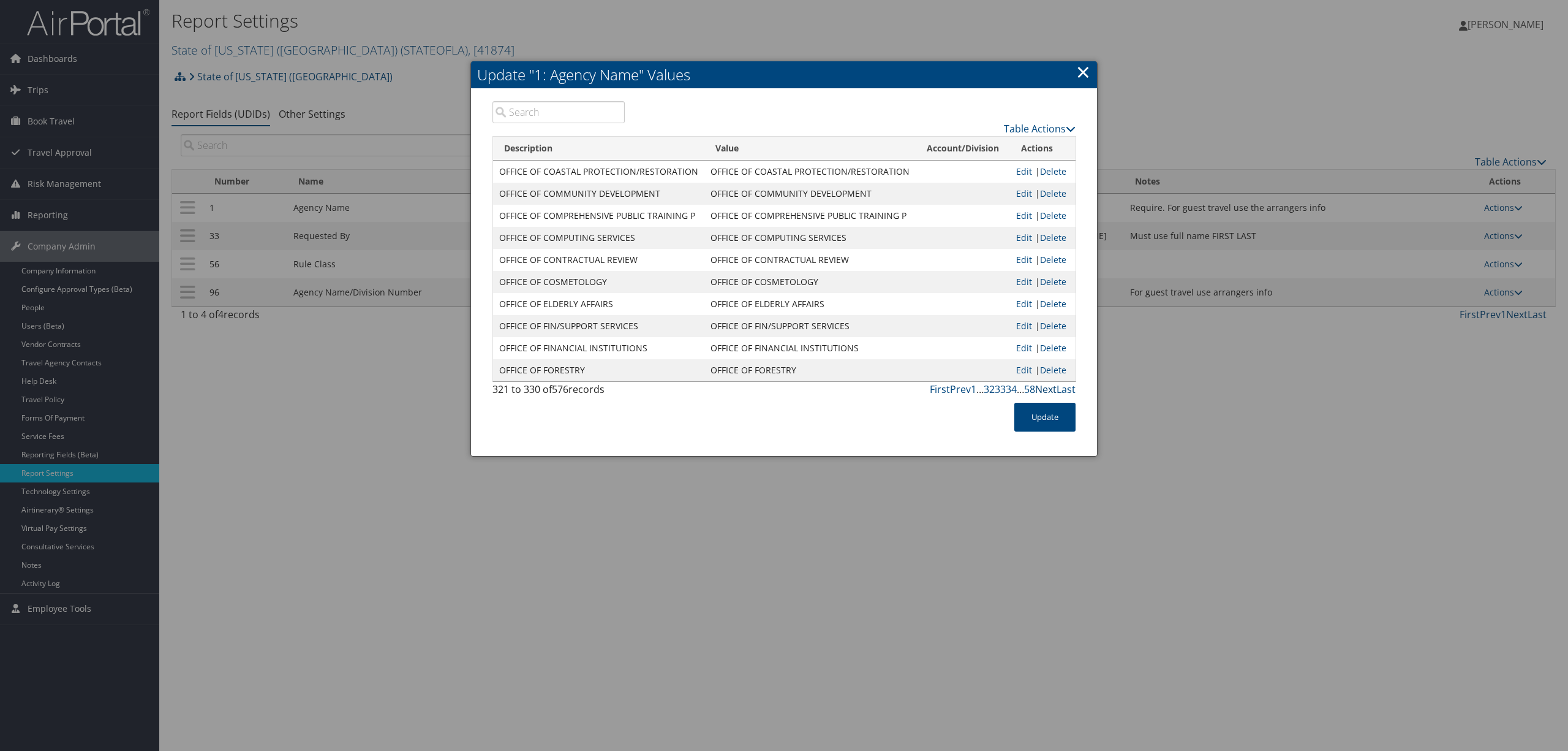
click at [1047, 388] on link "Next" at bounding box center [1046, 390] width 21 height 14
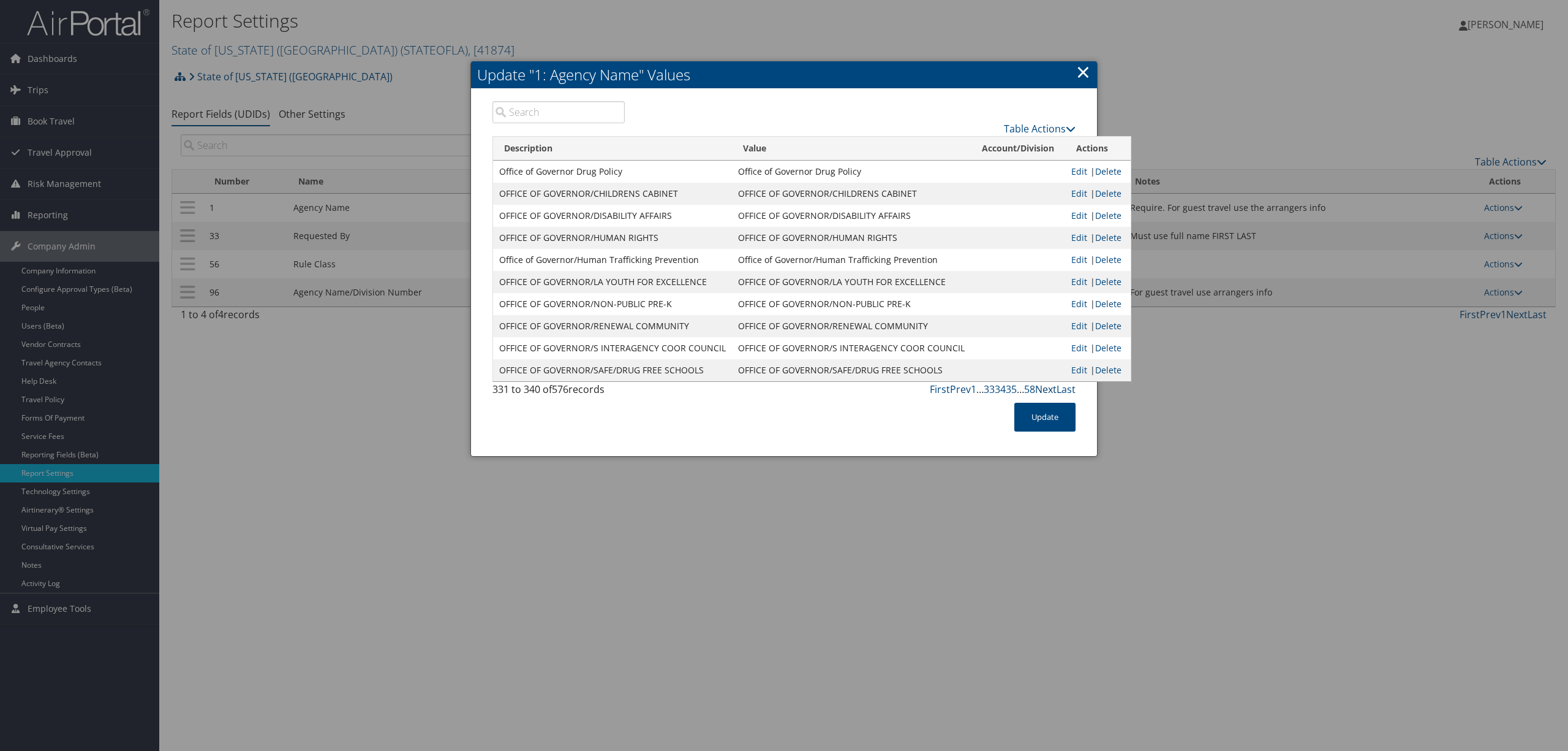
click at [1047, 388] on link "Next" at bounding box center [1046, 390] width 21 height 14
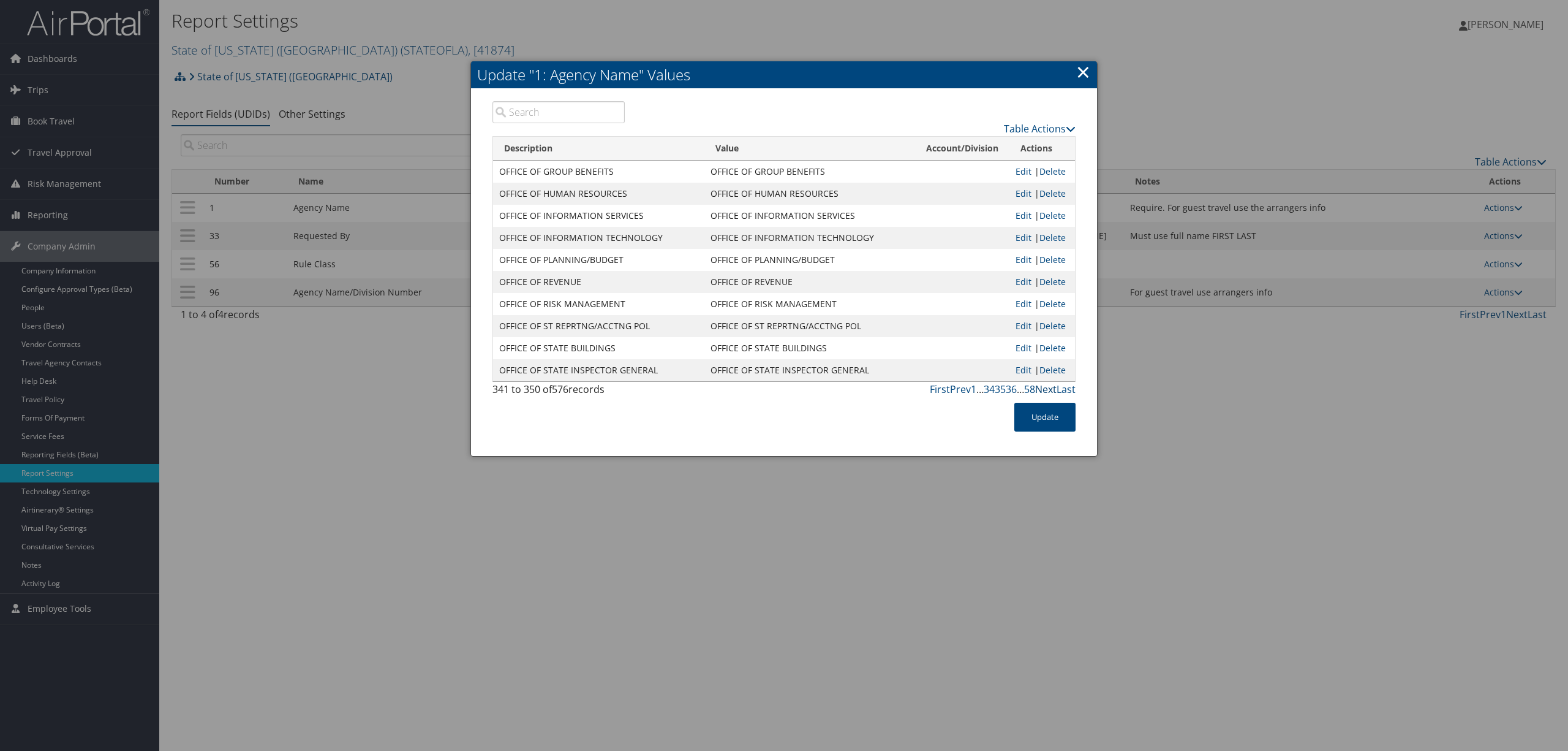
click at [1047, 388] on link "Next" at bounding box center [1046, 390] width 21 height 14
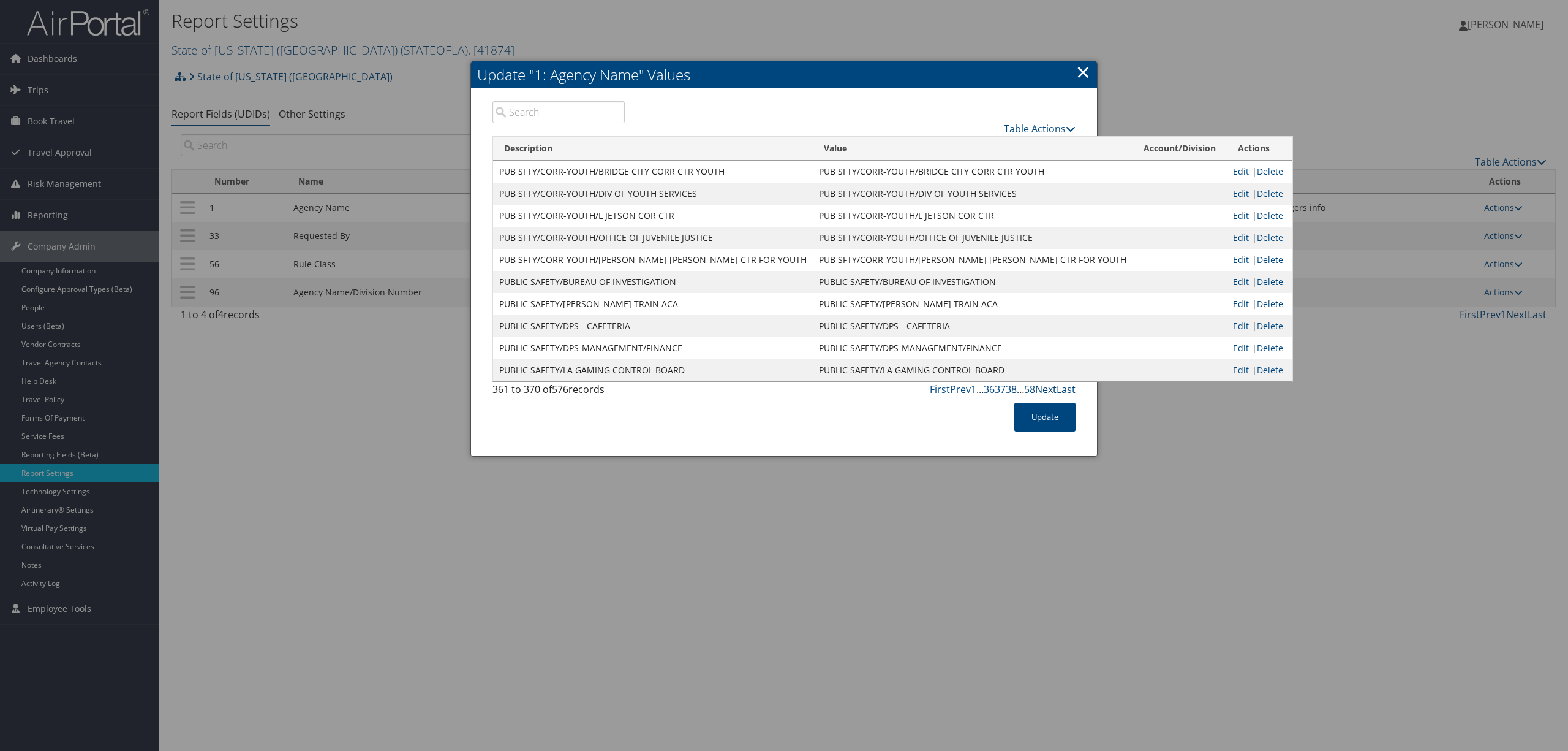
click at [1047, 388] on link "Next" at bounding box center [1046, 390] width 21 height 14
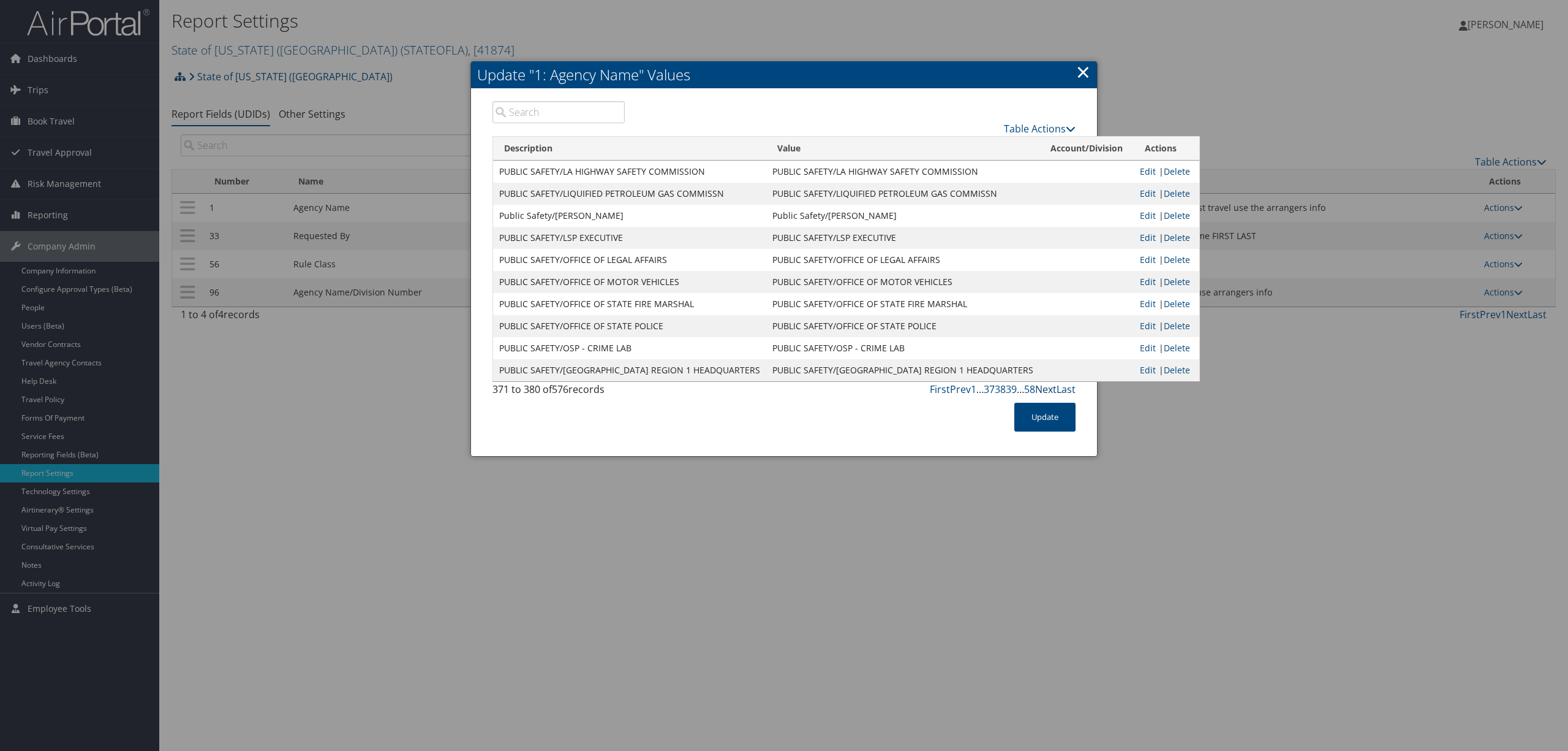
click at [1047, 388] on link "Next" at bounding box center [1046, 390] width 21 height 14
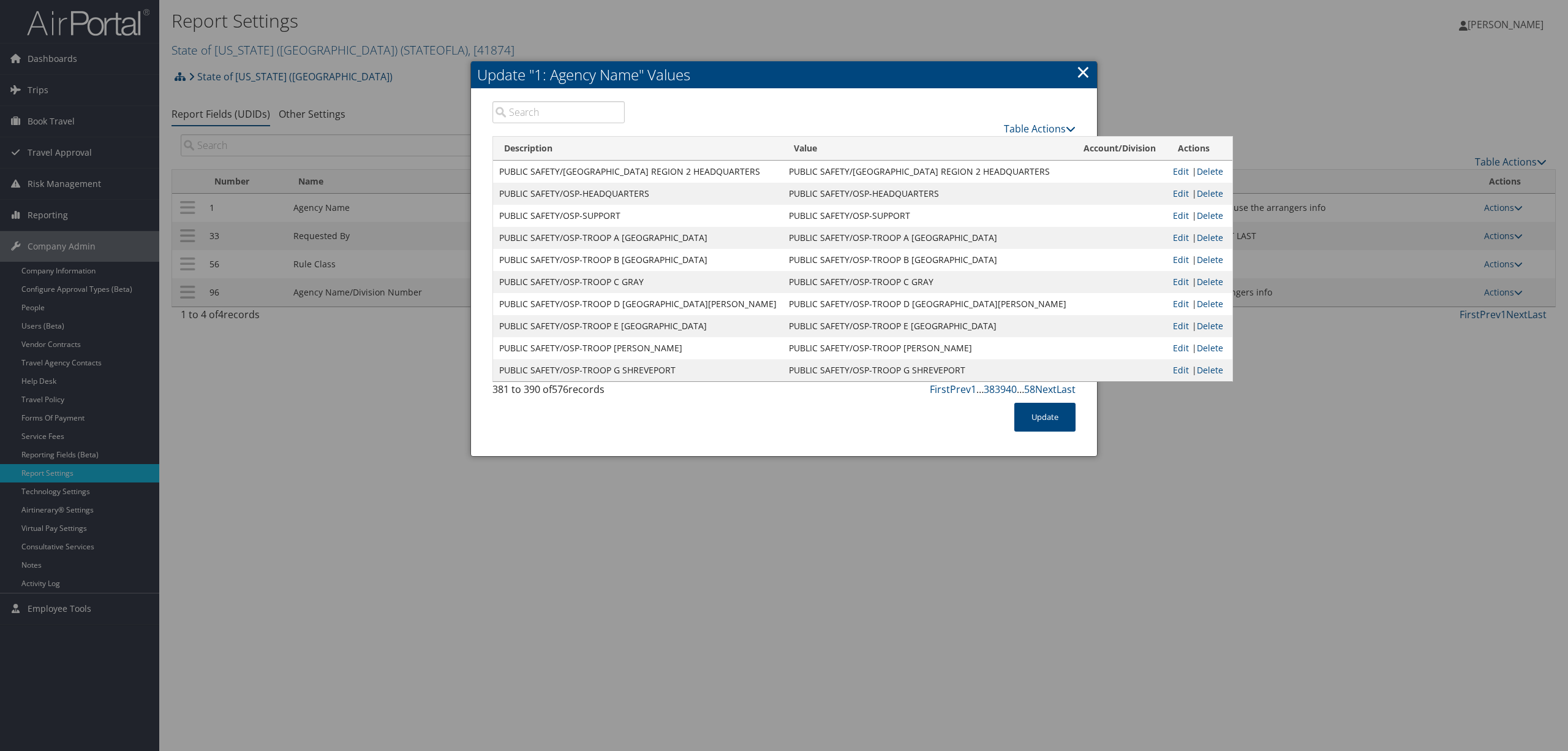
click at [1047, 388] on link "Next" at bounding box center [1046, 390] width 21 height 14
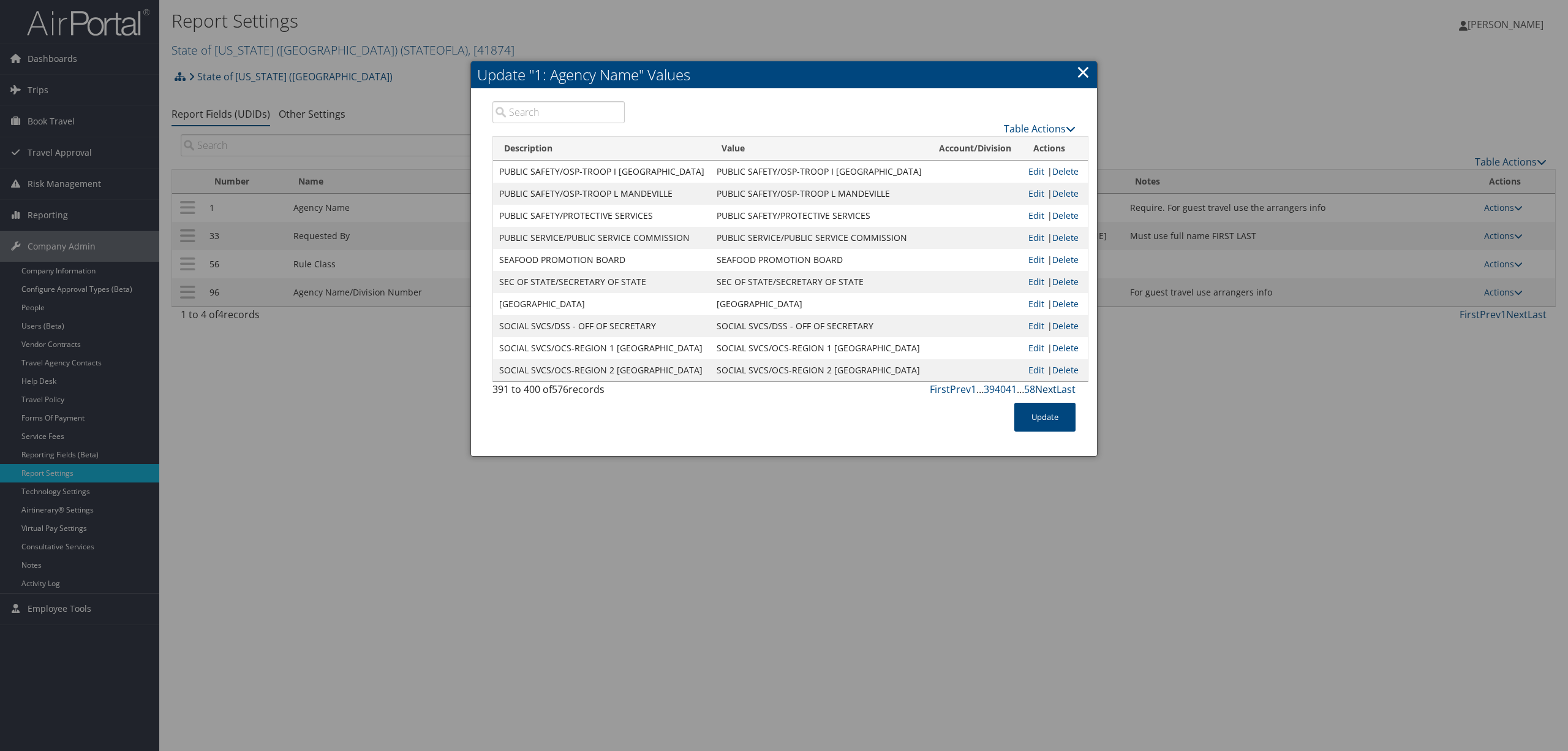
click at [1047, 388] on link "Next" at bounding box center [1046, 390] width 21 height 14
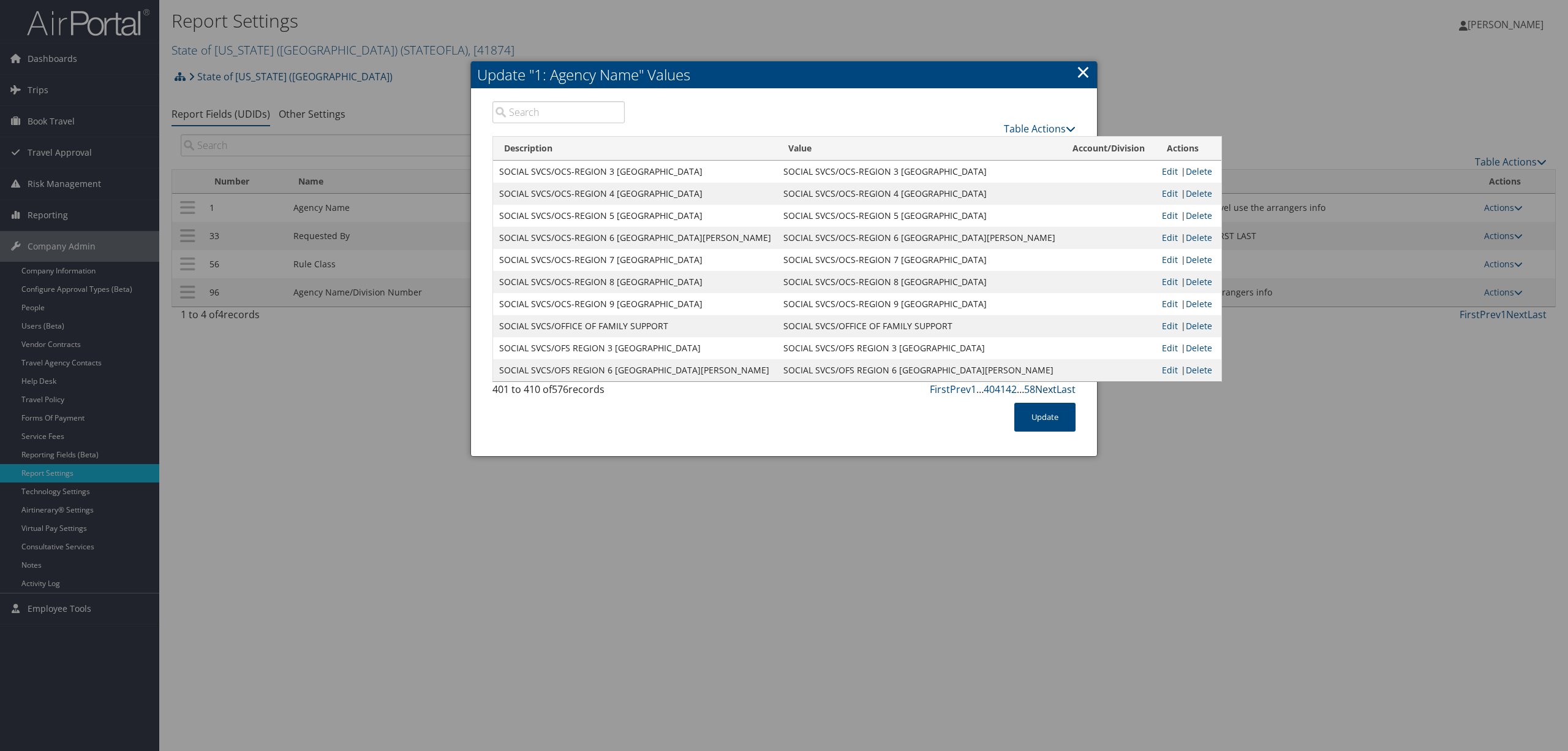
click at [1047, 388] on link "Next" at bounding box center [1046, 390] width 21 height 14
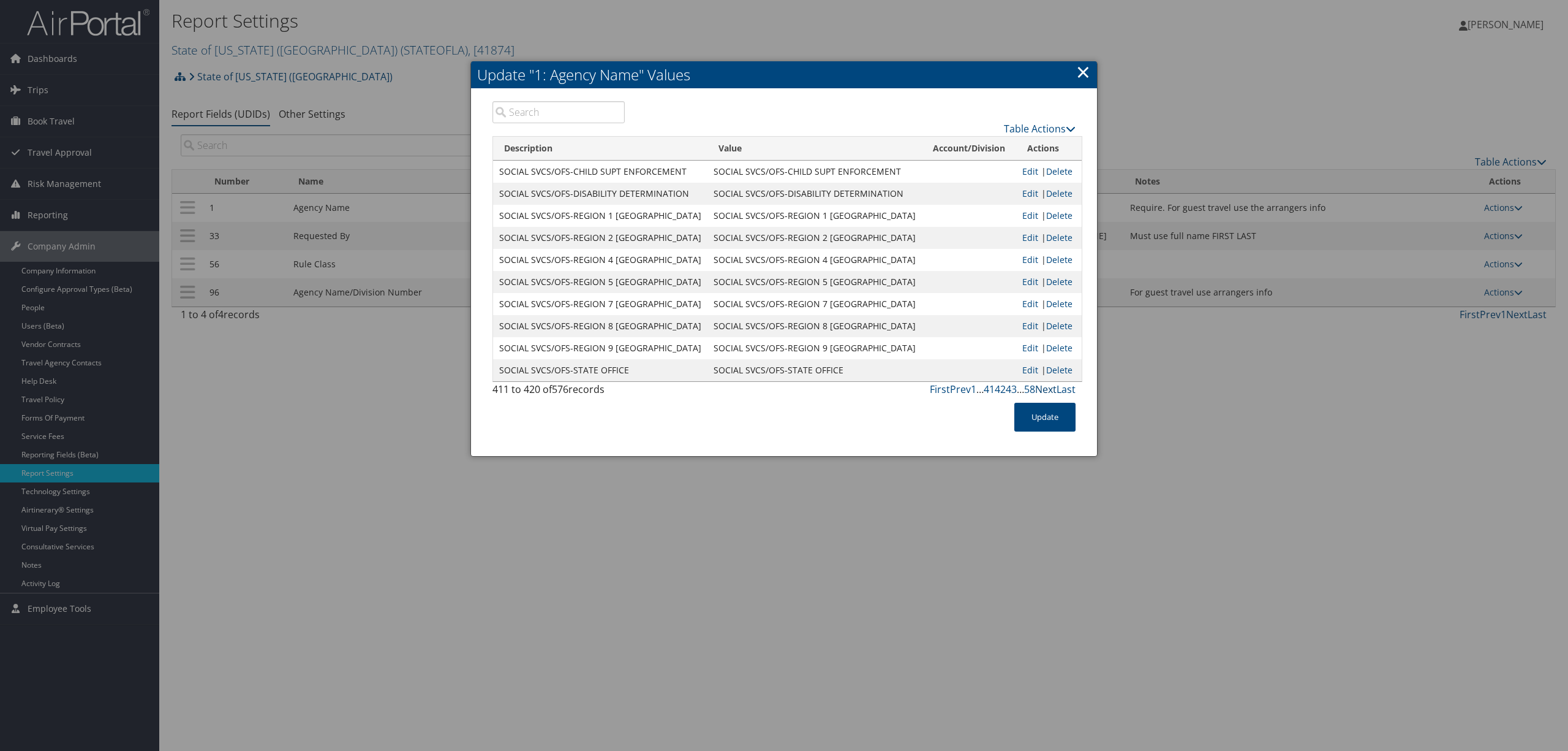
click at [1047, 388] on link "Next" at bounding box center [1046, 390] width 21 height 14
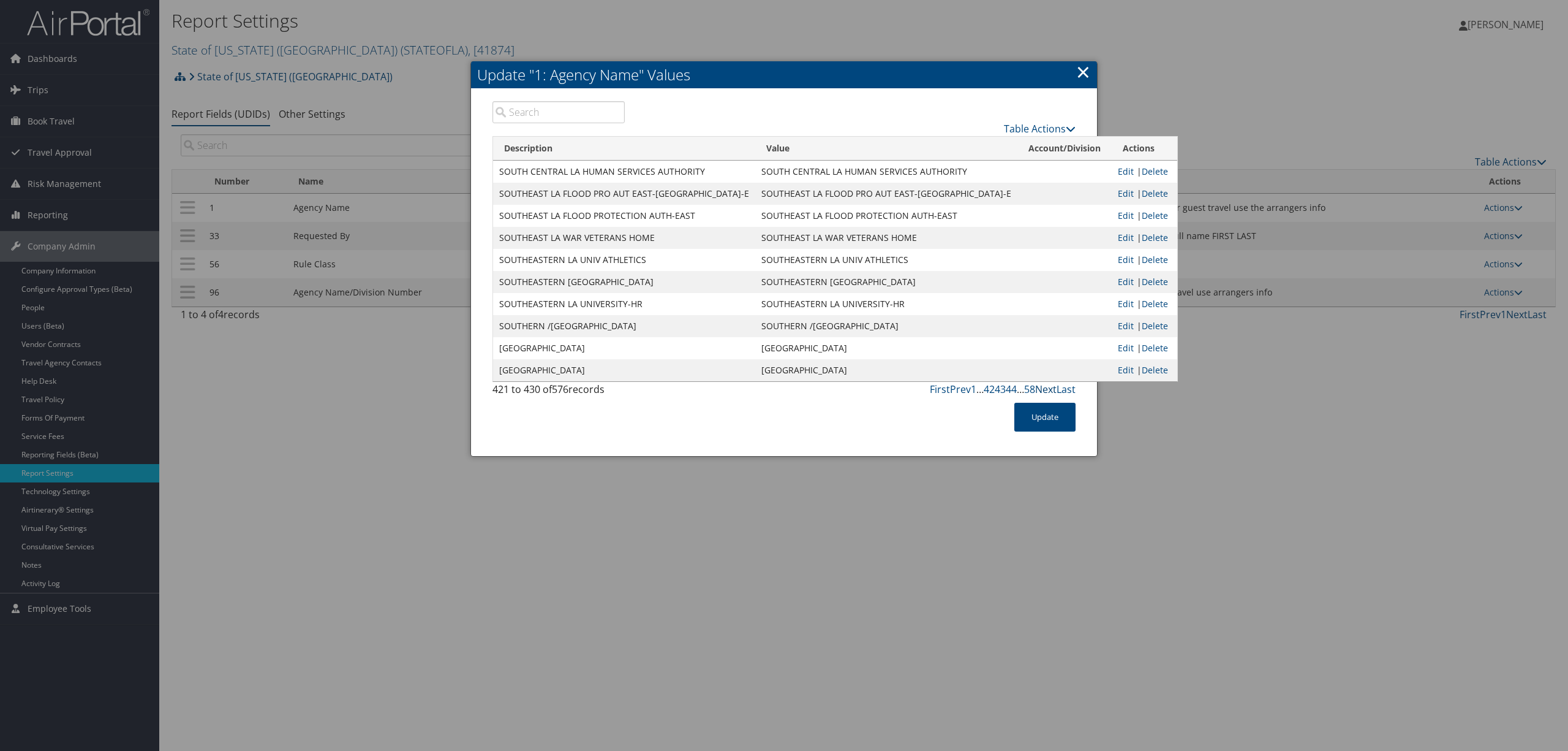
click at [1047, 388] on link "Next" at bounding box center [1046, 390] width 21 height 14
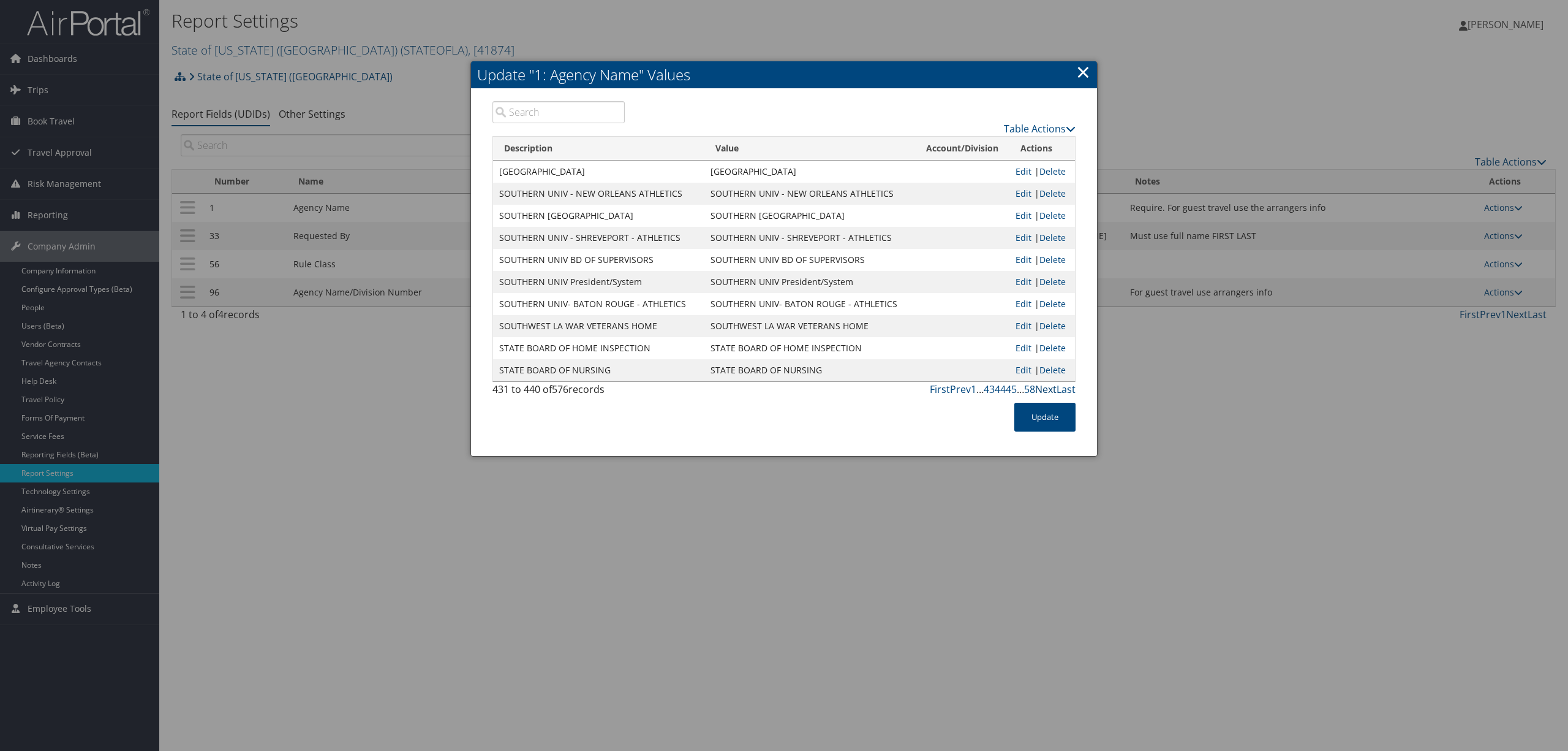
click at [1047, 388] on link "Next" at bounding box center [1046, 390] width 21 height 14
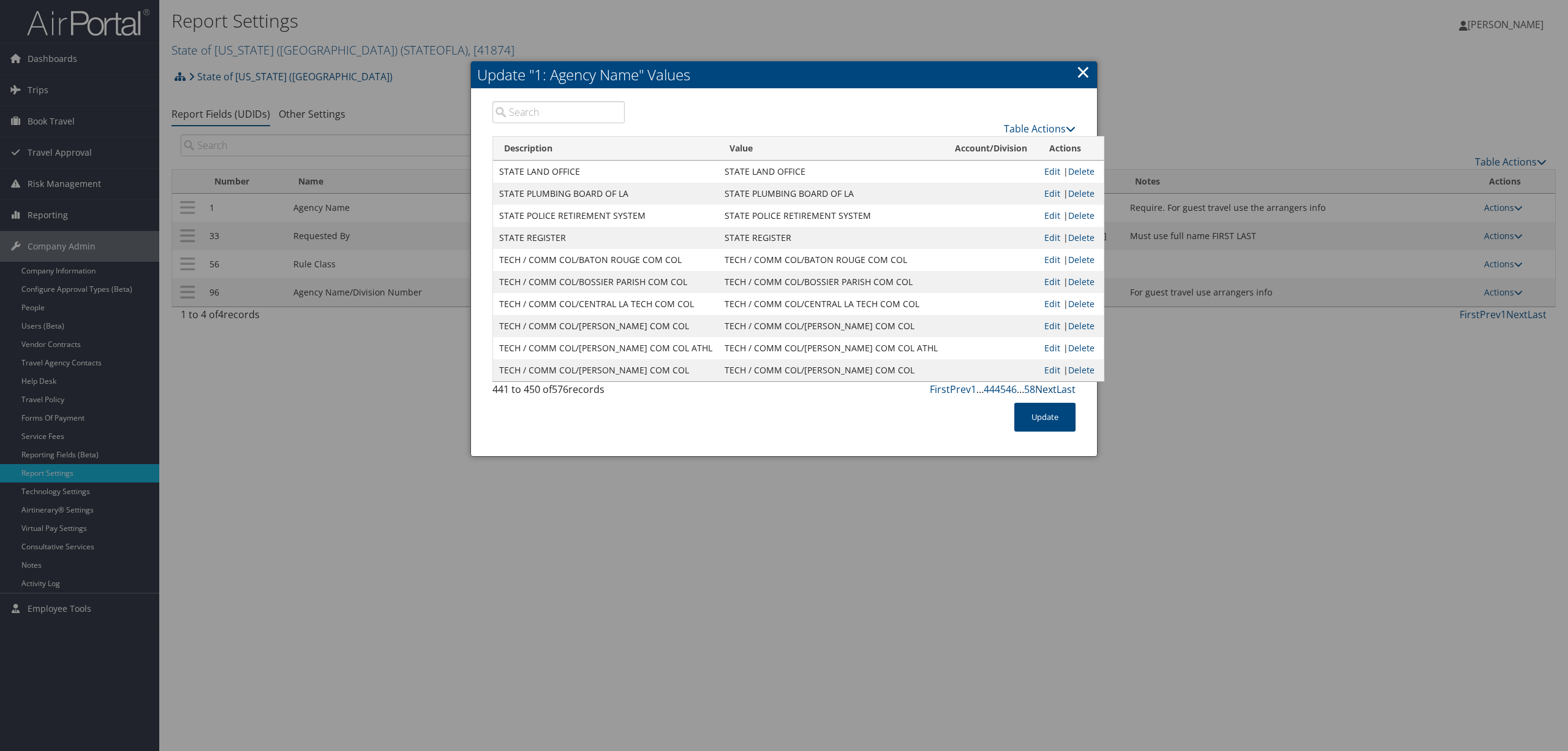
click at [1047, 388] on link "Next" at bounding box center [1046, 390] width 21 height 14
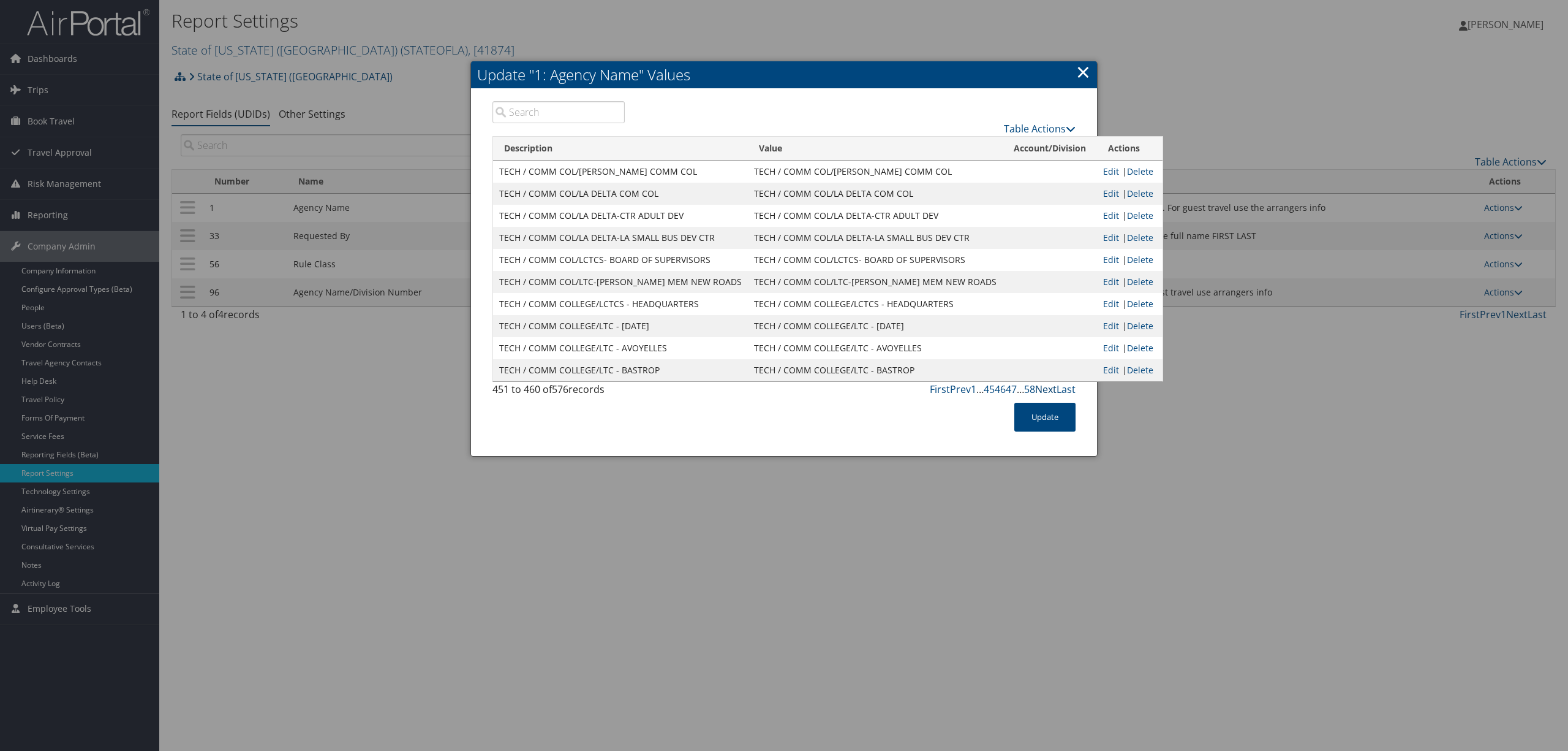
click at [1047, 388] on link "Next" at bounding box center [1046, 390] width 21 height 14
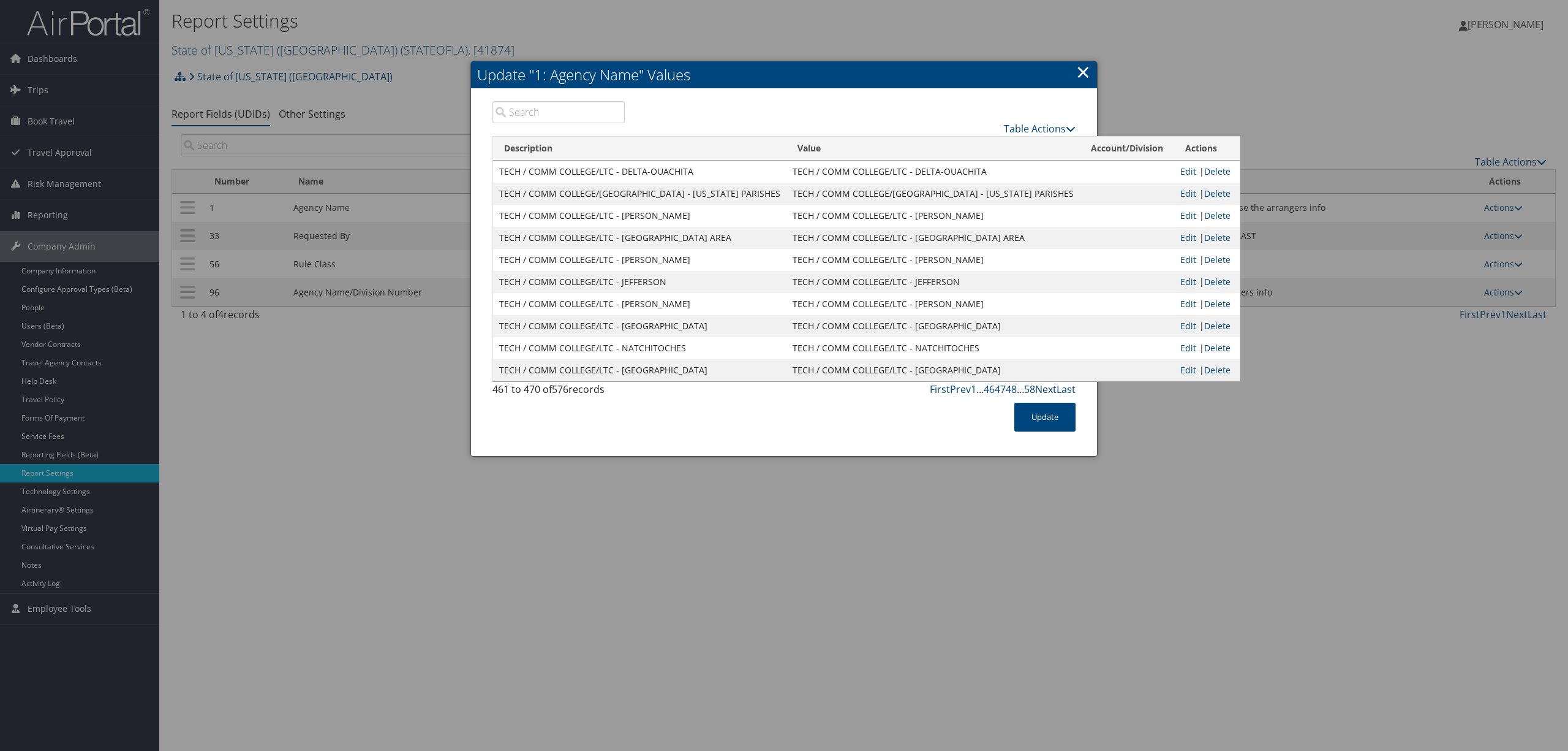
click at [1047, 388] on link "Next" at bounding box center [1046, 390] width 21 height 14
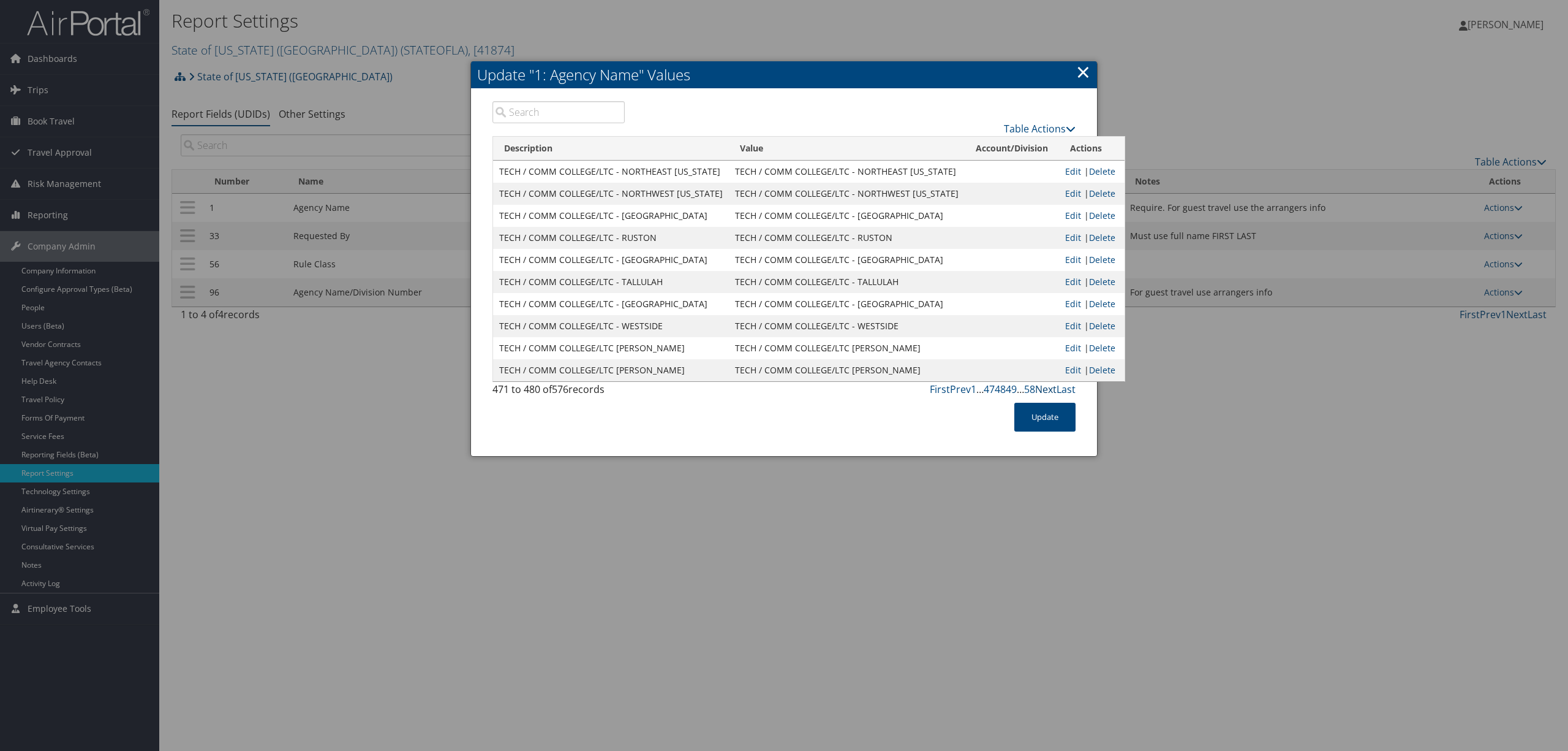
click at [1047, 388] on link "Next" at bounding box center [1046, 390] width 21 height 14
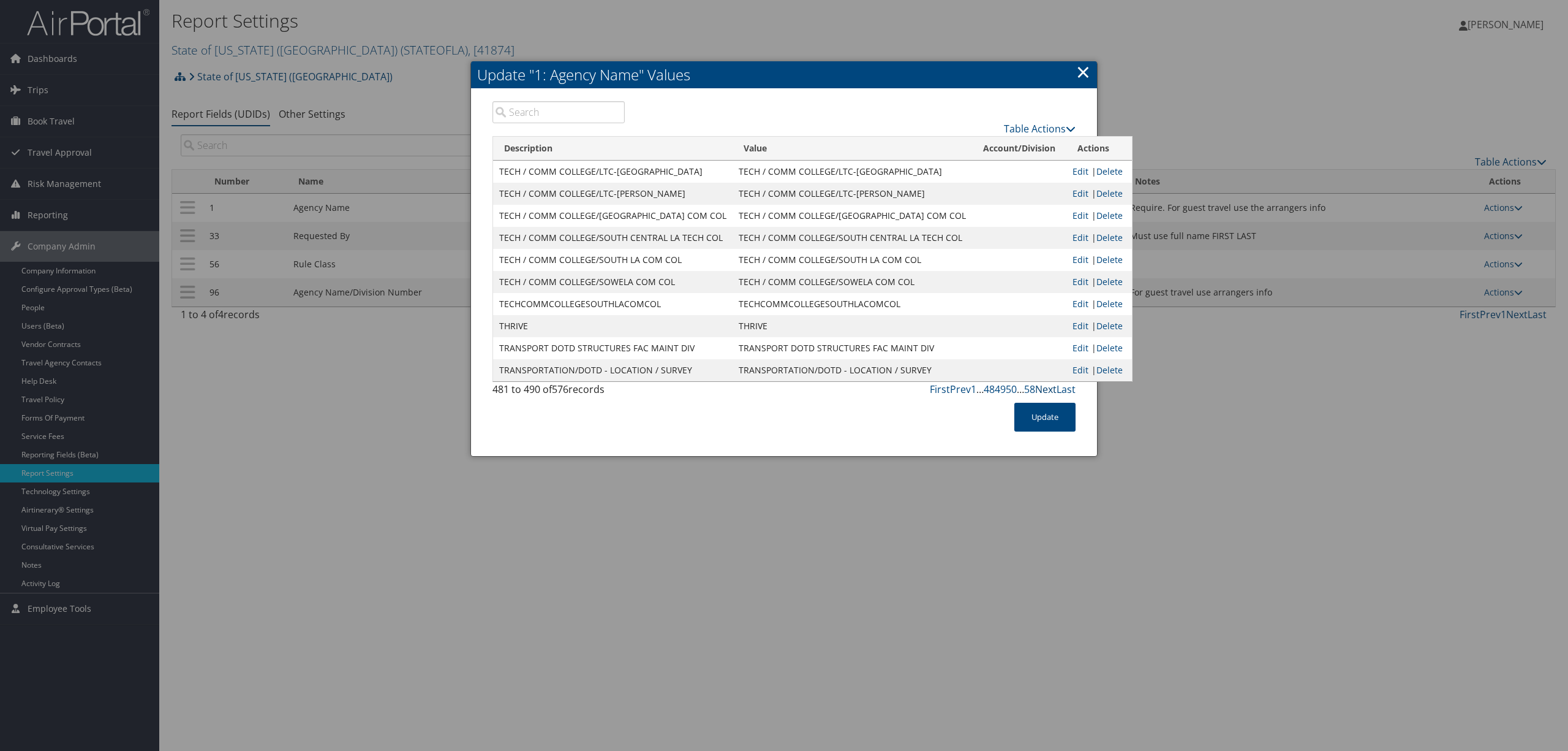
click at [1047, 388] on link "Next" at bounding box center [1046, 390] width 21 height 14
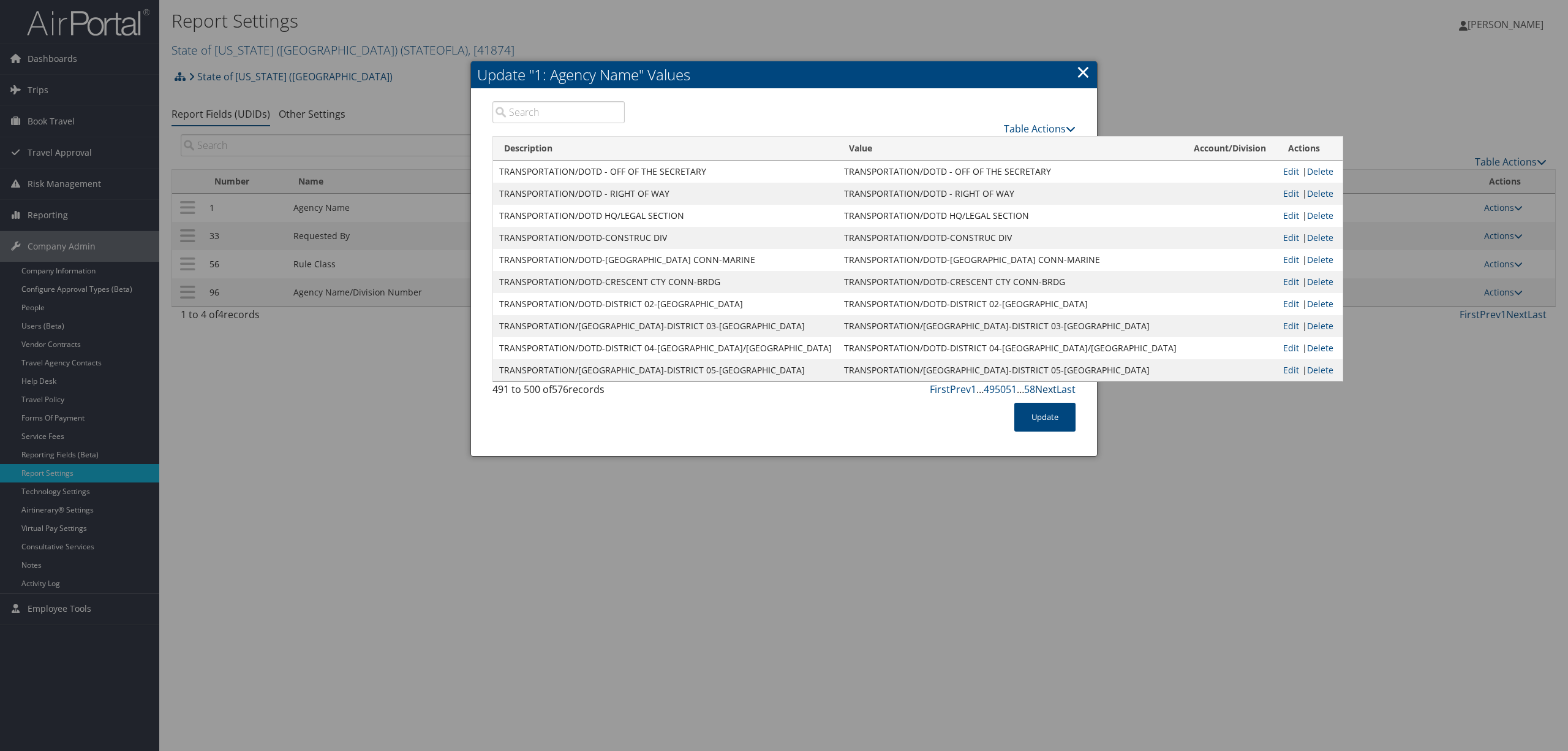
click at [1047, 388] on link "Next" at bounding box center [1046, 390] width 21 height 14
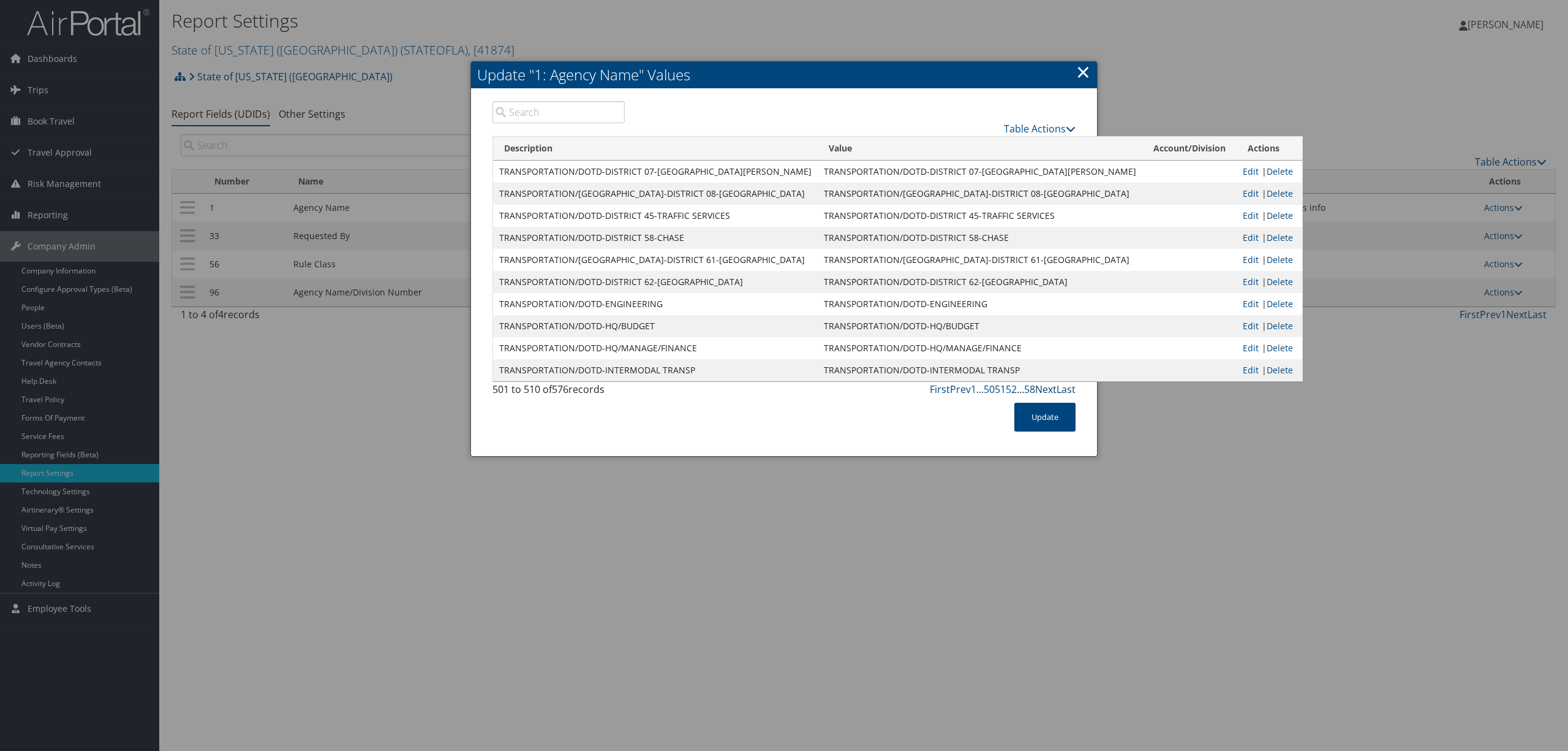
click at [1047, 388] on link "Next" at bounding box center [1046, 390] width 21 height 14
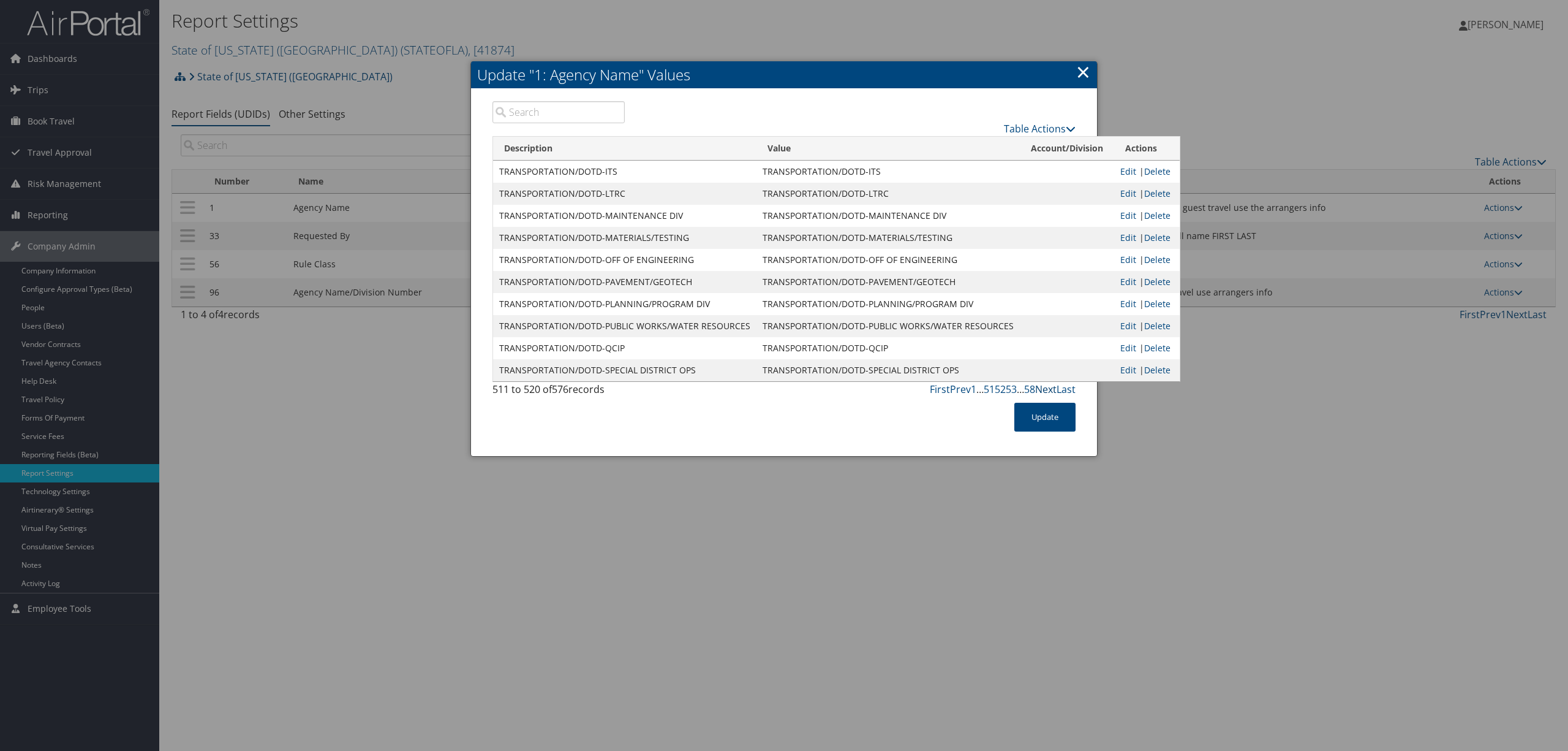
click at [1047, 388] on link "Next" at bounding box center [1046, 390] width 21 height 14
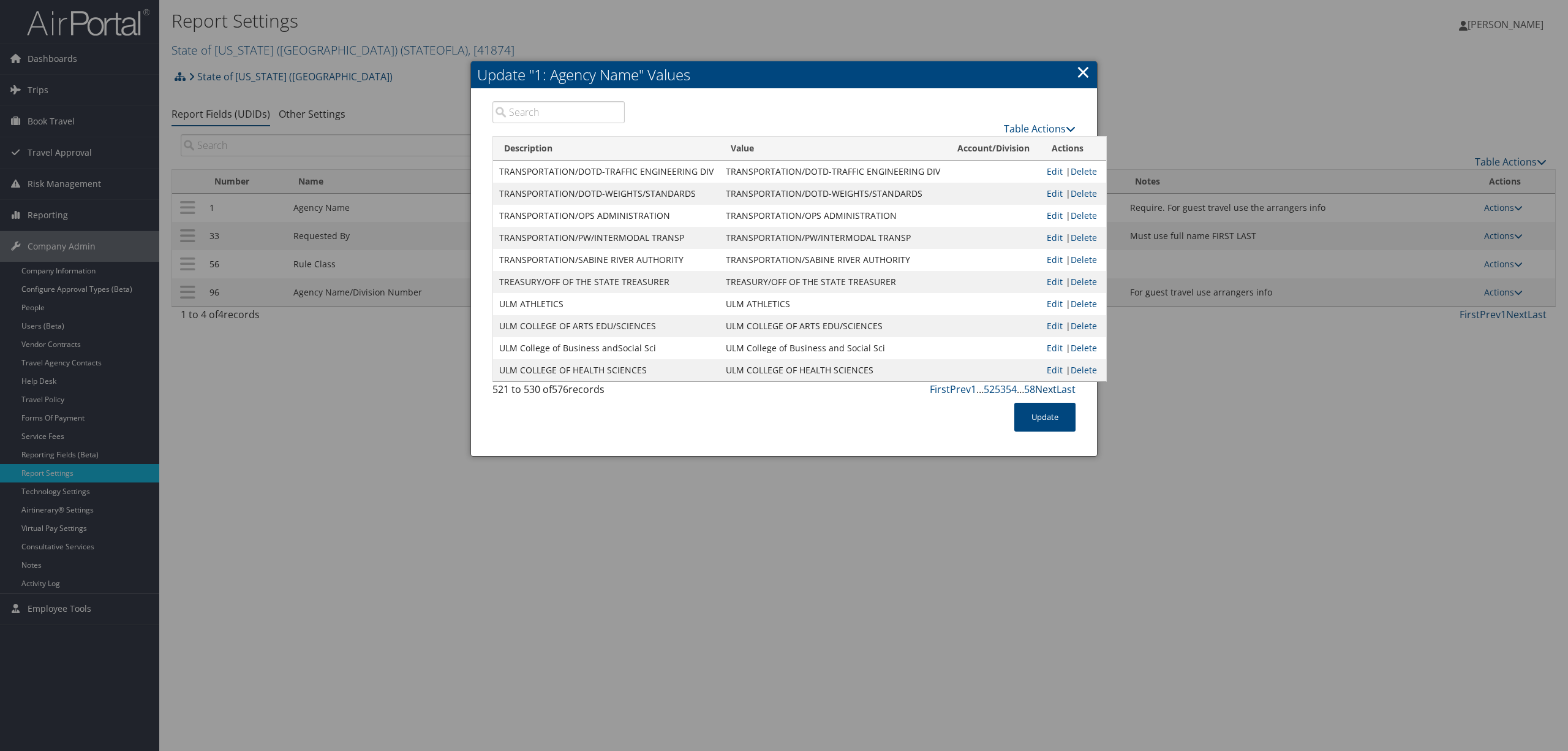
click at [1047, 388] on link "Next" at bounding box center [1046, 390] width 21 height 14
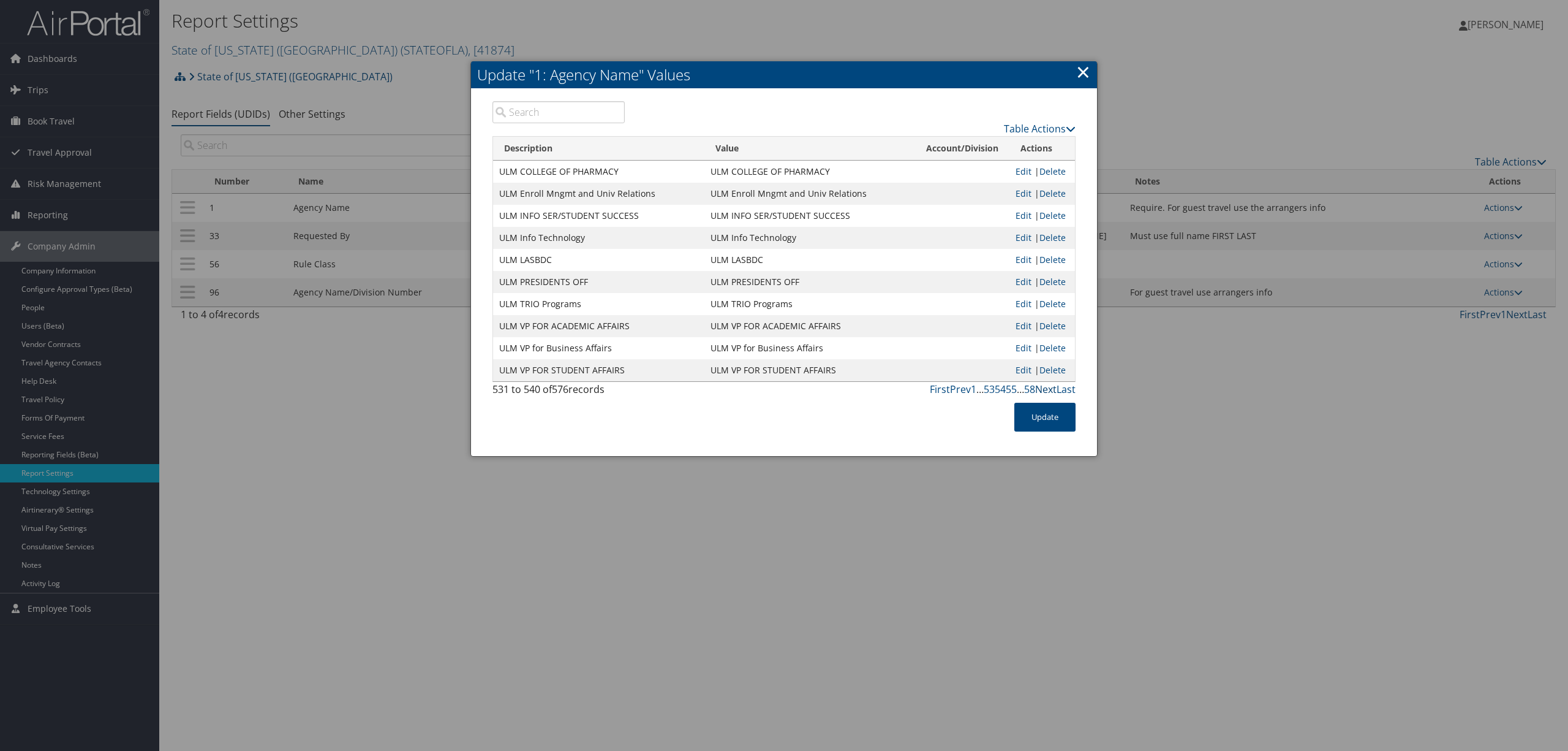
click at [1047, 388] on link "Next" at bounding box center [1046, 390] width 21 height 14
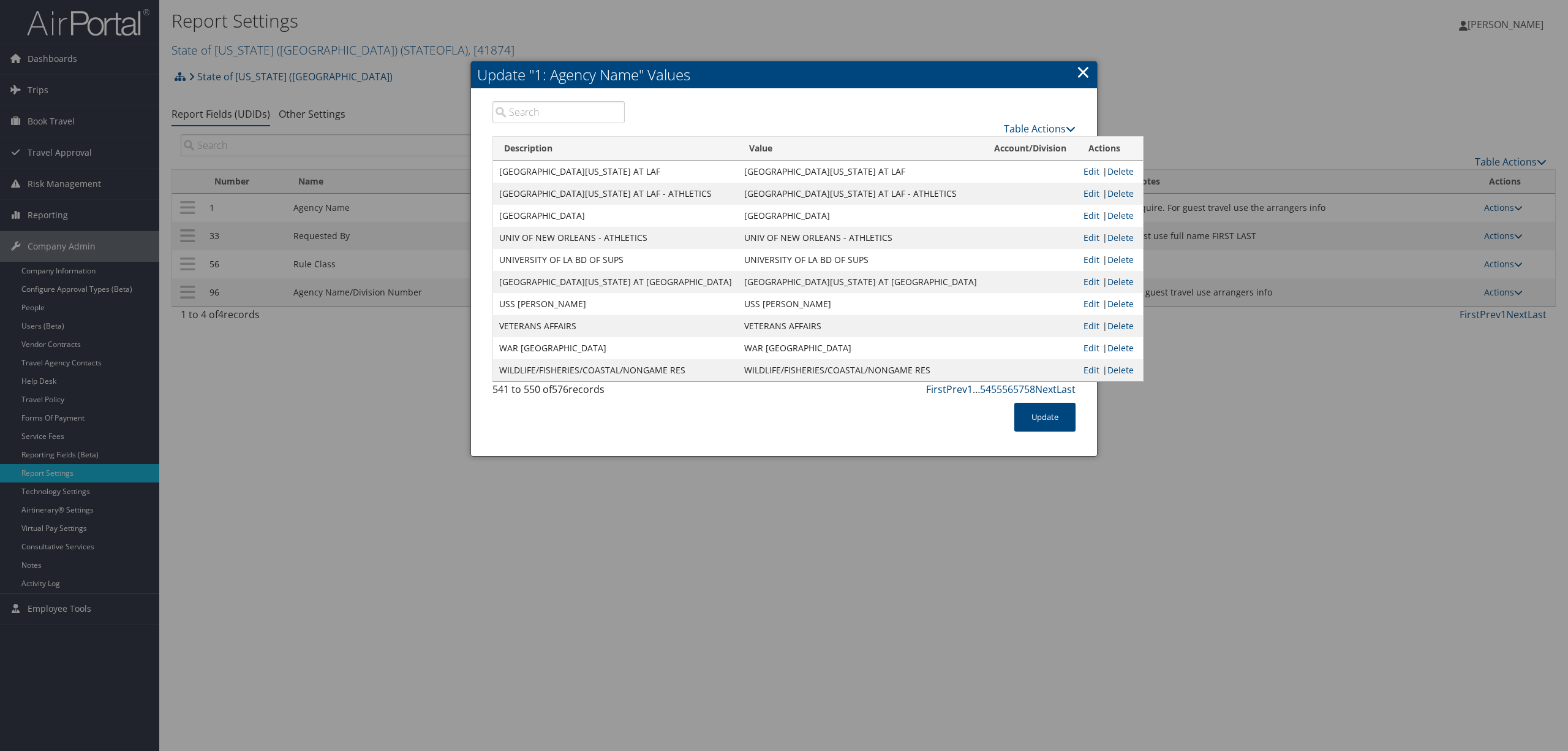
click at [950, 387] on link "Prev" at bounding box center [956, 390] width 21 height 14
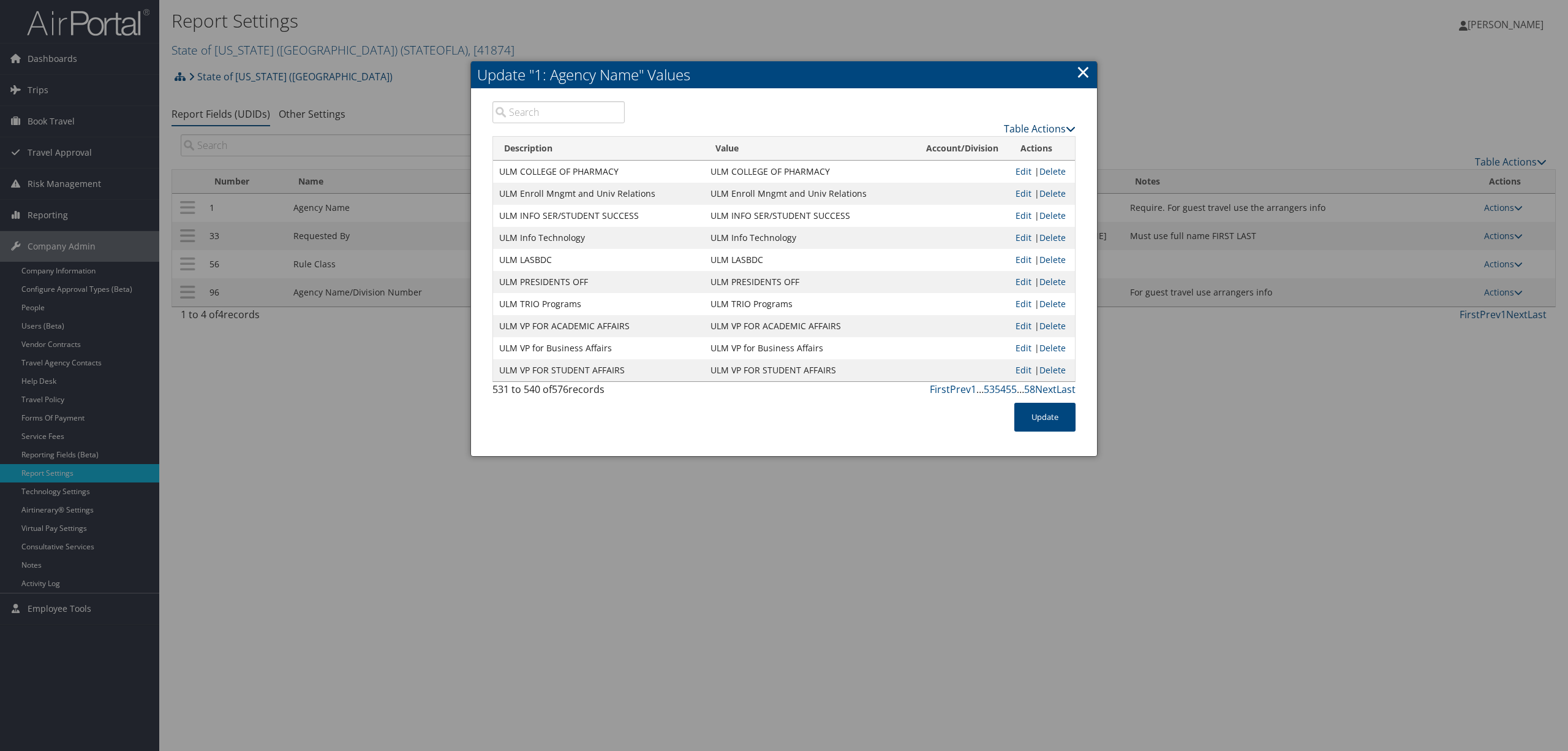
click at [1042, 126] on link "Table Actions" at bounding box center [1040, 129] width 72 height 14
click at [979, 164] on link "Download Report" at bounding box center [994, 168] width 161 height 21
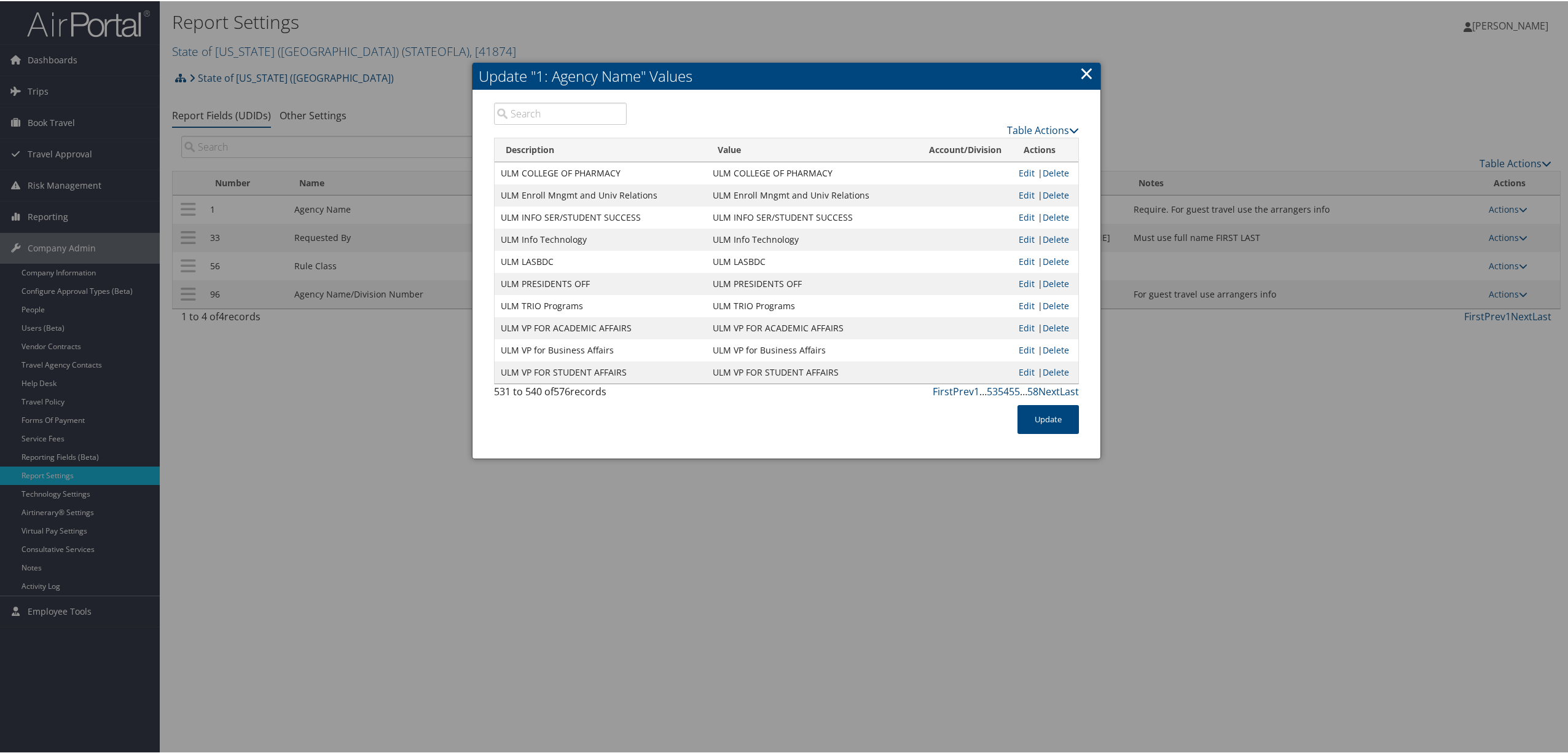
click at [1082, 69] on link "×" at bounding box center [1086, 71] width 14 height 25
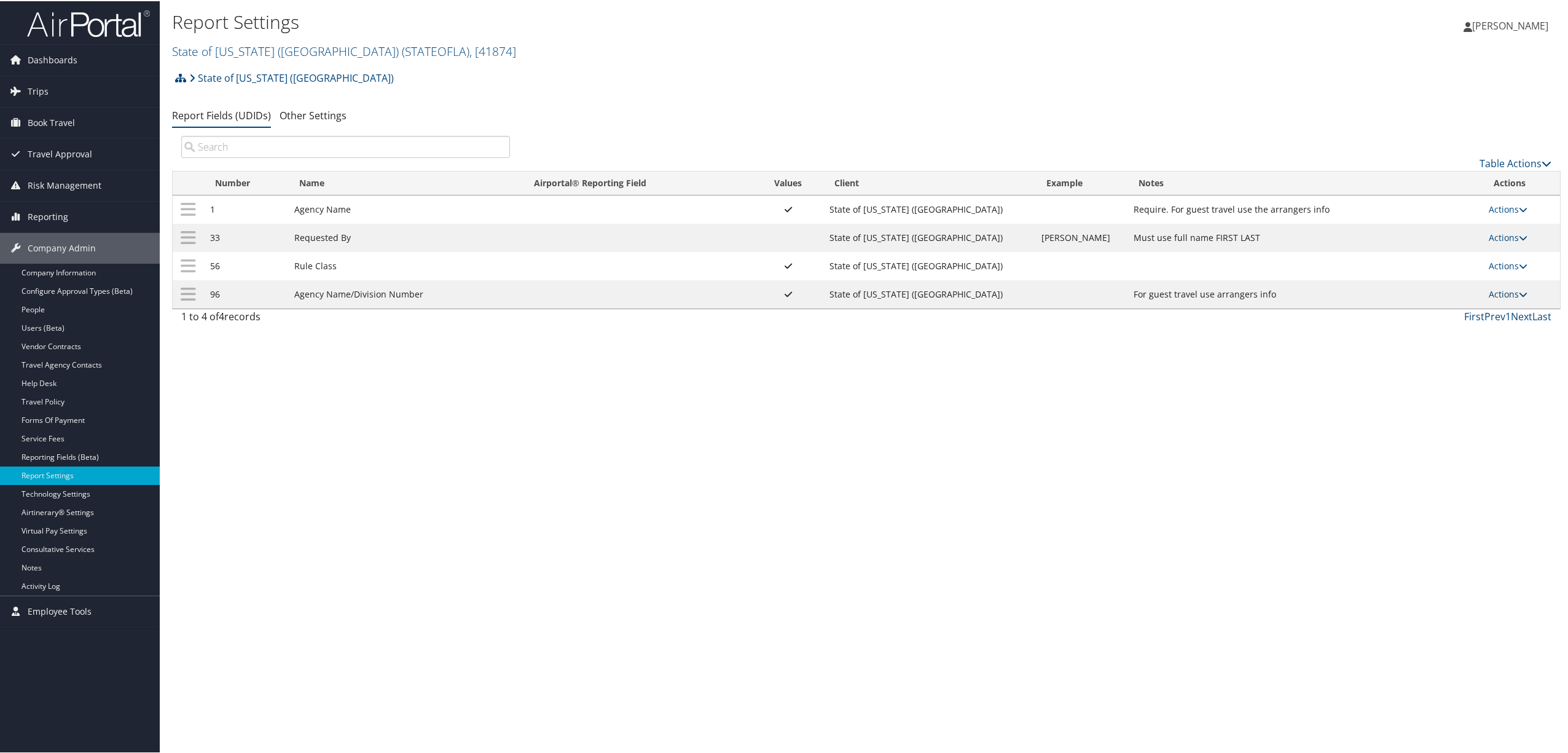
click at [1488, 296] on link "Actions" at bounding box center [1507, 293] width 39 height 12
click at [1214, 447] on div "Report Settings State of Louisiana (SOLA) ( STATEOFLA ) , [ 41874 ] State of Lo…" at bounding box center [866, 376] width 1413 height 753
click at [1489, 291] on link "Actions" at bounding box center [1507, 293] width 39 height 12
click at [1511, 207] on link "Actions" at bounding box center [1507, 208] width 39 height 12
click at [1374, 568] on div "Report Settings State of Louisiana (SOLA) ( STATEOFLA ) , [ 41874 ] State of Lo…" at bounding box center [866, 376] width 1413 height 753
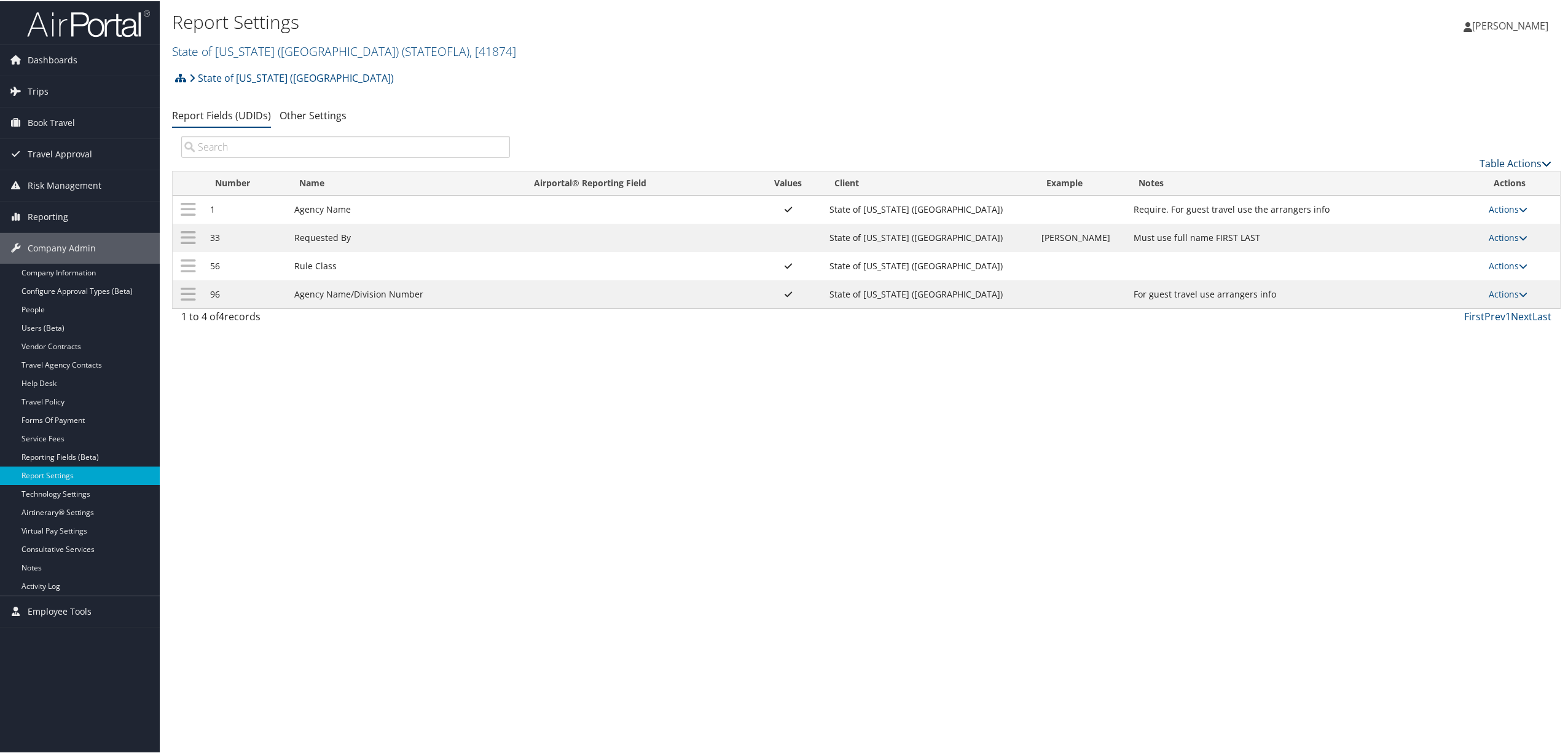
click at [1510, 158] on link "Table Actions" at bounding box center [1516, 163] width 72 height 14
click at [1399, 78] on div at bounding box center [786, 376] width 1572 height 753
click at [1488, 296] on link "Actions" at bounding box center [1507, 293] width 39 height 12
click at [1449, 319] on link "Update Report Field Values" at bounding box center [1454, 313] width 132 height 21
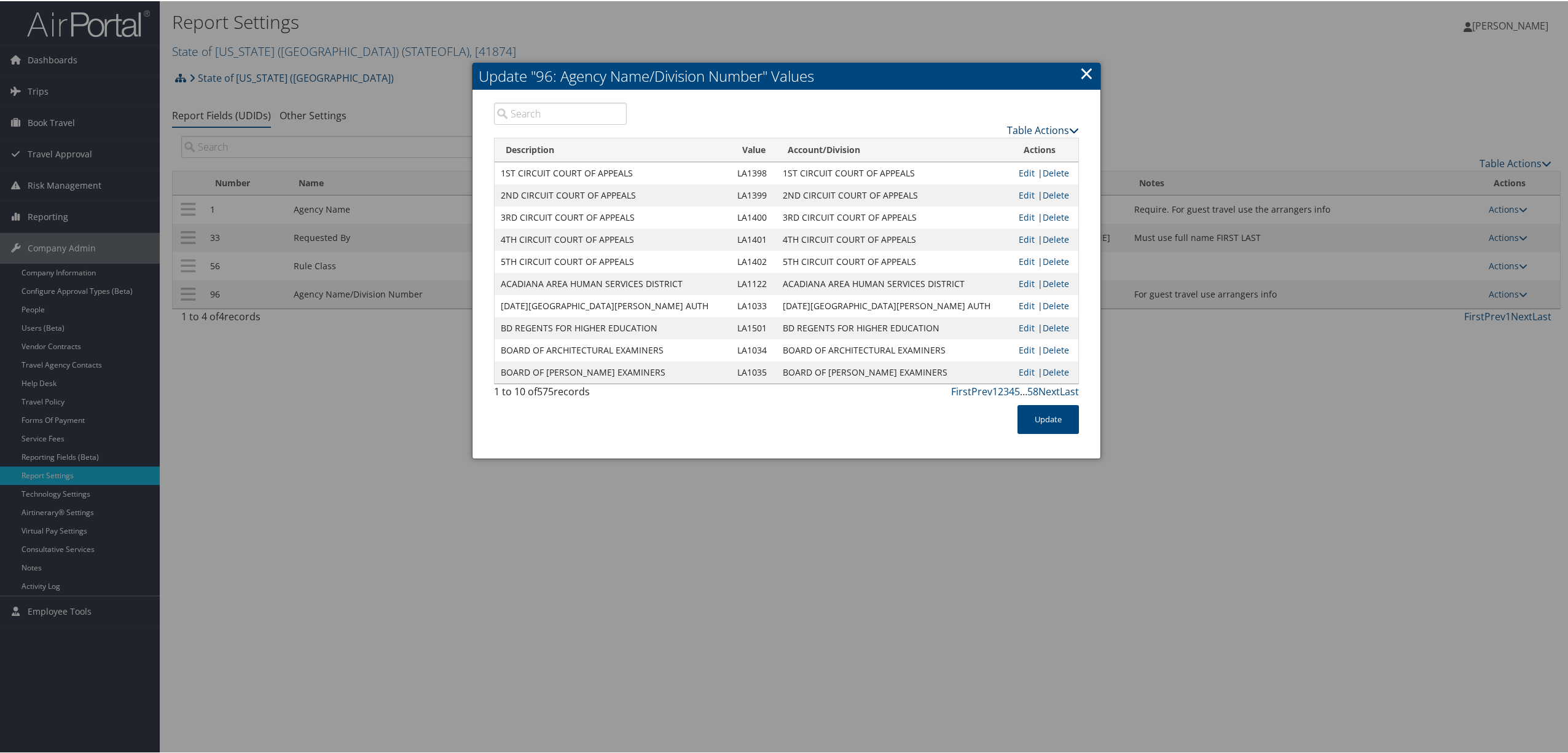
click at [1063, 128] on link "Table Actions" at bounding box center [1043, 129] width 72 height 14
click at [986, 167] on link "Download Report" at bounding box center [994, 169] width 162 height 21
click at [1082, 71] on link "×" at bounding box center [1086, 71] width 14 height 25
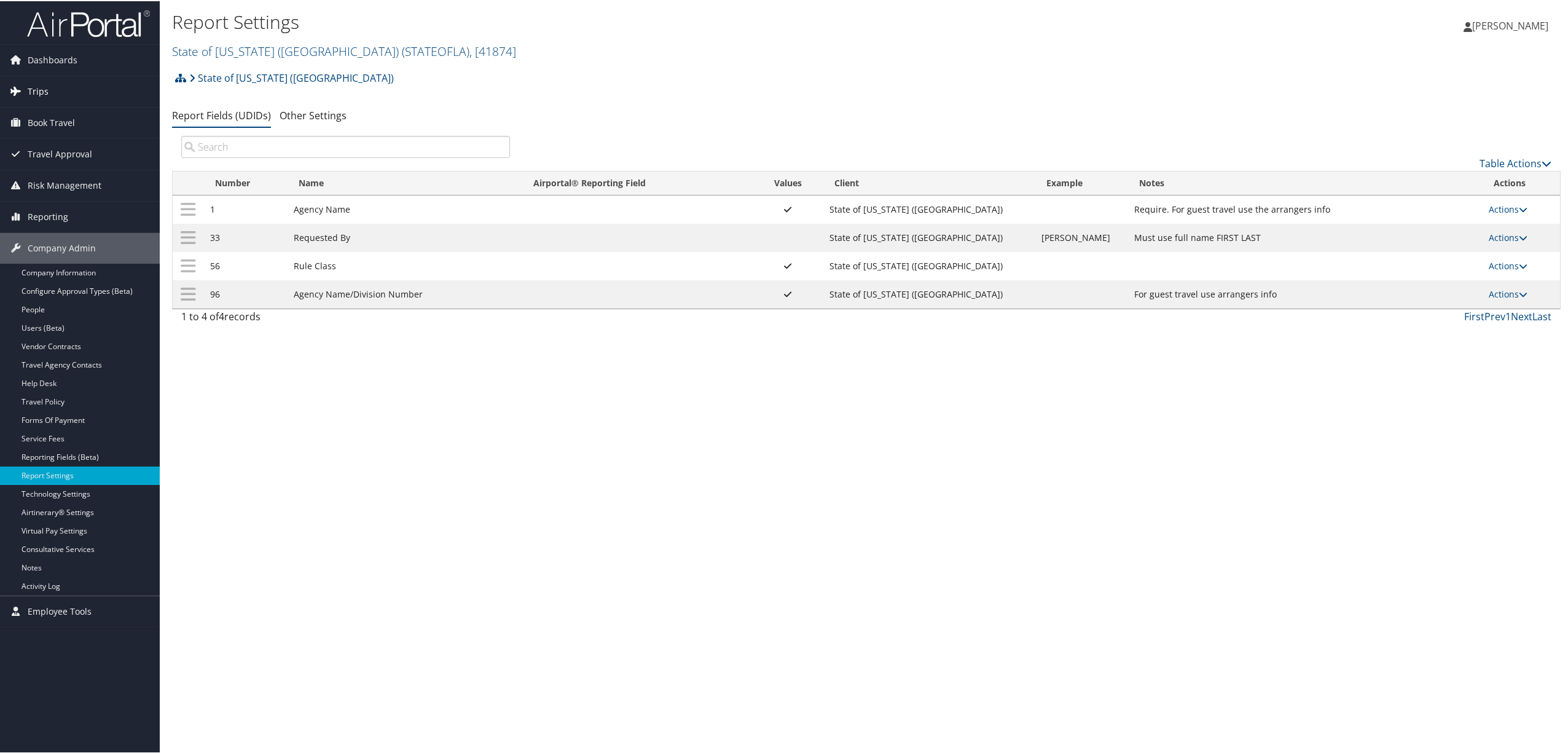
click at [42, 84] on span "Trips" at bounding box center [38, 90] width 21 height 31
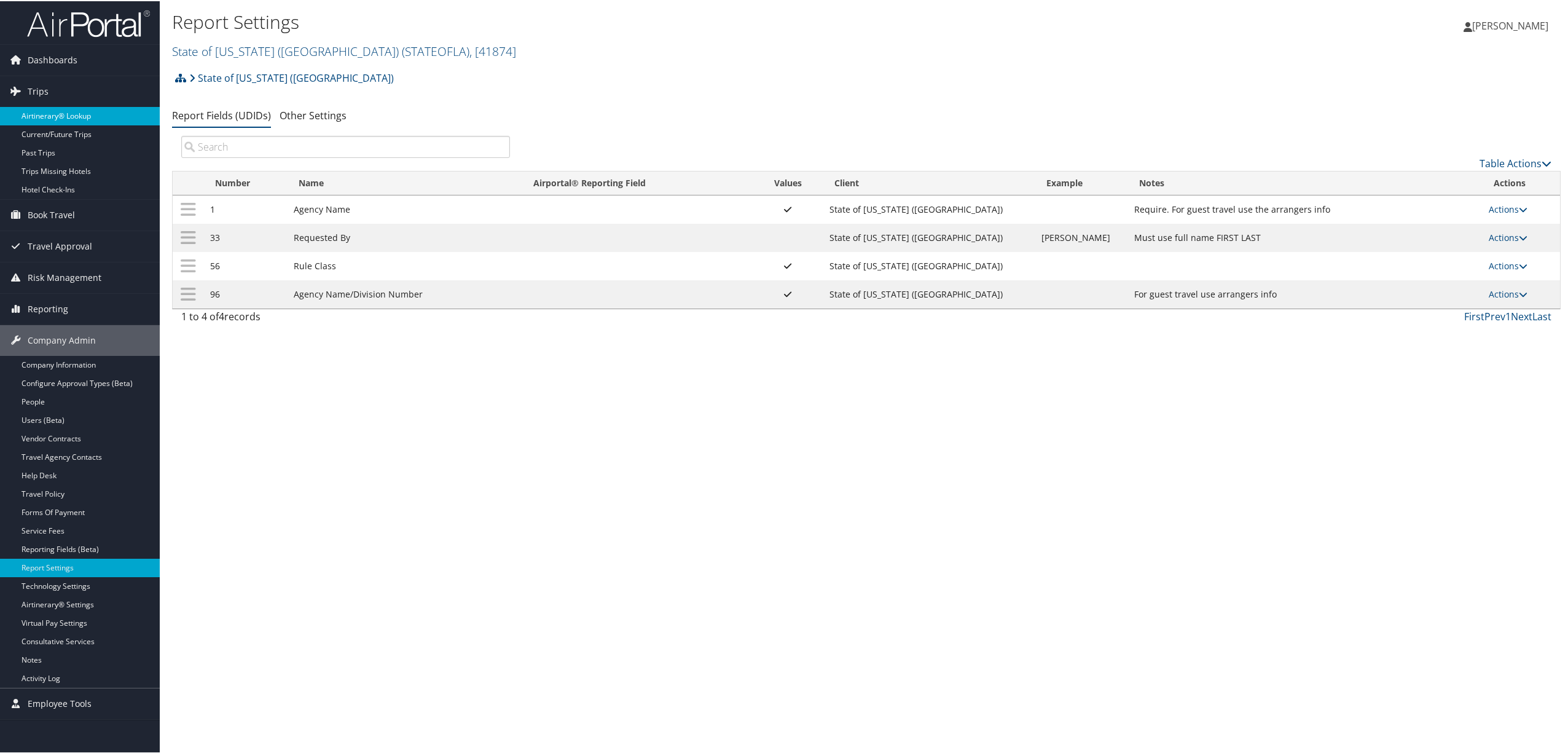
click at [57, 113] on link "Airtinerary® Lookup" at bounding box center [80, 114] width 160 height 18
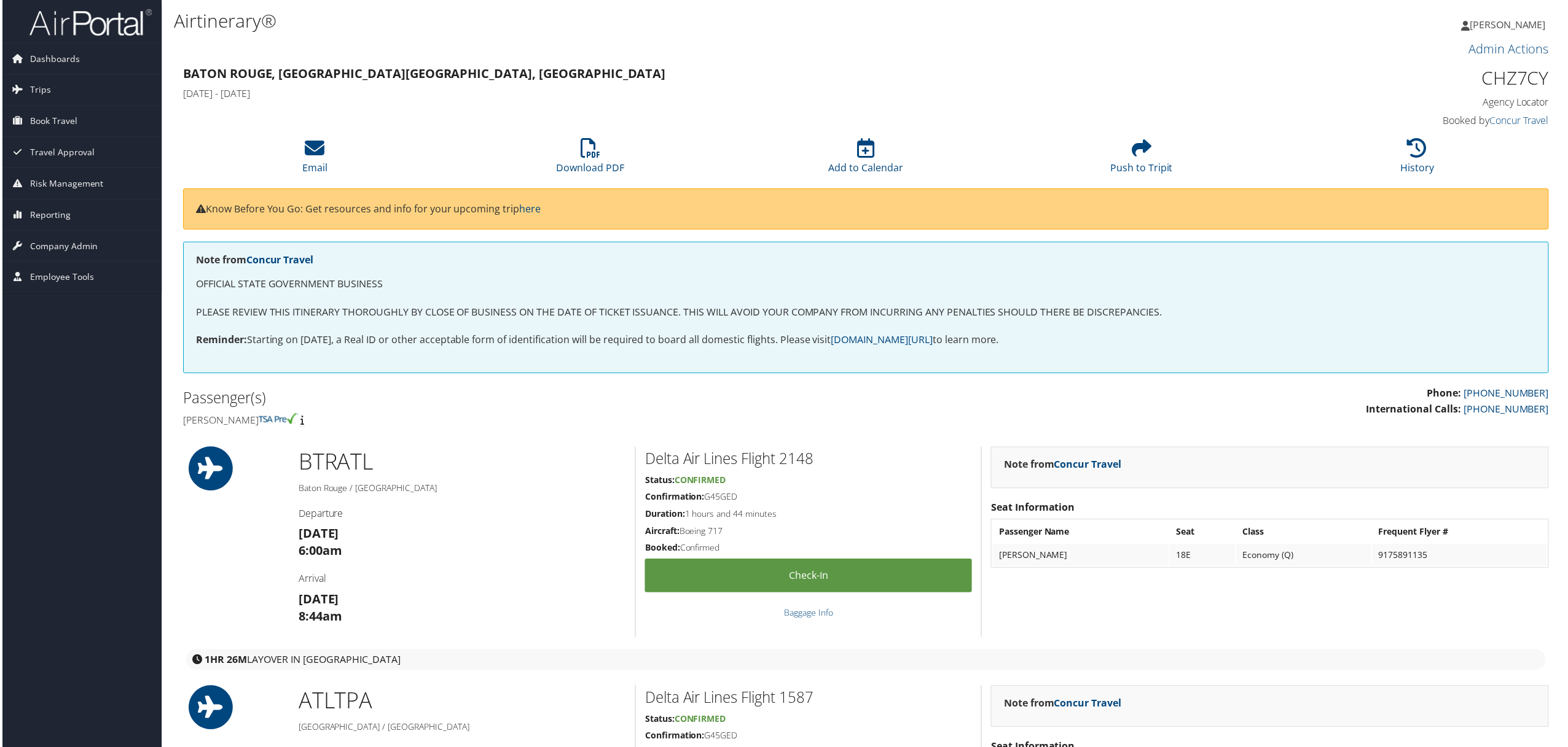
drag, startPoint x: 740, startPoint y: 501, endPoint x: 708, endPoint y: 499, distance: 32.1
click at [708, 499] on h5 "Confirmation: G45GED" at bounding box center [808, 499] width 328 height 12
copy h5 "G45GED"
click at [742, 497] on h5 "Confirmation: G45GED" at bounding box center [808, 499] width 328 height 12
drag, startPoint x: 745, startPoint y: 499, endPoint x: 708, endPoint y: 494, distance: 37.3
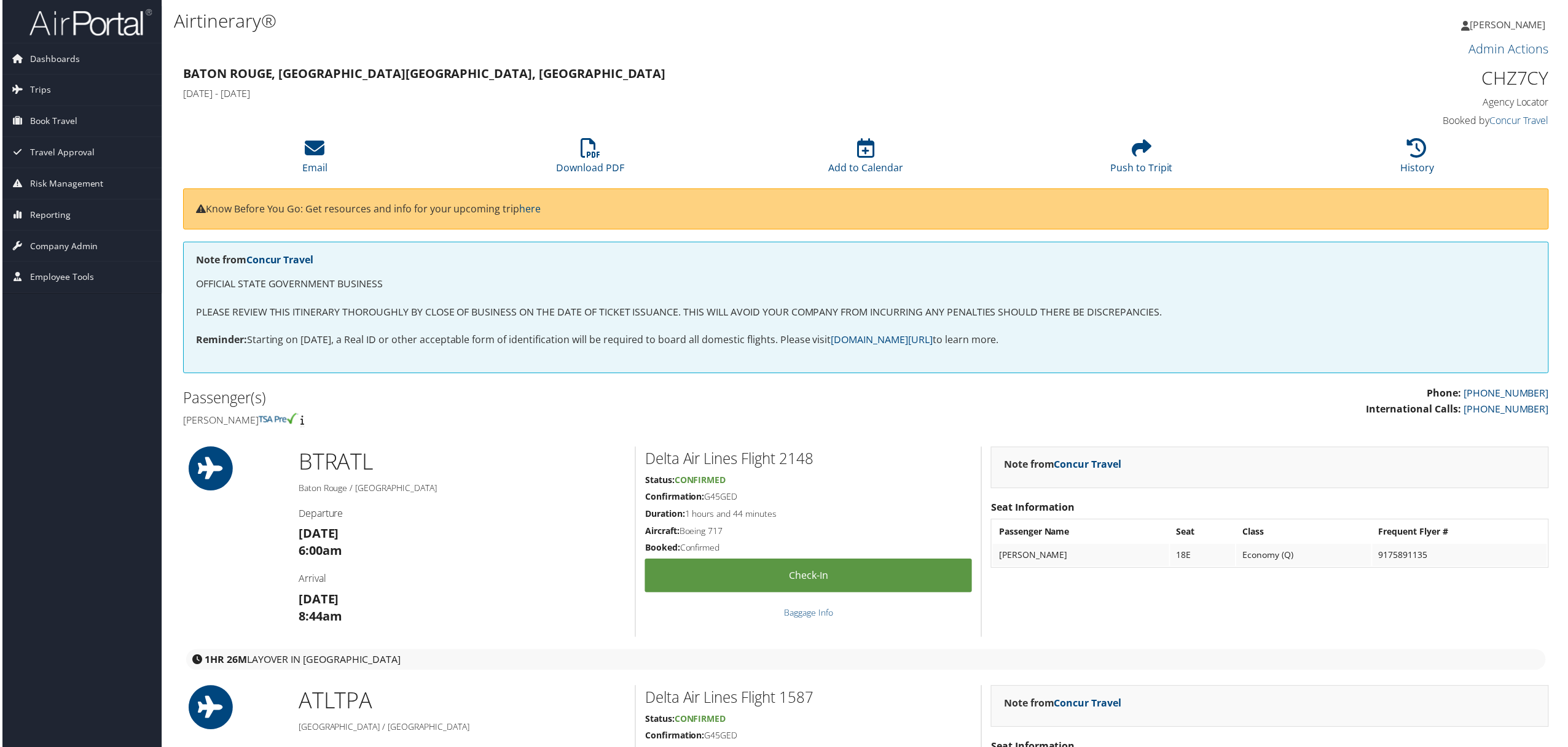
click at [708, 494] on h5 "Confirmation: G45GED" at bounding box center [808, 499] width 328 height 12
copy h5 "G45GED"
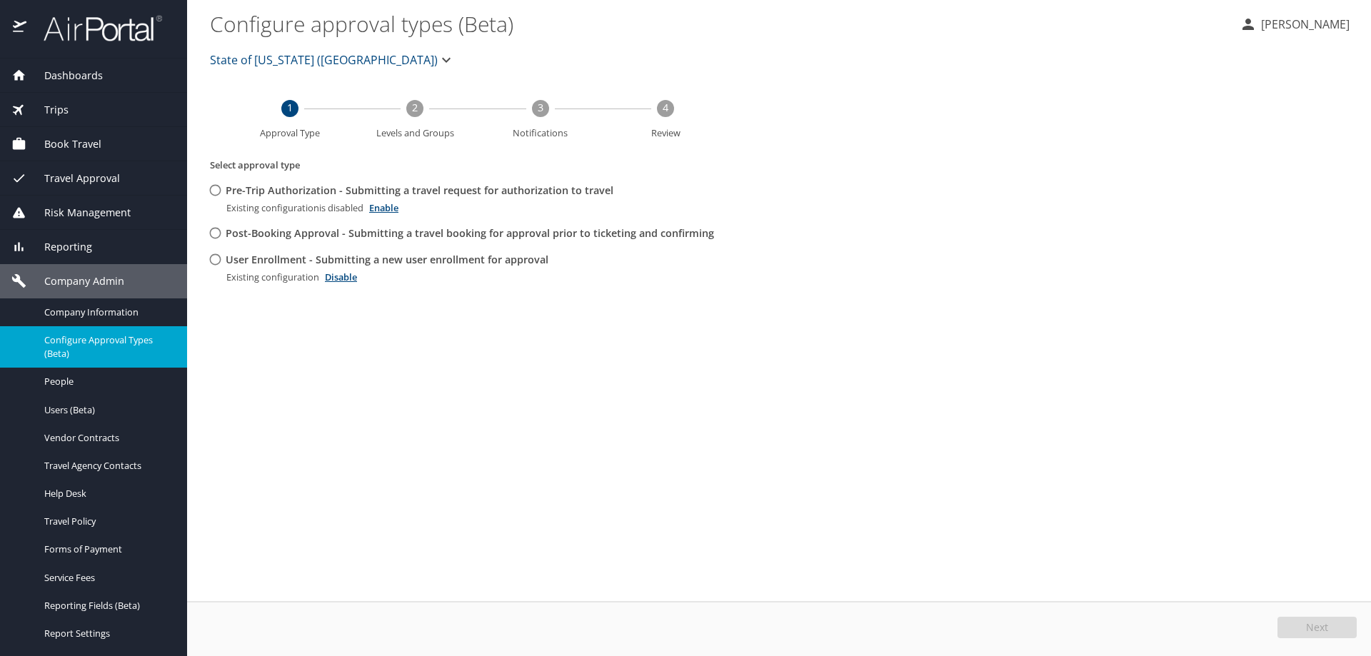
click at [281, 59] on span "State of [US_STATE] ([GEOGRAPHIC_DATA])" at bounding box center [324, 60] width 228 height 20
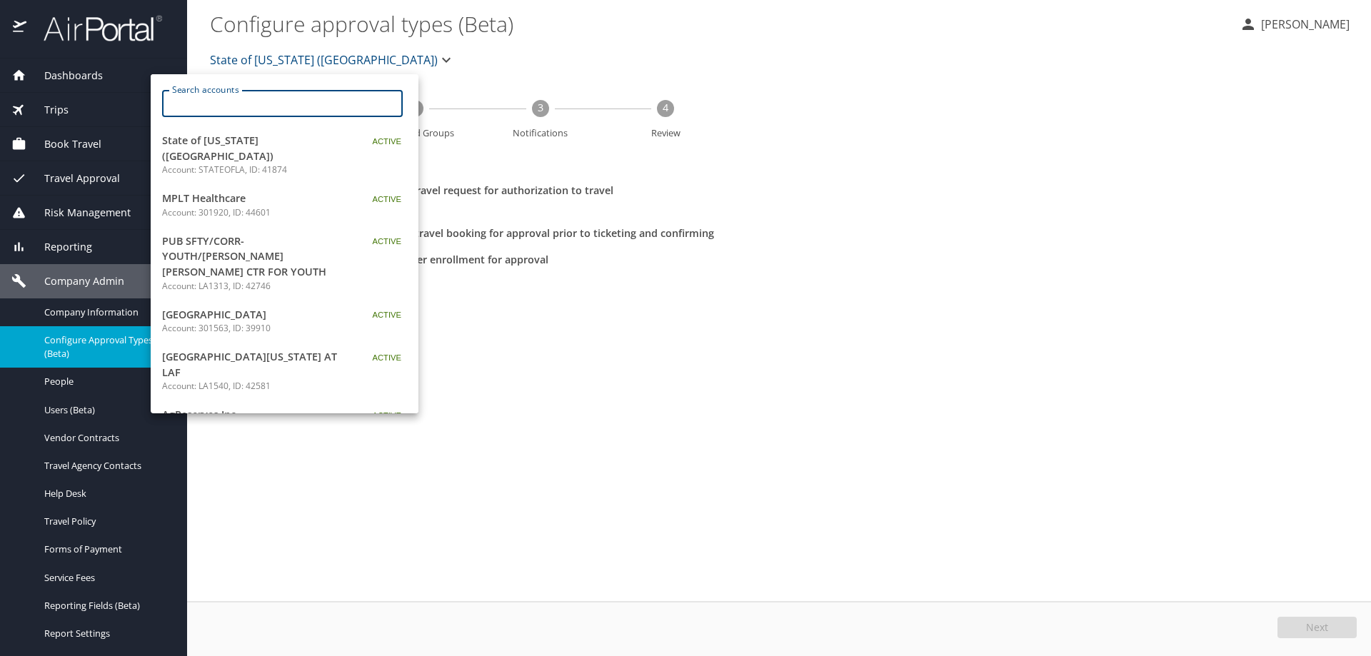
click at [264, 103] on input "Search accounts" at bounding box center [286, 103] width 231 height 27
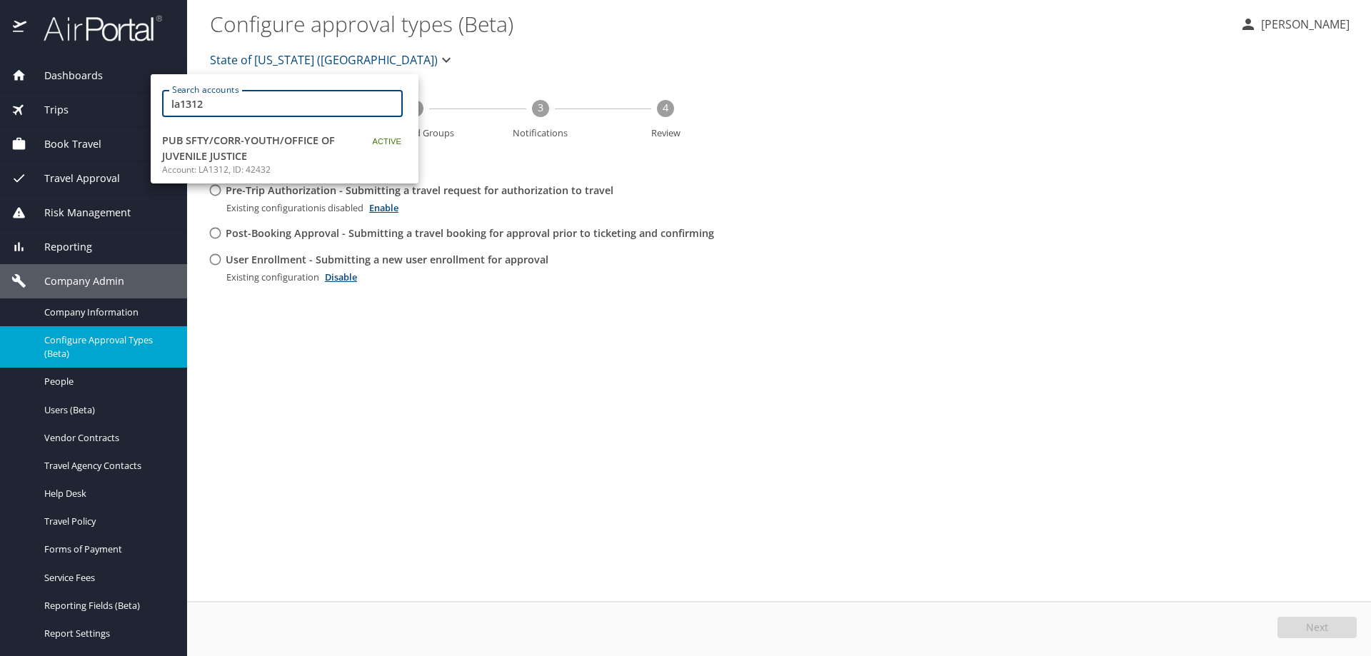
type input "la1312"
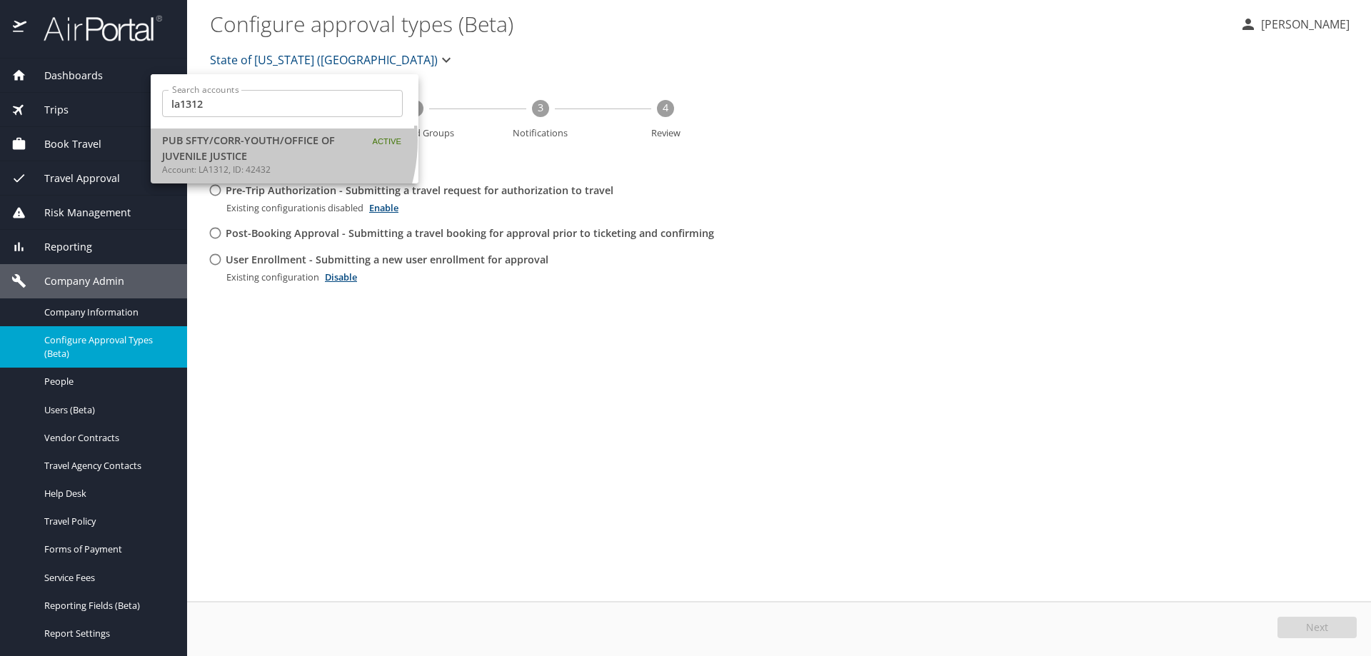
click at [244, 140] on span "PUB SFTY/CORR-YOUTH/OFFICE OF JUVENILE JUSTICE" at bounding box center [251, 148] width 179 height 31
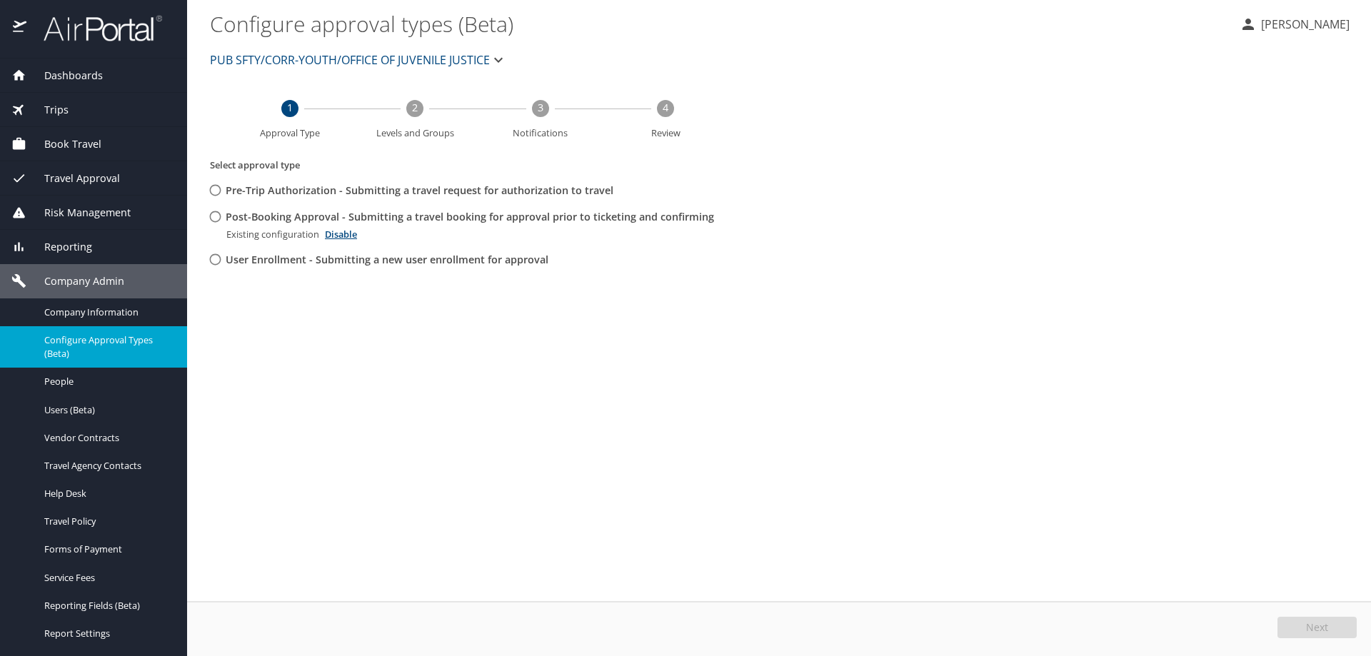
click at [217, 215] on input "Post-Booking Approval - Submitting a travel booking for approval prior to ticke…" at bounding box center [215, 217] width 26 height 26
radio input "true"
click at [1298, 626] on button "Edit" at bounding box center [1319, 627] width 76 height 21
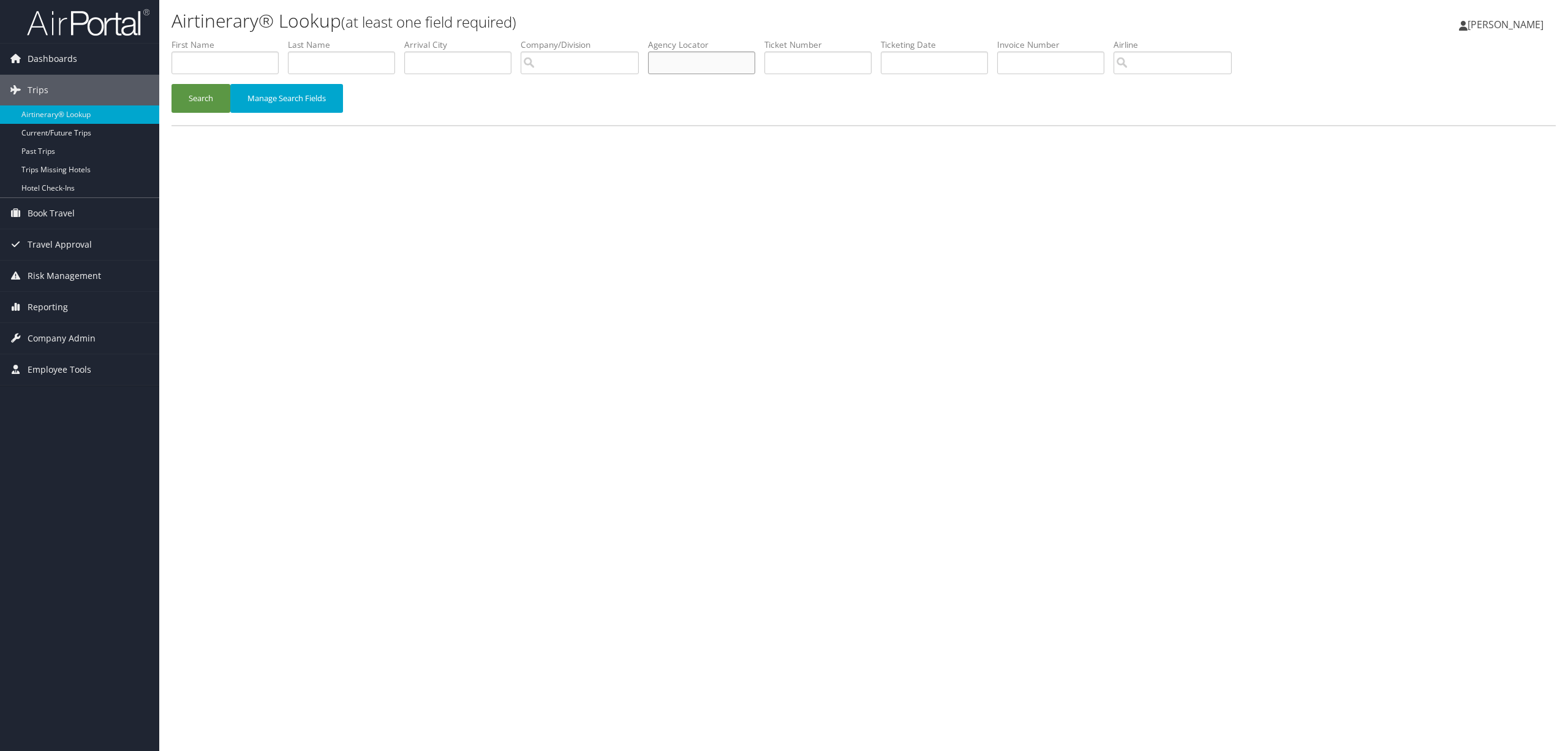
click at [687, 62] on input "text" at bounding box center [702, 63] width 107 height 22
paste input "DBDFSW"
type input "DBDFSW"
click at [219, 94] on button "Search" at bounding box center [201, 99] width 59 height 29
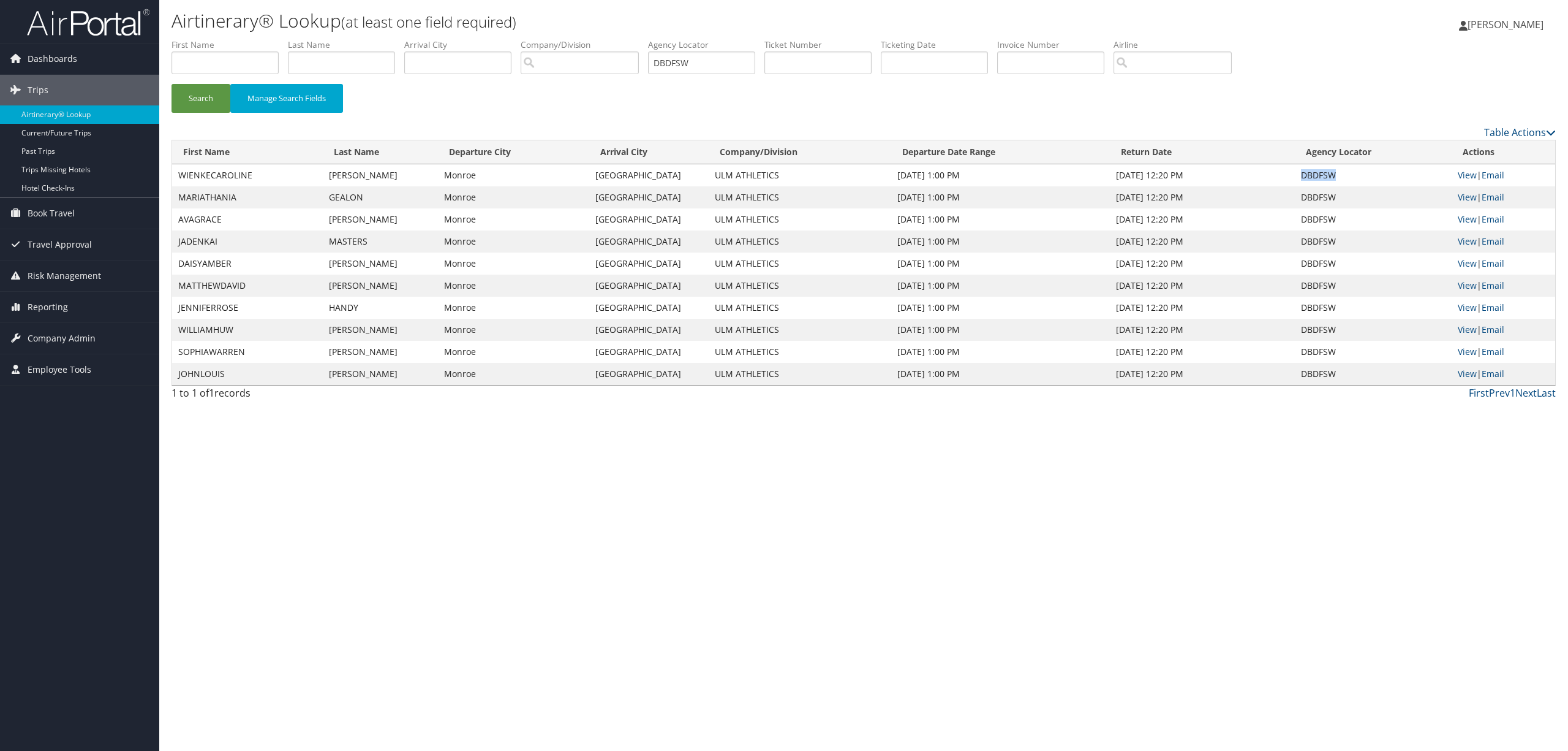
drag, startPoint x: 1343, startPoint y: 179, endPoint x: 1298, endPoint y: 165, distance: 47.1
click at [1298, 165] on td "DBDFSW" at bounding box center [1373, 175] width 157 height 22
copy td "DBDFSW"
click at [89, 342] on span "Company Admin" at bounding box center [61, 338] width 68 height 31
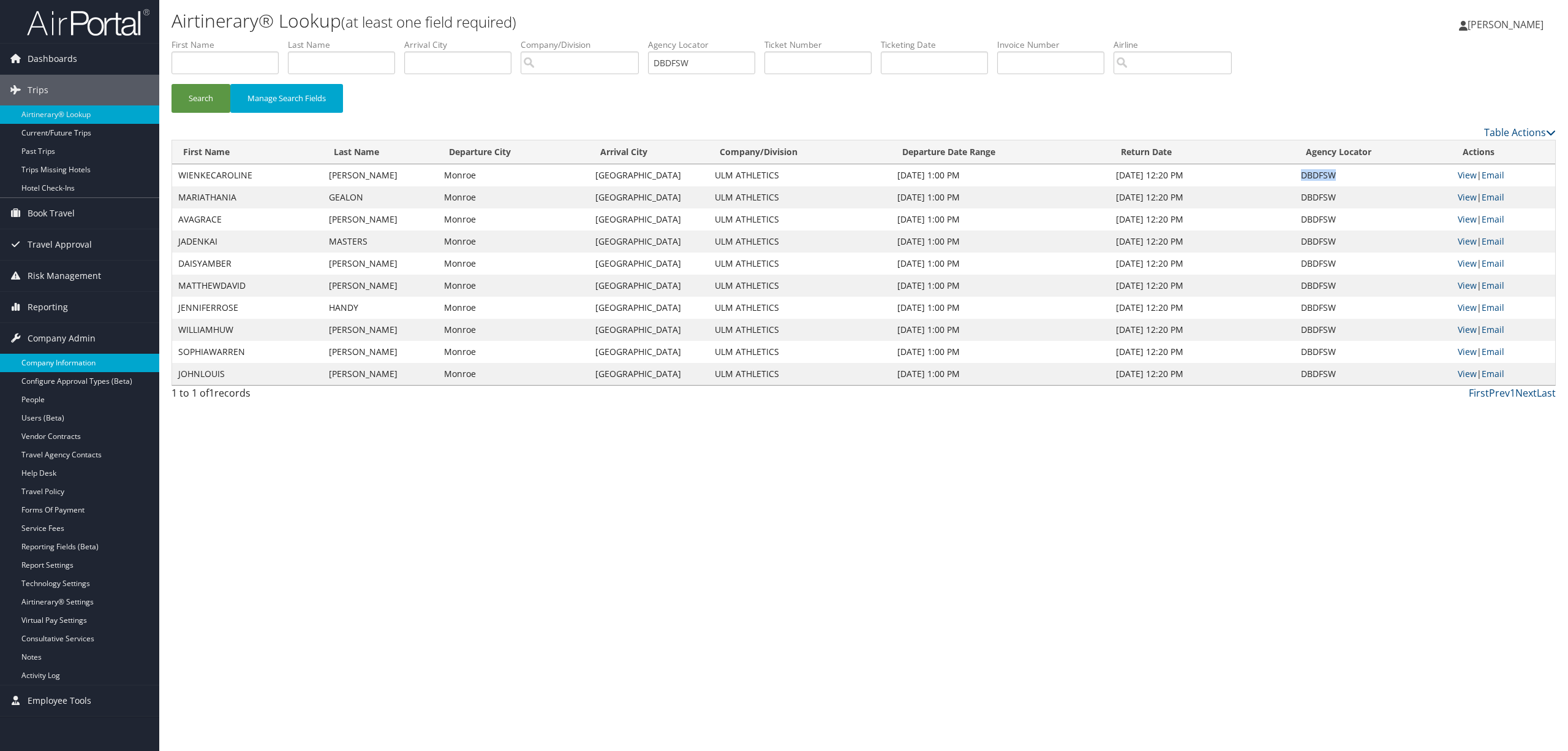
click at [87, 355] on link "Company Information" at bounding box center [80, 362] width 160 height 18
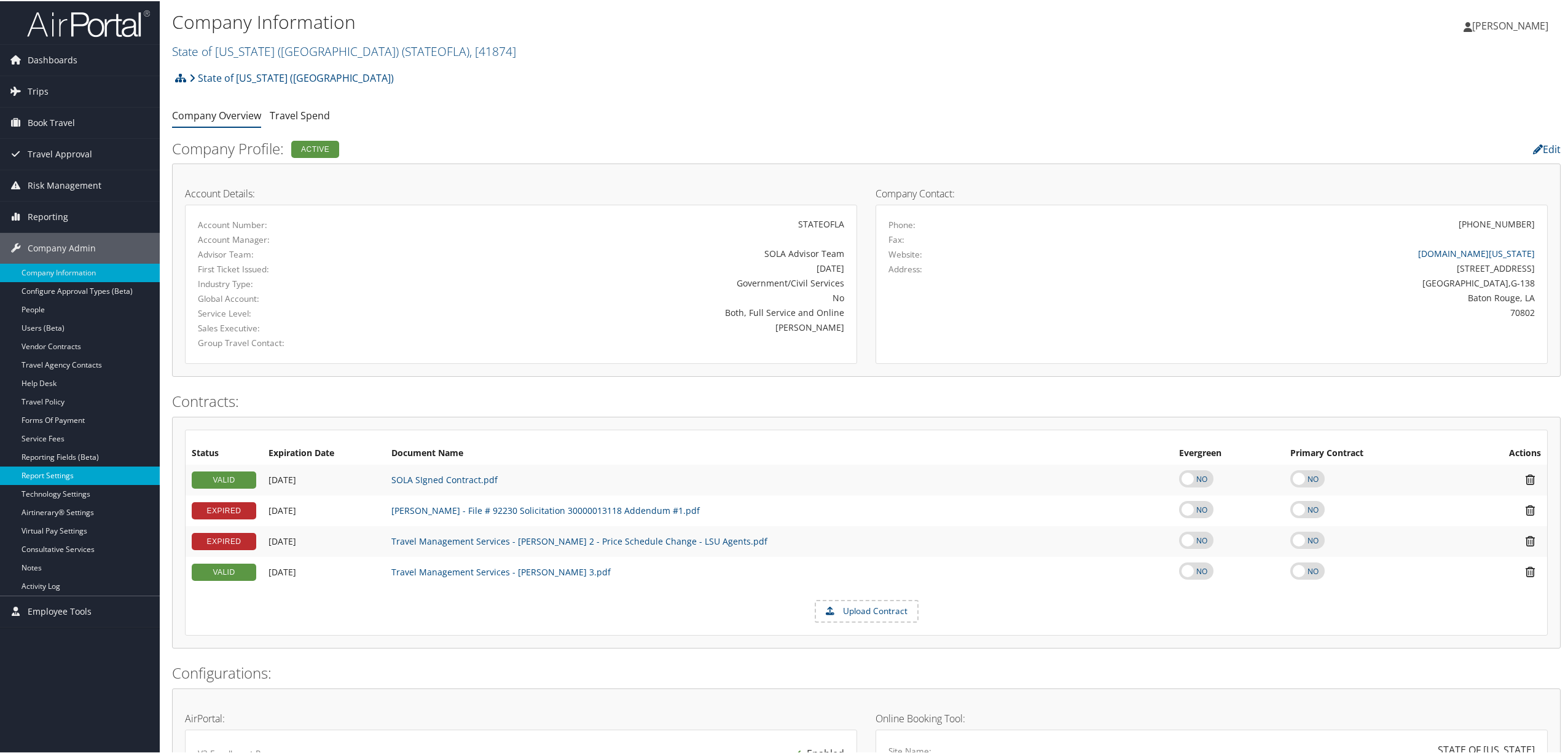
click at [97, 472] on link "Report Settings" at bounding box center [80, 474] width 160 height 18
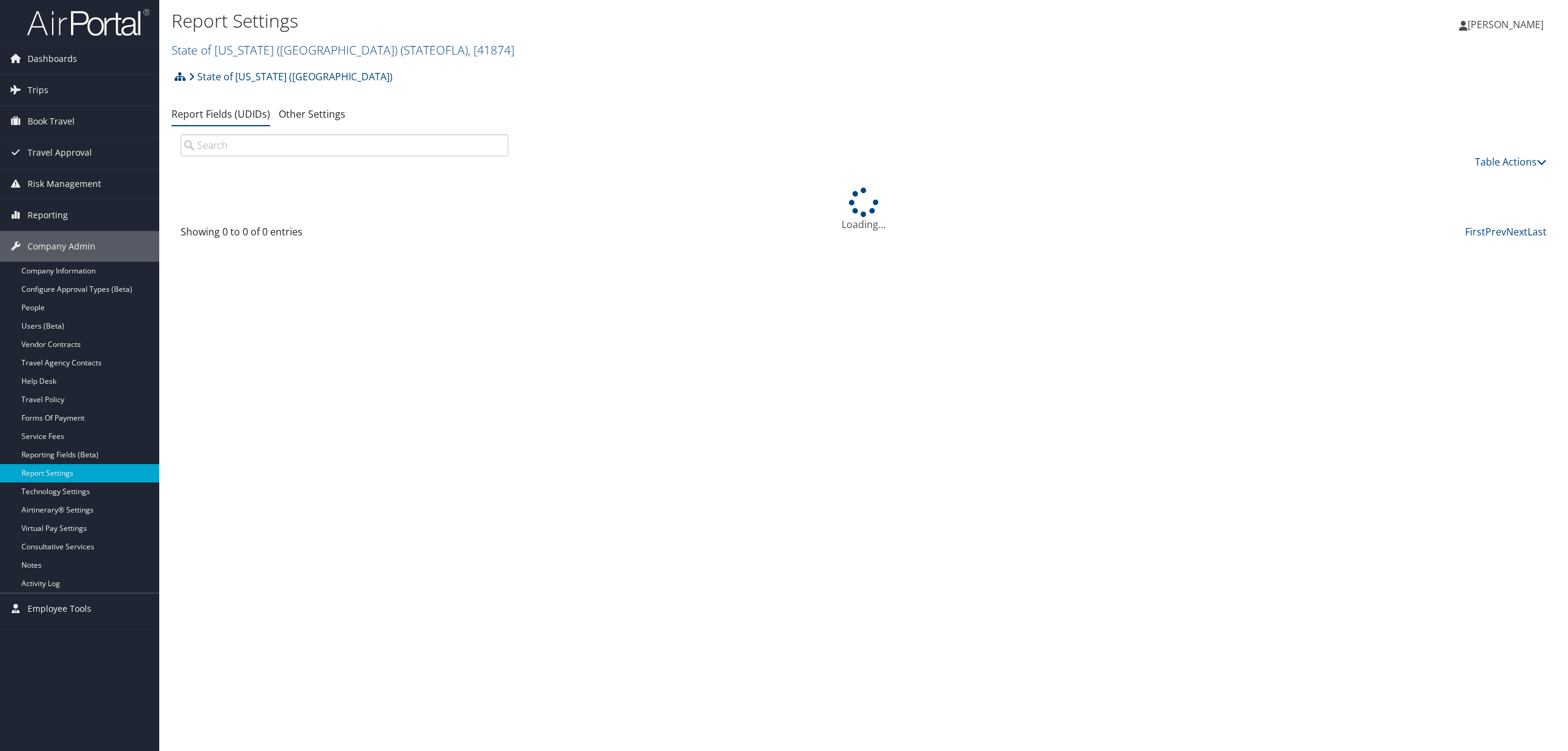
click at [401, 50] on span "( STATEOFLA )" at bounding box center [434, 50] width 68 height 16
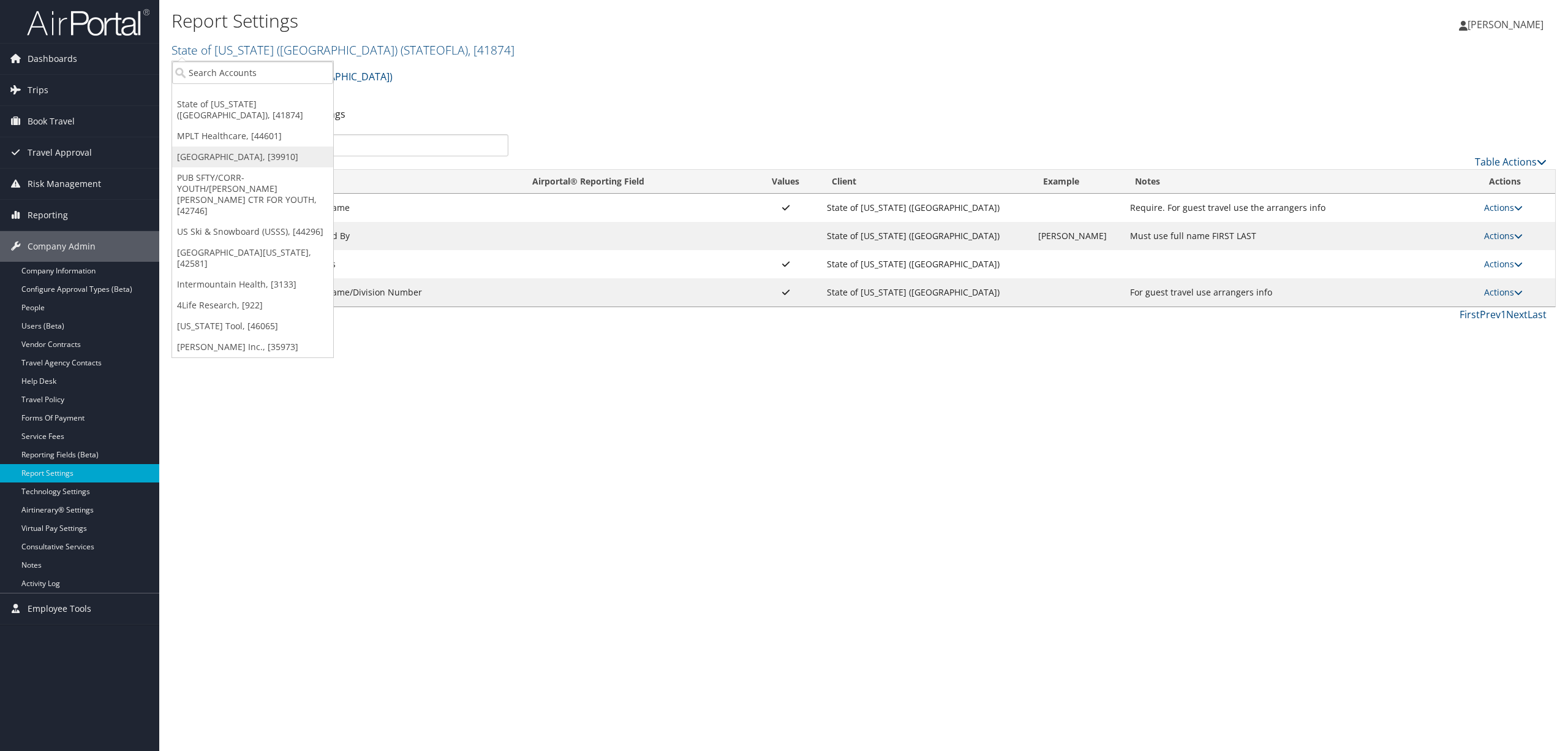
click at [291, 147] on link "[GEOGRAPHIC_DATA], [39910]" at bounding box center [253, 157] width 161 height 21
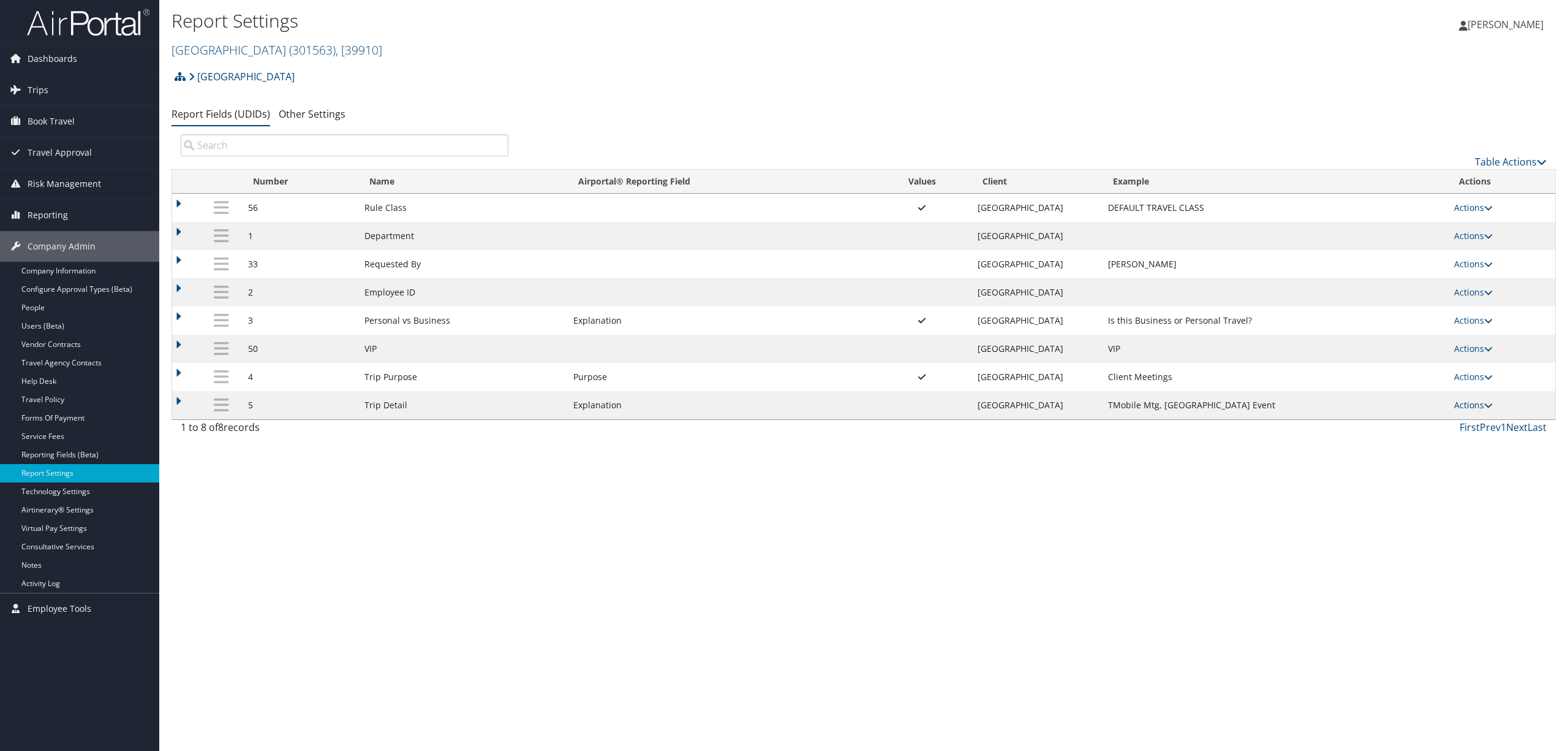
click at [1473, 403] on link "Actions" at bounding box center [1473, 405] width 39 height 12
click at [1425, 464] on link "Edit" at bounding box center [1426, 469] width 132 height 21
select select "4"
select select "both"
select select "trip"
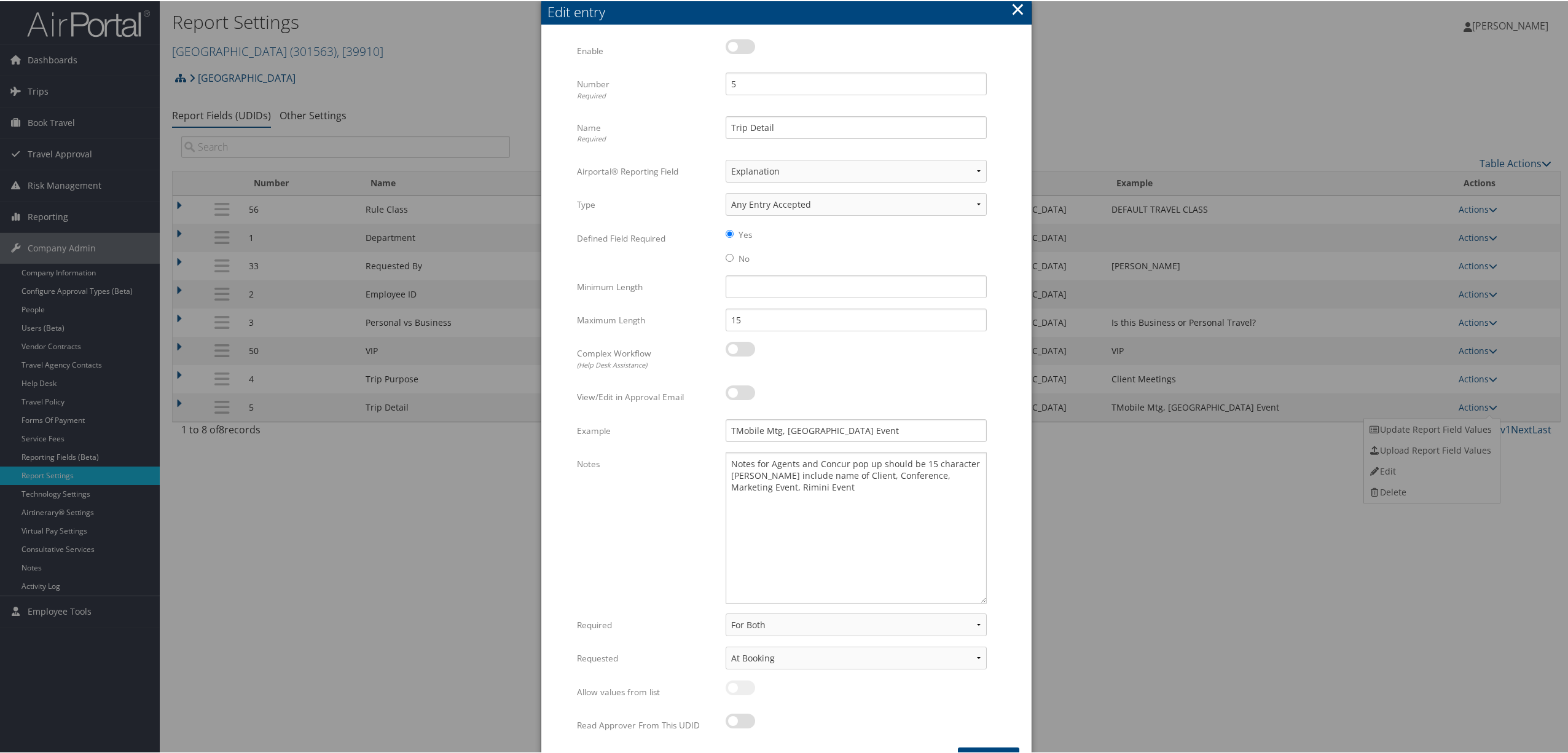
drag, startPoint x: 983, startPoint y: 478, endPoint x: 1030, endPoint y: 600, distance: 130.7
click at [1030, 600] on body "Menu Dashboards ► AirPortal 360™ (Manager) AirPortal 360™ (Agent) My Travel Das…" at bounding box center [786, 376] width 1572 height 753
click at [834, 487] on textarea "Notes for Agents and Concur pop up should be 15 character [PERSON_NAME] include…" at bounding box center [856, 527] width 261 height 152
click at [836, 489] on textarea "Notes for Agents and Concur pop up should be 15 character [PERSON_NAME] include…" at bounding box center [856, 527] width 261 height 152
paste textarea "TMobile Mtg or Gartner ORL"
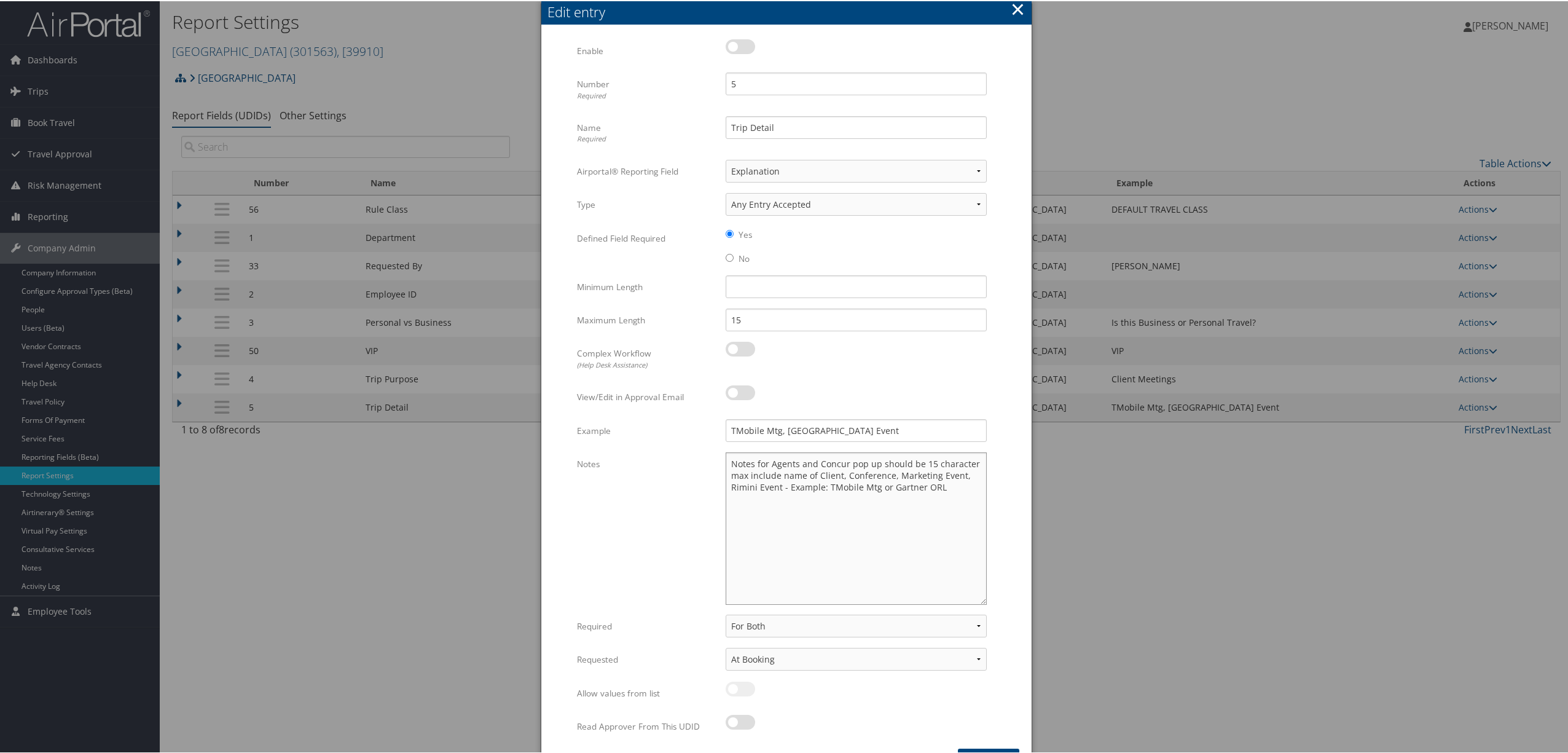
click at [832, 537] on textarea "Notes for Agents and Concur pop up should be 15 character max include name of C…" at bounding box center [856, 527] width 261 height 152
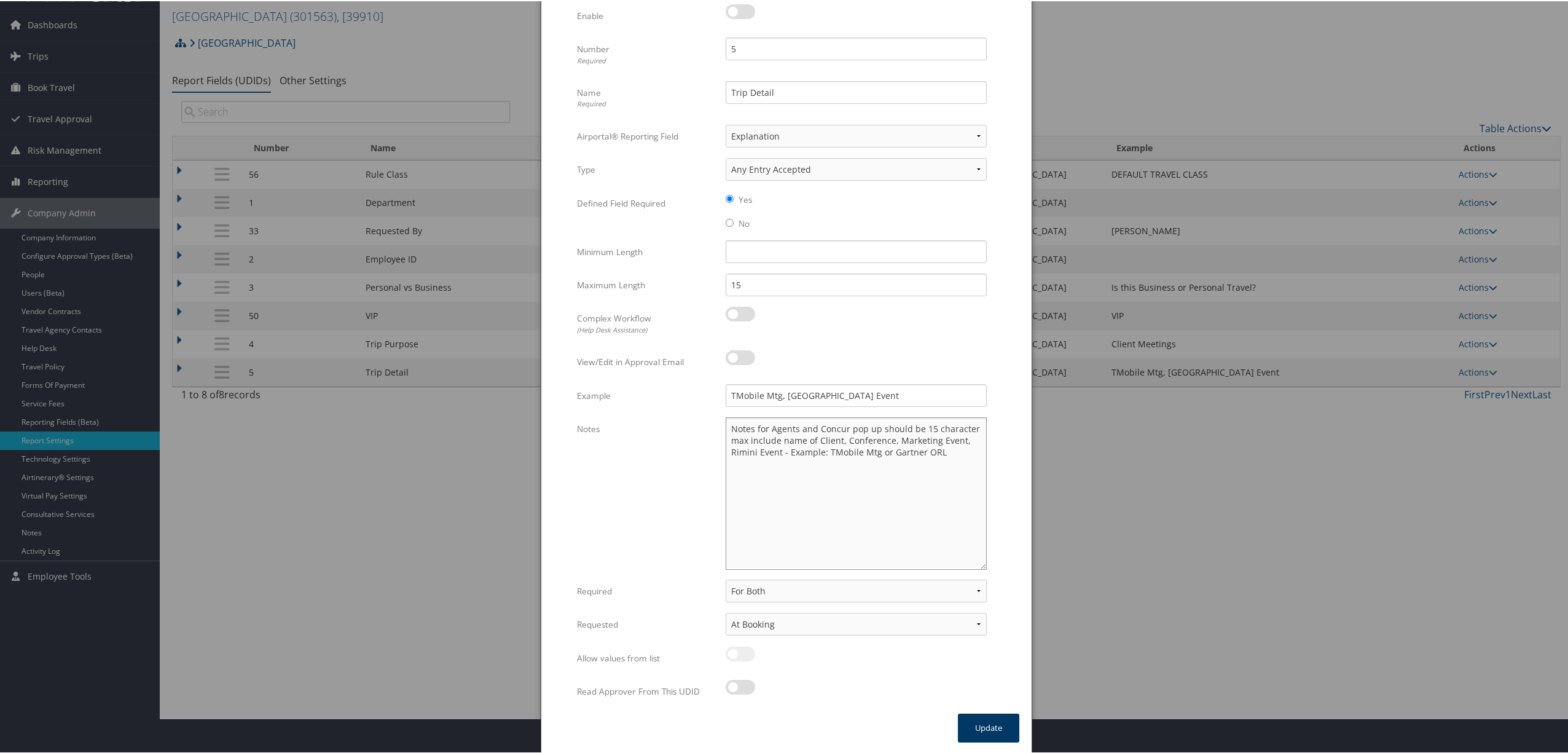
type textarea "Notes for Agents and Concur pop up should be 15 character max include name of C…"
click at [967, 725] on button "Update" at bounding box center [987, 727] width 61 height 29
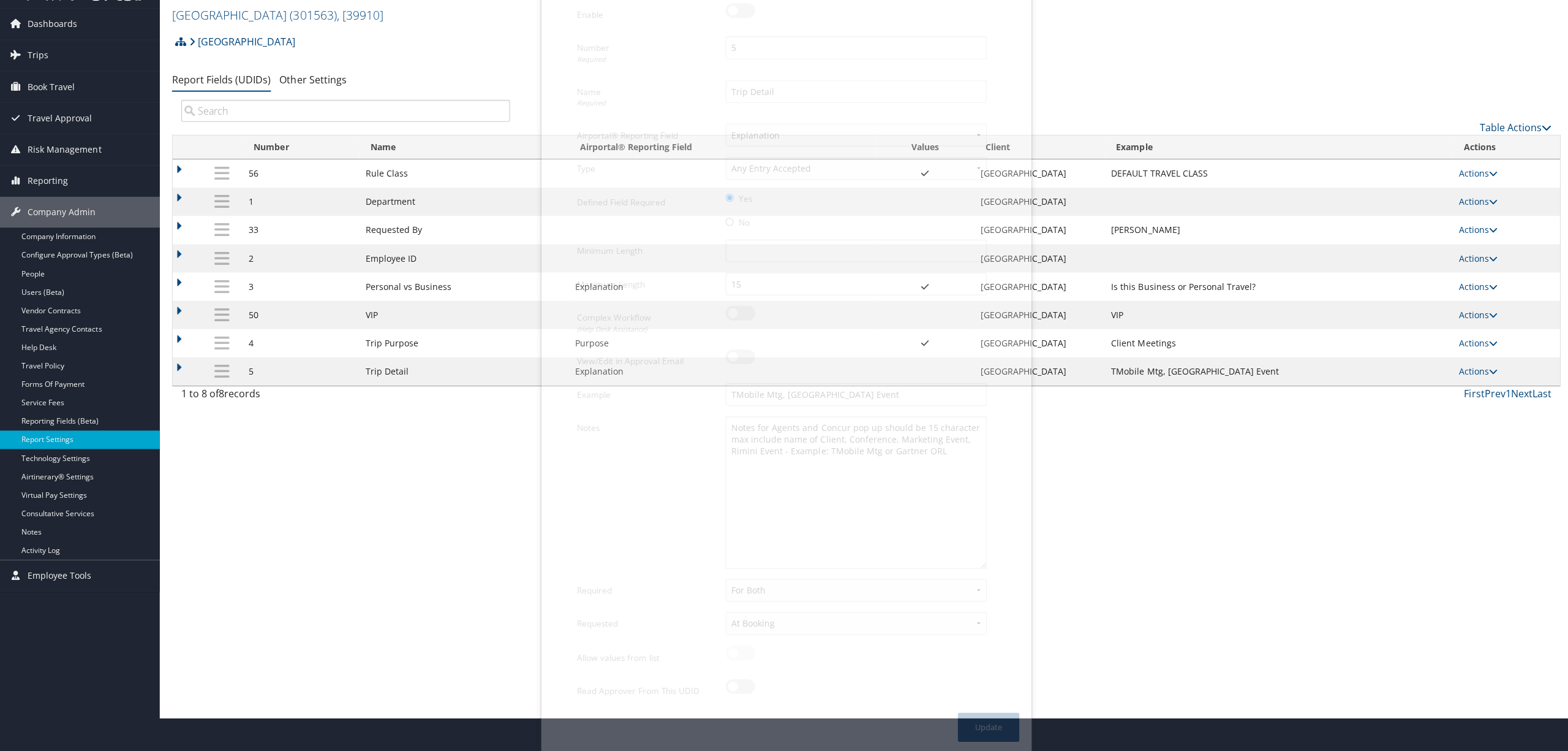
scroll to position [0, 0]
